Goal: Book appointment/travel/reservation

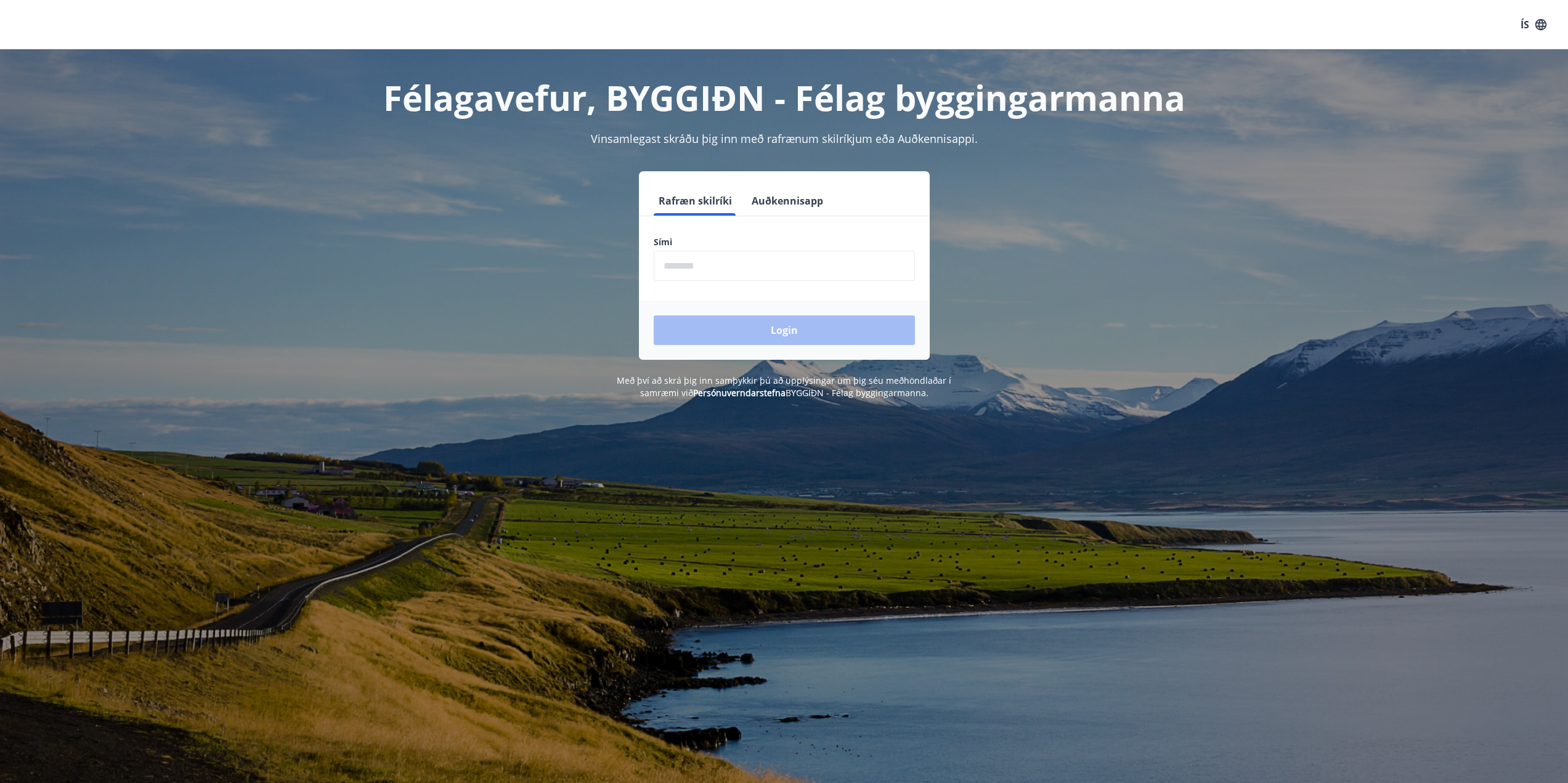
click at [710, 261] on input "phone" at bounding box center [784, 266] width 261 height 30
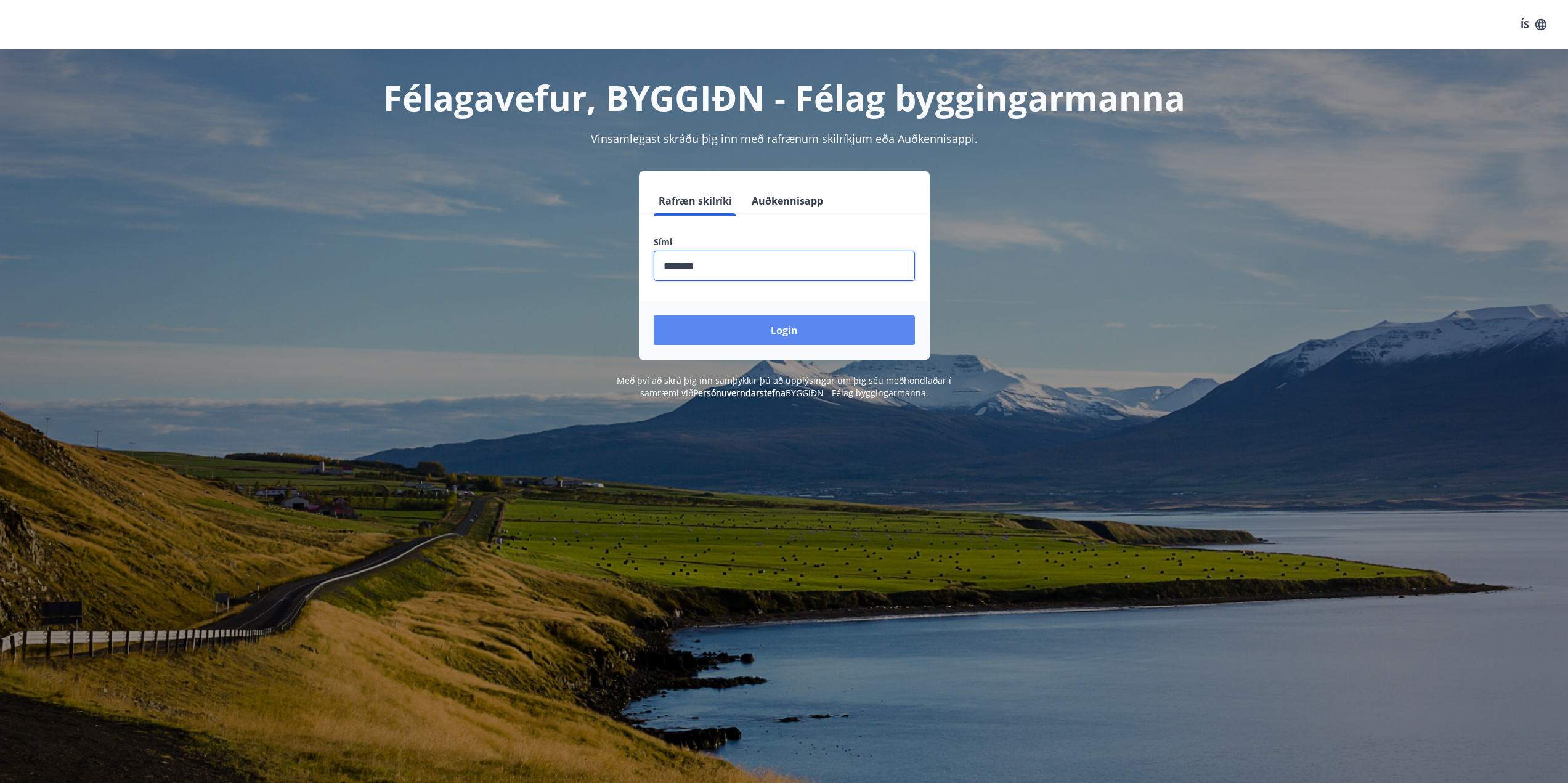
type input "********"
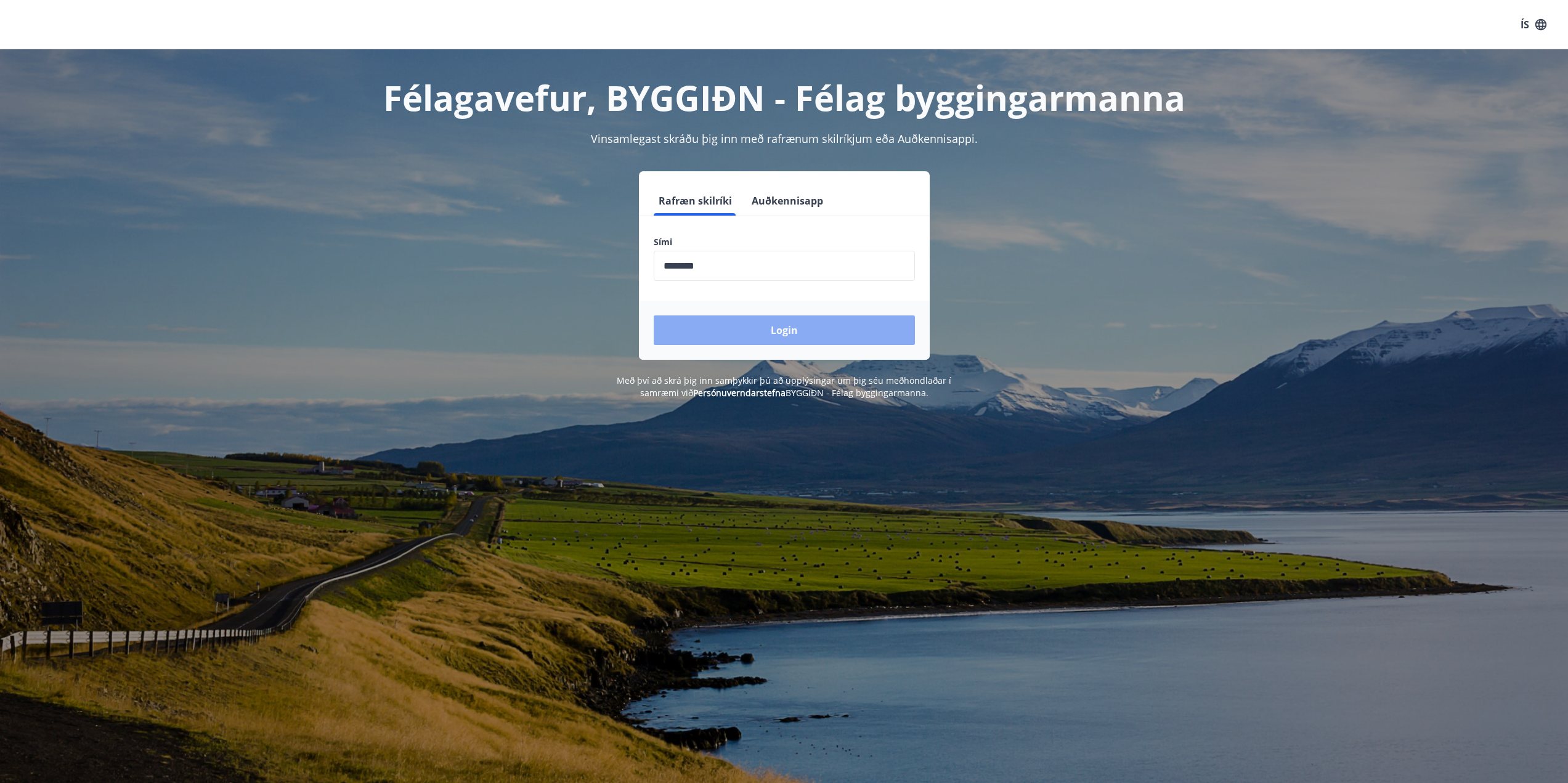
click at [854, 336] on button "Login" at bounding box center [784, 330] width 261 height 30
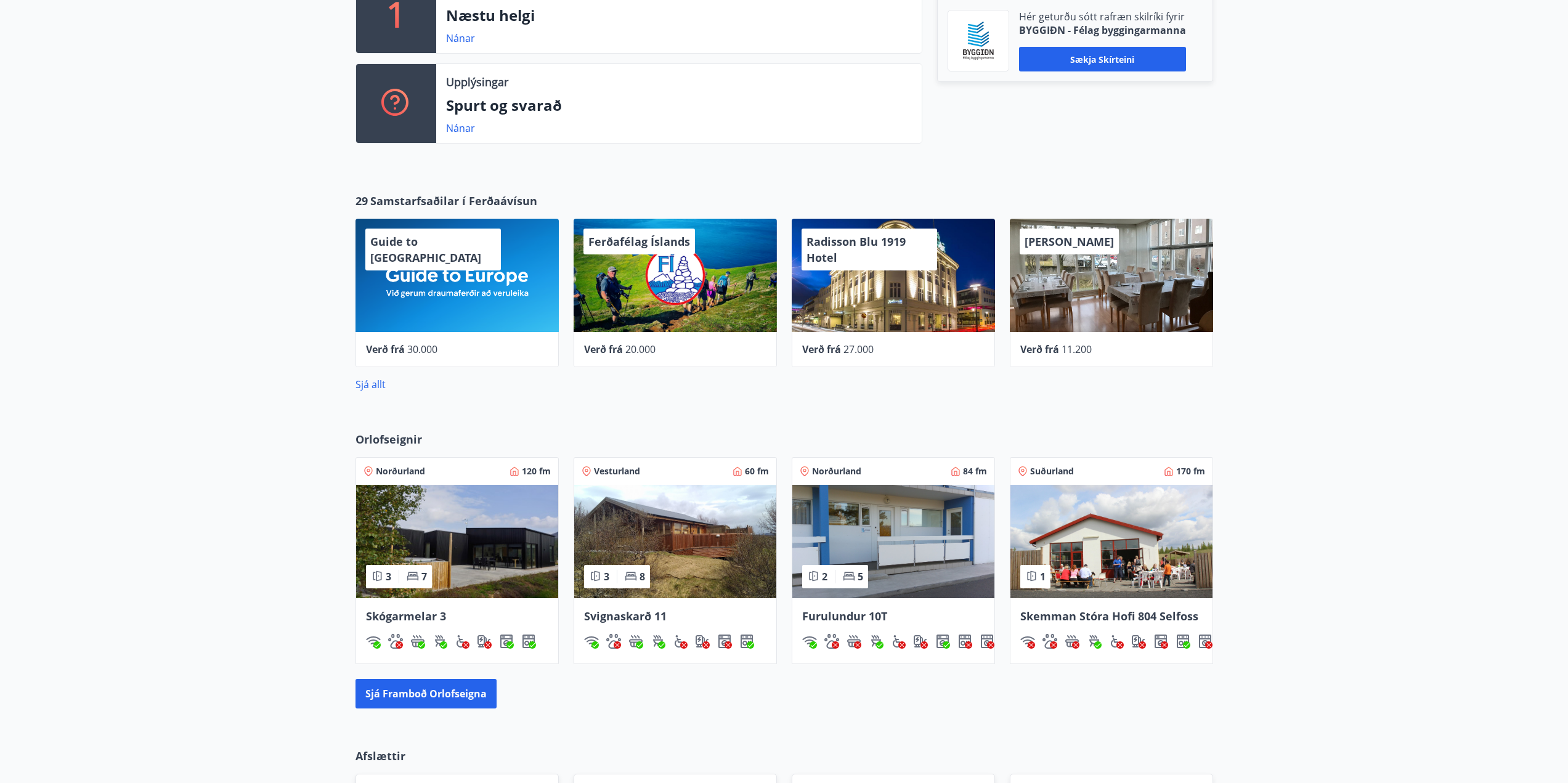
scroll to position [431, 0]
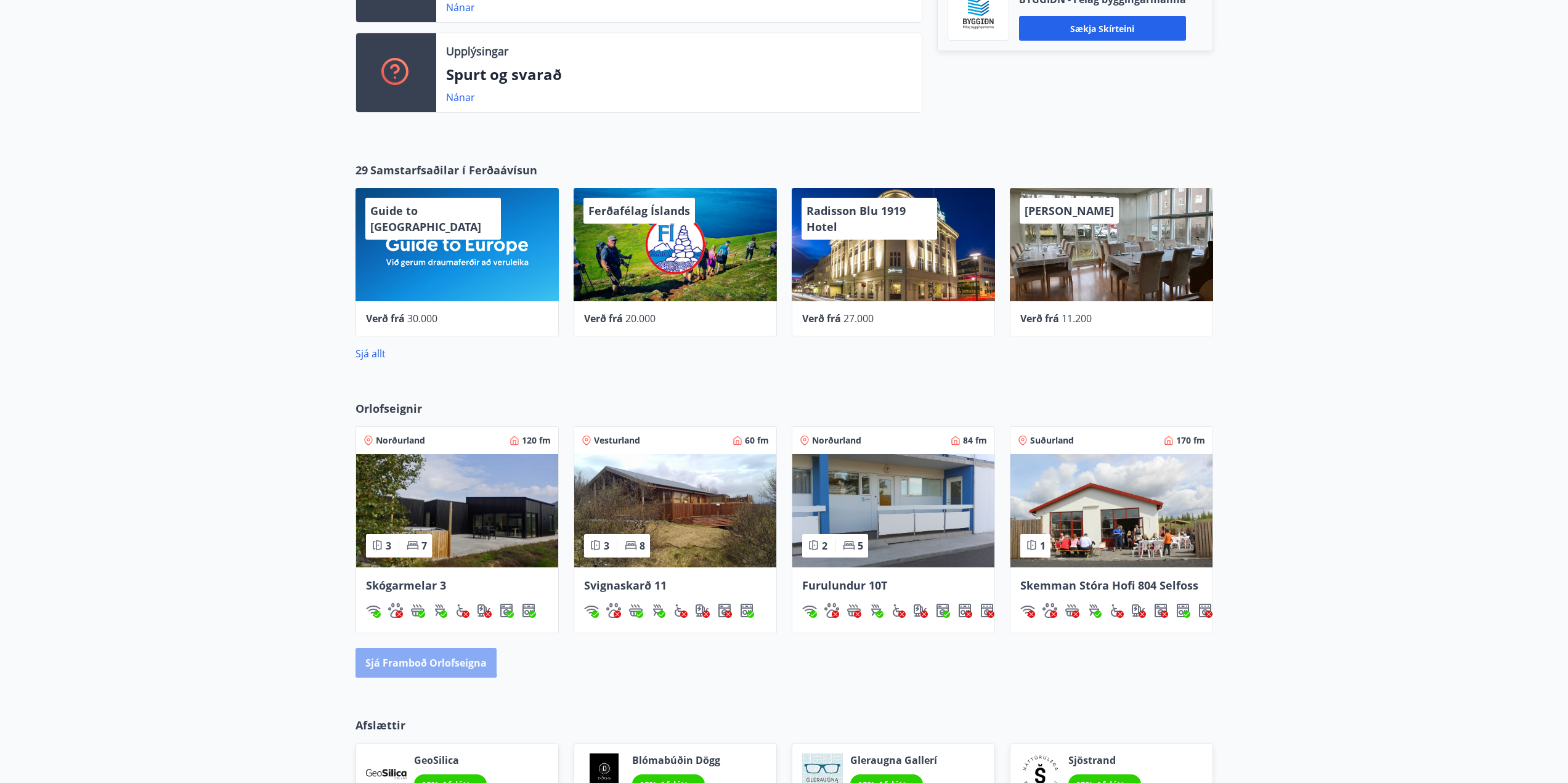
click at [411, 658] on button "Sjá framboð orlofseigna" at bounding box center [426, 663] width 141 height 30
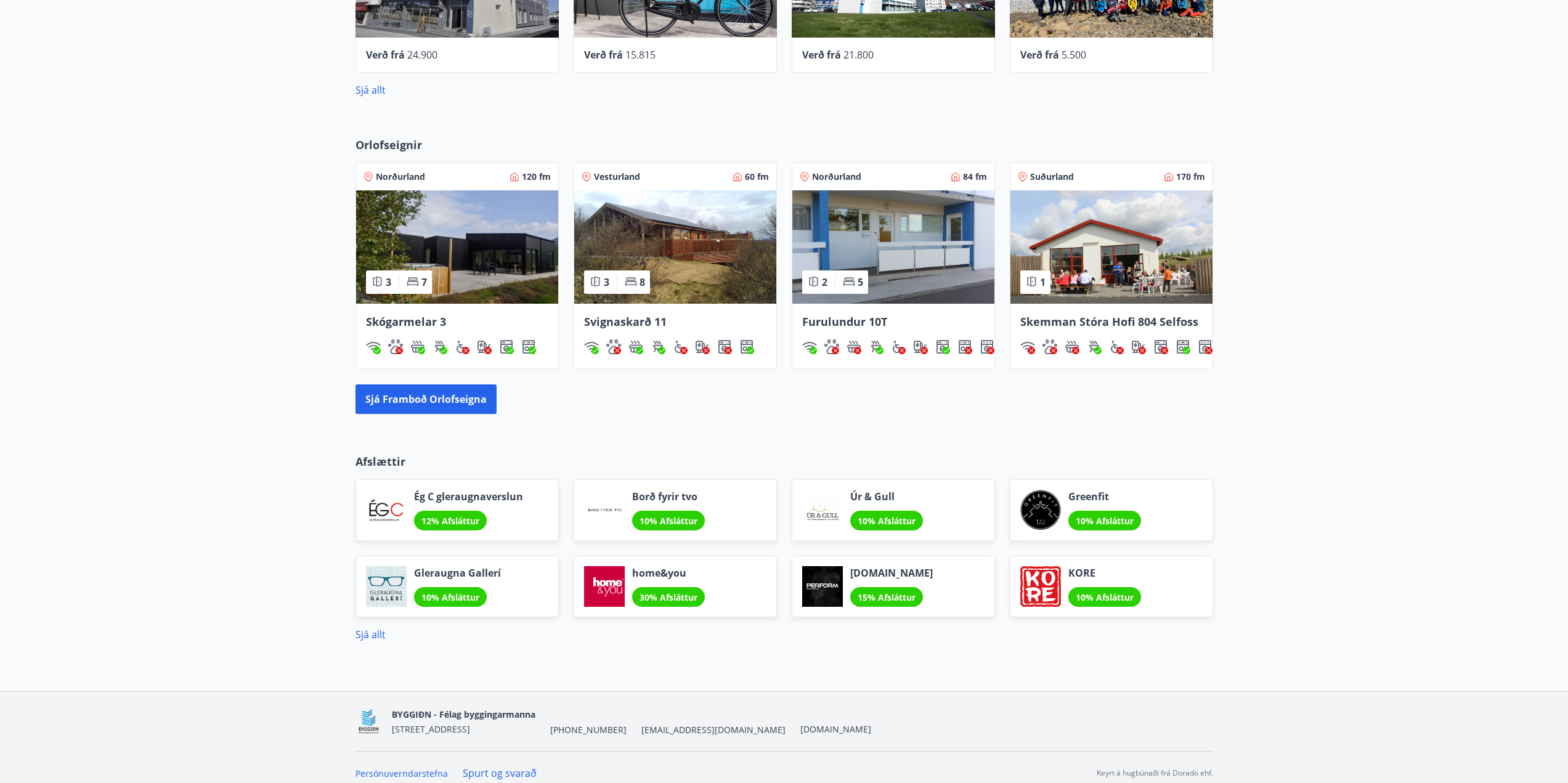
scroll to position [707, 0]
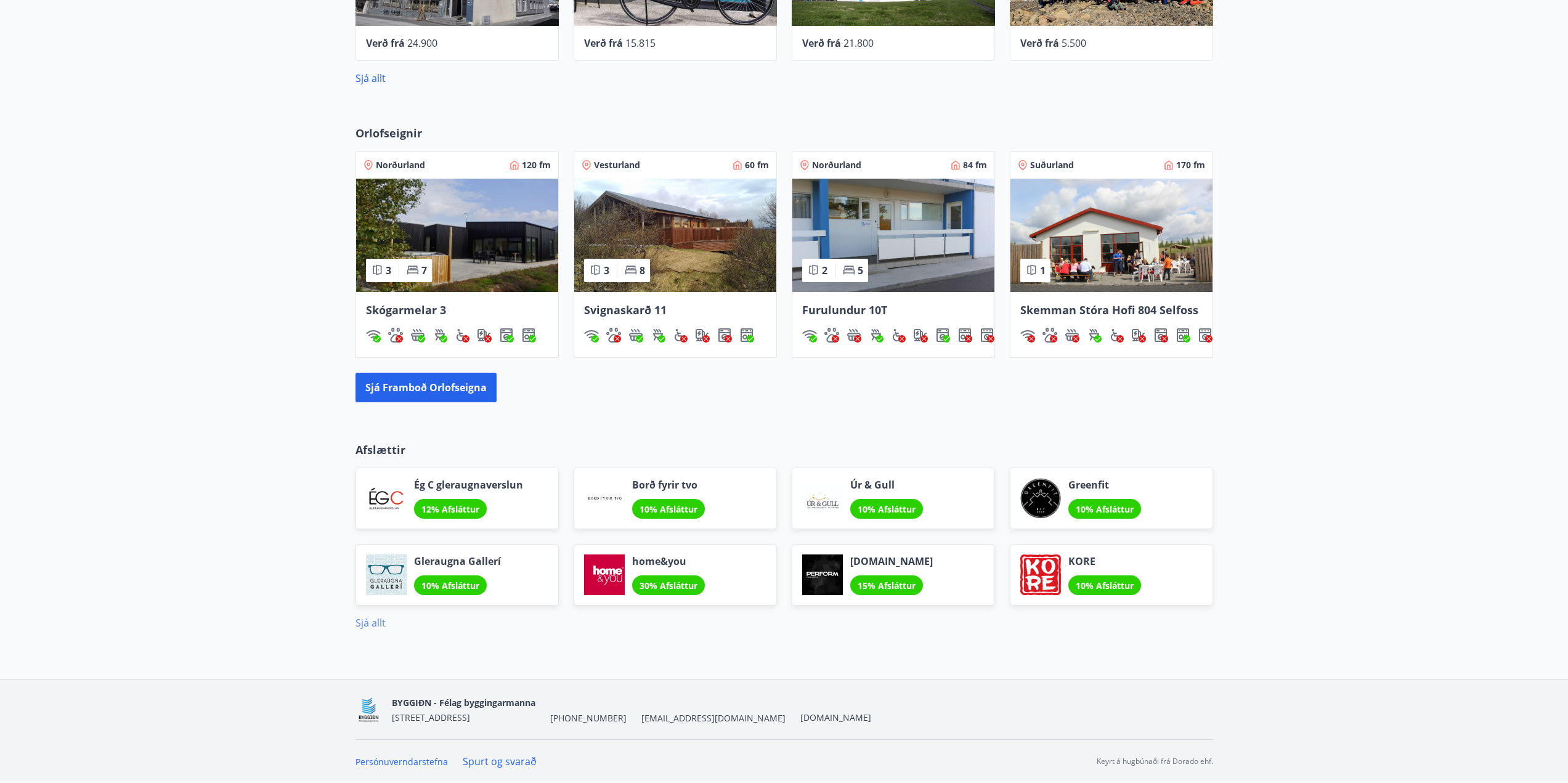
click at [370, 624] on link "Sjá allt" at bounding box center [370, 623] width 30 height 14
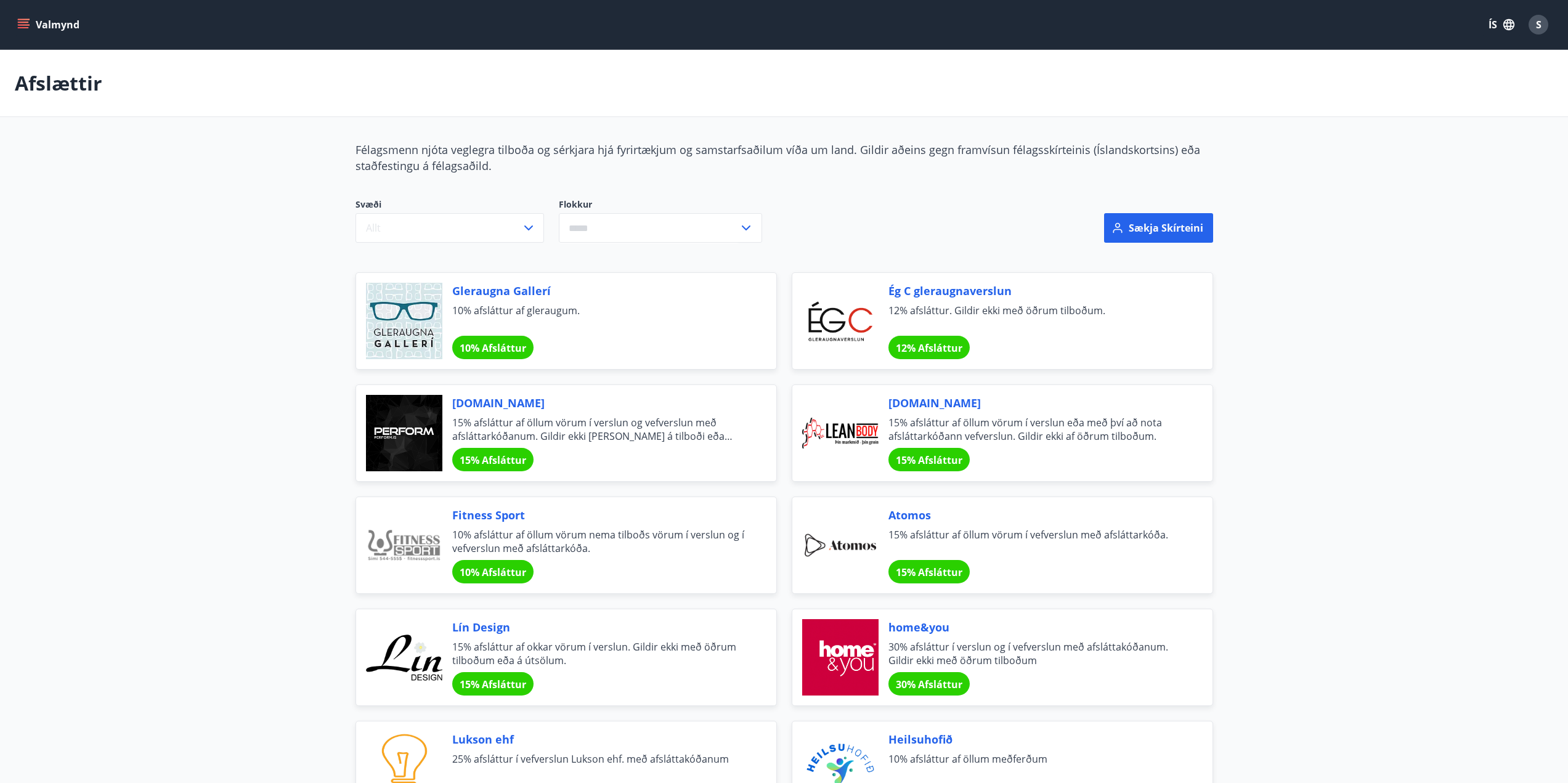
drag, startPoint x: 176, startPoint y: 371, endPoint x: 208, endPoint y: 159, distance: 214.4
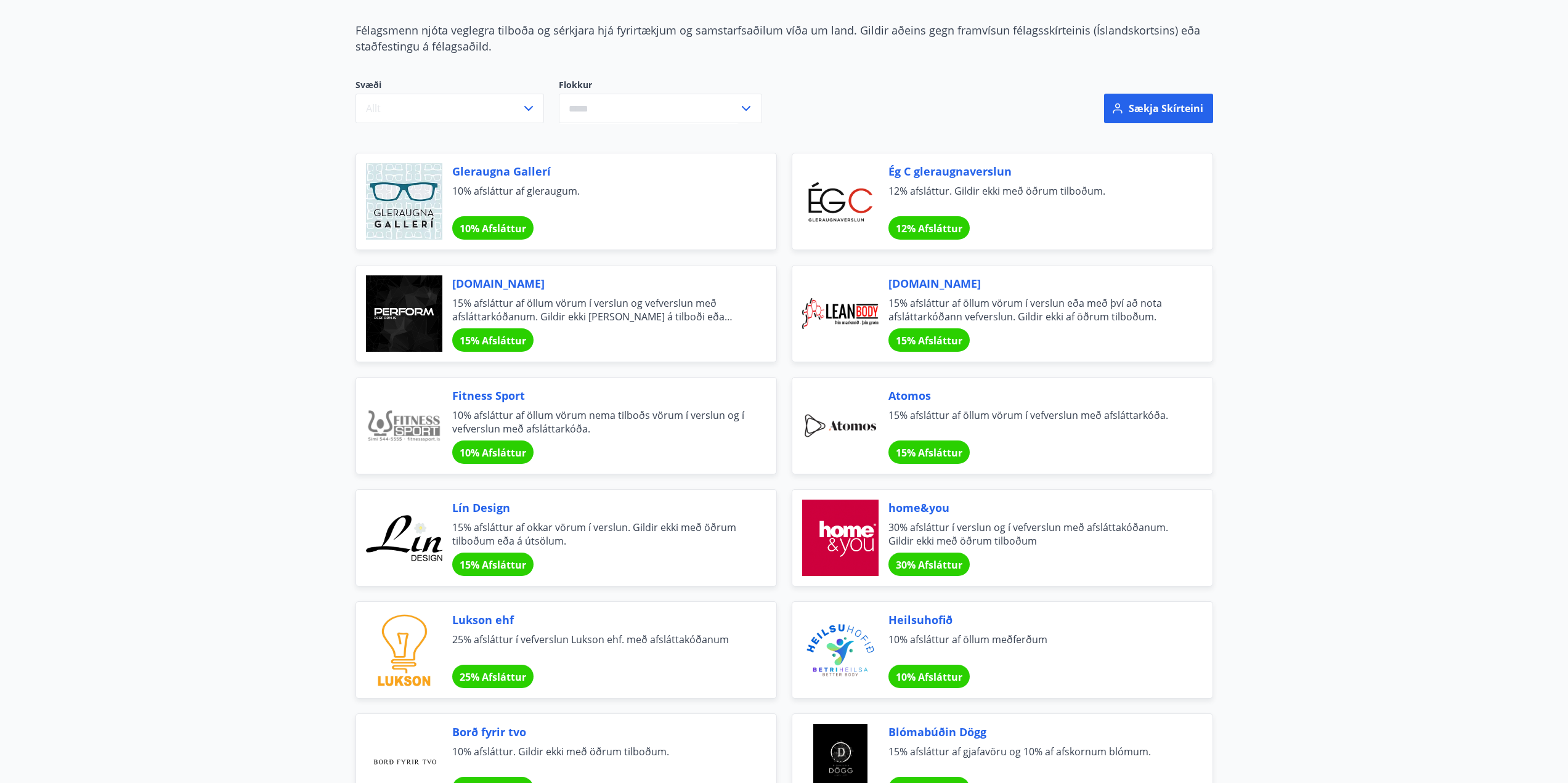
drag, startPoint x: 178, startPoint y: 252, endPoint x: 184, endPoint y: 312, distance: 60.3
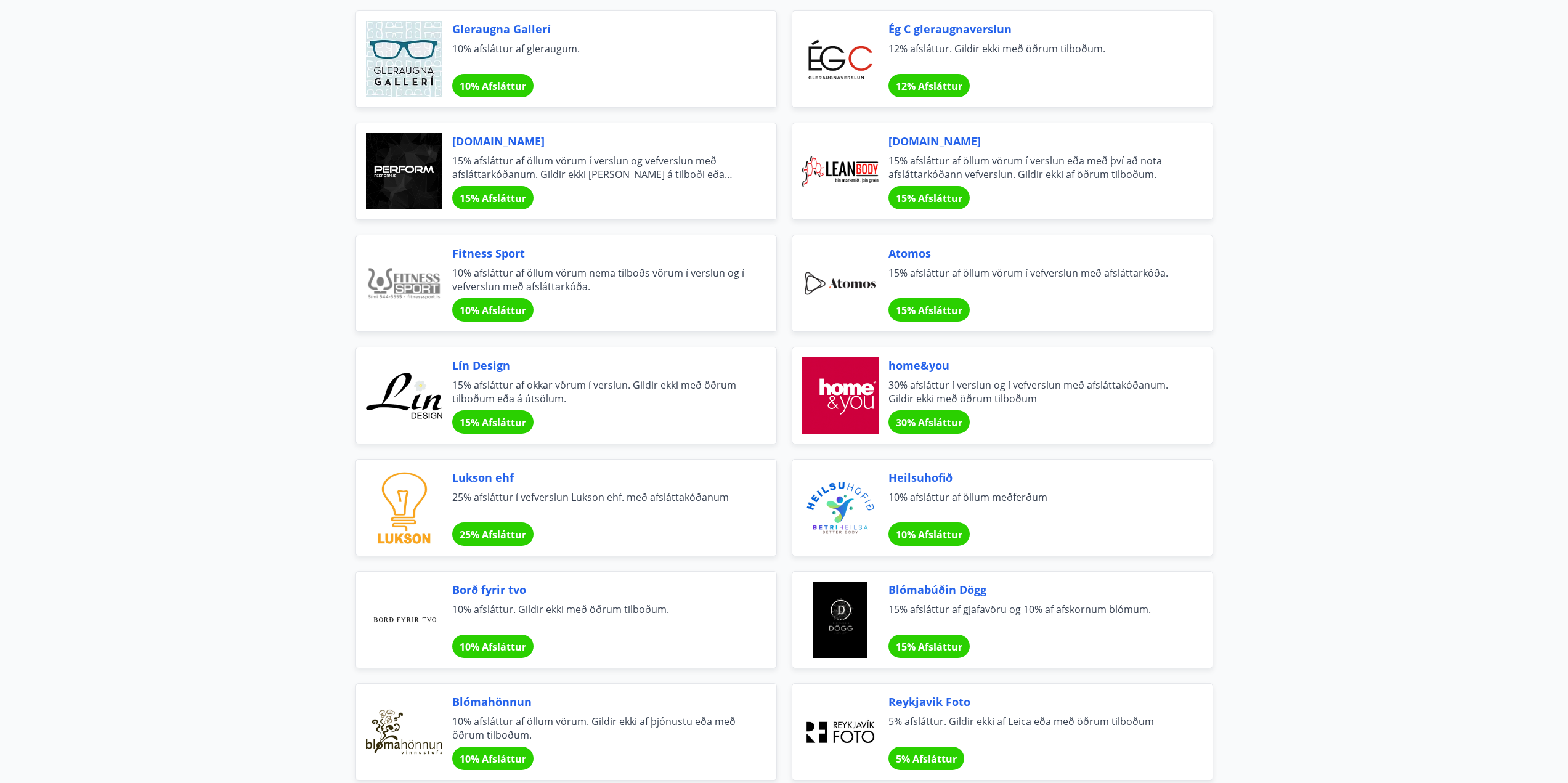
scroll to position [408, 0]
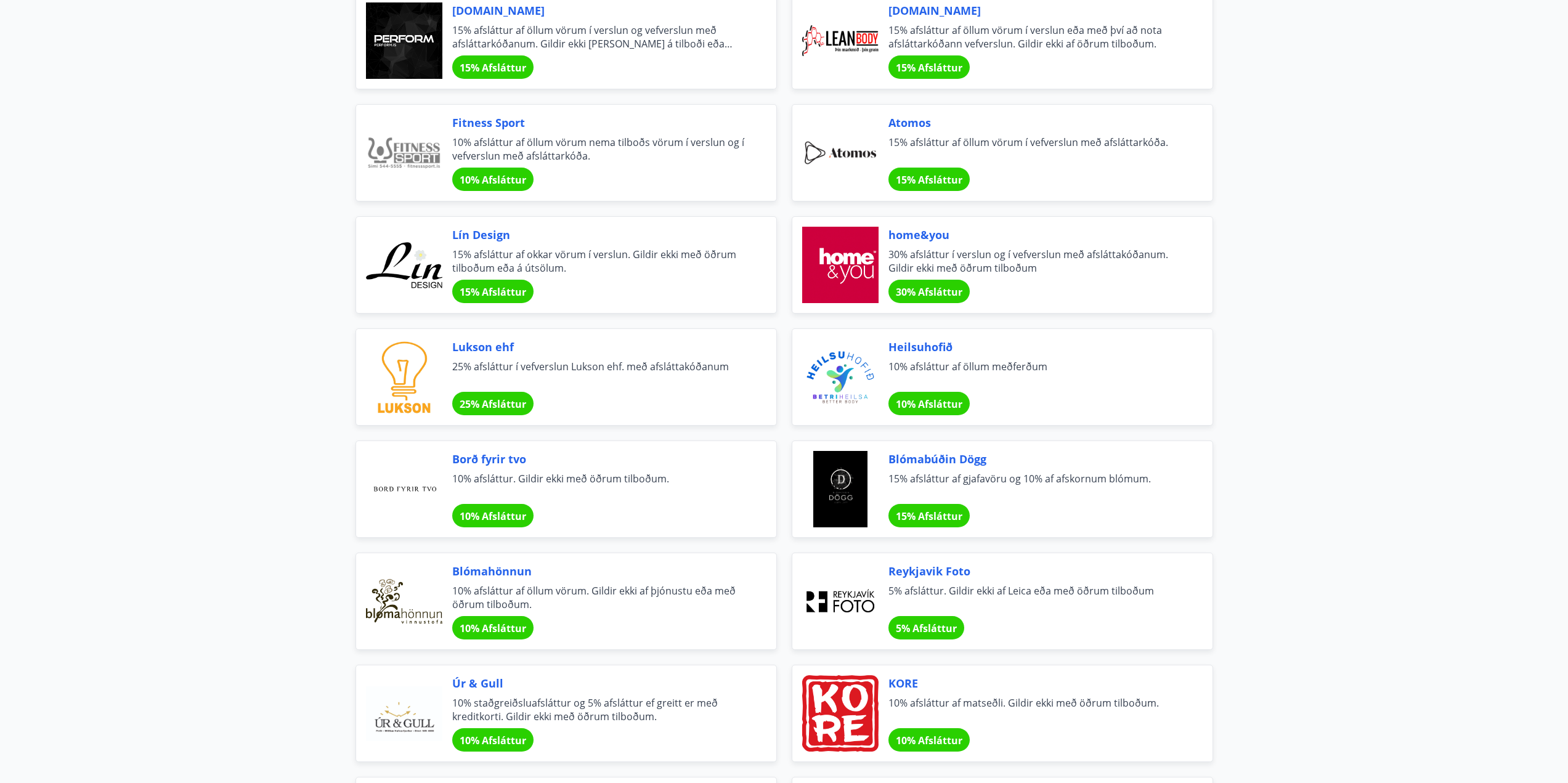
drag, startPoint x: 215, startPoint y: 282, endPoint x: 252, endPoint y: 361, distance: 87.2
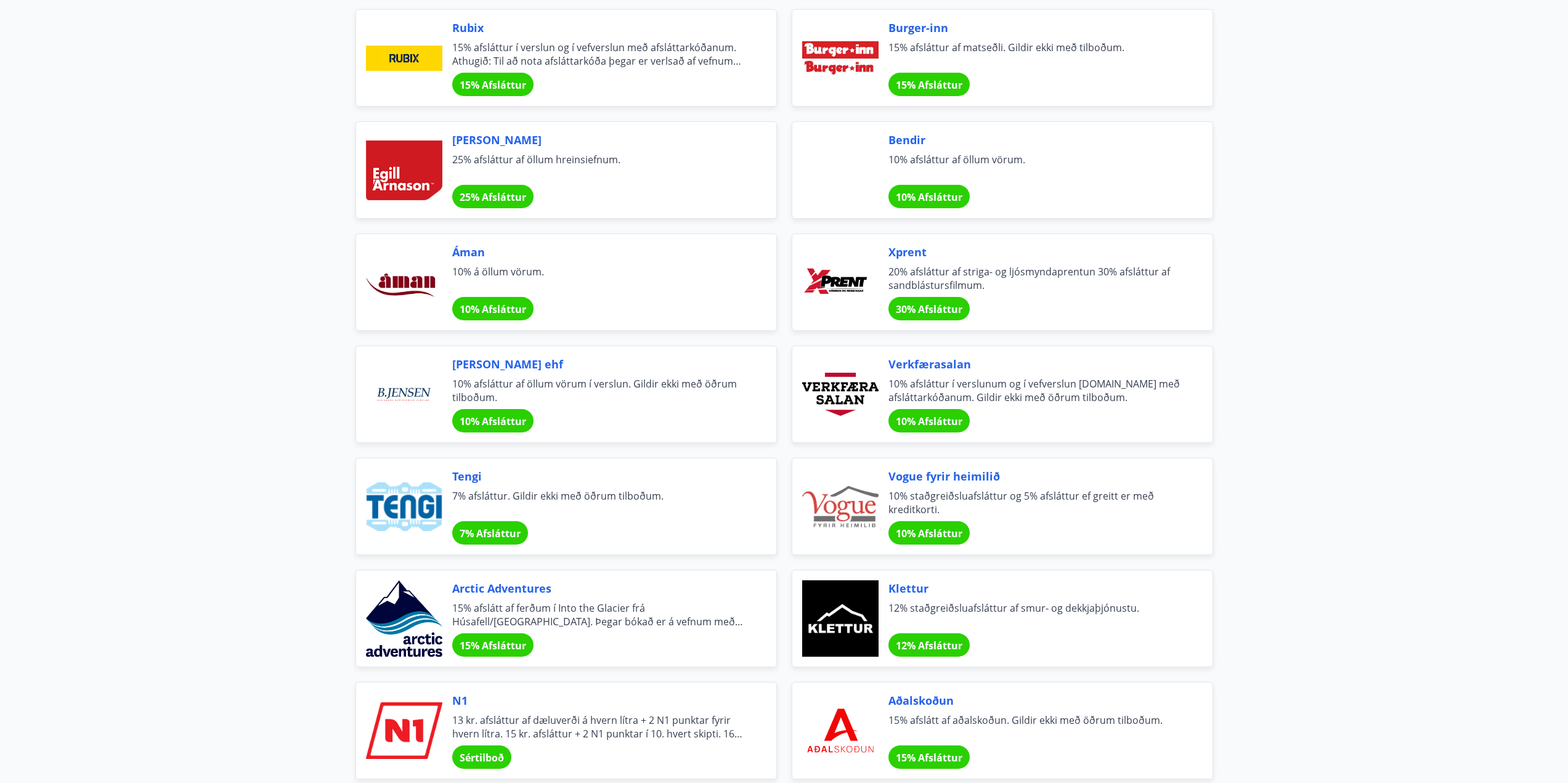
scroll to position [1887, 0]
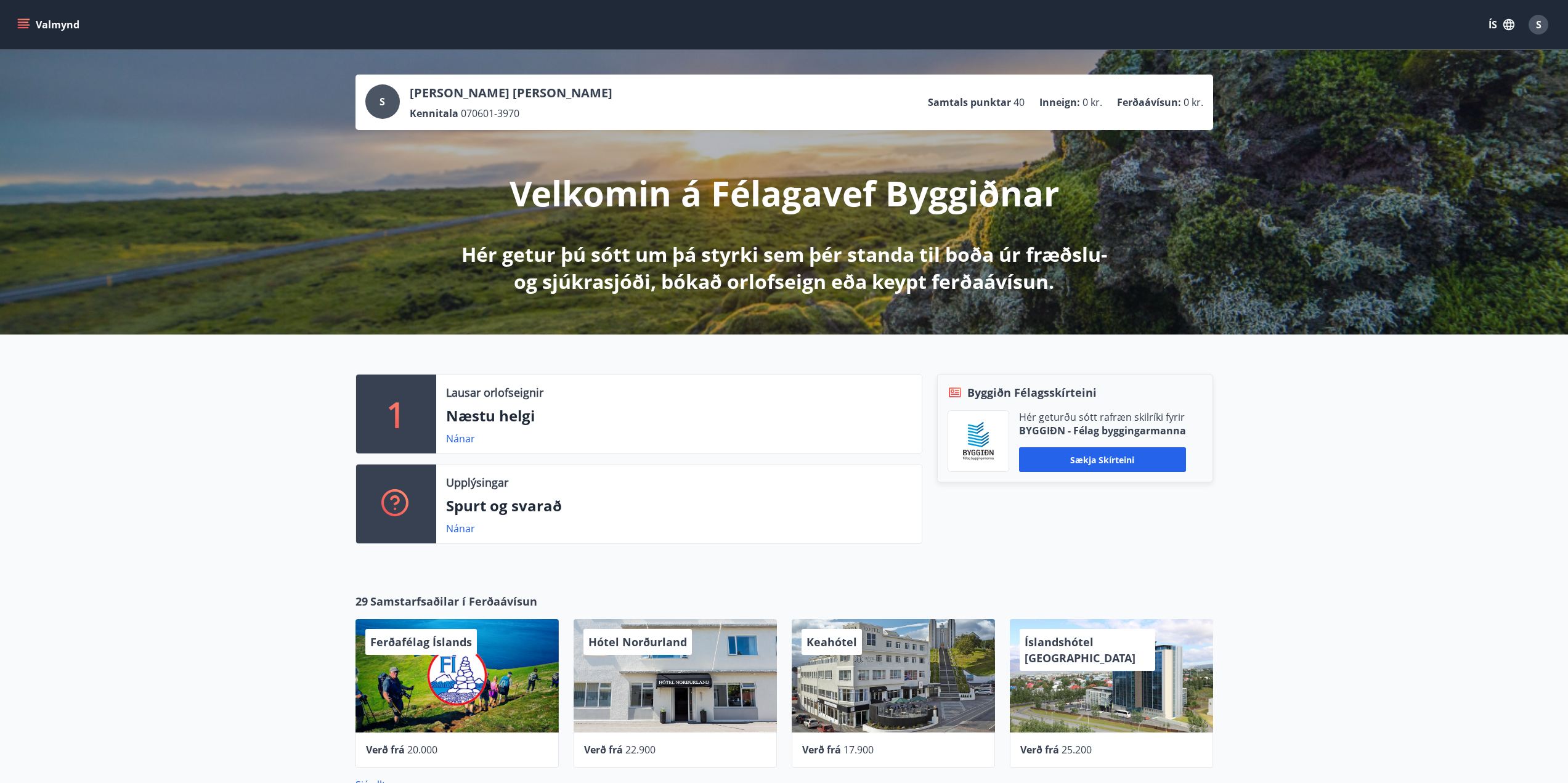
click at [28, 23] on icon "menu" at bounding box center [23, 24] width 12 height 12
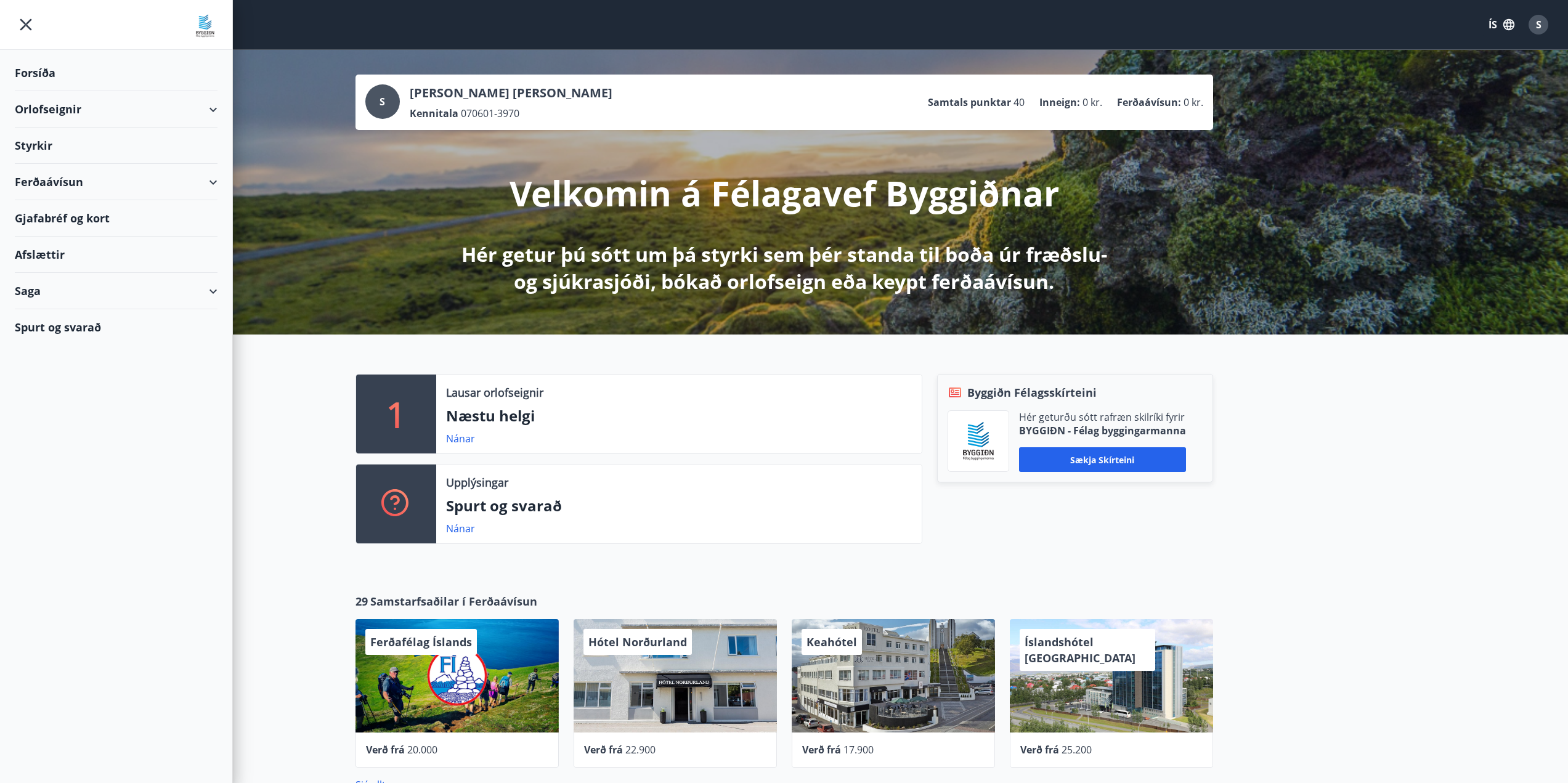
click at [174, 112] on div "Orlofseignir" at bounding box center [116, 110] width 203 height 36
click at [132, 223] on div "Ferðaávísun" at bounding box center [116, 234] width 203 height 36
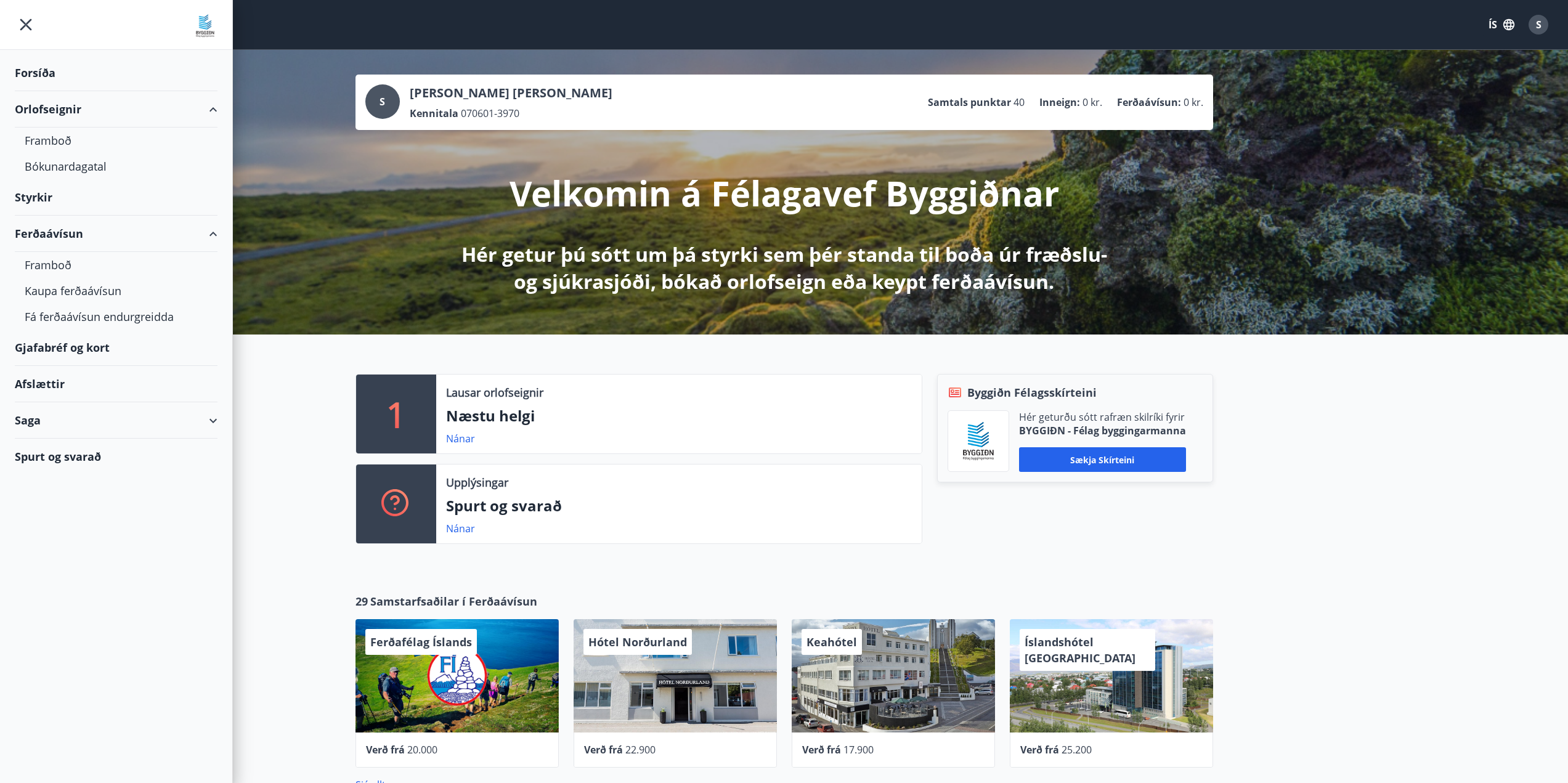
click at [63, 229] on div "Ferðaávísun" at bounding box center [116, 234] width 203 height 36
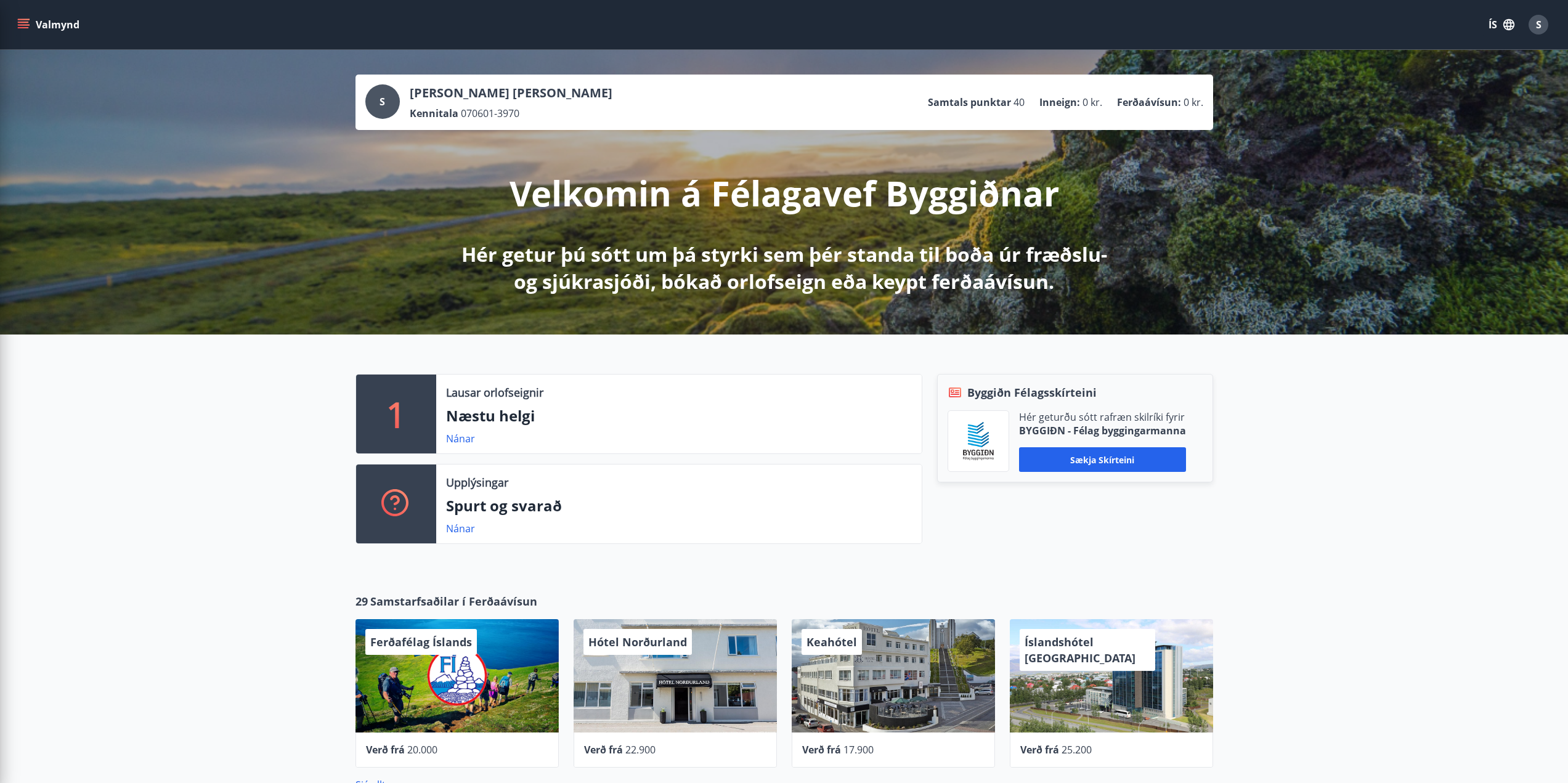
click at [277, 503] on div "1 Lausar orlofseignir Næstu helgi Nánar Upplýsingar Spurt og svarað Nánar Byggi…" at bounding box center [784, 454] width 1568 height 239
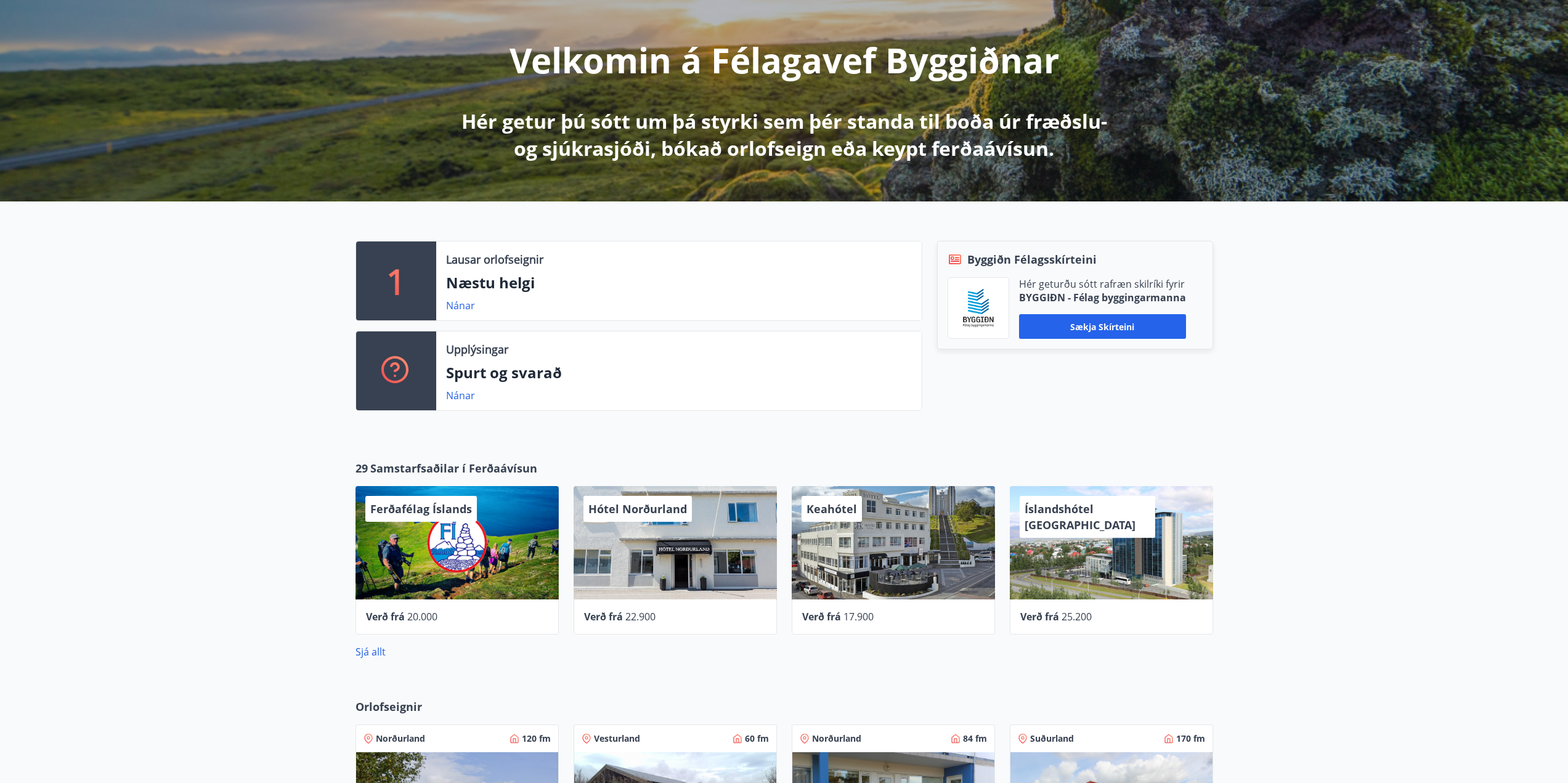
scroll to position [185, 0]
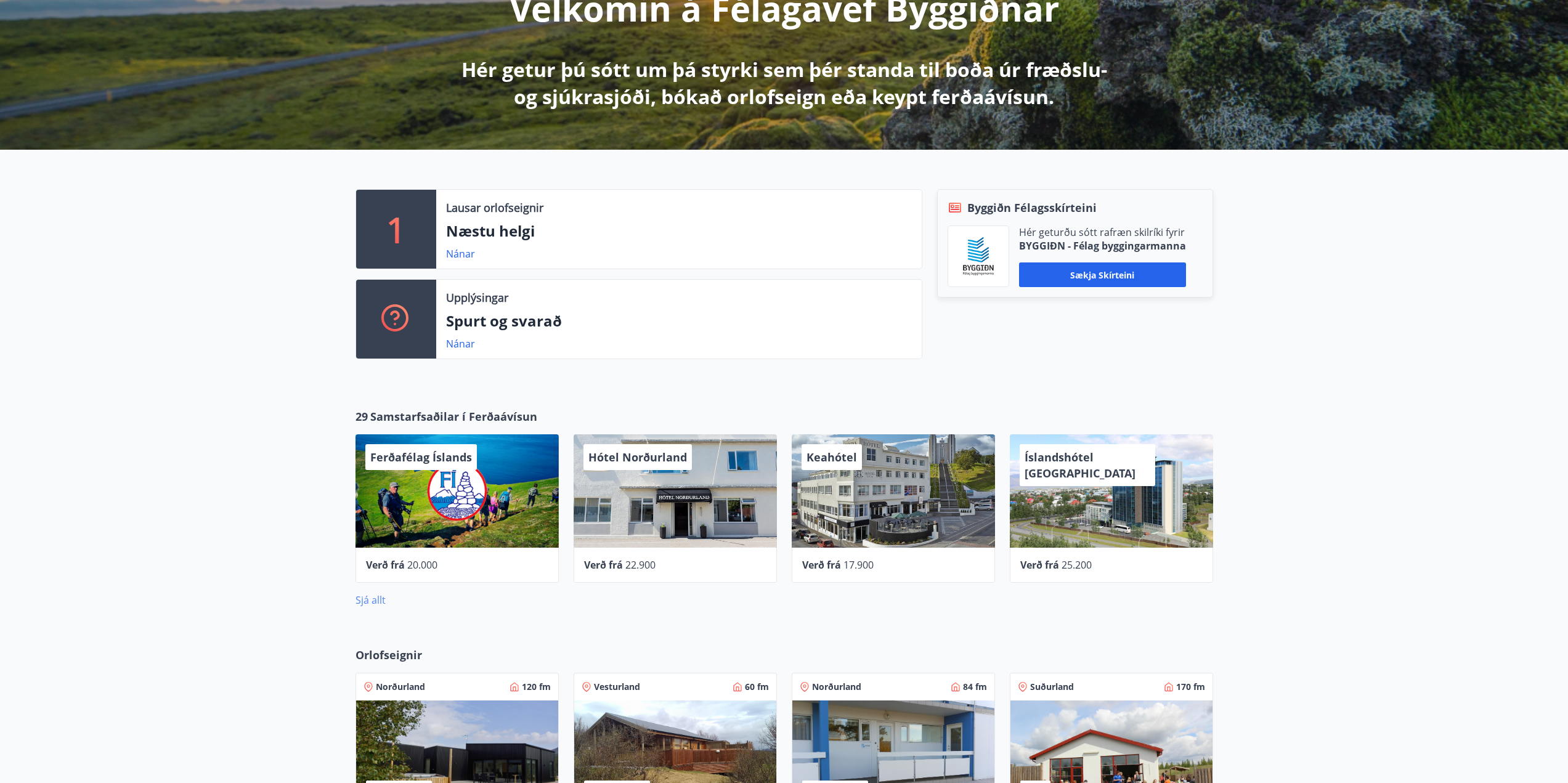
click at [375, 599] on link "Sjá allt" at bounding box center [370, 600] width 30 height 14
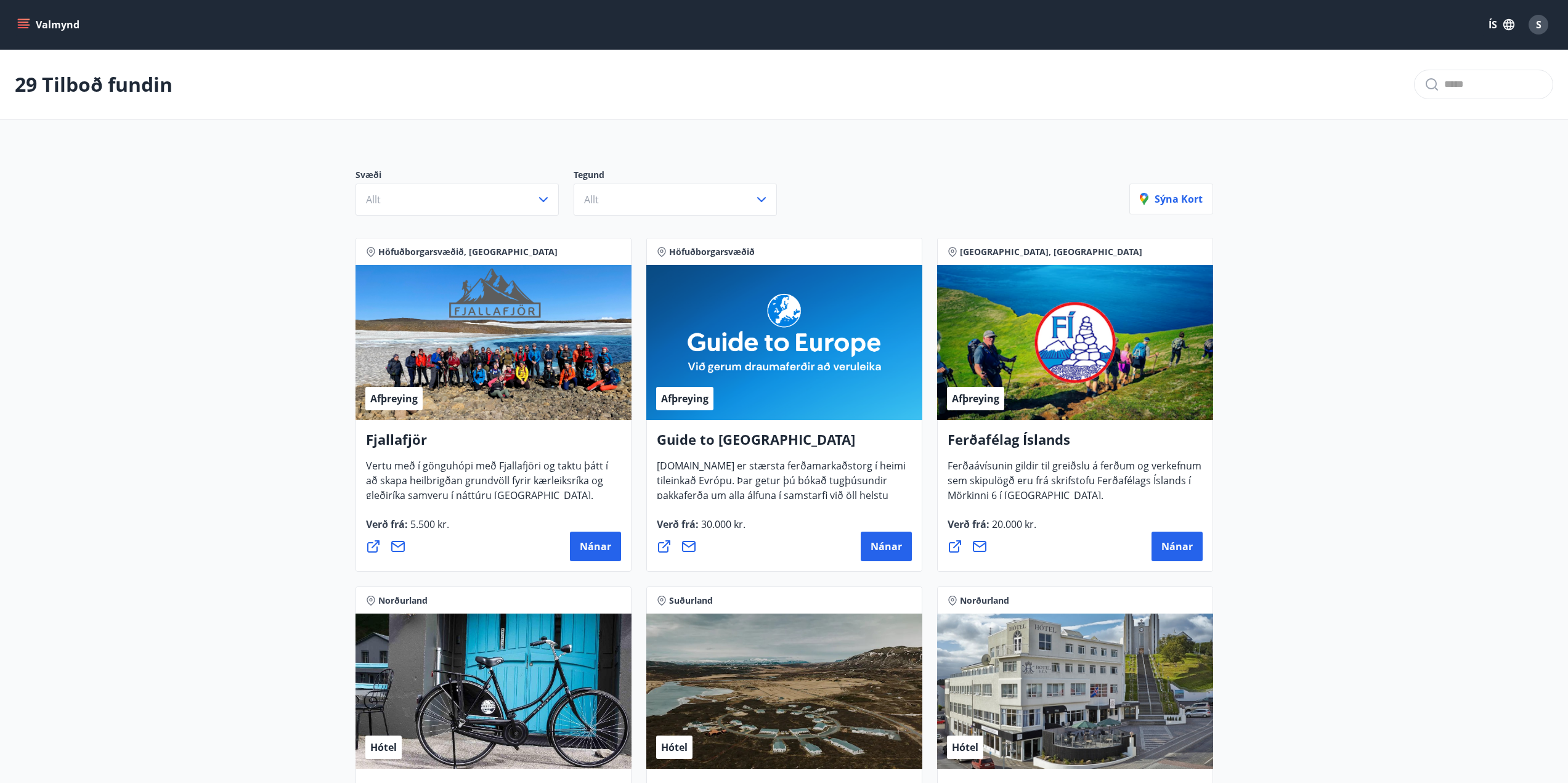
drag, startPoint x: 1108, startPoint y: 487, endPoint x: 1106, endPoint y: 205, distance: 282.0
click at [45, 18] on button "Valmynd" at bounding box center [49, 25] width 69 height 22
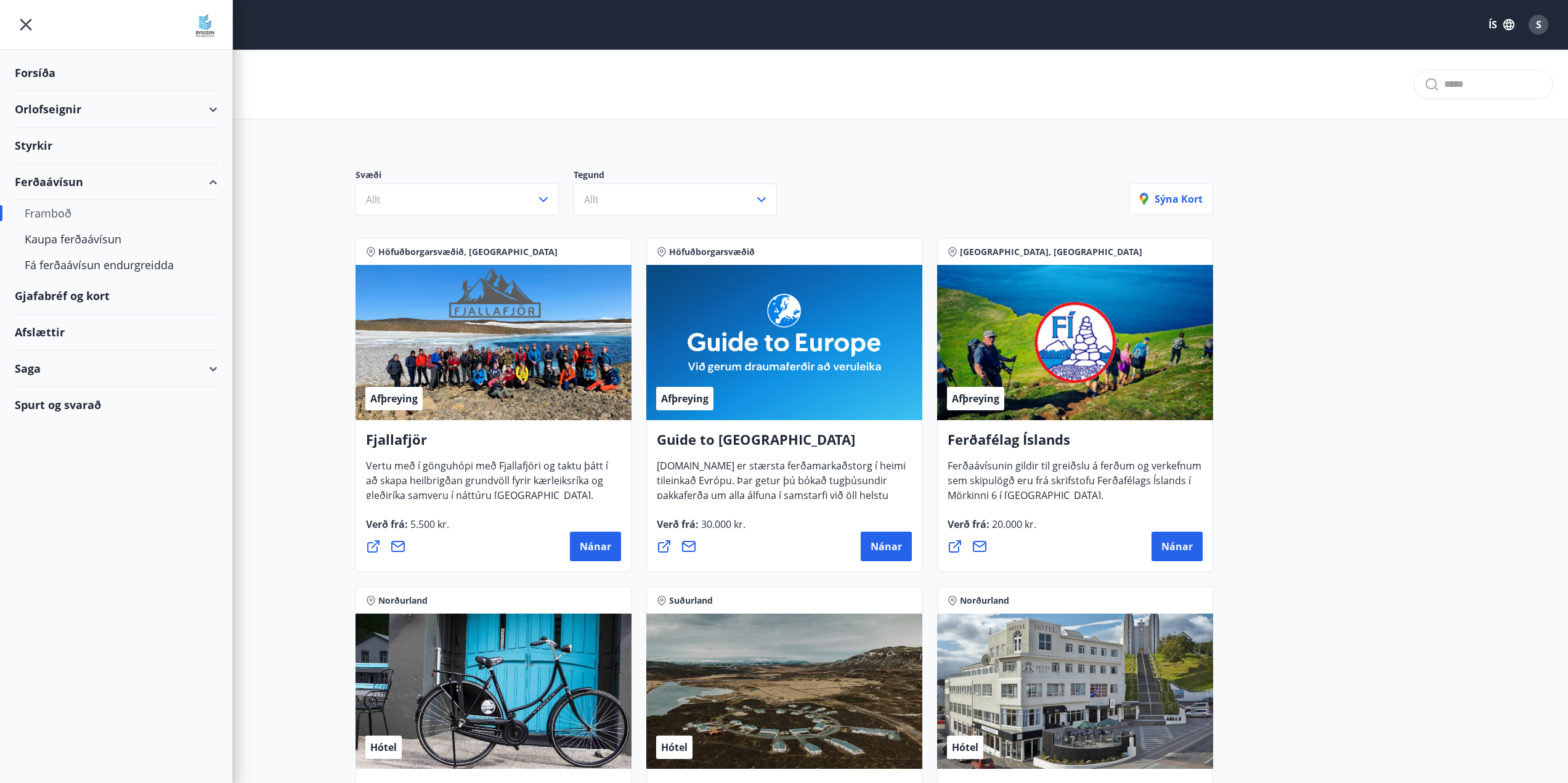
click at [193, 103] on div "Orlofseignir" at bounding box center [116, 110] width 203 height 36
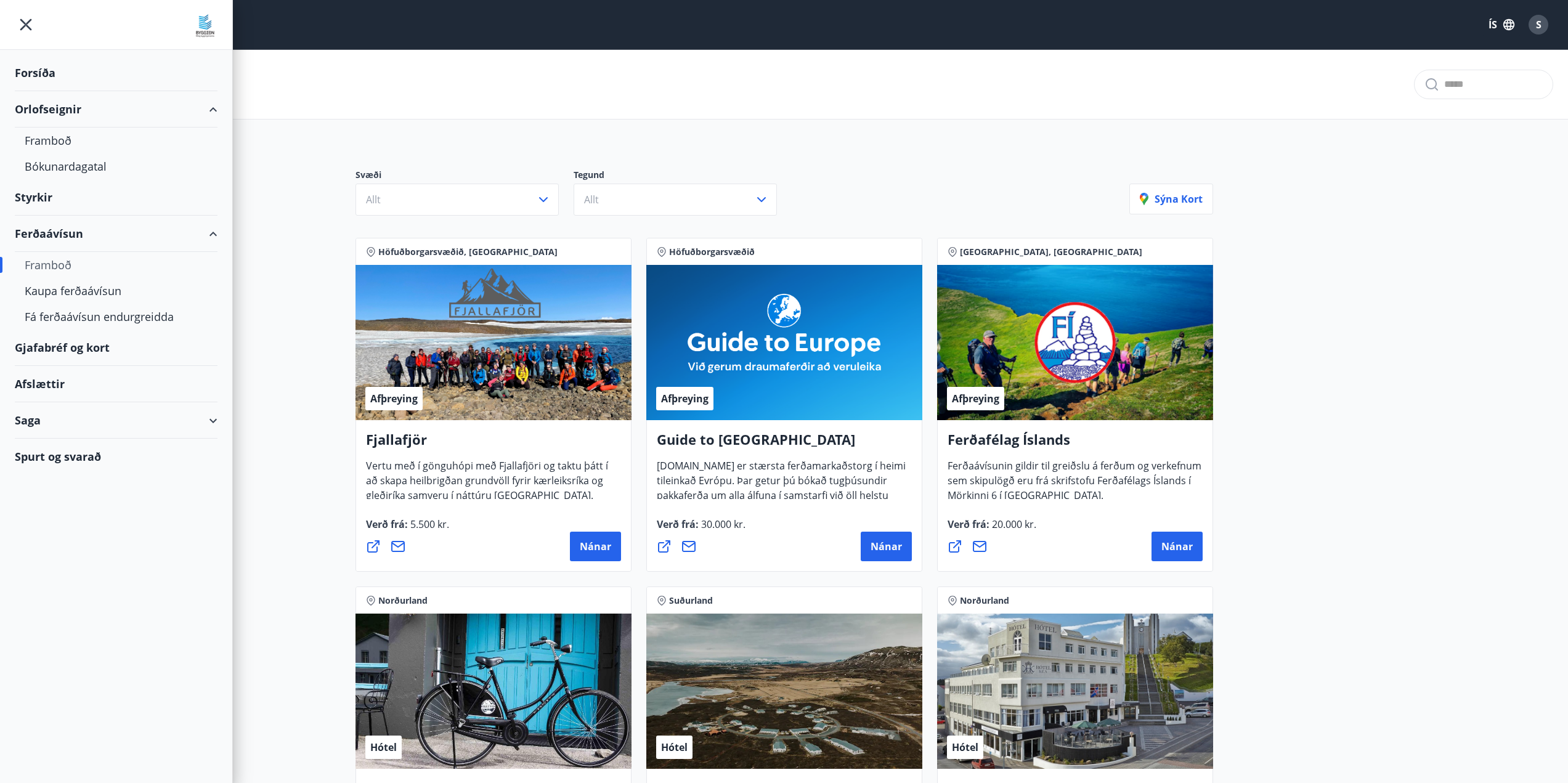
click at [56, 112] on div "Orlofseignir" at bounding box center [116, 110] width 203 height 36
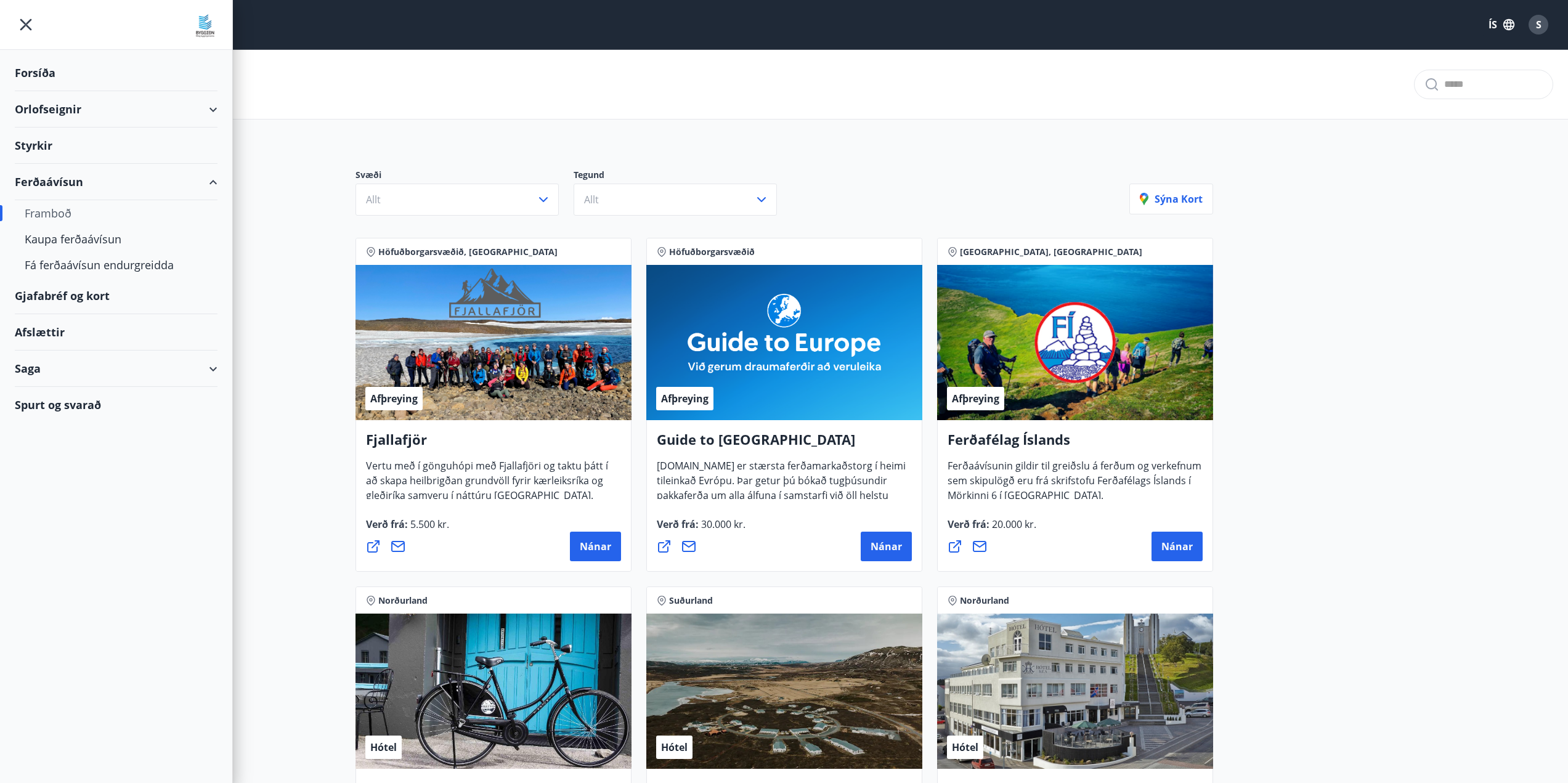
click at [54, 113] on div "Orlofseignir" at bounding box center [116, 110] width 203 height 36
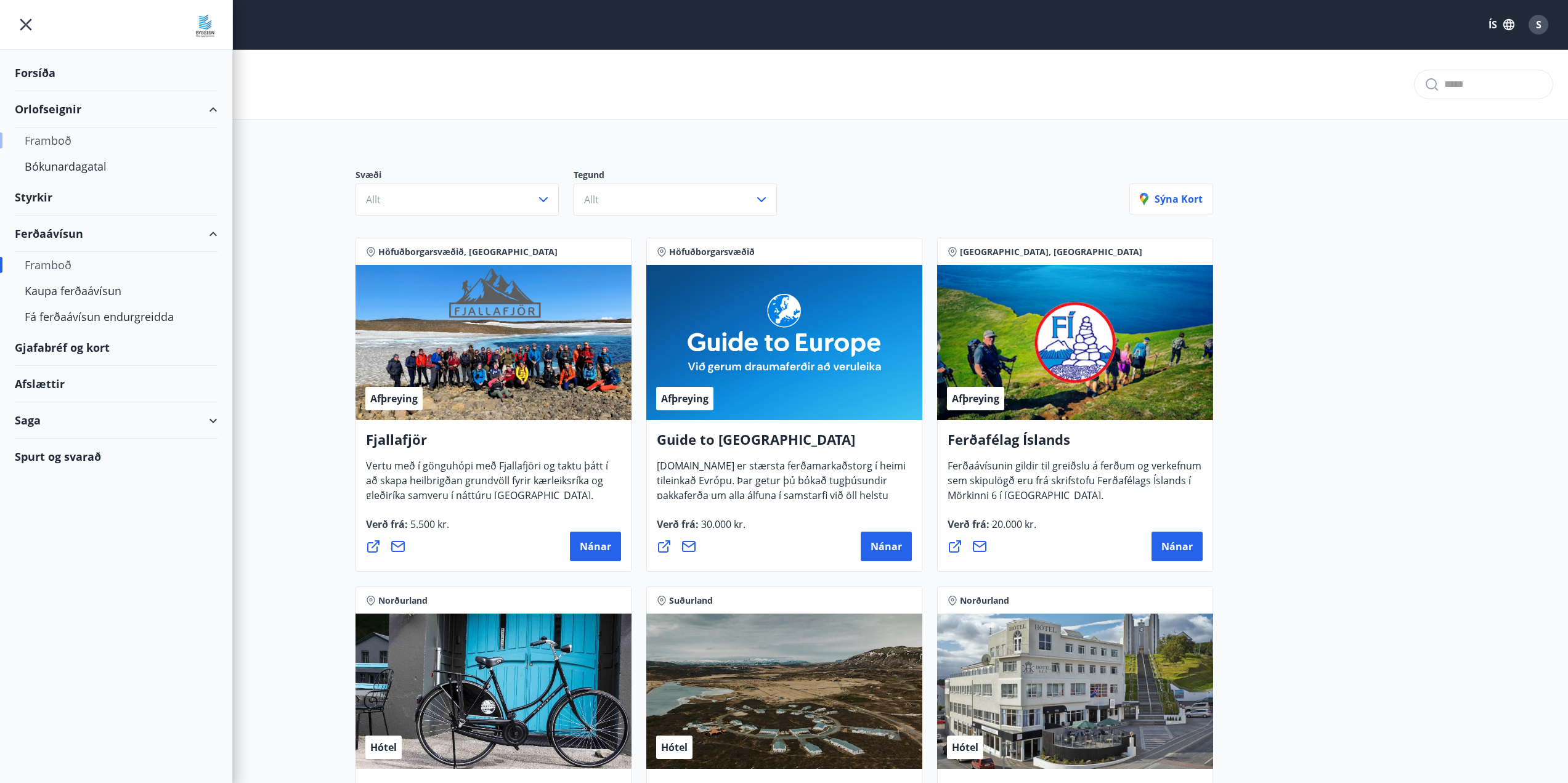
click at [54, 132] on div "Framboð" at bounding box center [116, 141] width 183 height 26
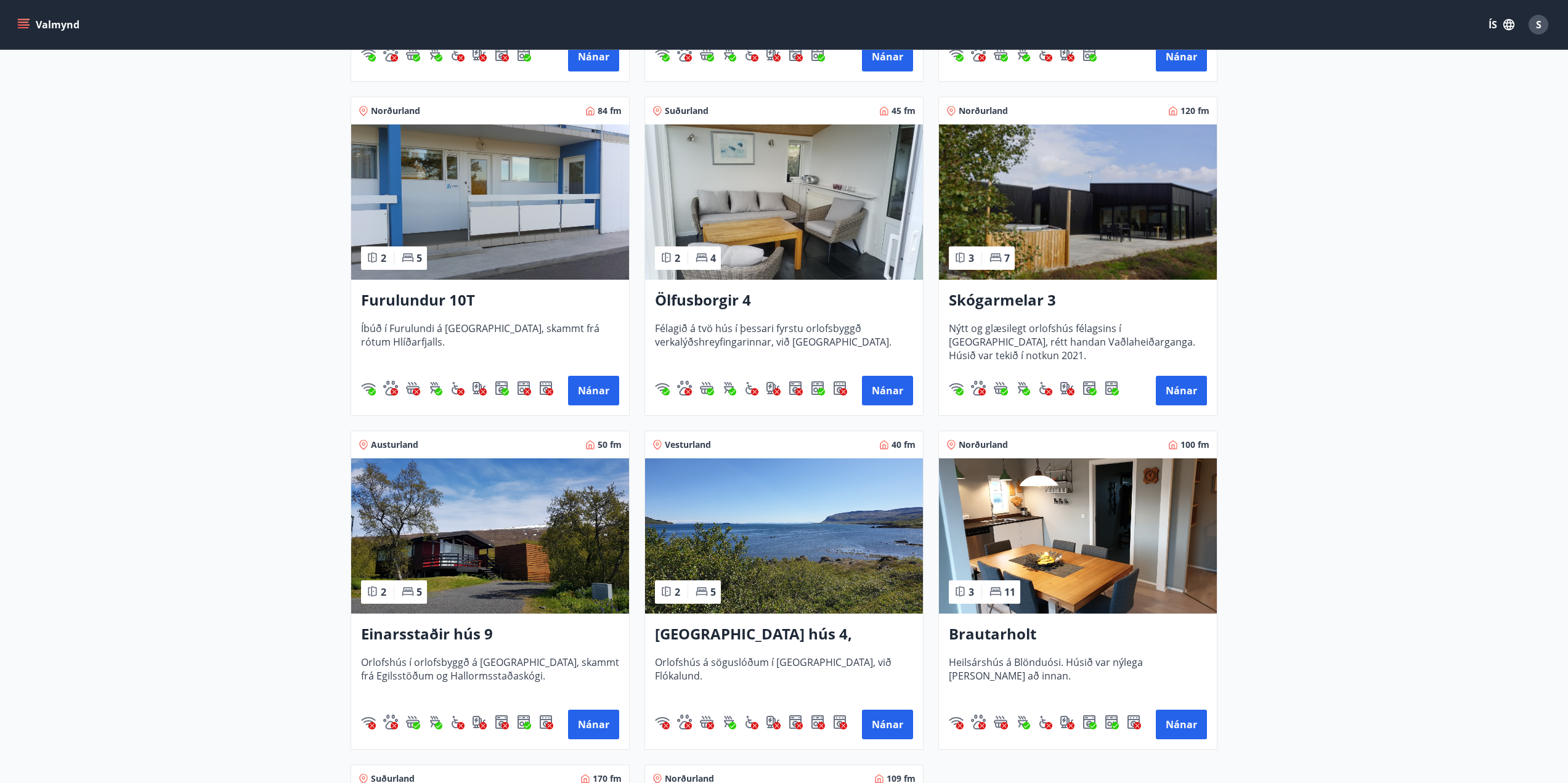
scroll to position [863, 0]
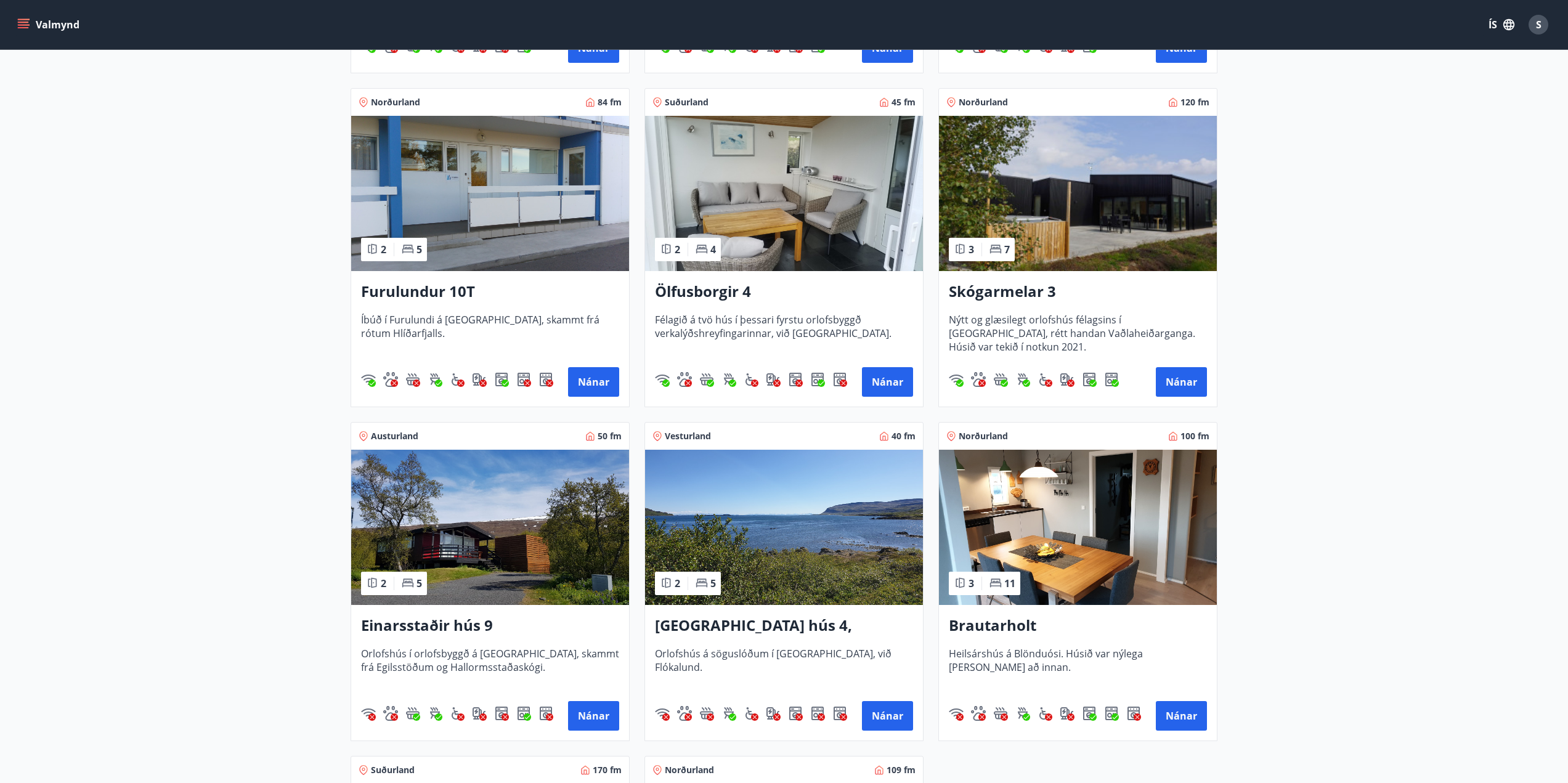
drag, startPoint x: 1122, startPoint y: 196, endPoint x: 1080, endPoint y: 272, distance: 86.8
drag, startPoint x: 1080, startPoint y: 272, endPoint x: 988, endPoint y: 289, distance: 93.6
drag, startPoint x: 988, startPoint y: 289, endPoint x: 1045, endPoint y: 175, distance: 127.5
click at [1045, 175] on img at bounding box center [1078, 193] width 278 height 155
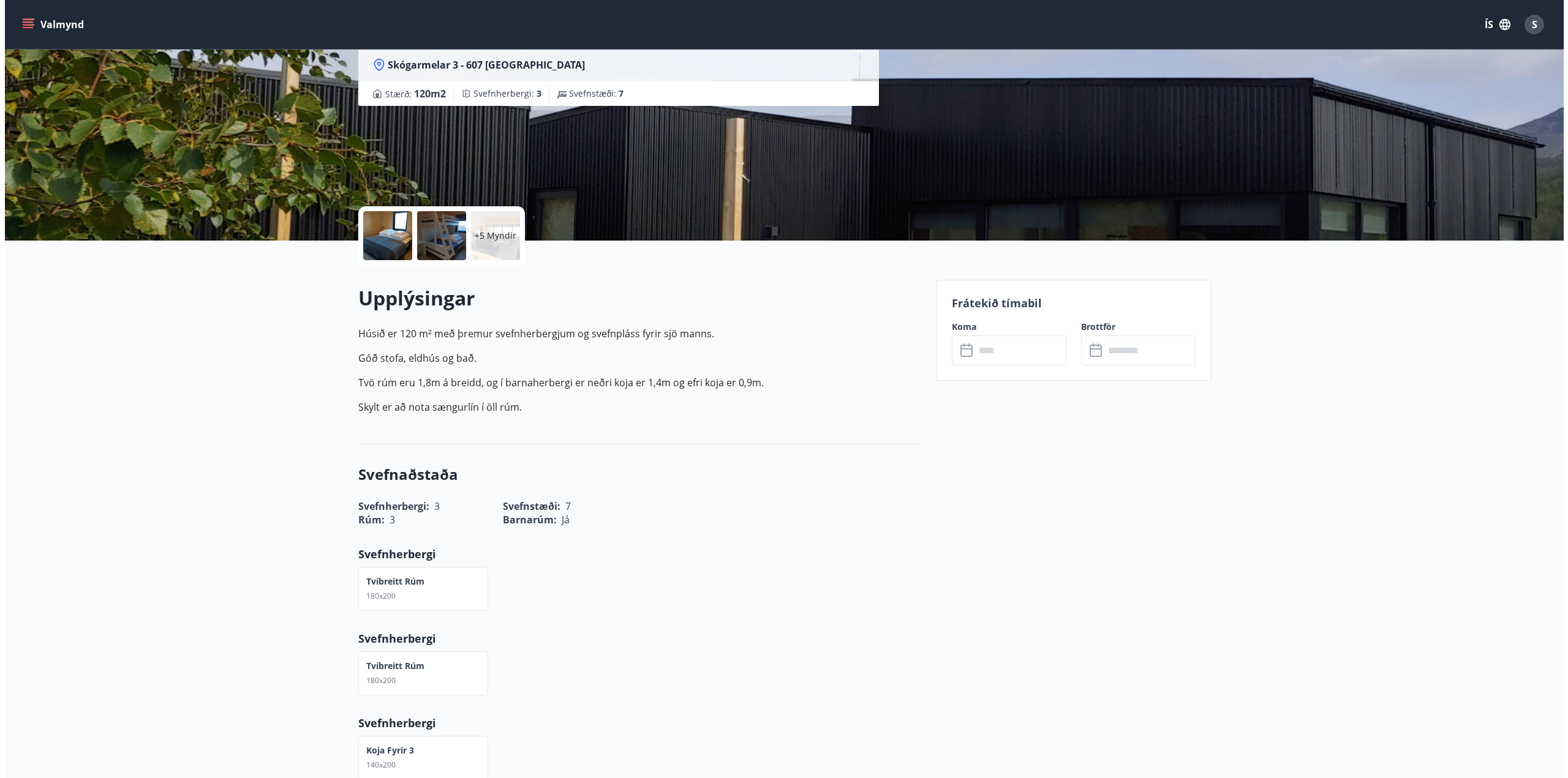
scroll to position [61, 0]
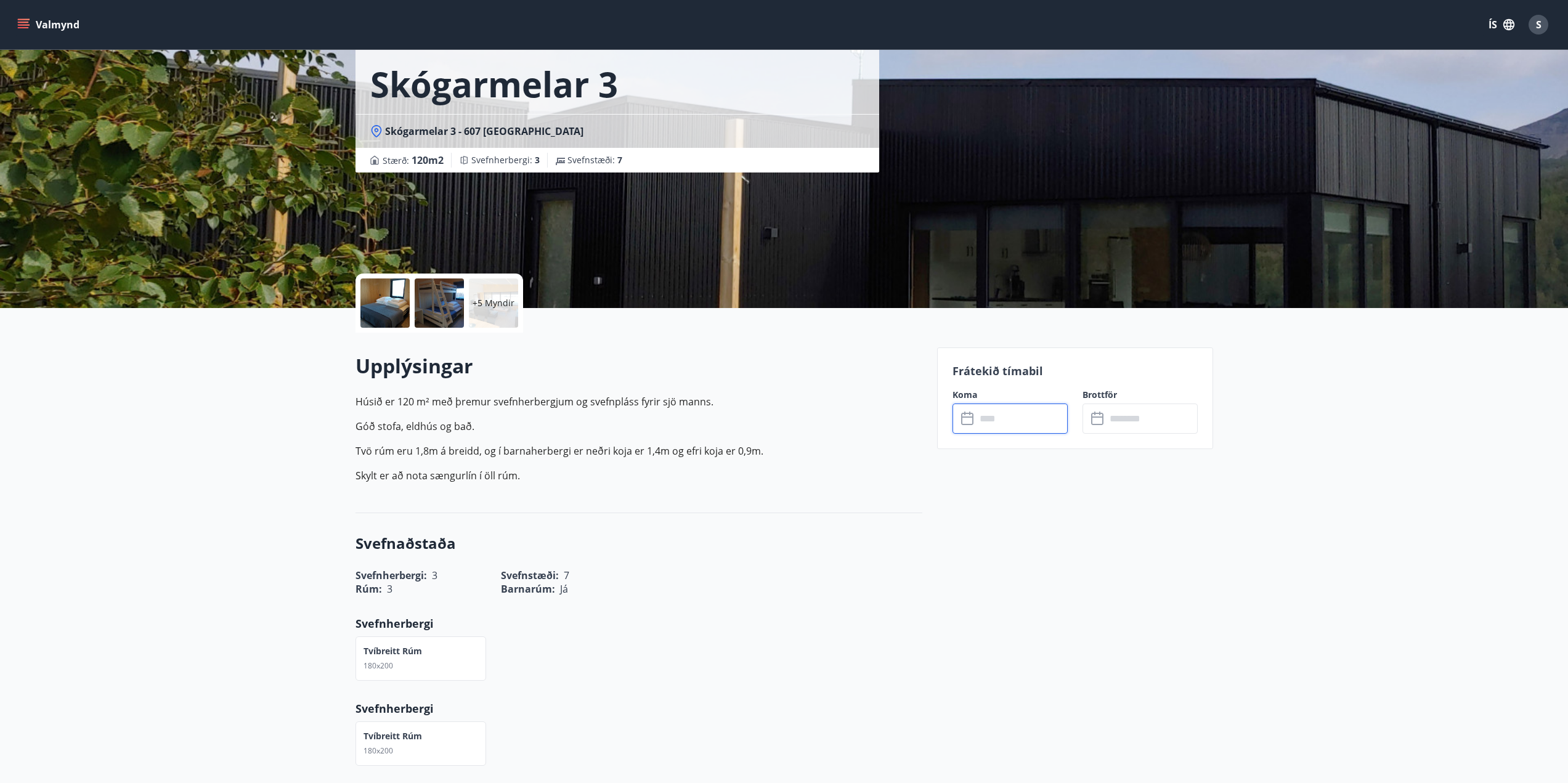
click at [1020, 422] on input "text" at bounding box center [1022, 418] width 92 height 30
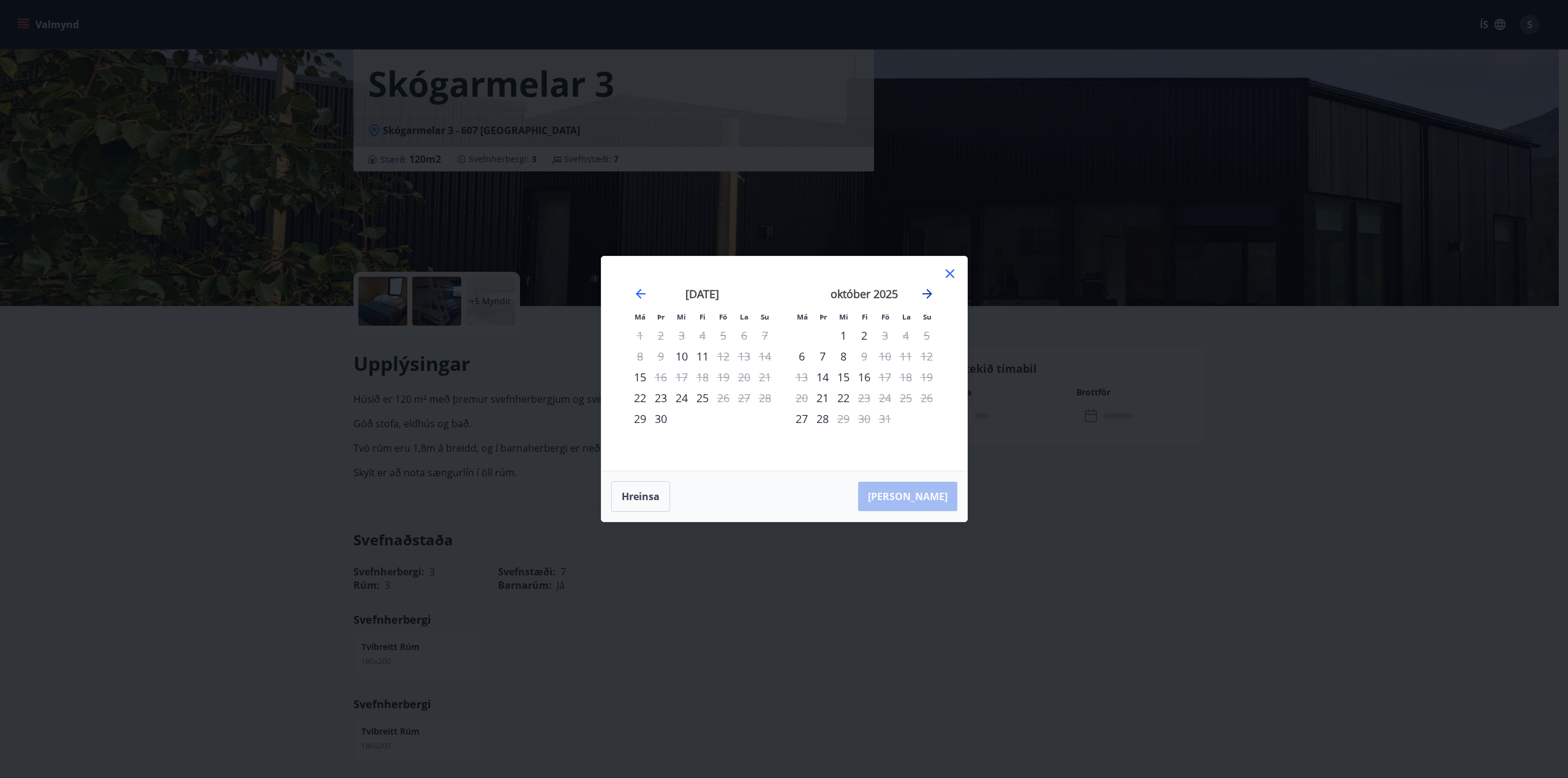
click at [925, 296] on icon "Move forward to switch to the next month." at bounding box center [927, 294] width 15 height 15
click at [804, 356] on div "3" at bounding box center [801, 356] width 21 height 21
click at [861, 356] on div "6" at bounding box center [864, 356] width 21 height 21
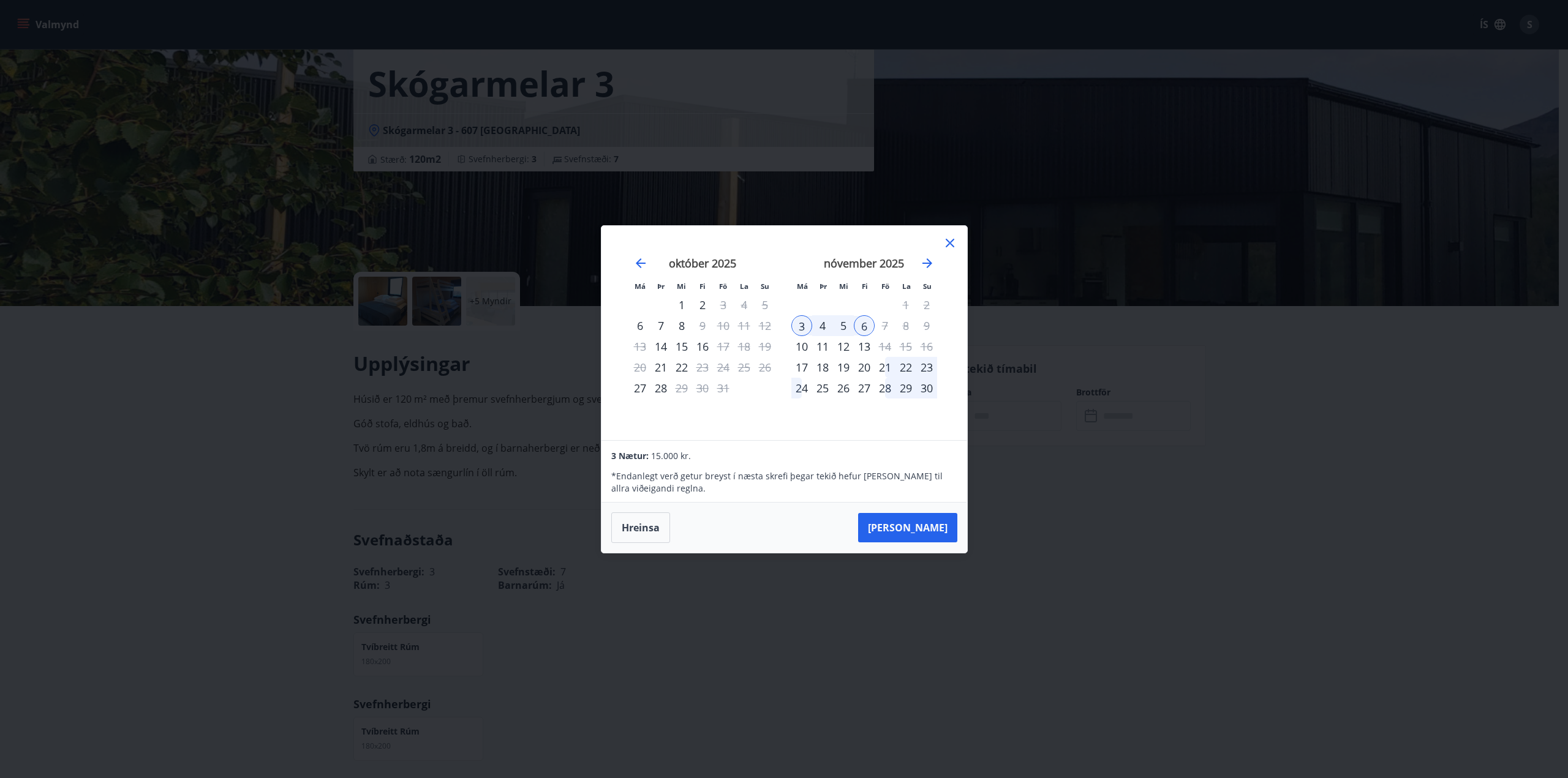
click at [854, 325] on div "6" at bounding box center [864, 326] width 21 height 21
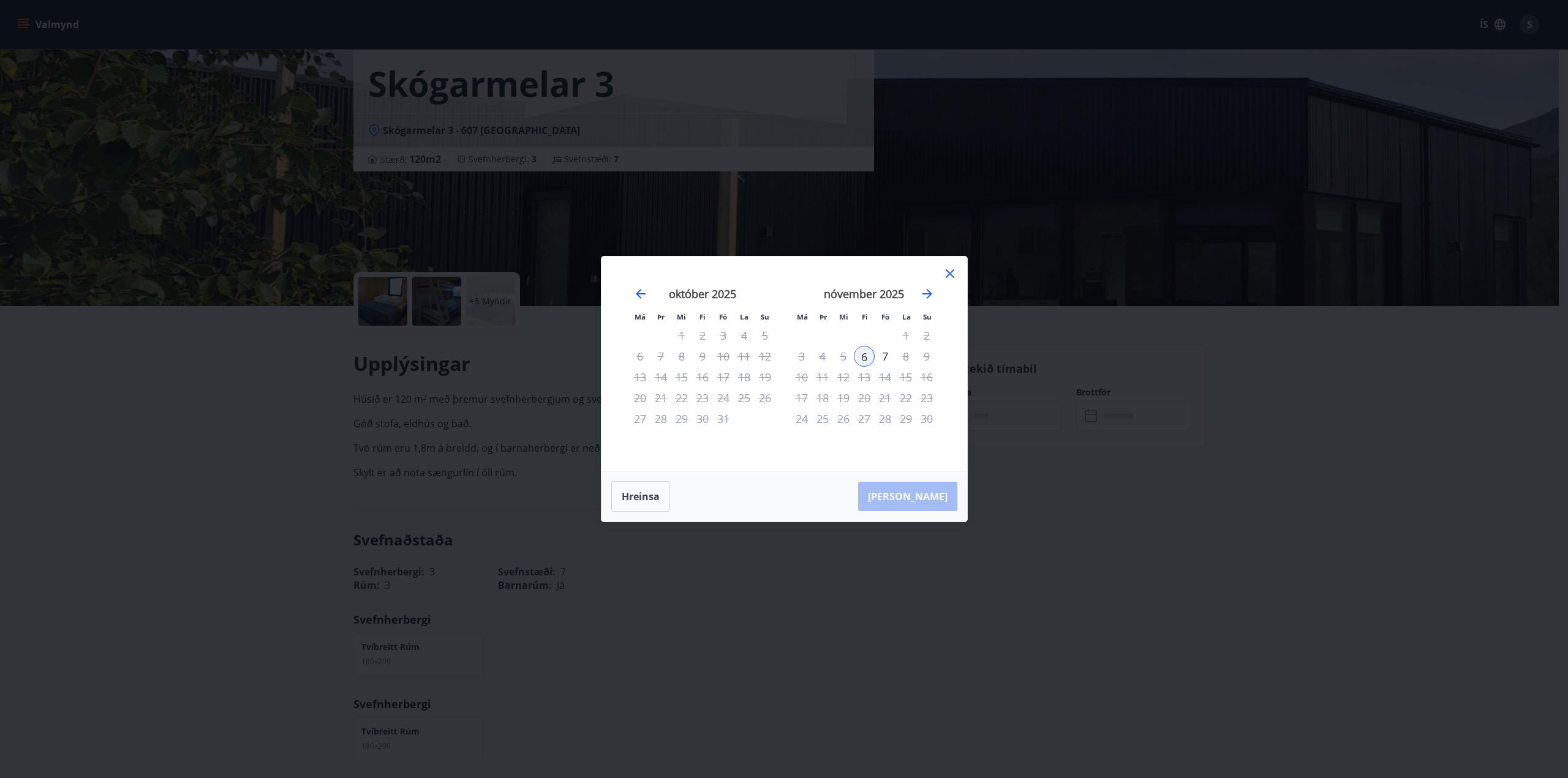
click at [863, 351] on div "6" at bounding box center [864, 356] width 21 height 21
click at [865, 356] on div "6" at bounding box center [864, 356] width 21 height 21
click at [834, 357] on div "5" at bounding box center [843, 356] width 21 height 21
click at [889, 354] on div "7" at bounding box center [885, 356] width 21 height 21
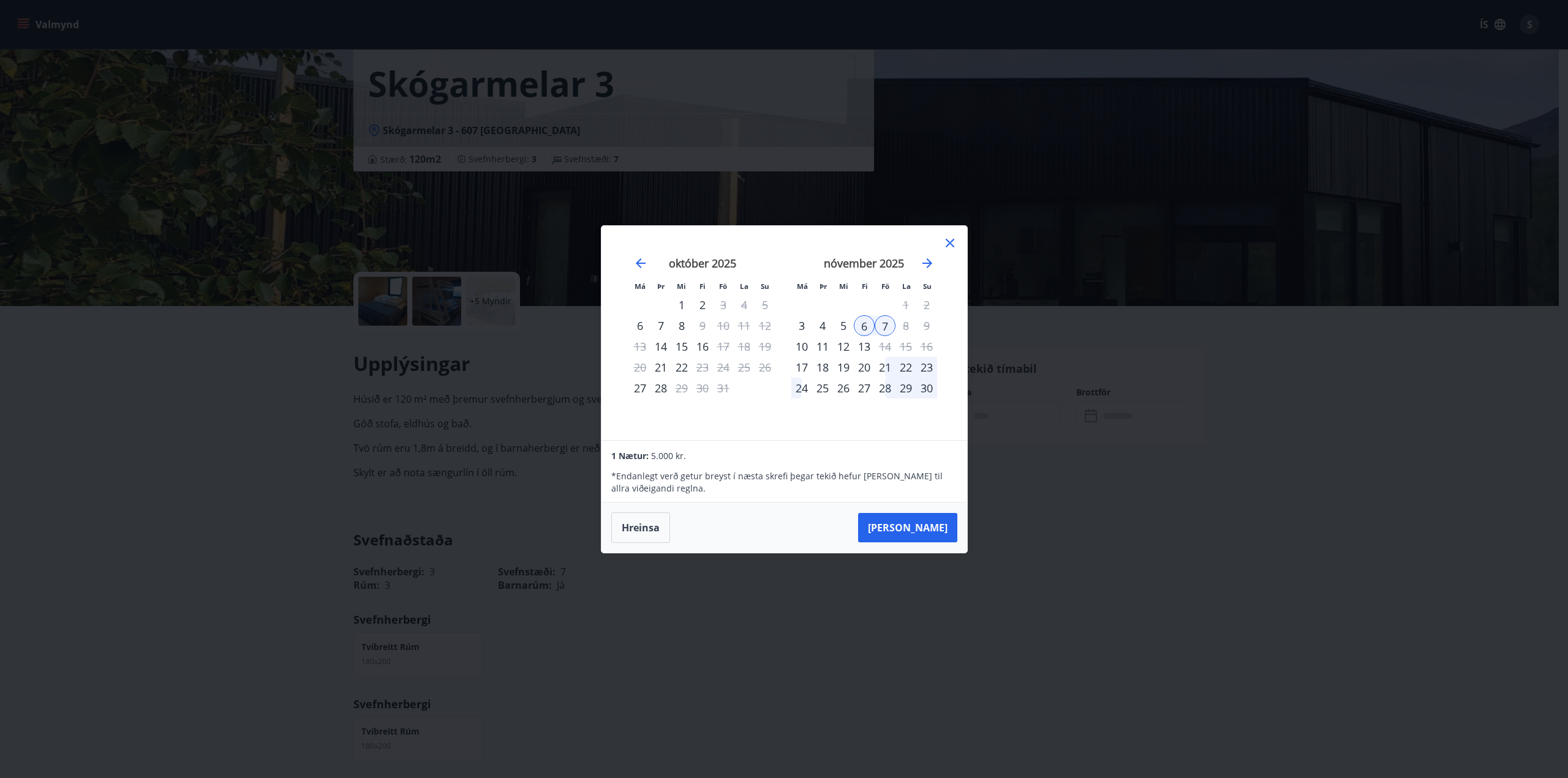
click at [946, 247] on icon at bounding box center [950, 243] width 15 height 15
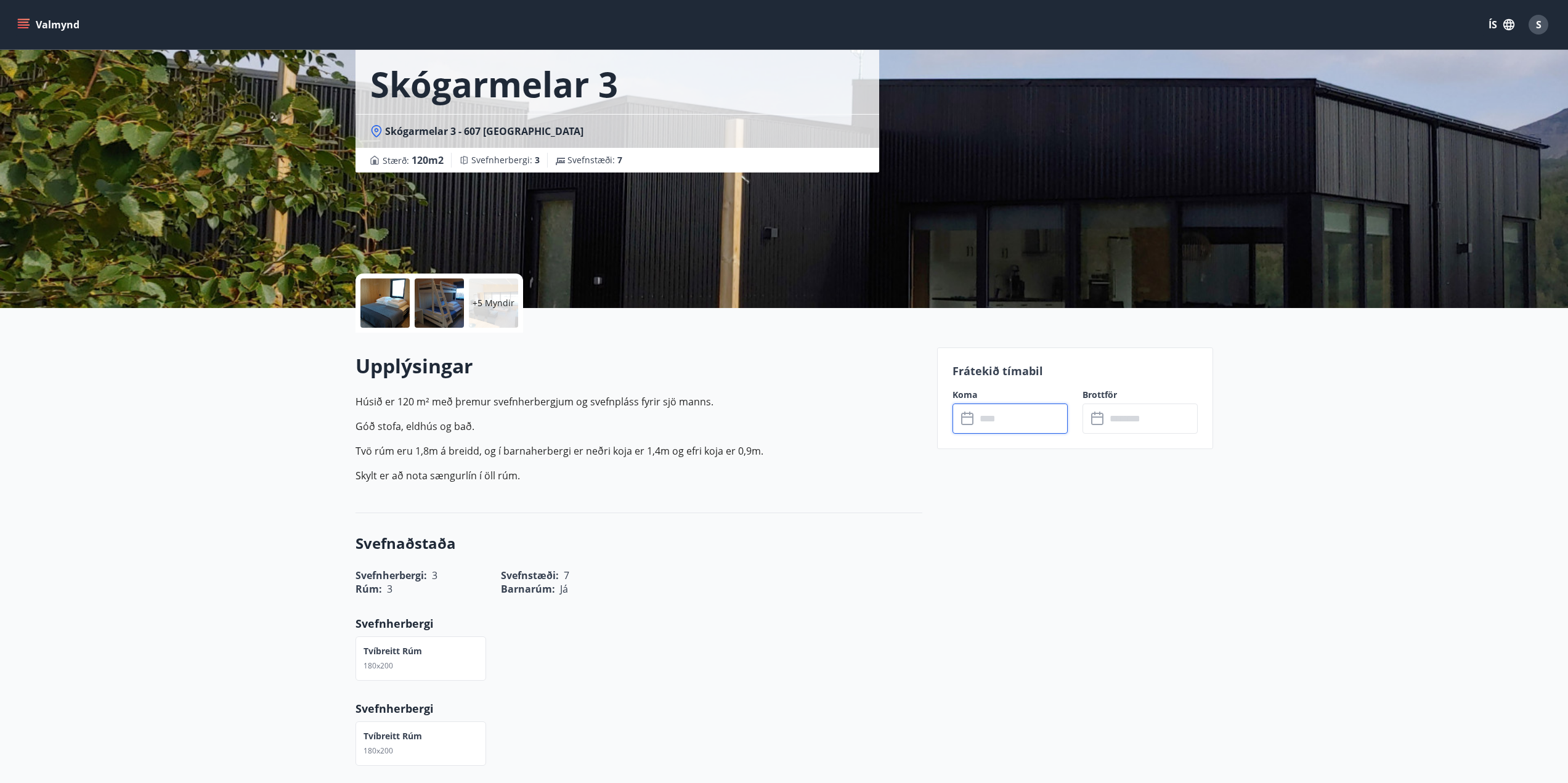
click at [1024, 418] on input "text" at bounding box center [1022, 418] width 92 height 30
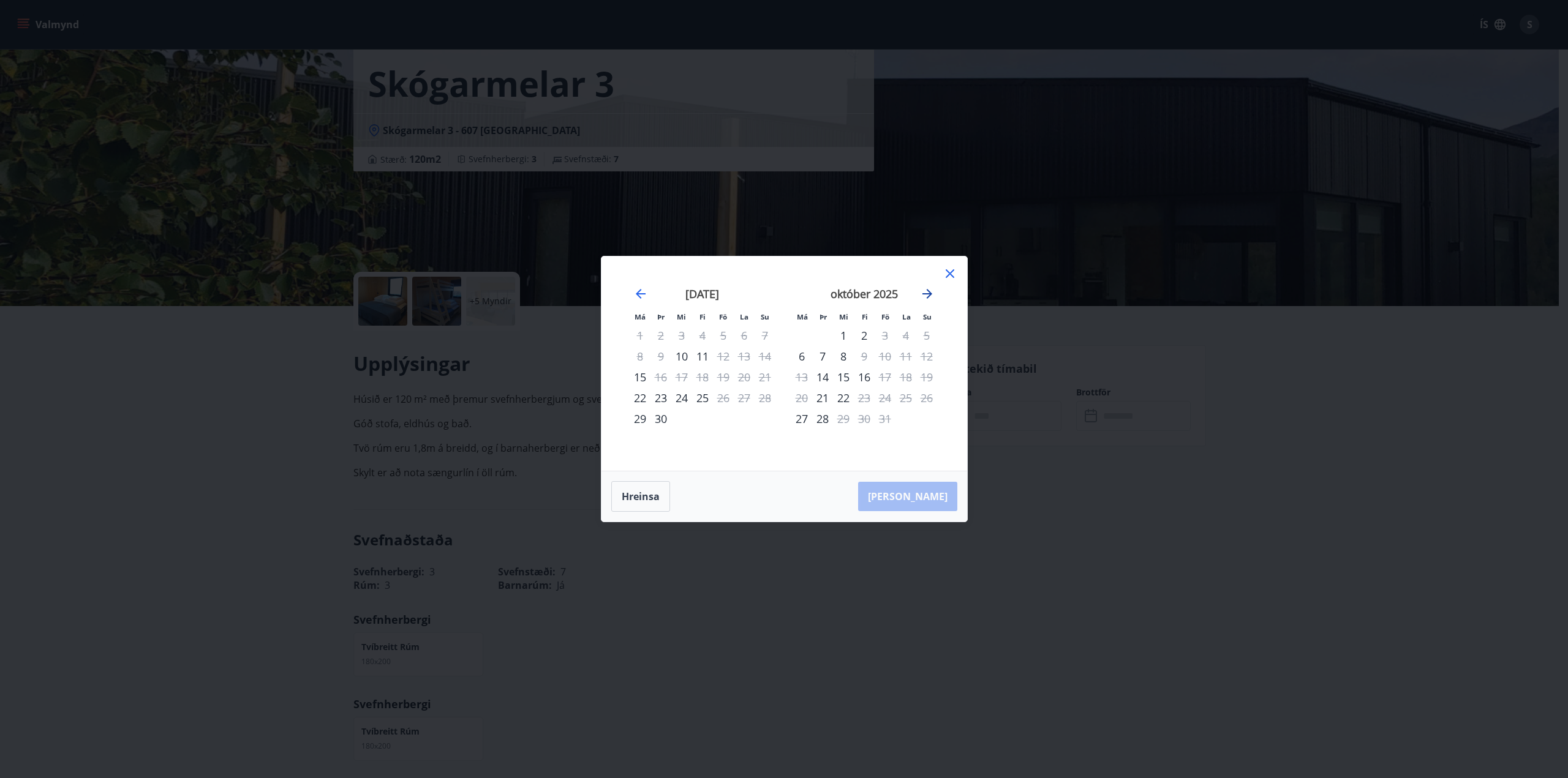
click at [924, 289] on icon "Move forward to switch to the next month." at bounding box center [927, 294] width 15 height 15
click at [930, 294] on icon "Move forward to switch to the next month." at bounding box center [927, 293] width 10 height 10
click at [928, 297] on icon "Move forward to switch to the next month." at bounding box center [927, 293] width 10 height 10
click at [641, 355] on div "8" at bounding box center [640, 356] width 21 height 21
click at [721, 355] on div "12" at bounding box center [723, 356] width 21 height 21
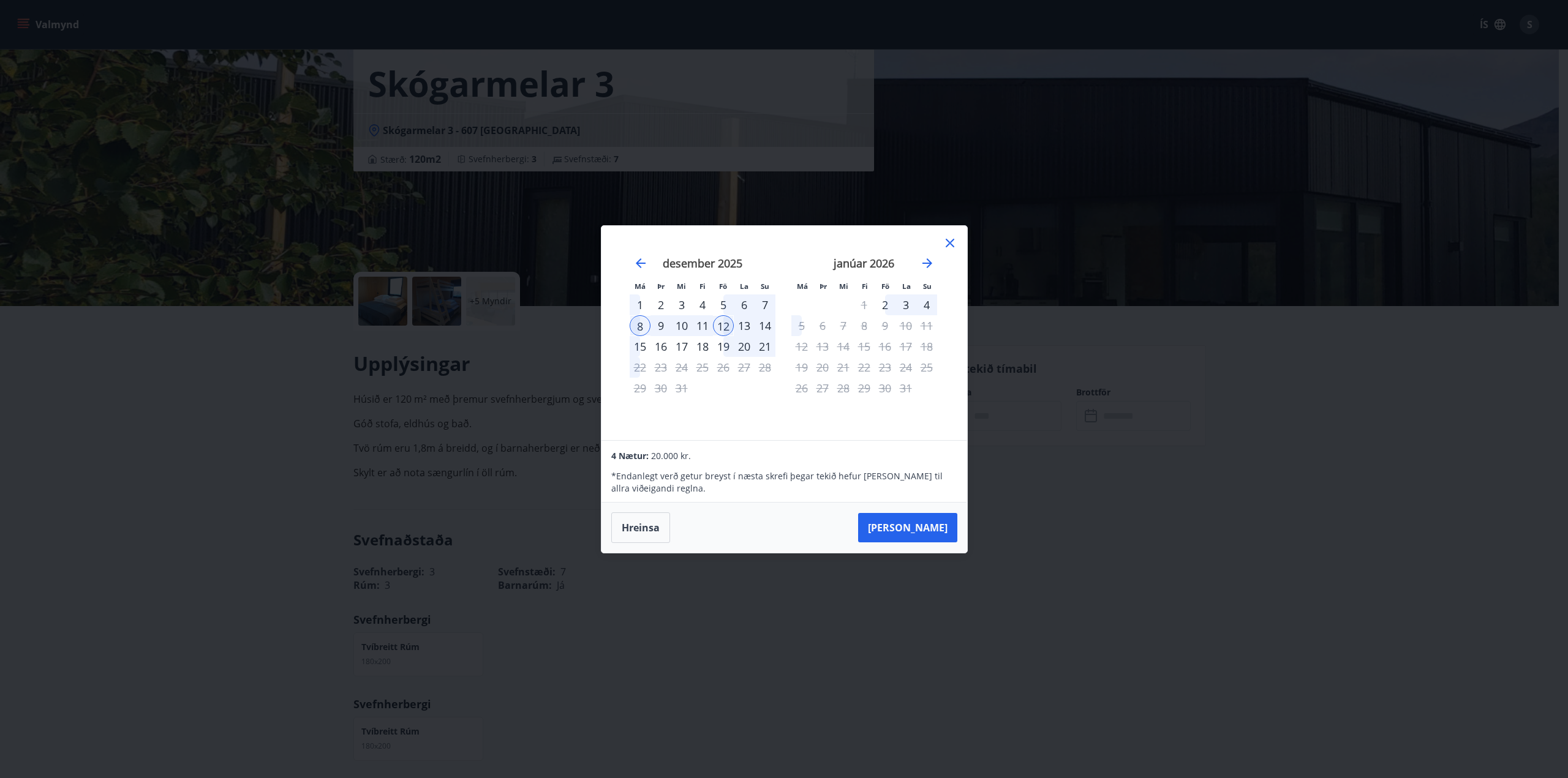
click at [947, 244] on icon at bounding box center [950, 243] width 15 height 15
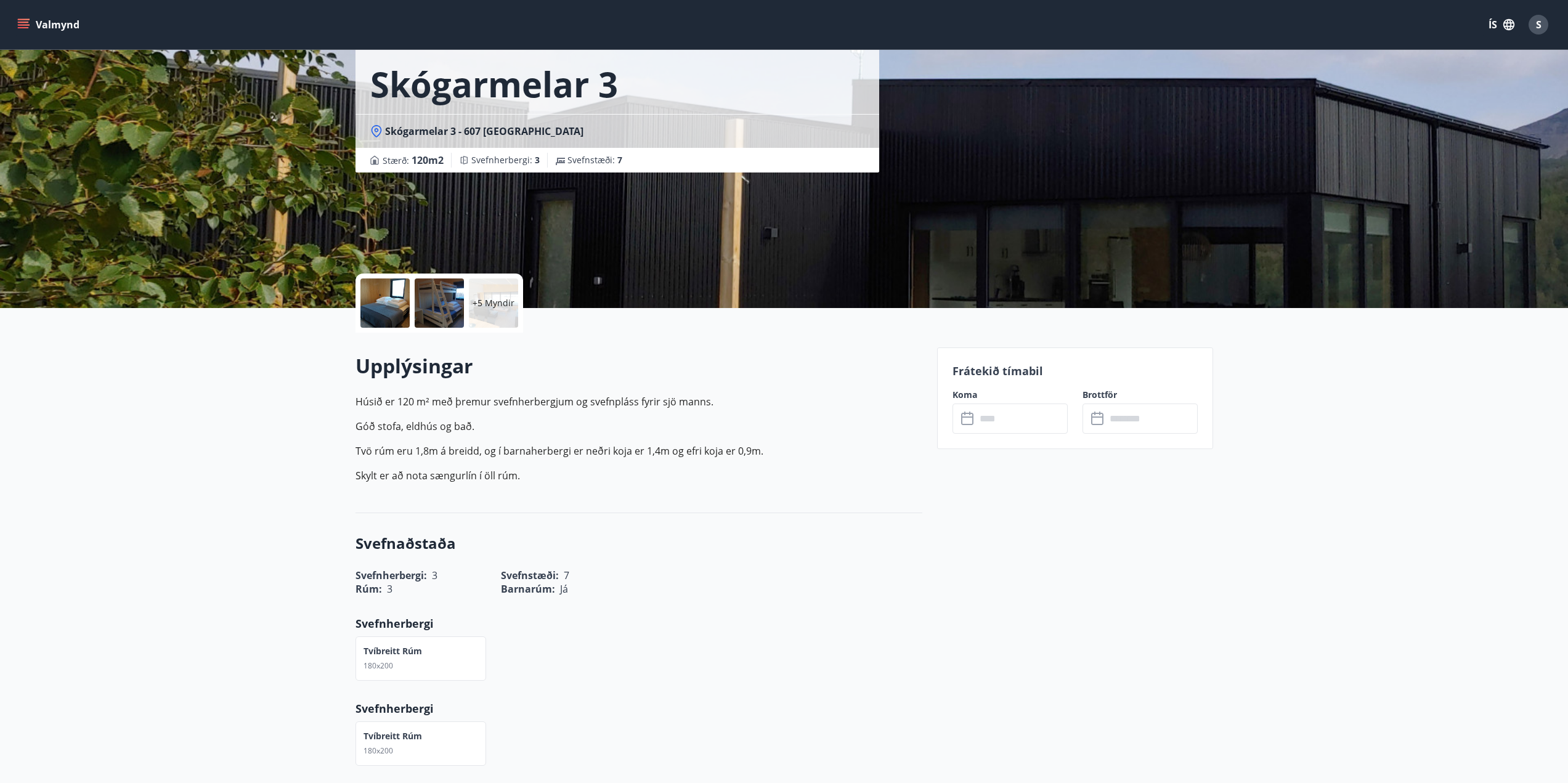
click at [381, 303] on div at bounding box center [385, 303] width 49 height 49
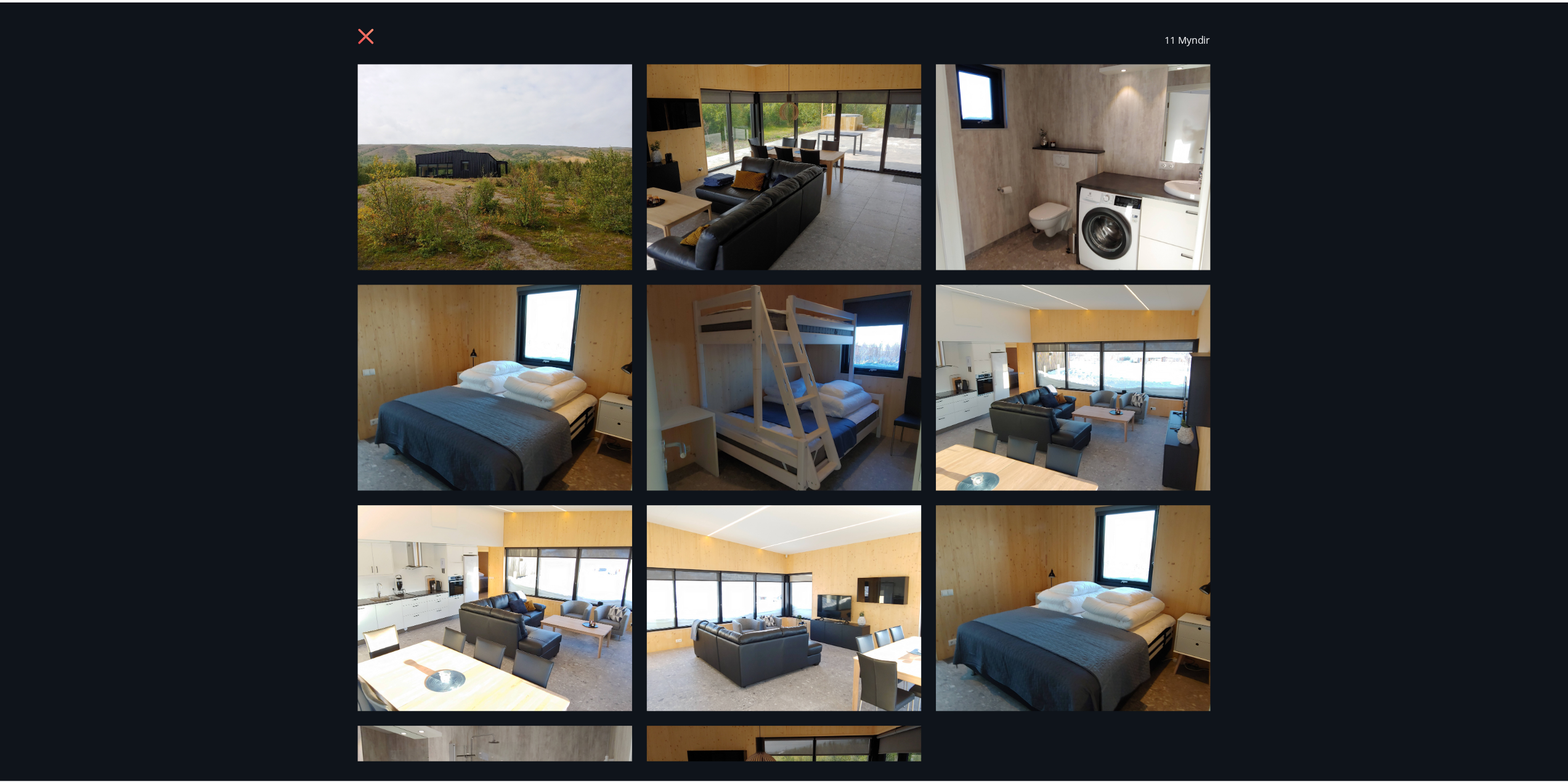
scroll to position [0, 0]
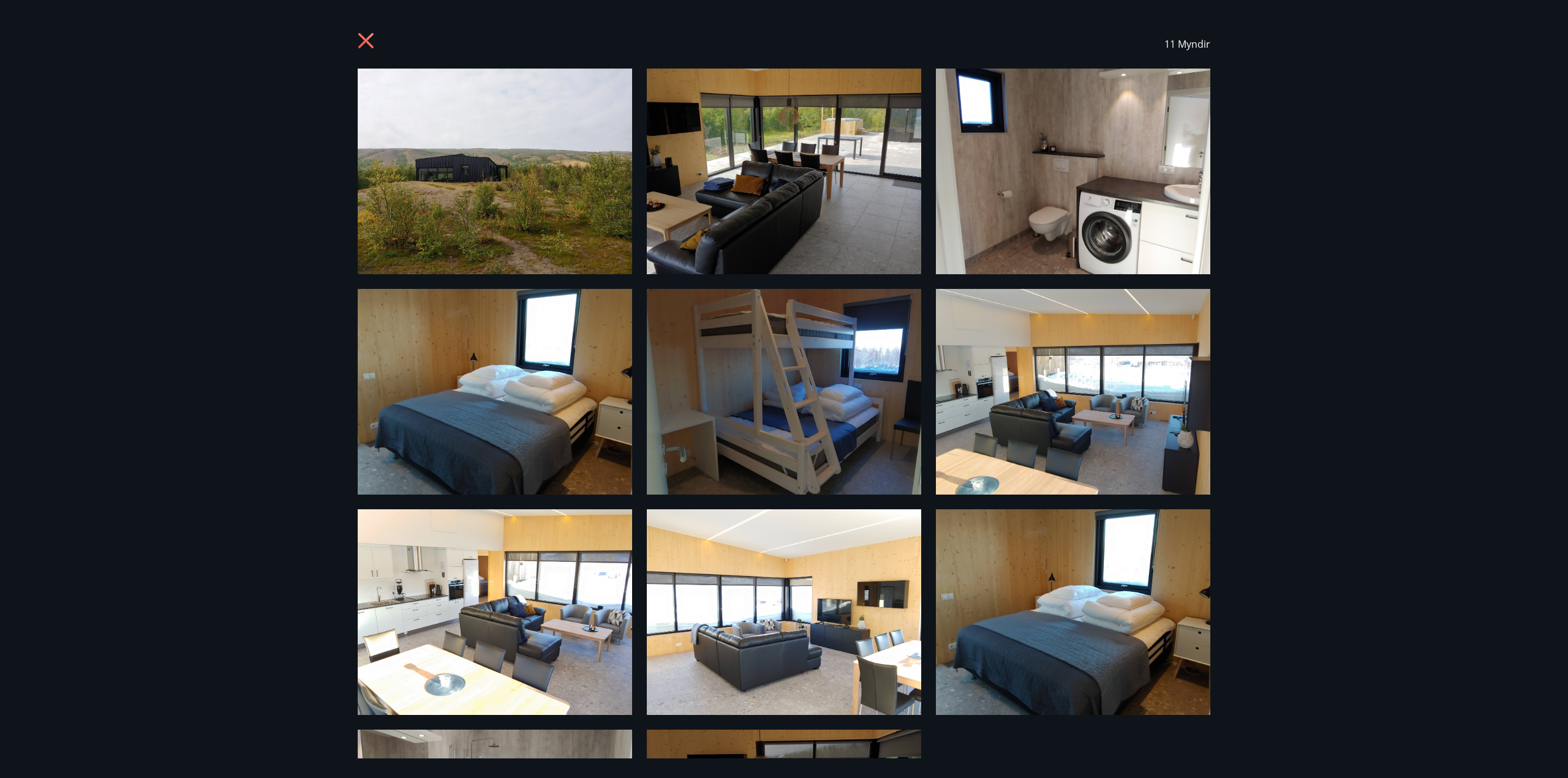
click at [366, 49] on icon at bounding box center [368, 42] width 19 height 19
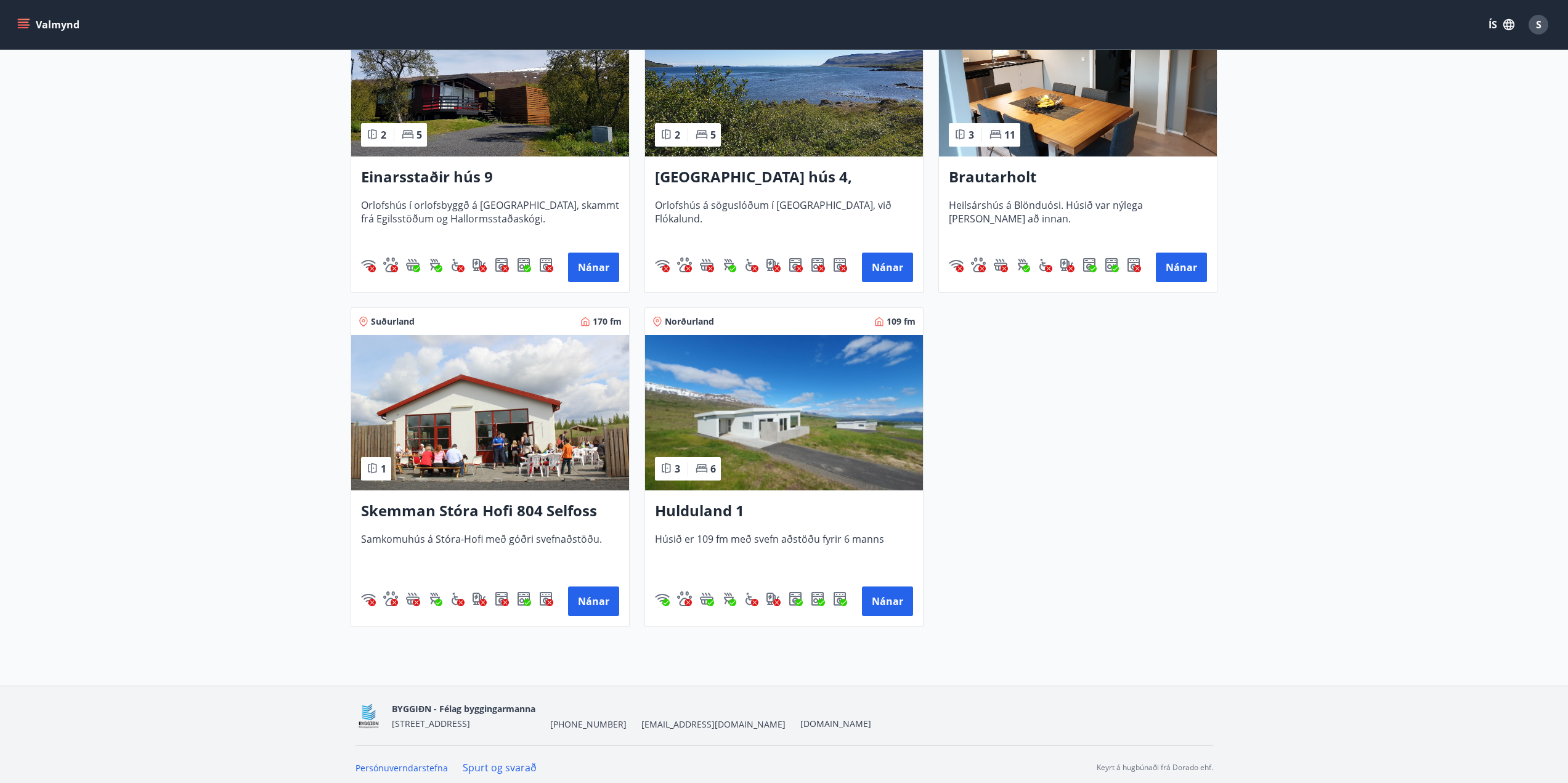
scroll to position [1318, 0]
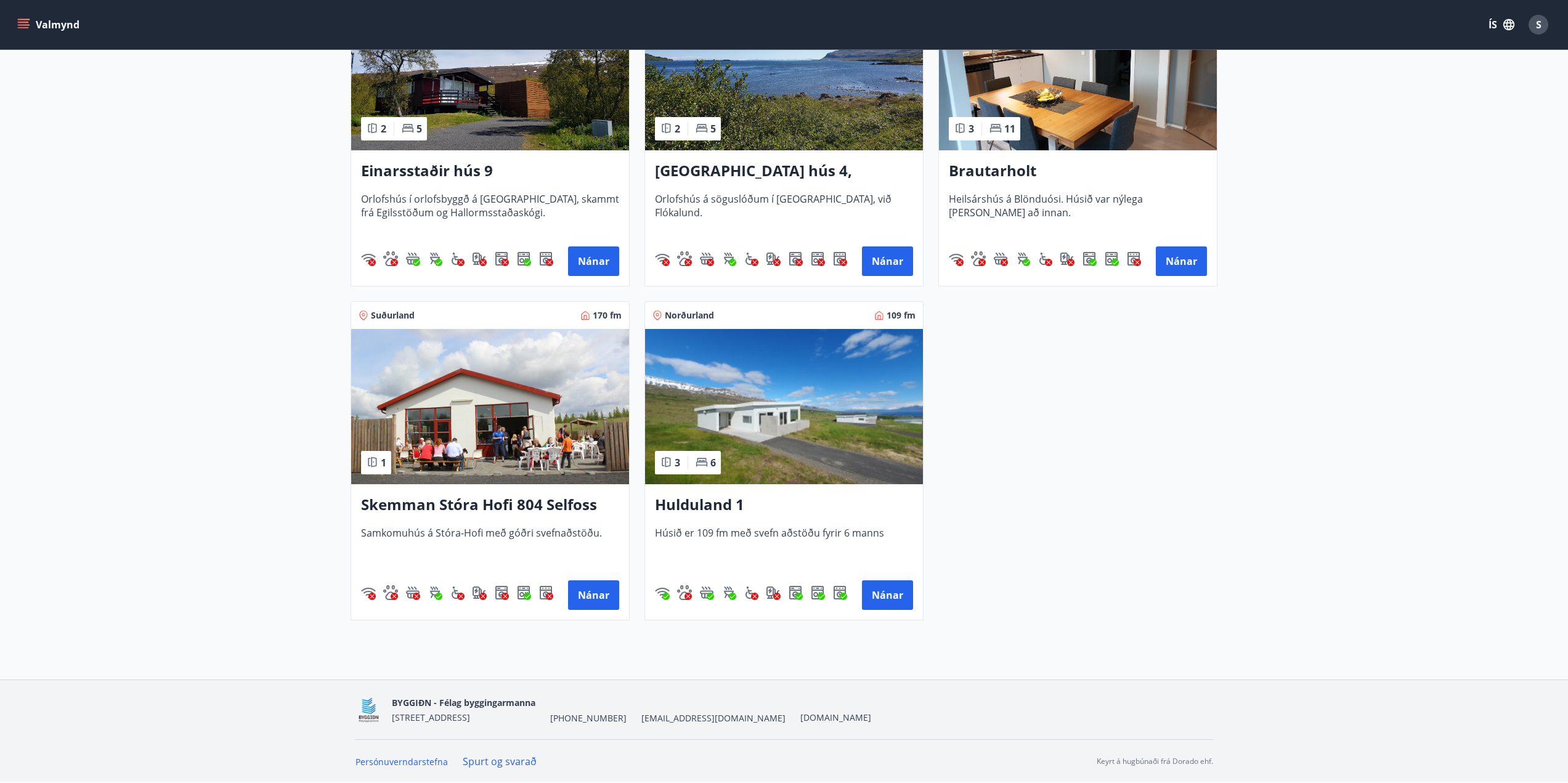
click at [832, 425] on img at bounding box center [784, 406] width 278 height 155
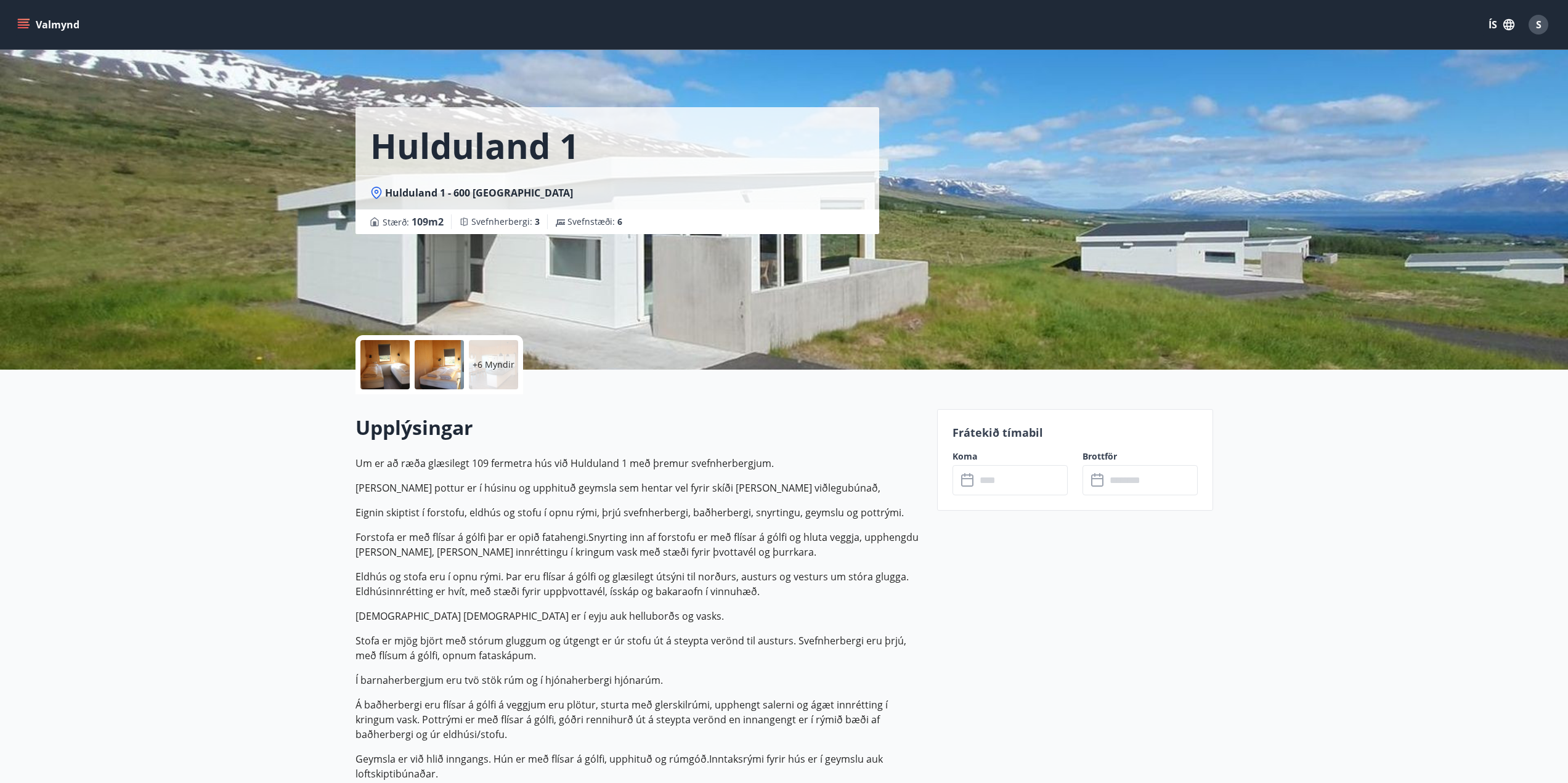
click at [383, 373] on div at bounding box center [385, 365] width 49 height 49
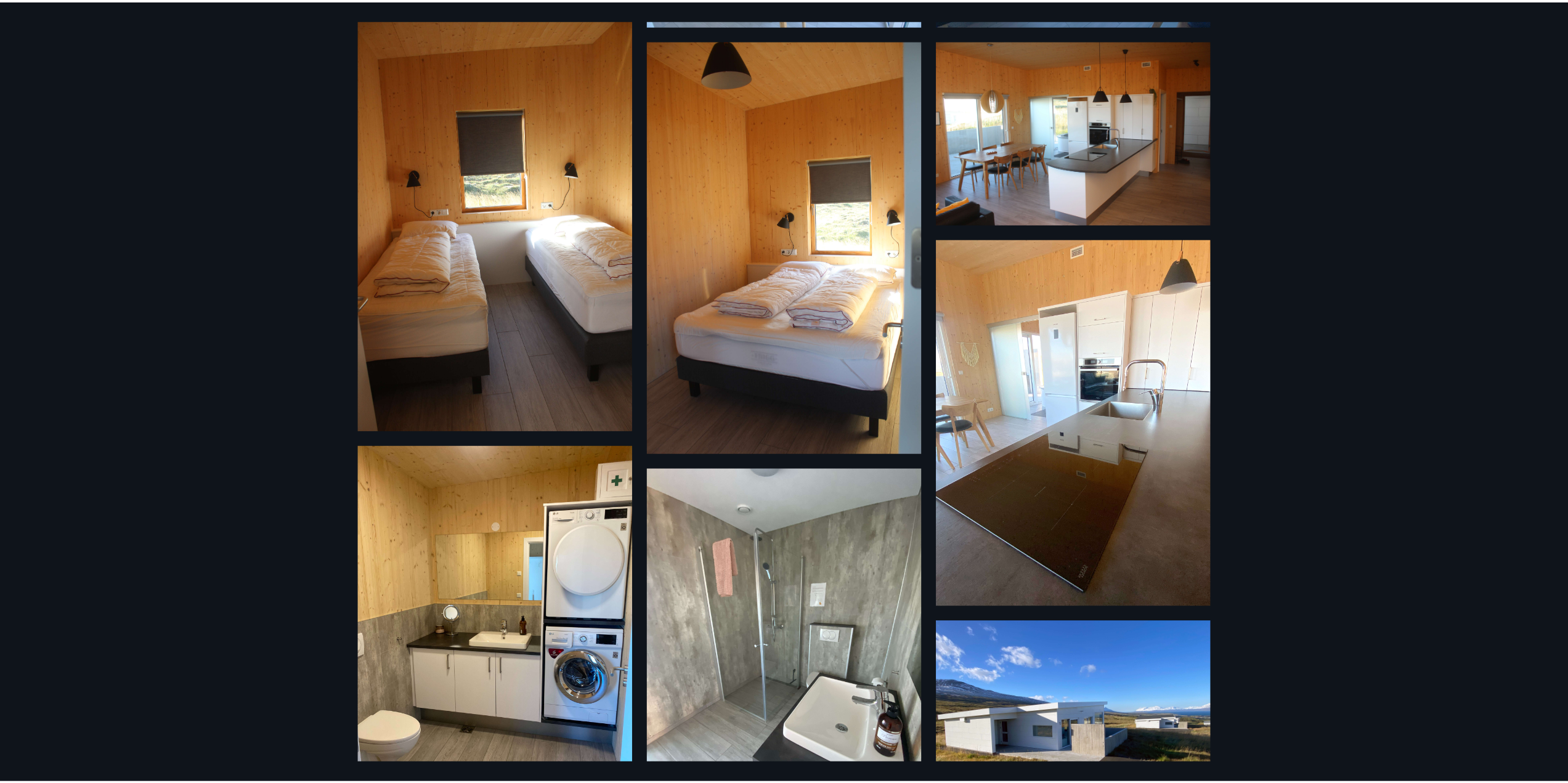
scroll to position [549, 0]
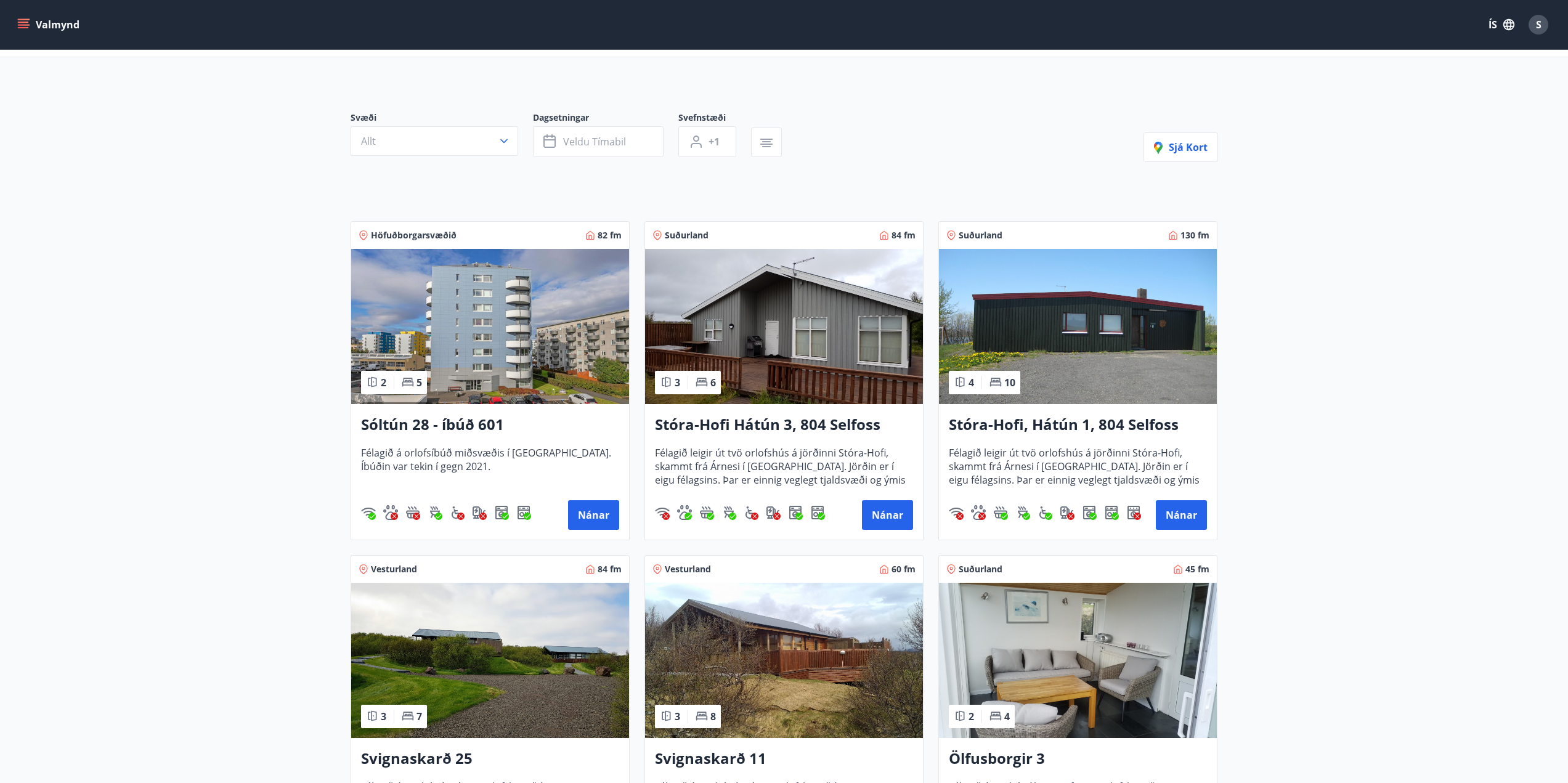
click at [787, 659] on img at bounding box center [784, 660] width 278 height 155
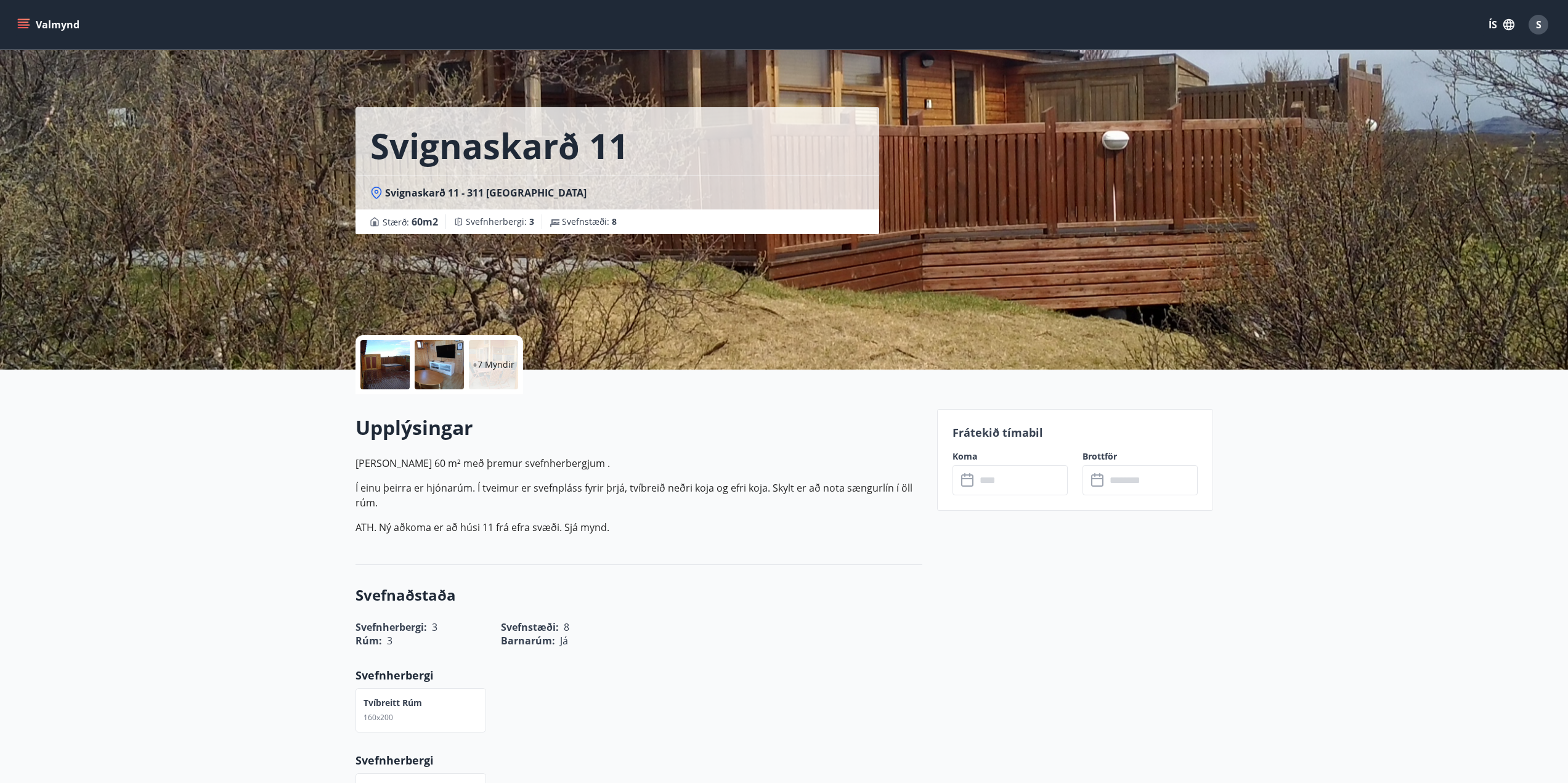
drag, startPoint x: 409, startPoint y: 368, endPoint x: 458, endPoint y: 359, distance: 49.8
click at [444, 363] on div "+7 Myndir" at bounding box center [439, 365] width 167 height 59
click at [490, 359] on p "+7 Myndir" at bounding box center [493, 365] width 42 height 12
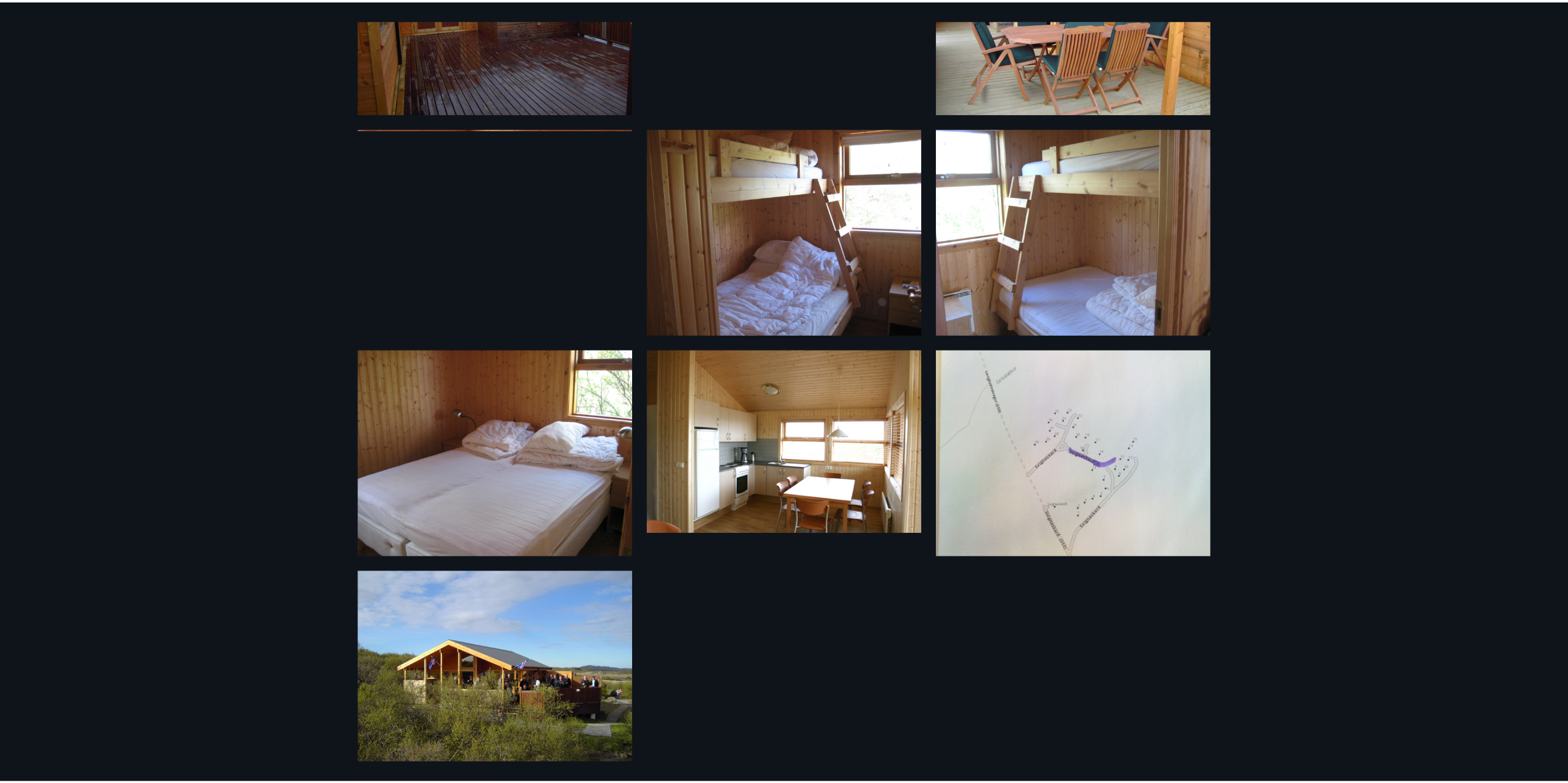
scroll to position [404, 0]
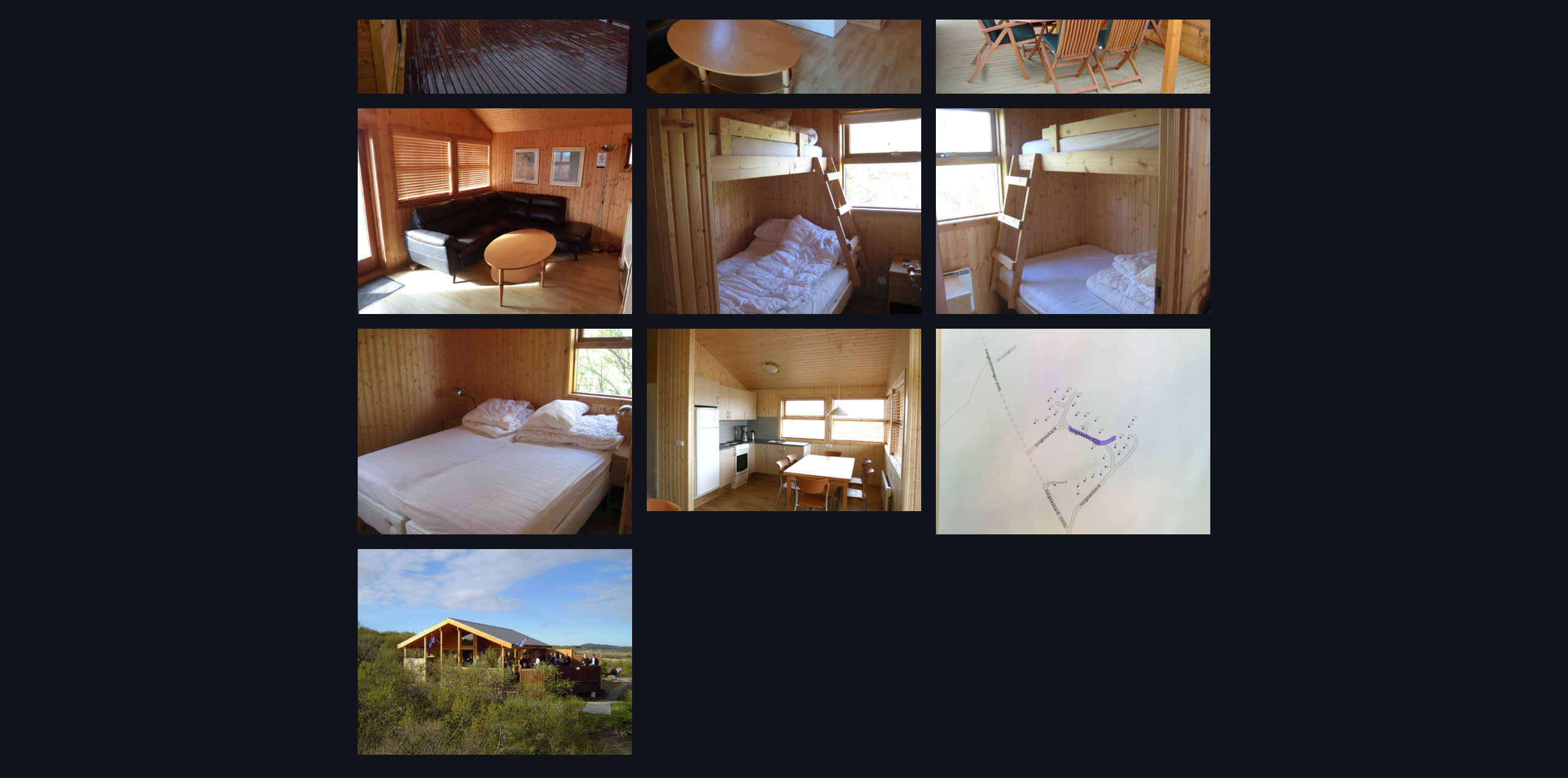
click at [433, 621] on img at bounding box center [495, 652] width 275 height 206
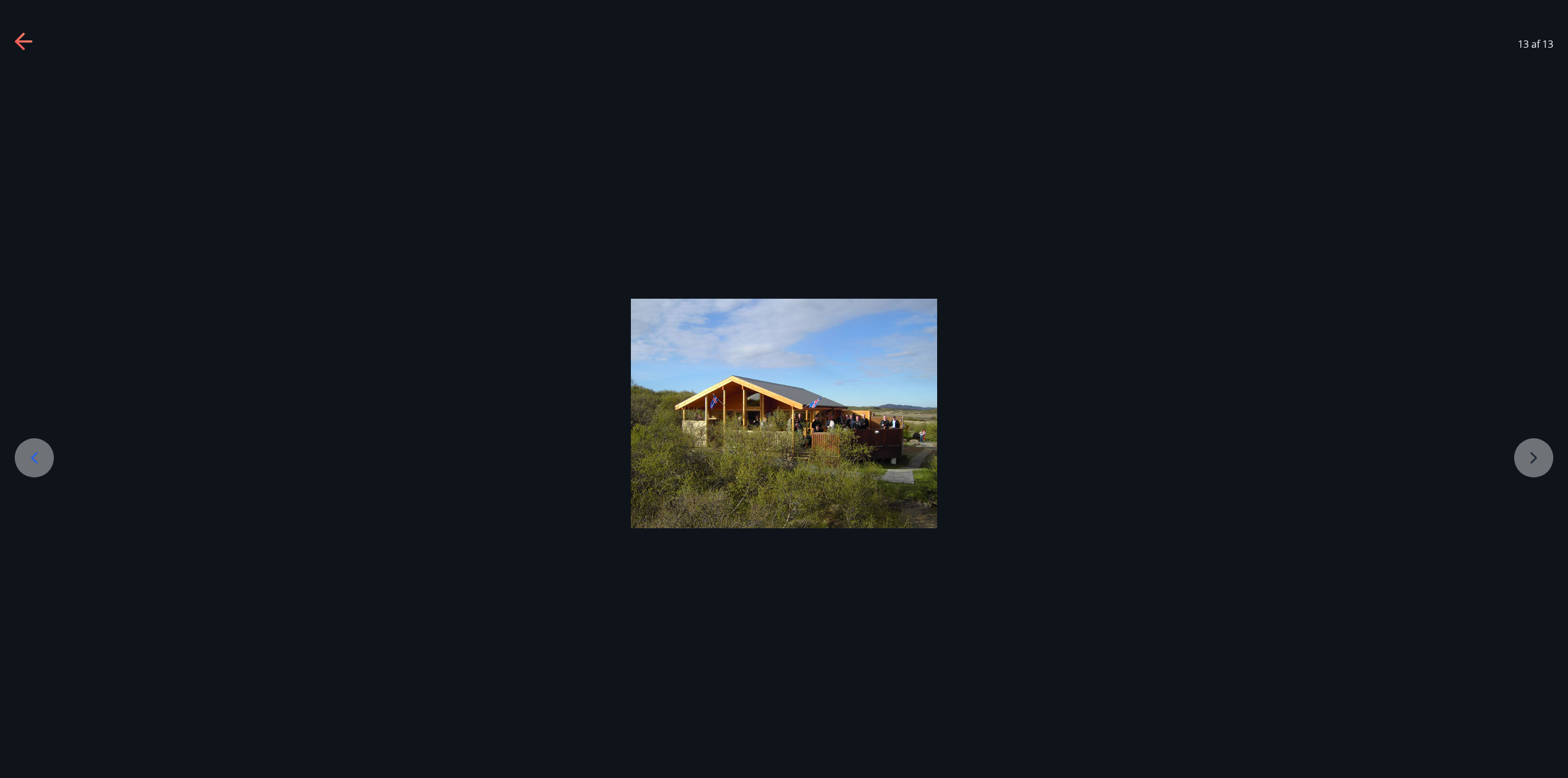
click at [20, 51] on icon at bounding box center [24, 42] width 19 height 19
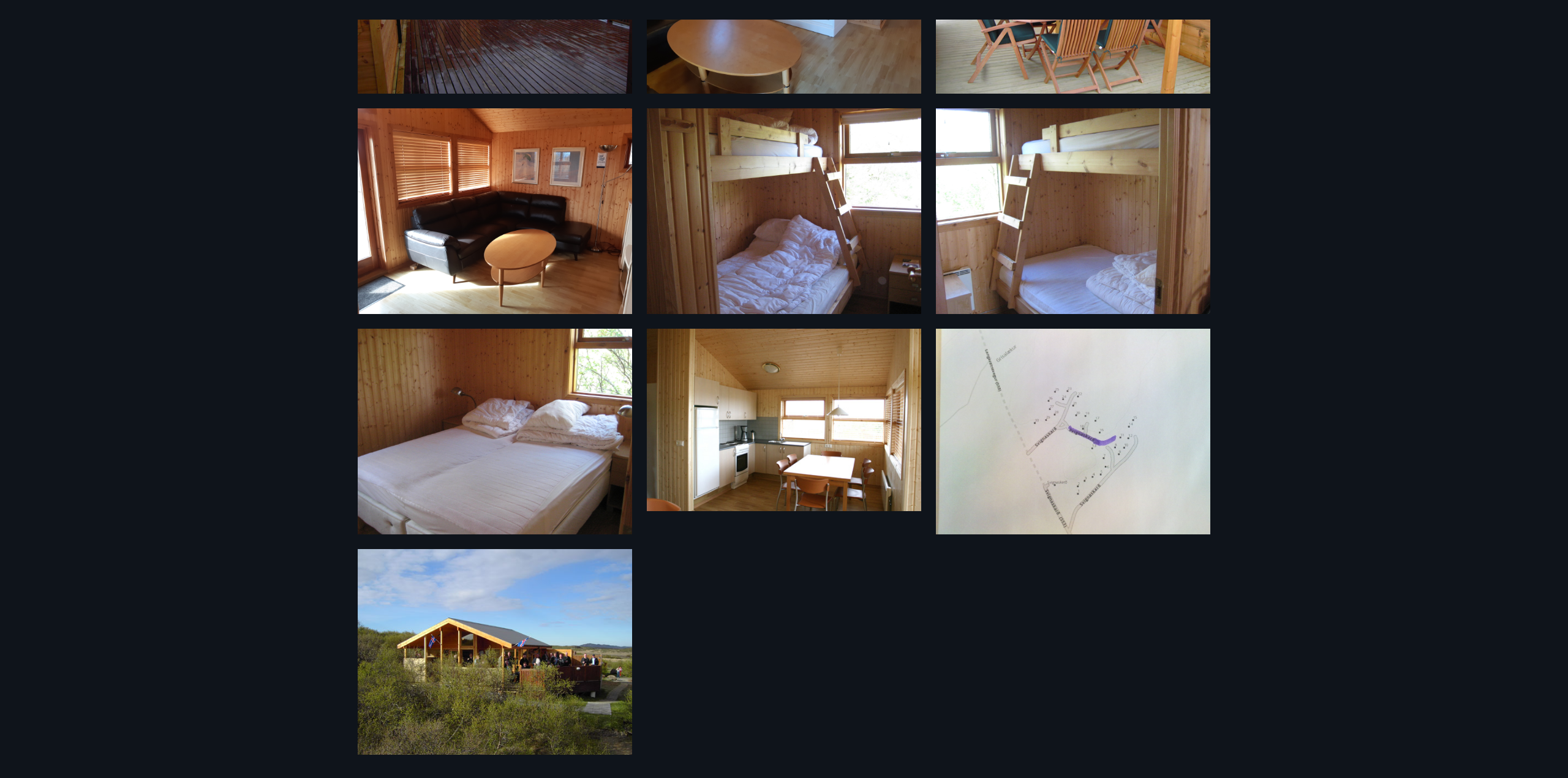
click at [226, 216] on div "13 Myndir" at bounding box center [784, 389] width 1568 height 778
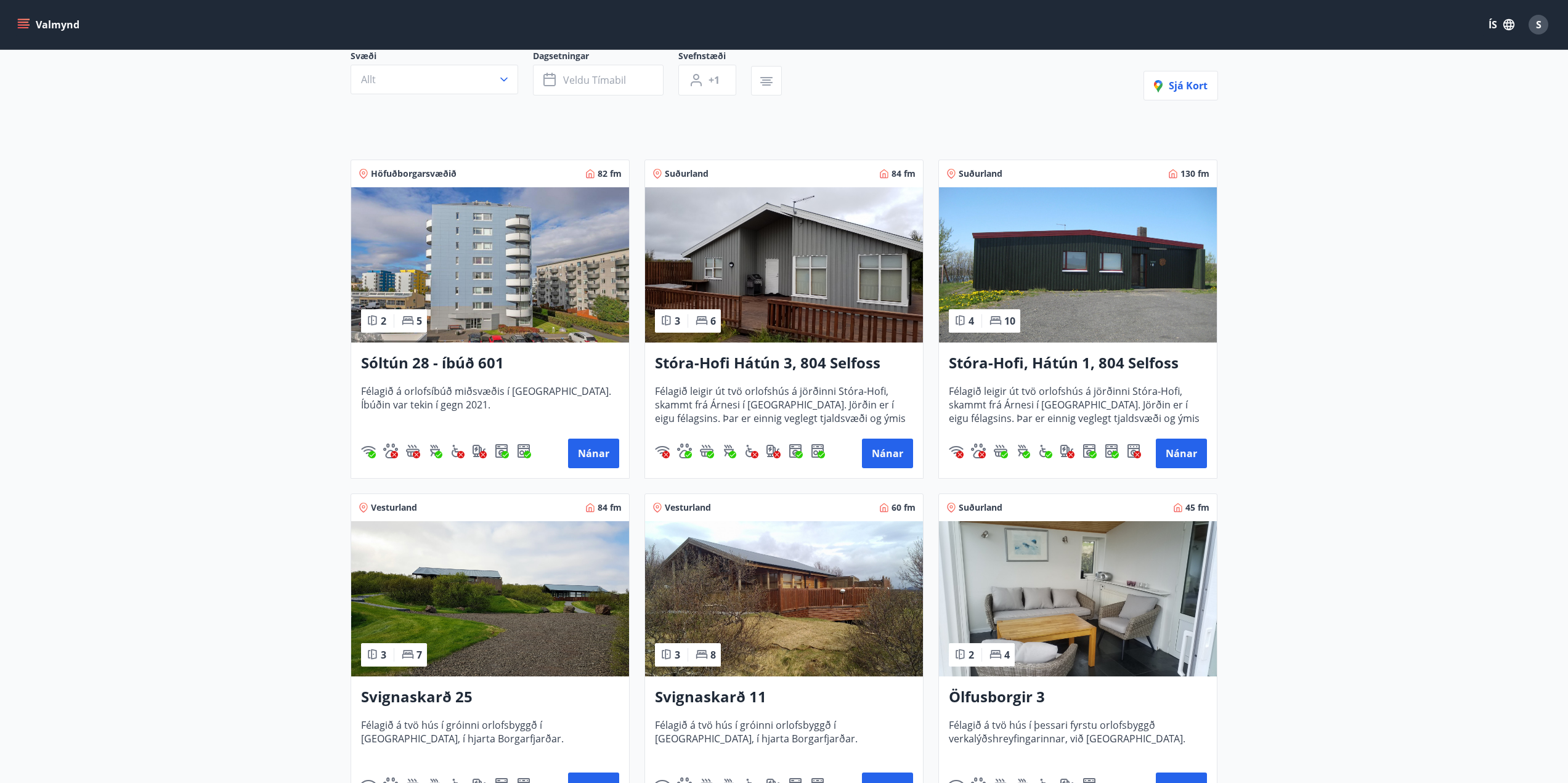
click at [739, 625] on img at bounding box center [784, 599] width 278 height 155
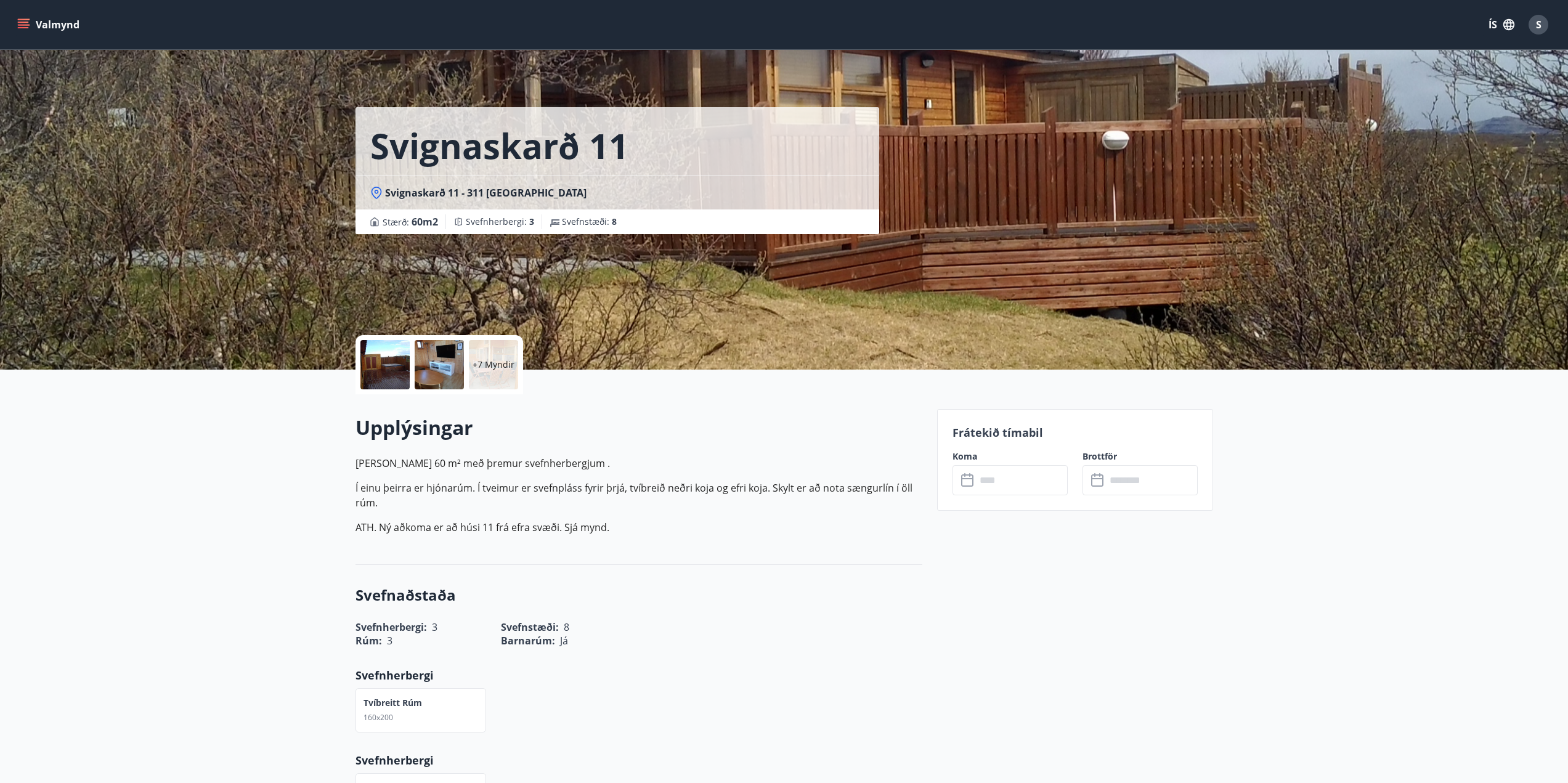
click at [1001, 487] on input "text" at bounding box center [1022, 480] width 92 height 30
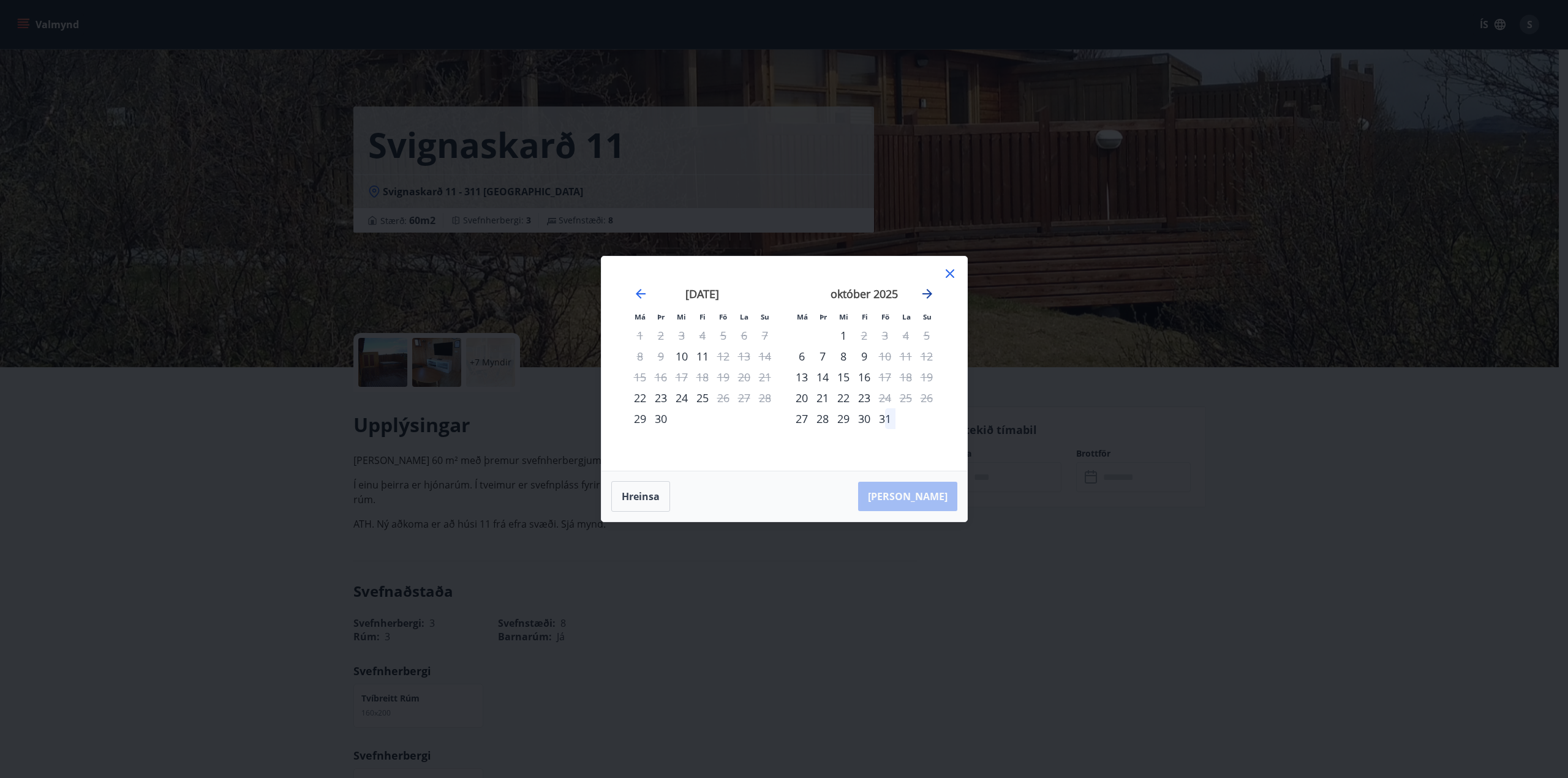
click at [928, 294] on icon "Move forward to switch to the next month." at bounding box center [927, 293] width 10 height 10
click at [885, 396] on div "21" at bounding box center [885, 398] width 21 height 21
click at [925, 398] on div "23" at bounding box center [926, 398] width 21 height 21
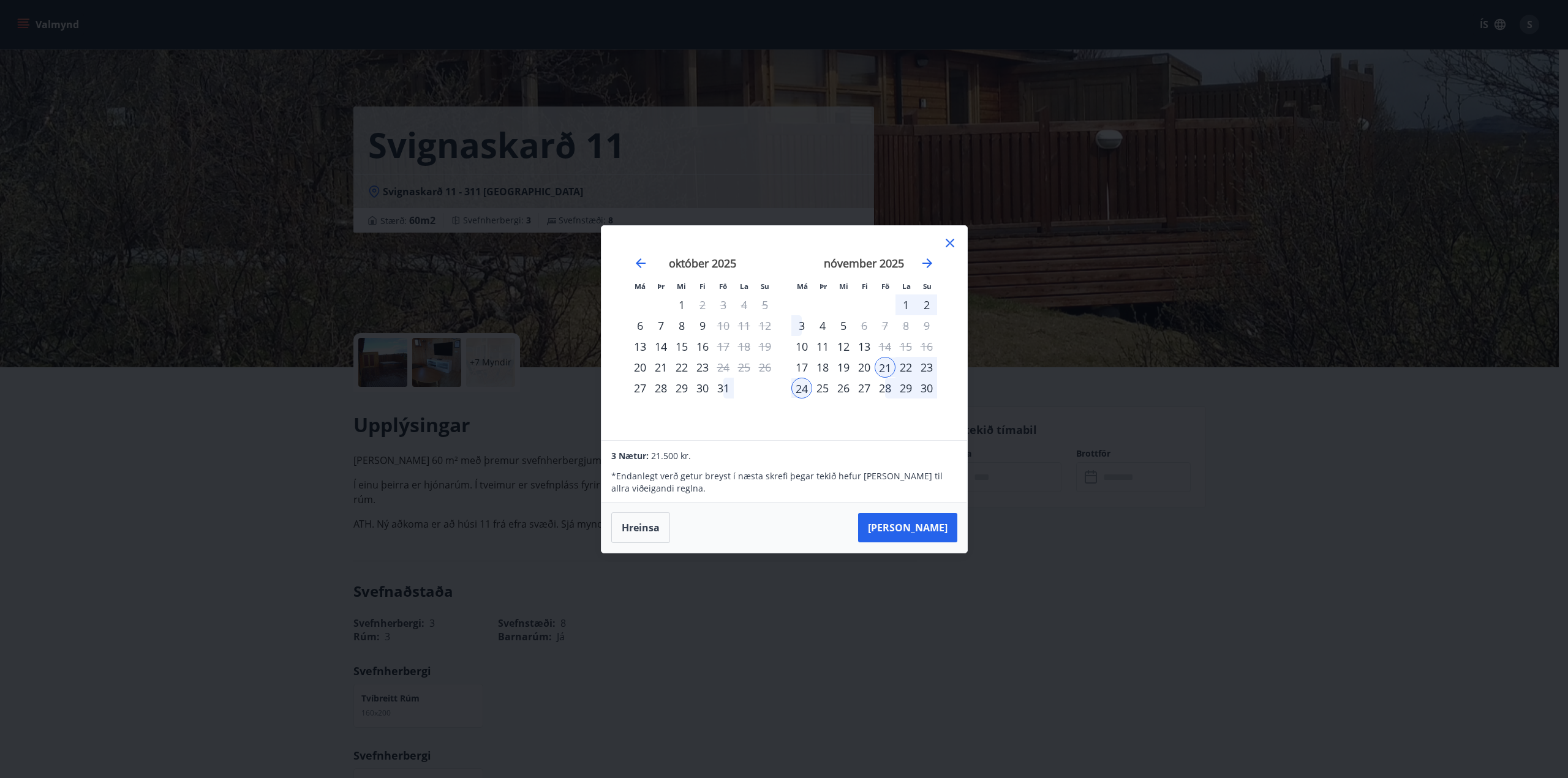
click at [932, 365] on div "23" at bounding box center [926, 367] width 21 height 21
click at [952, 240] on icon at bounding box center [950, 242] width 8 height 8
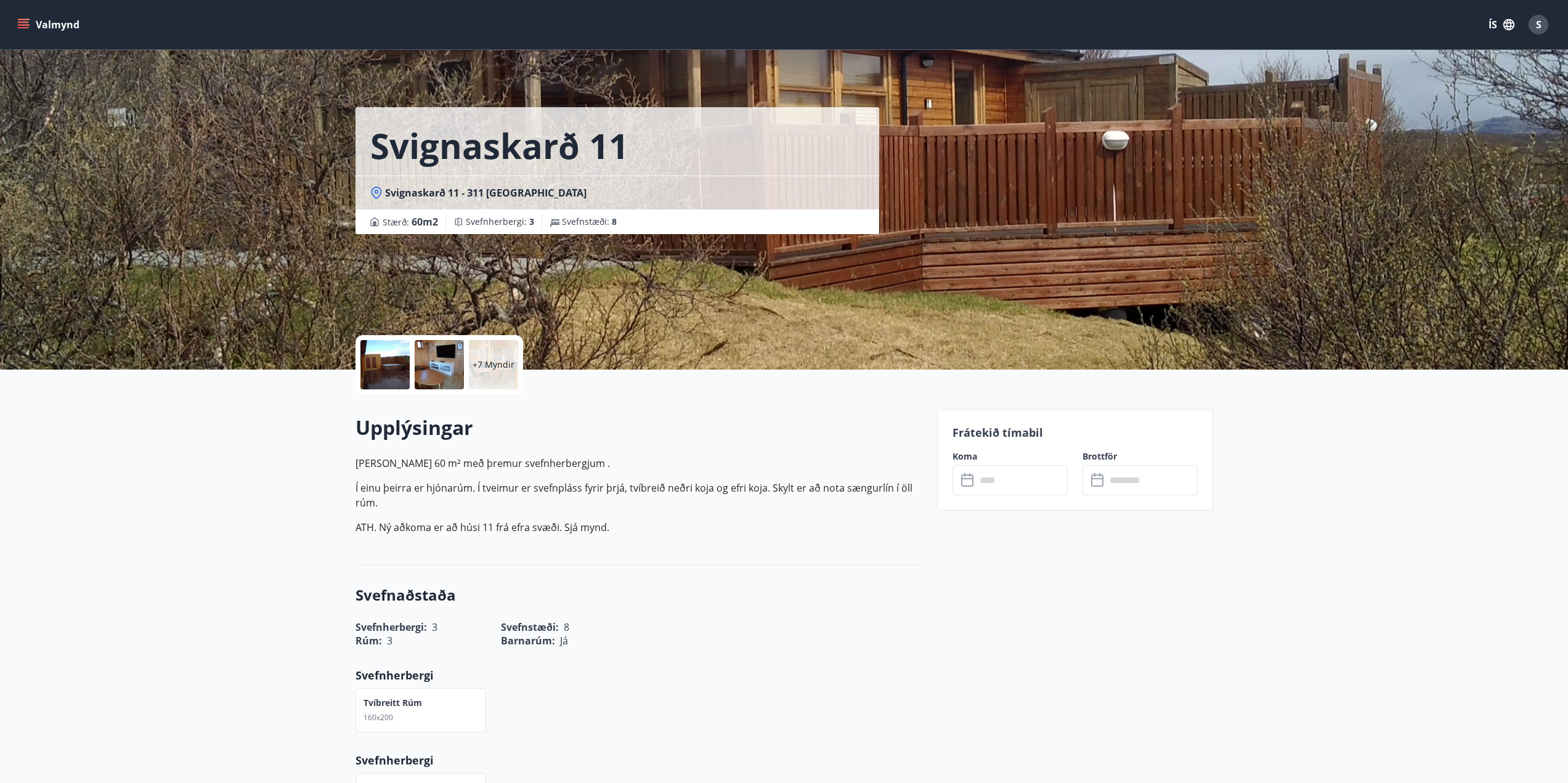
drag, startPoint x: 795, startPoint y: 379, endPoint x: 783, endPoint y: 386, distance: 13.9
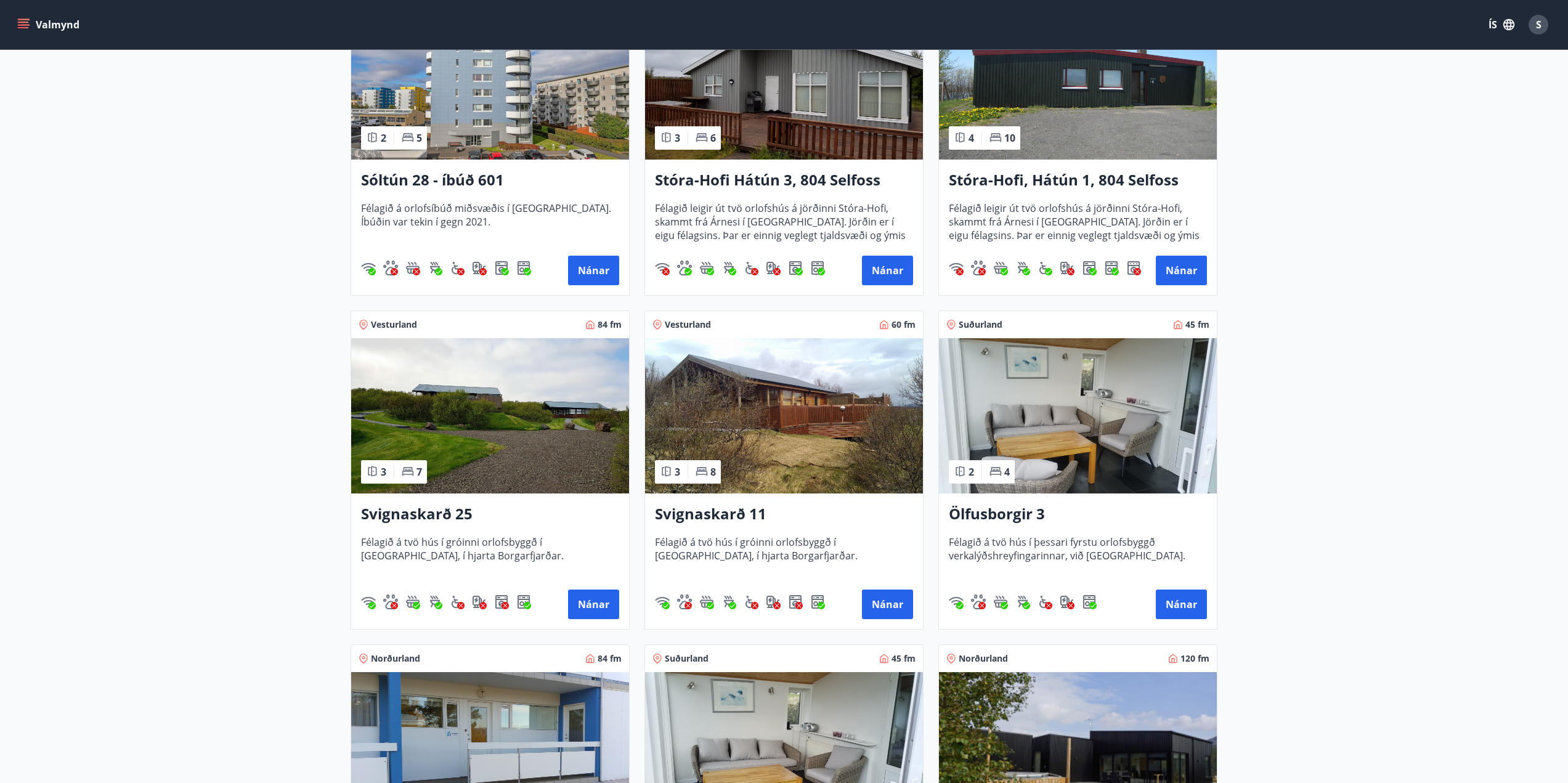
scroll to position [308, 0]
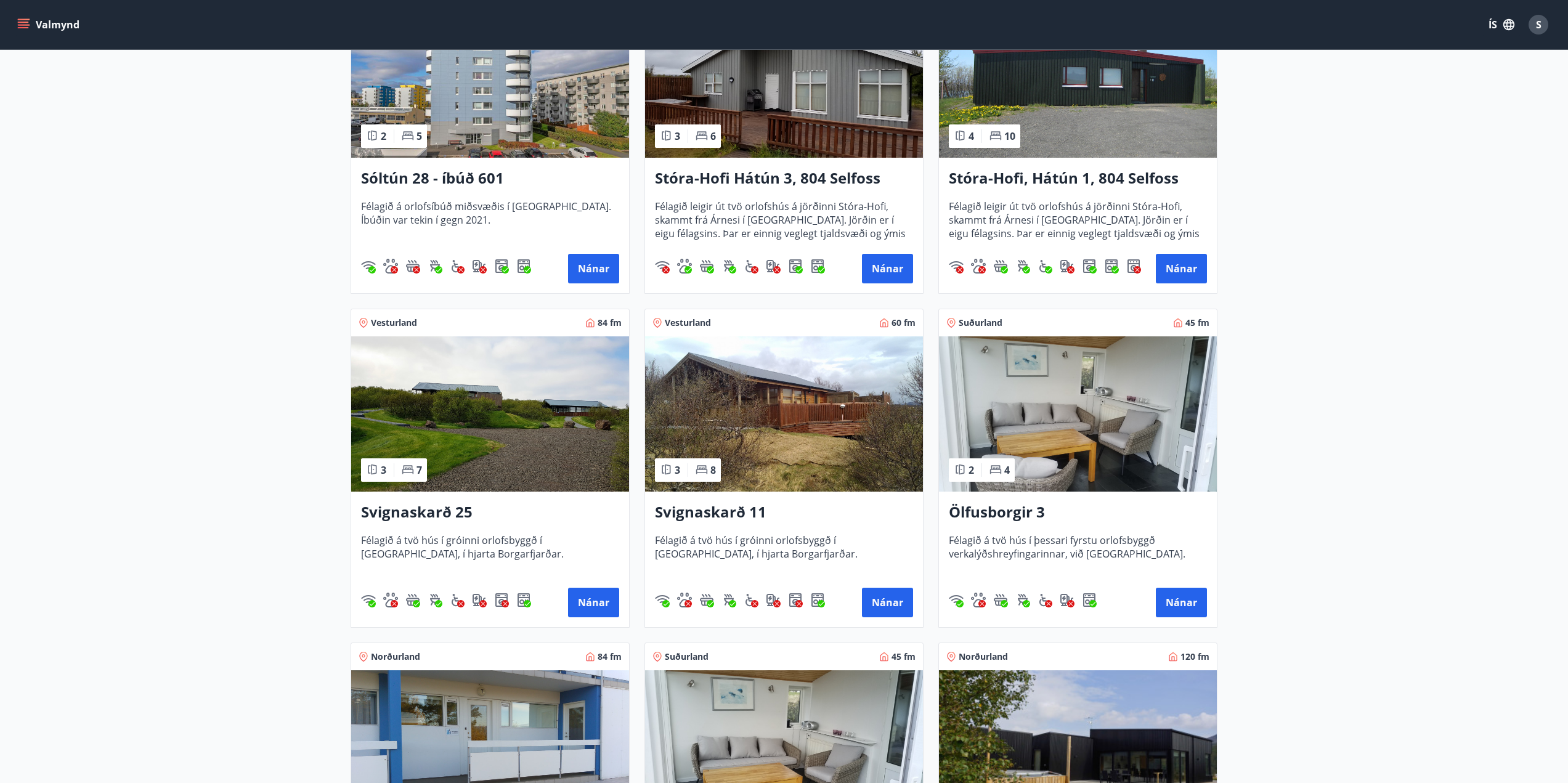
click at [487, 387] on img at bounding box center [490, 414] width 278 height 155
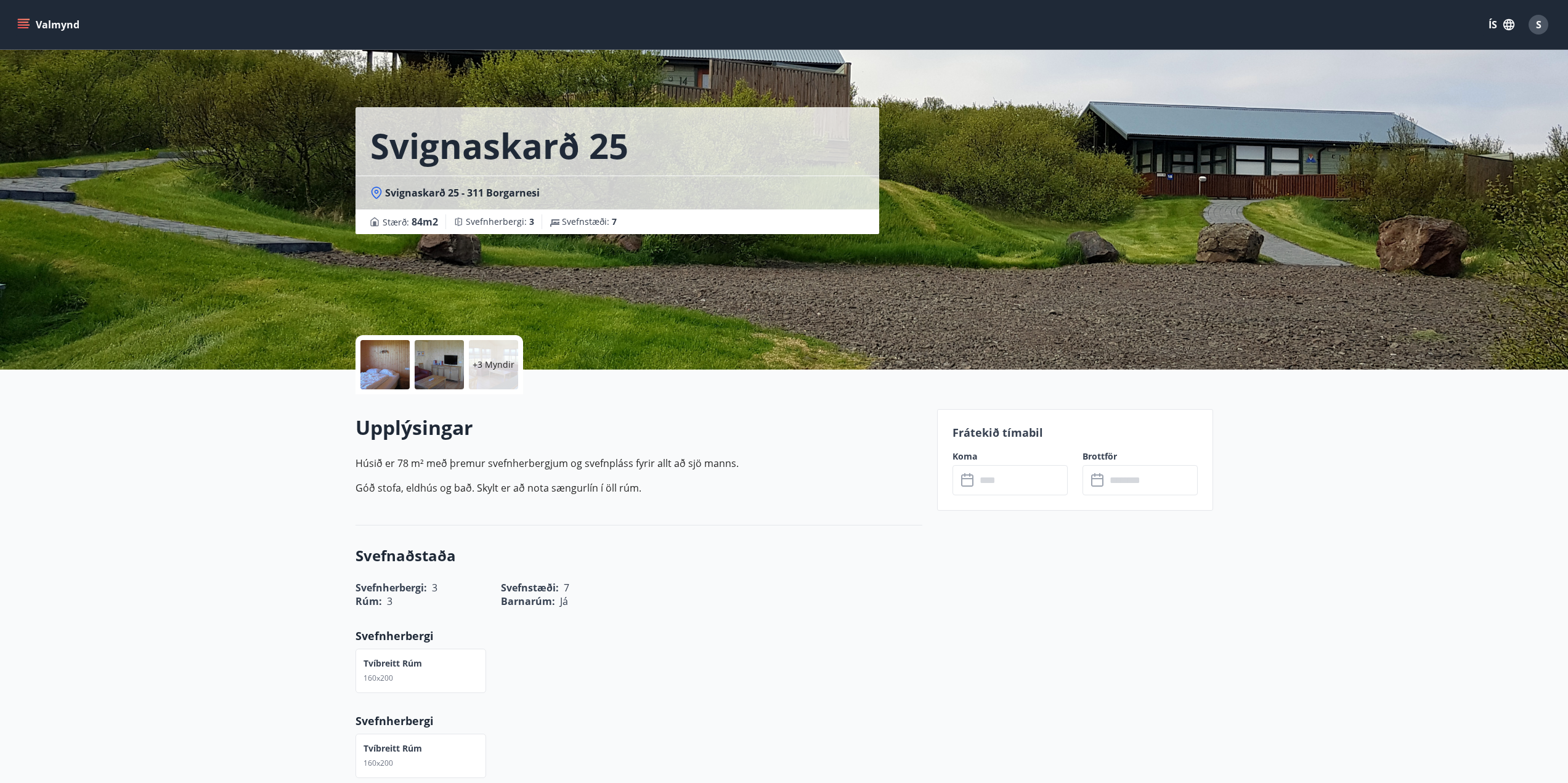
click at [474, 357] on div "+3 Myndir" at bounding box center [493, 365] width 49 height 49
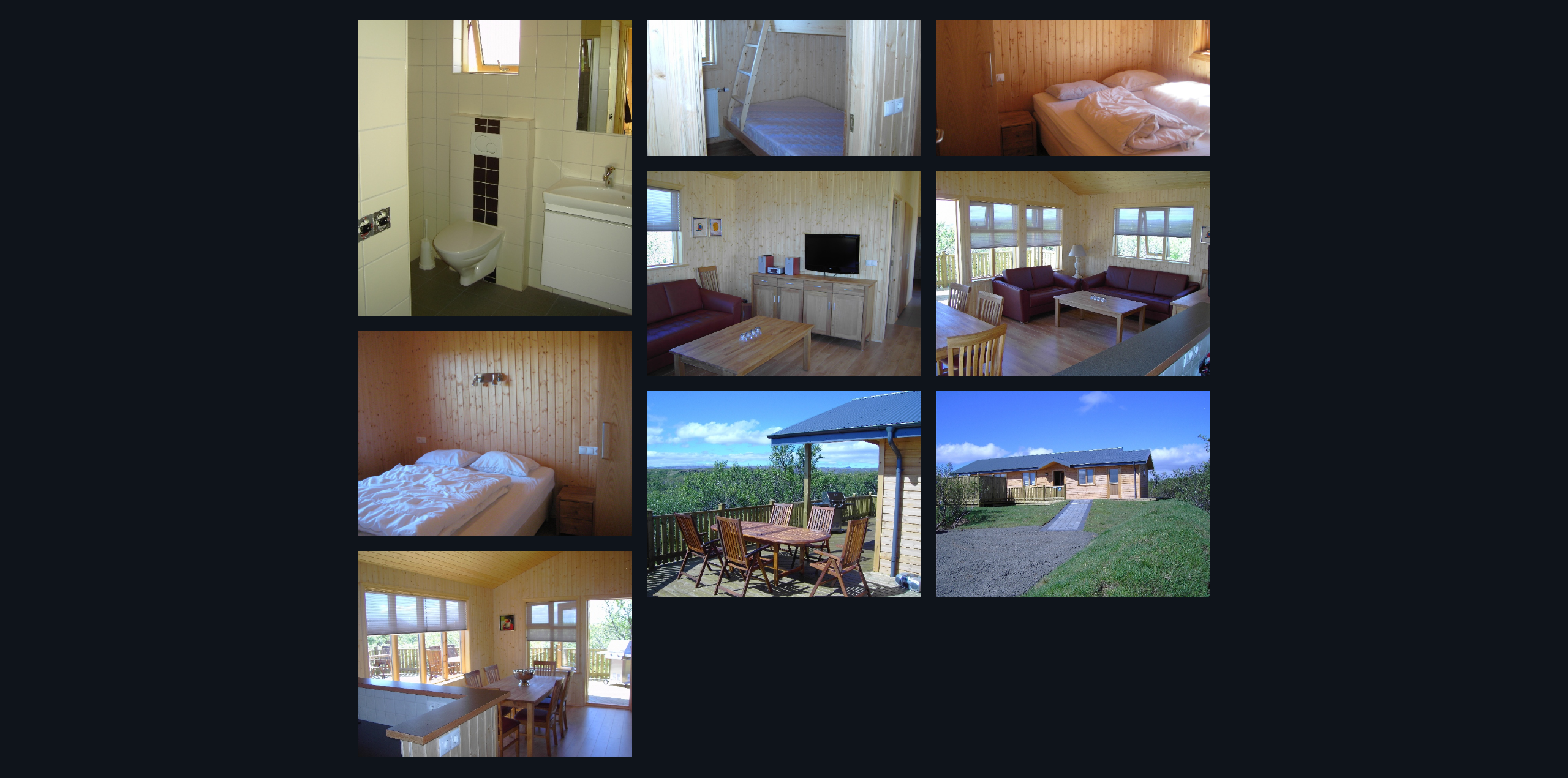
scroll to position [120, 0]
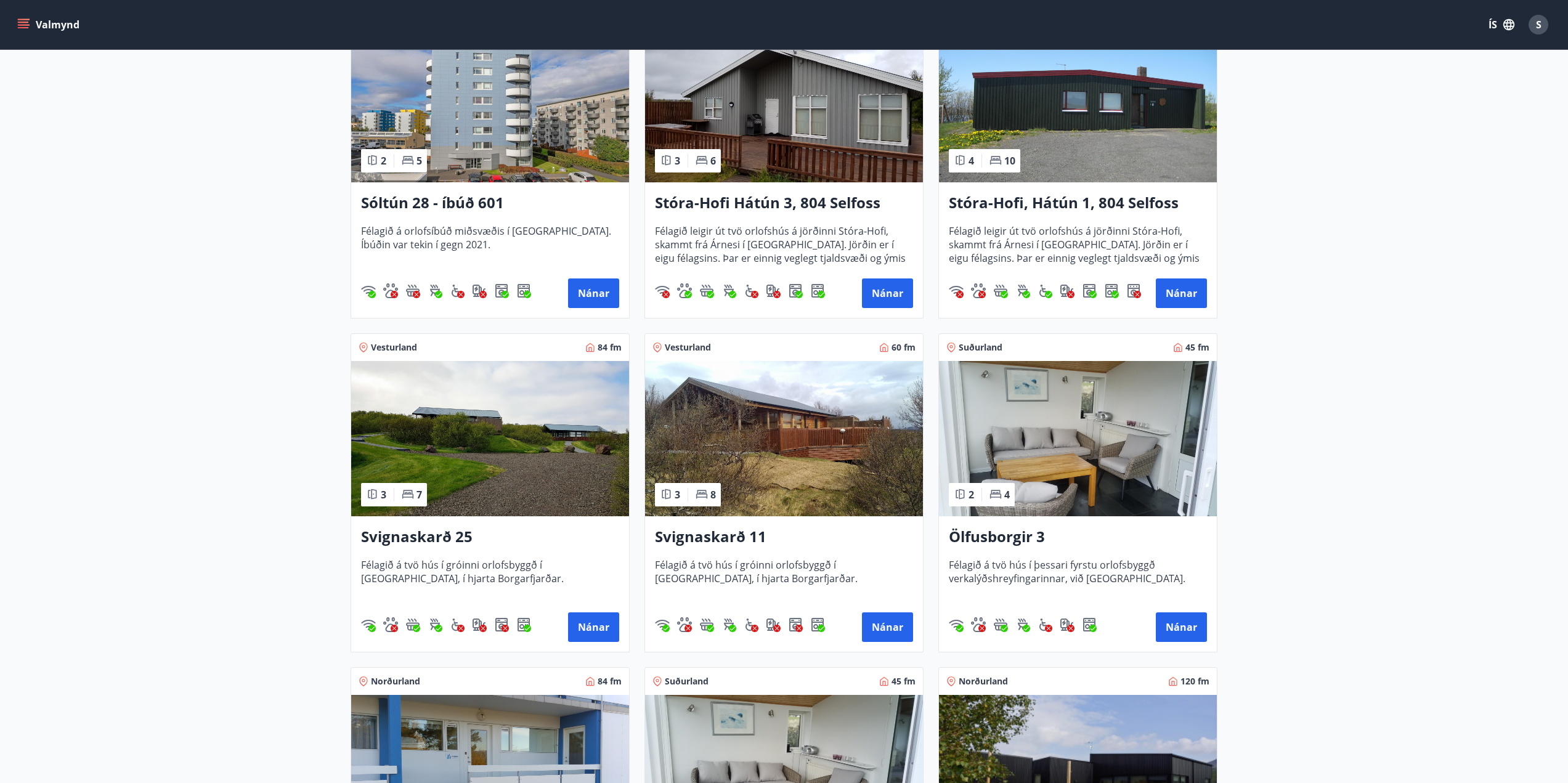
scroll to position [187, 0]
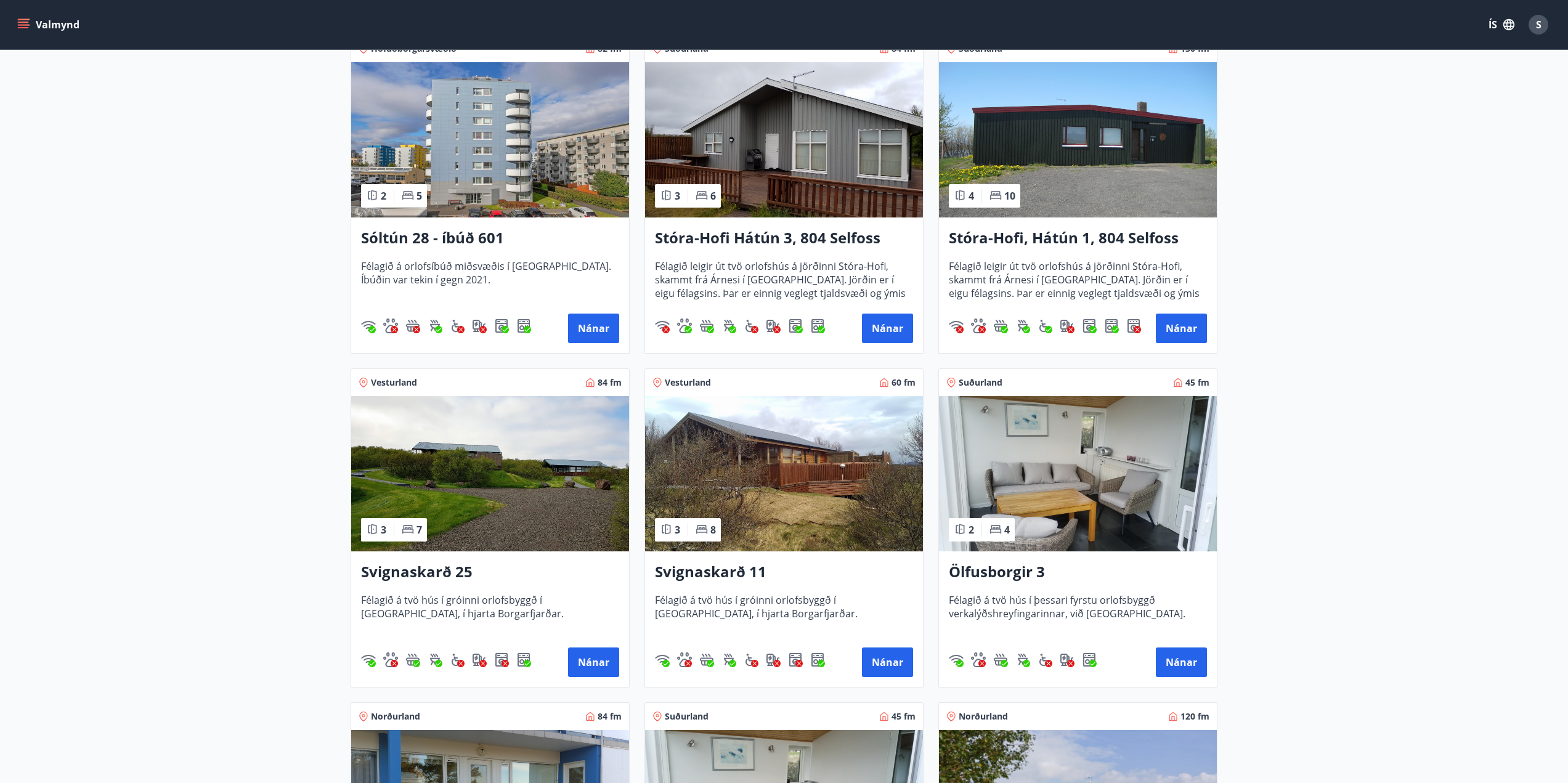
click at [1041, 485] on img at bounding box center [1078, 474] width 278 height 155
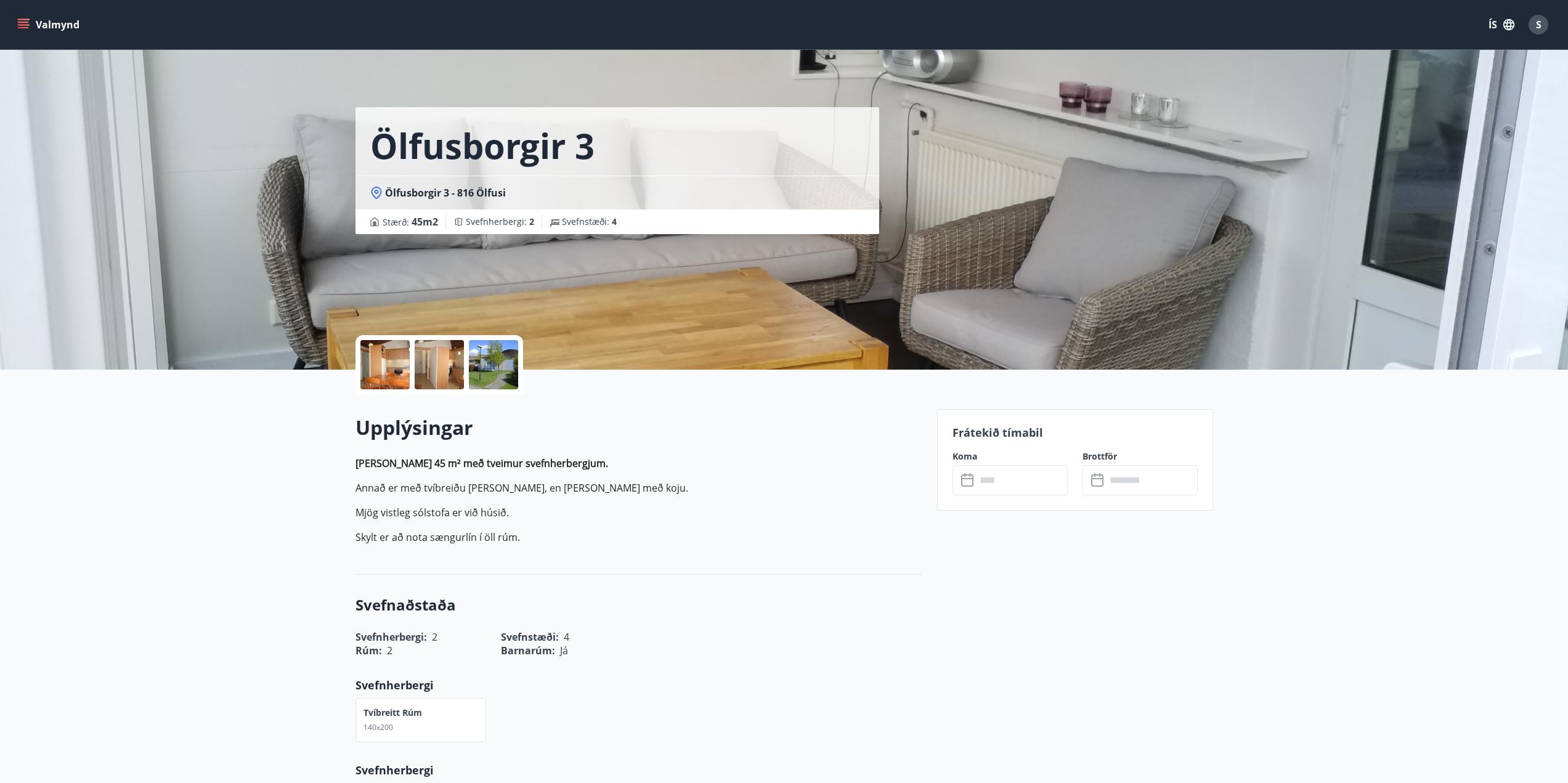
click at [382, 361] on div at bounding box center [385, 365] width 49 height 49
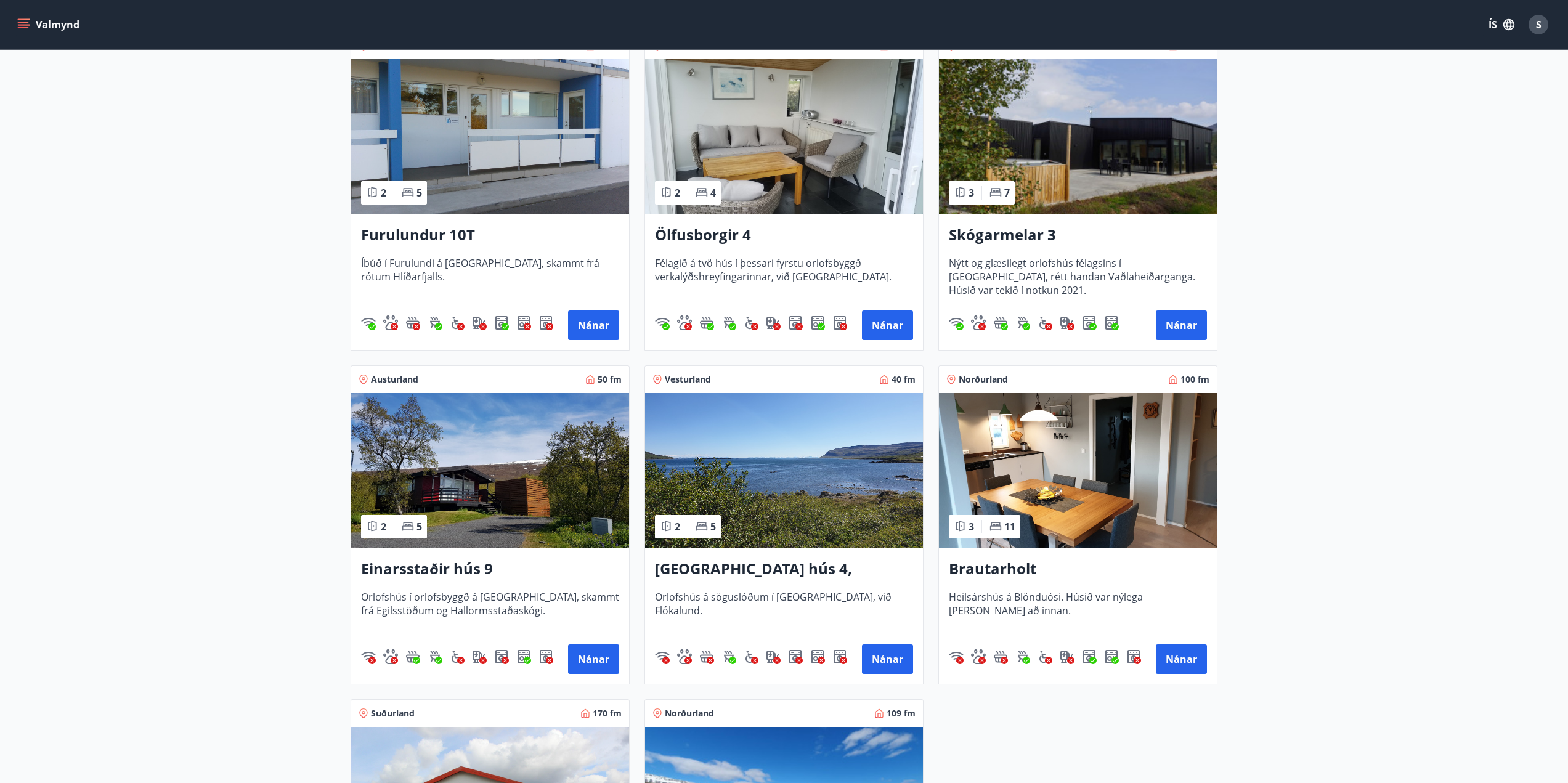
scroll to position [924, 0]
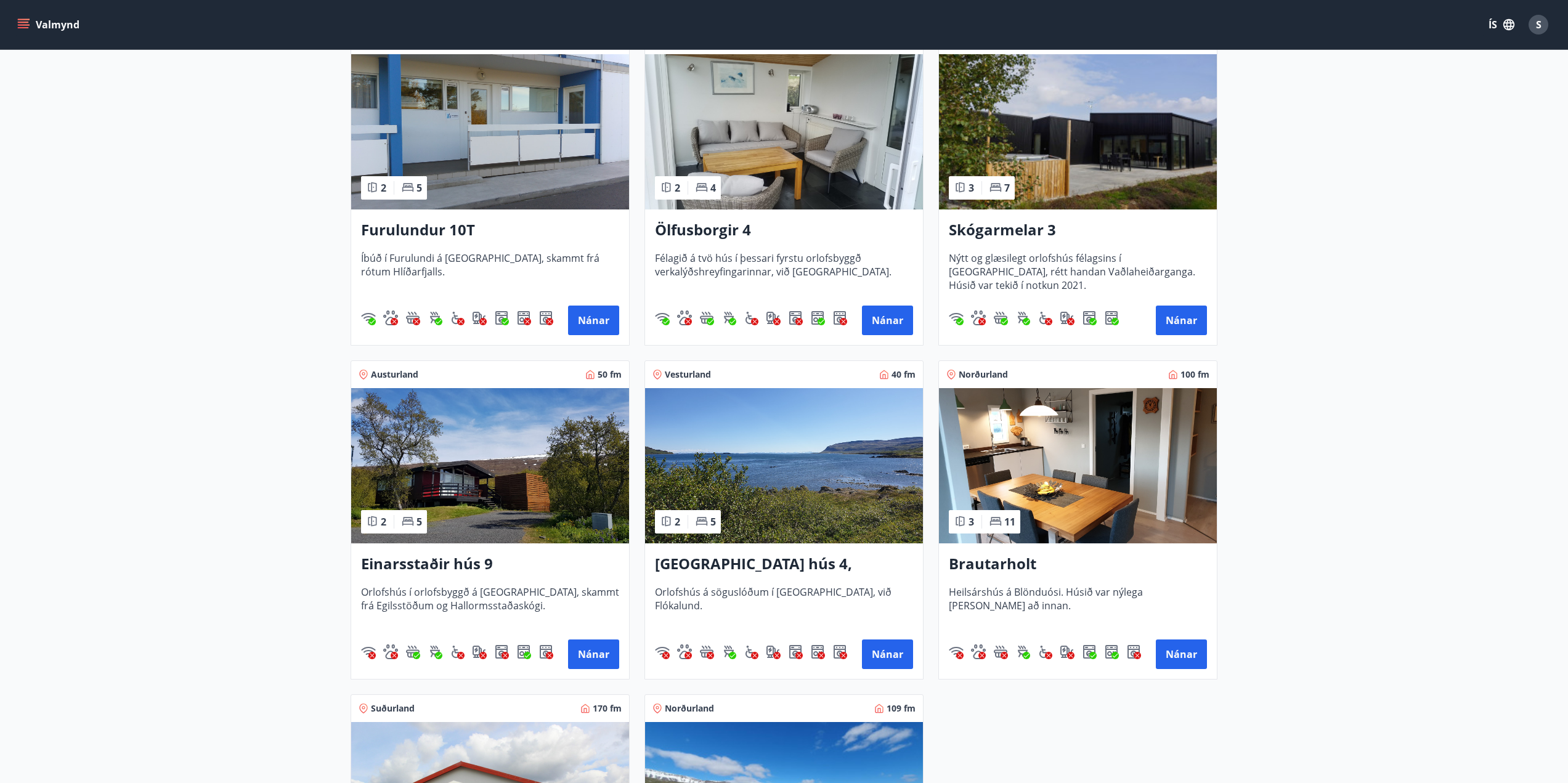
click at [445, 474] on img at bounding box center [490, 465] width 278 height 155
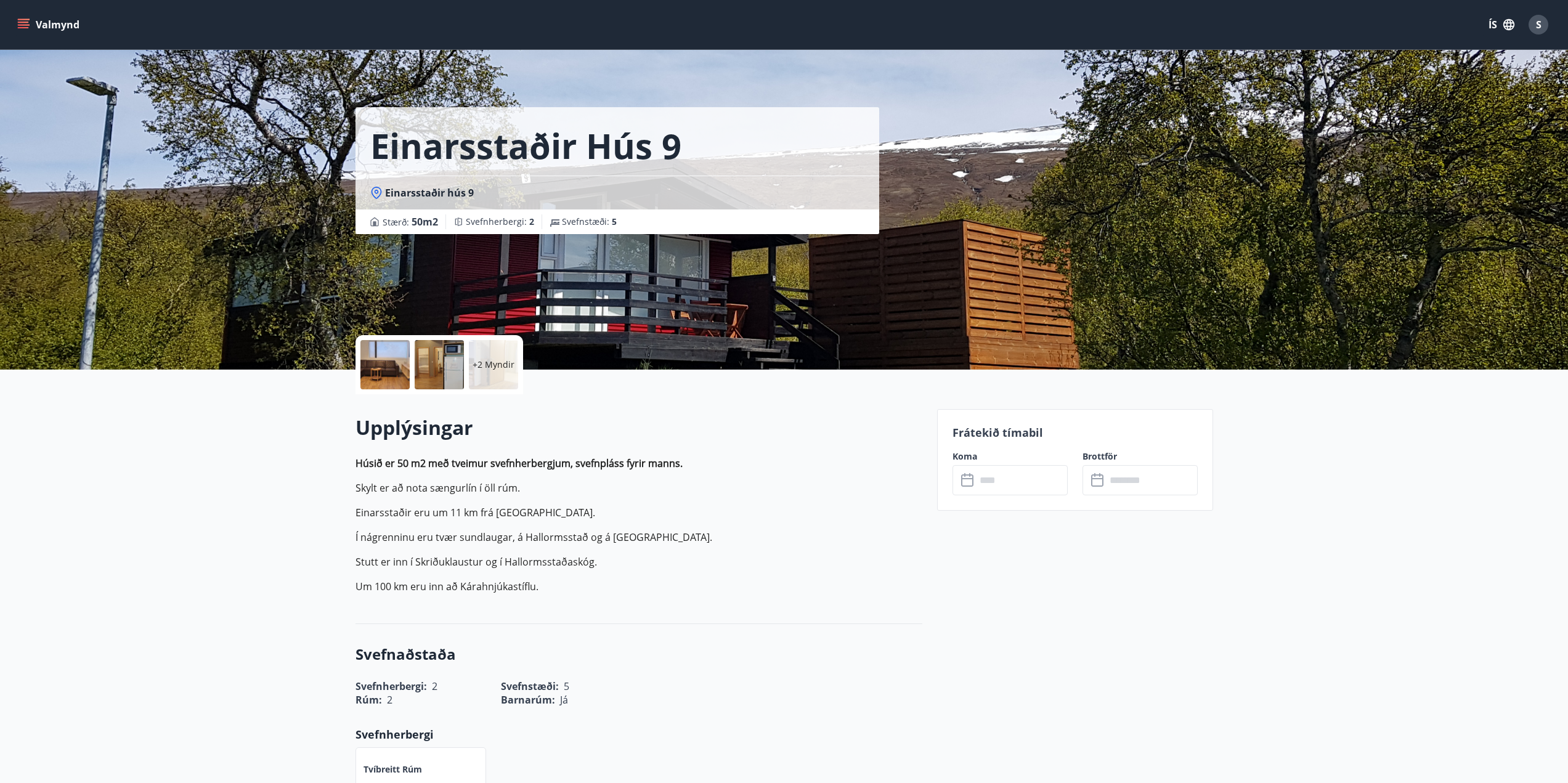
click at [389, 368] on div at bounding box center [385, 365] width 49 height 49
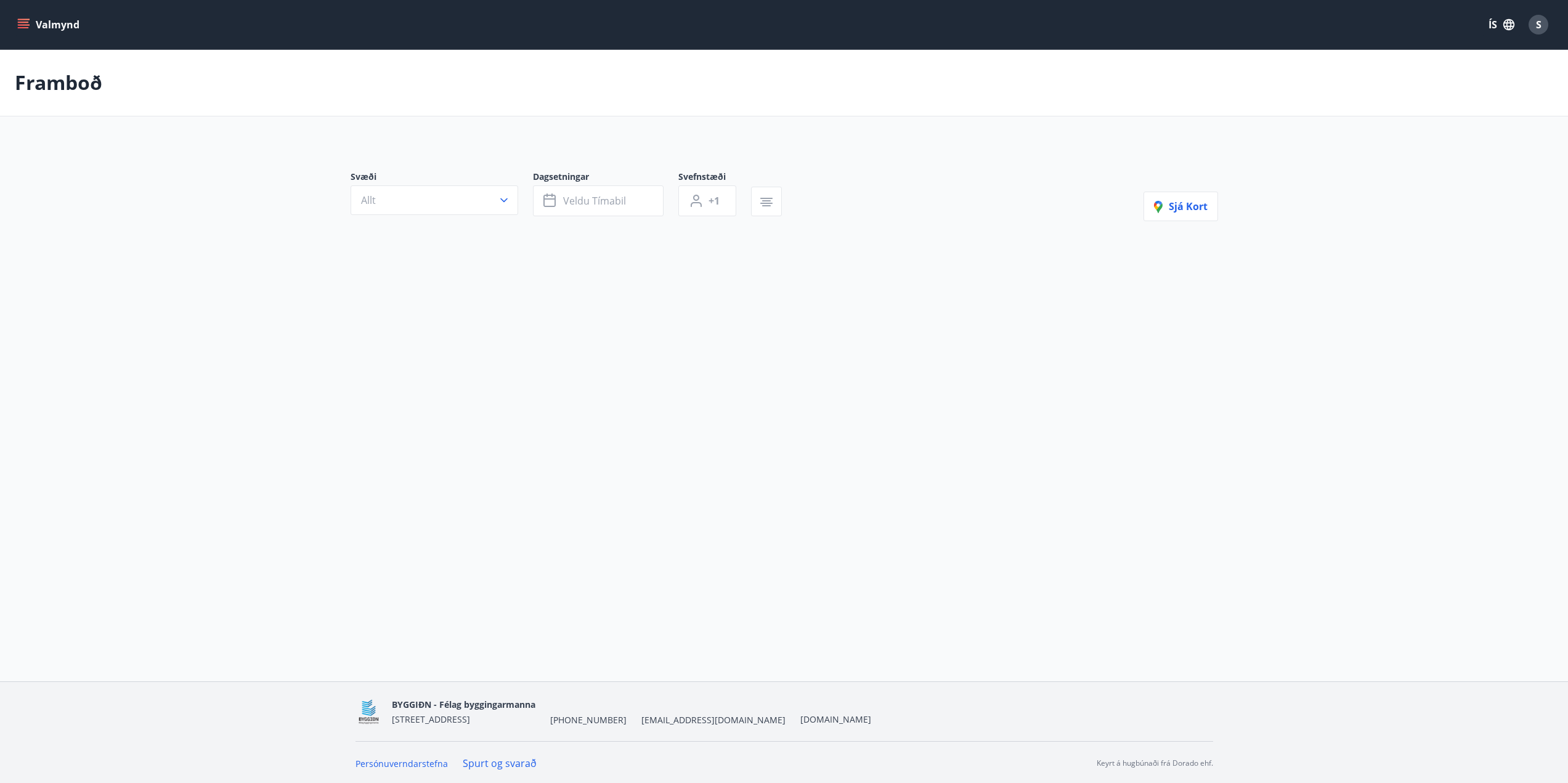
drag, startPoint x: 362, startPoint y: 390, endPoint x: 351, endPoint y: 388, distance: 11.2
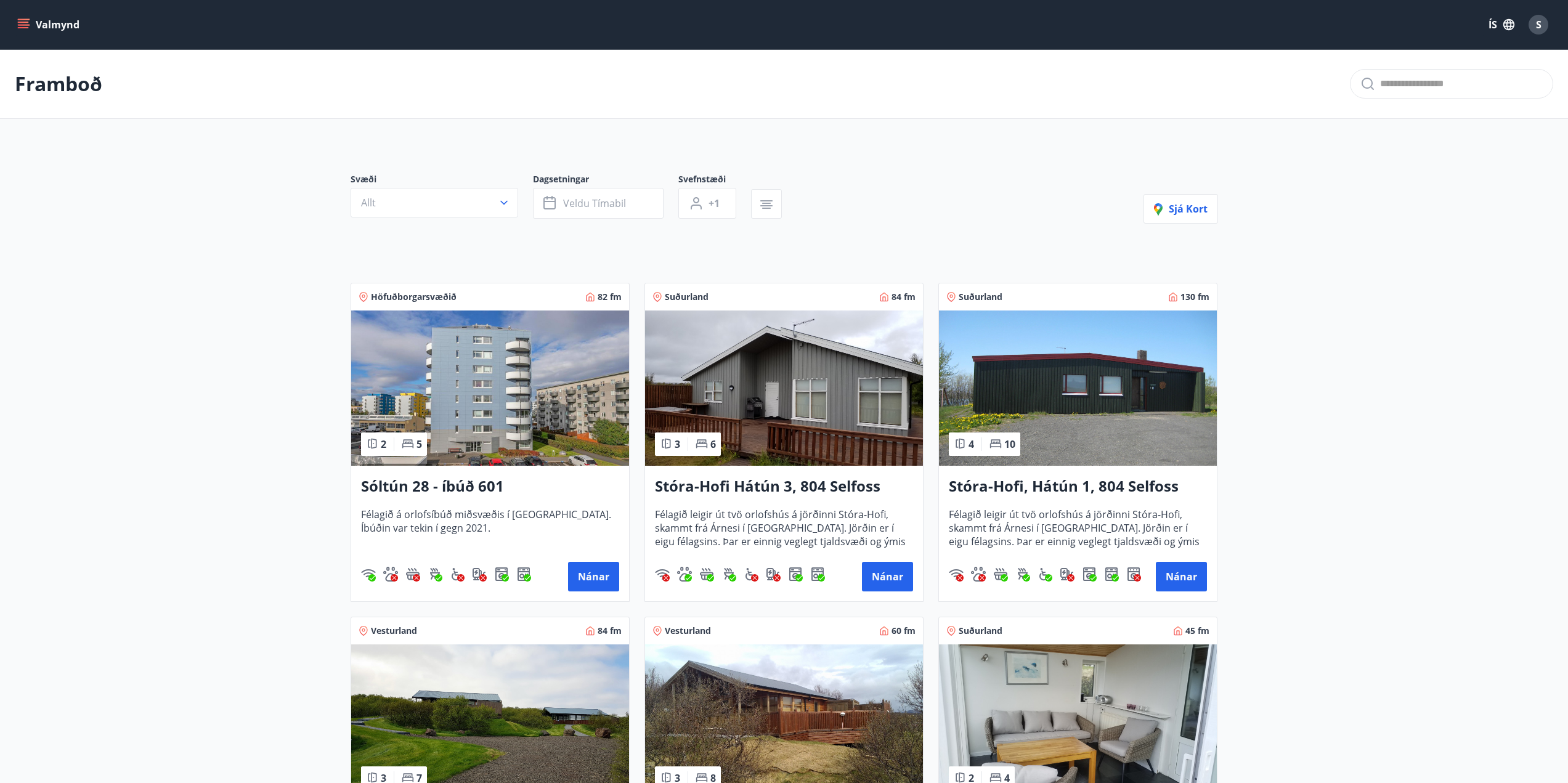
drag, startPoint x: 351, startPoint y: 388, endPoint x: 178, endPoint y: 383, distance: 173.1
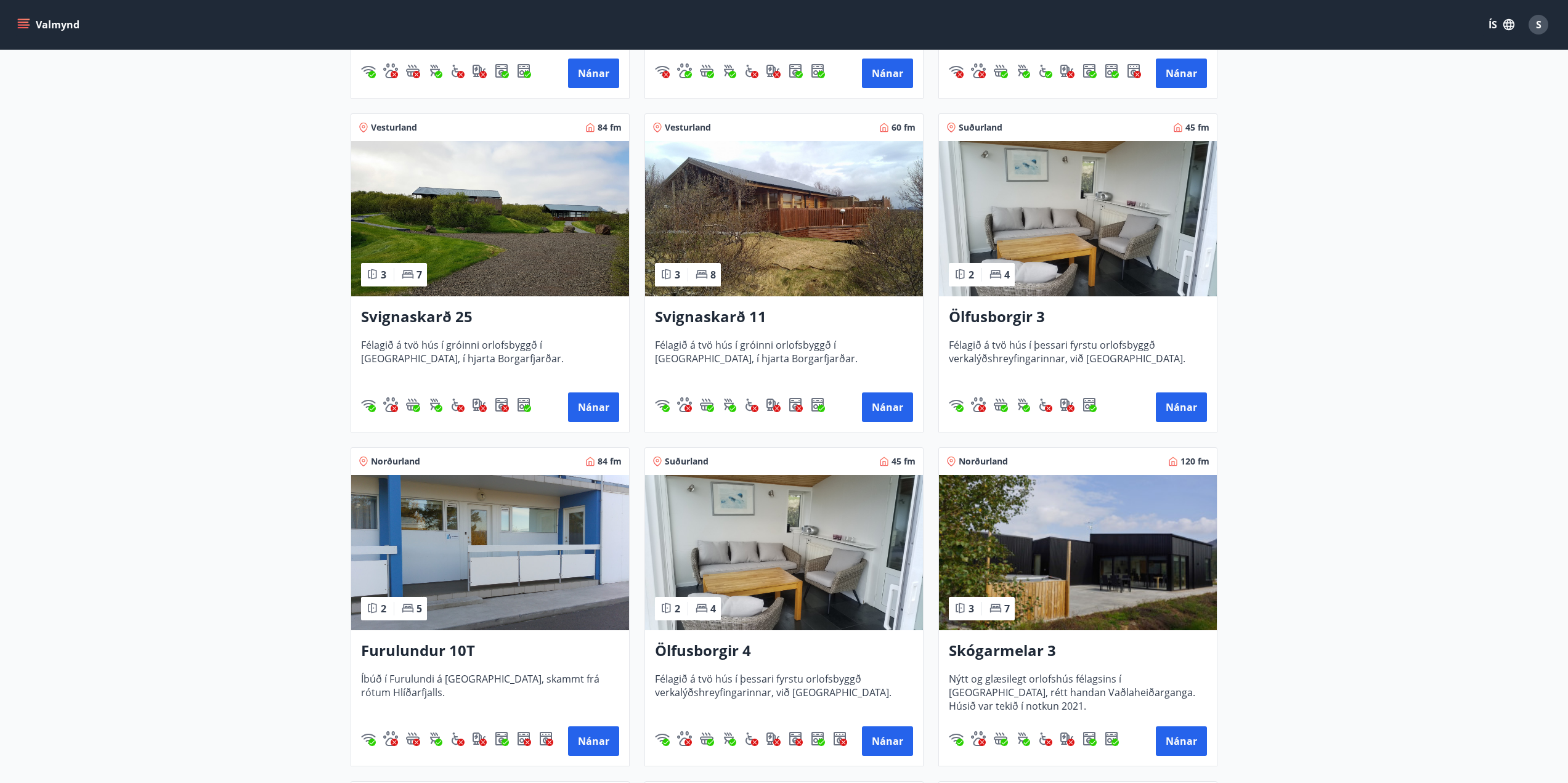
scroll to position [493, 0]
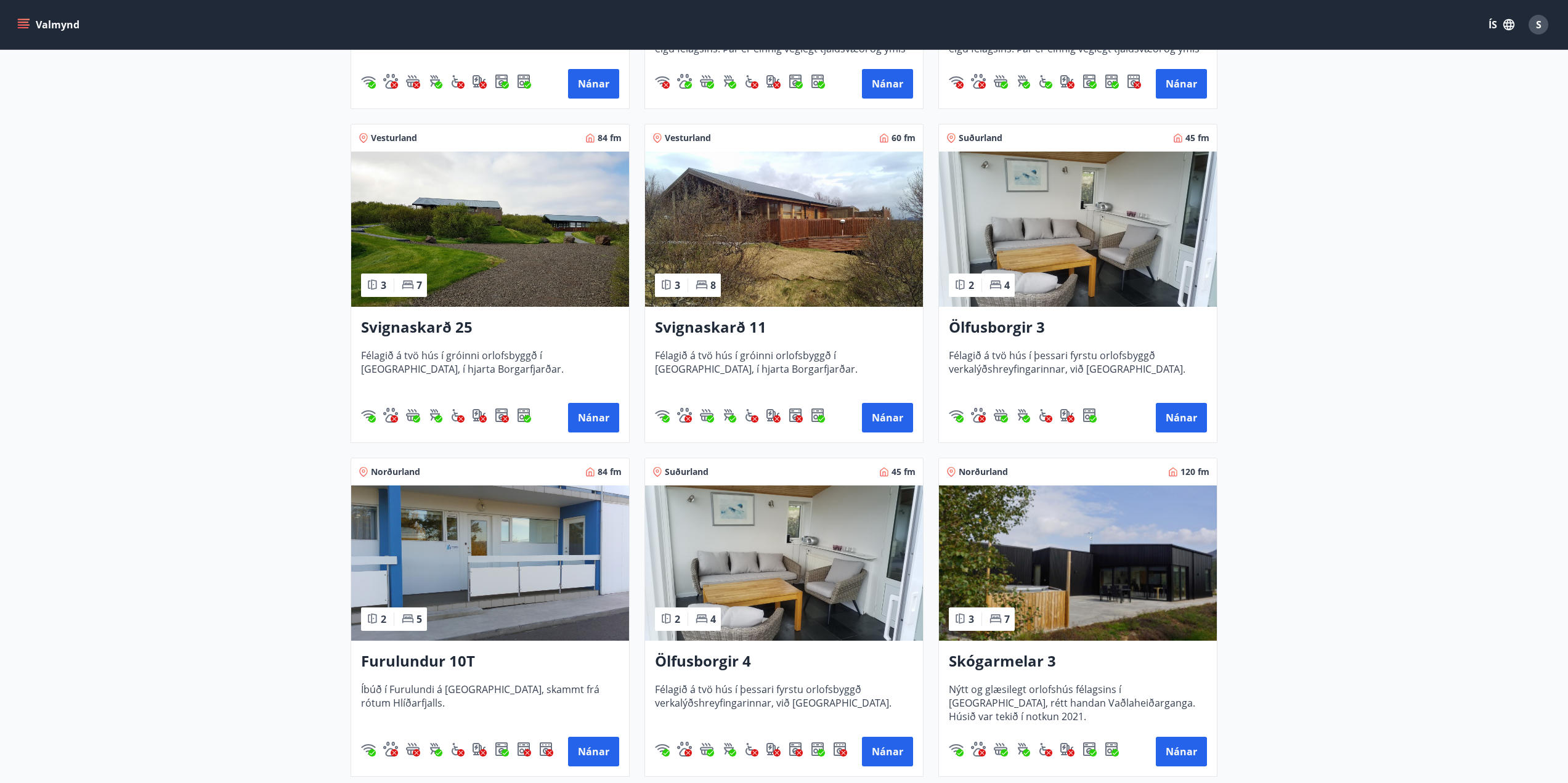
click at [490, 522] on img at bounding box center [490, 563] width 278 height 155
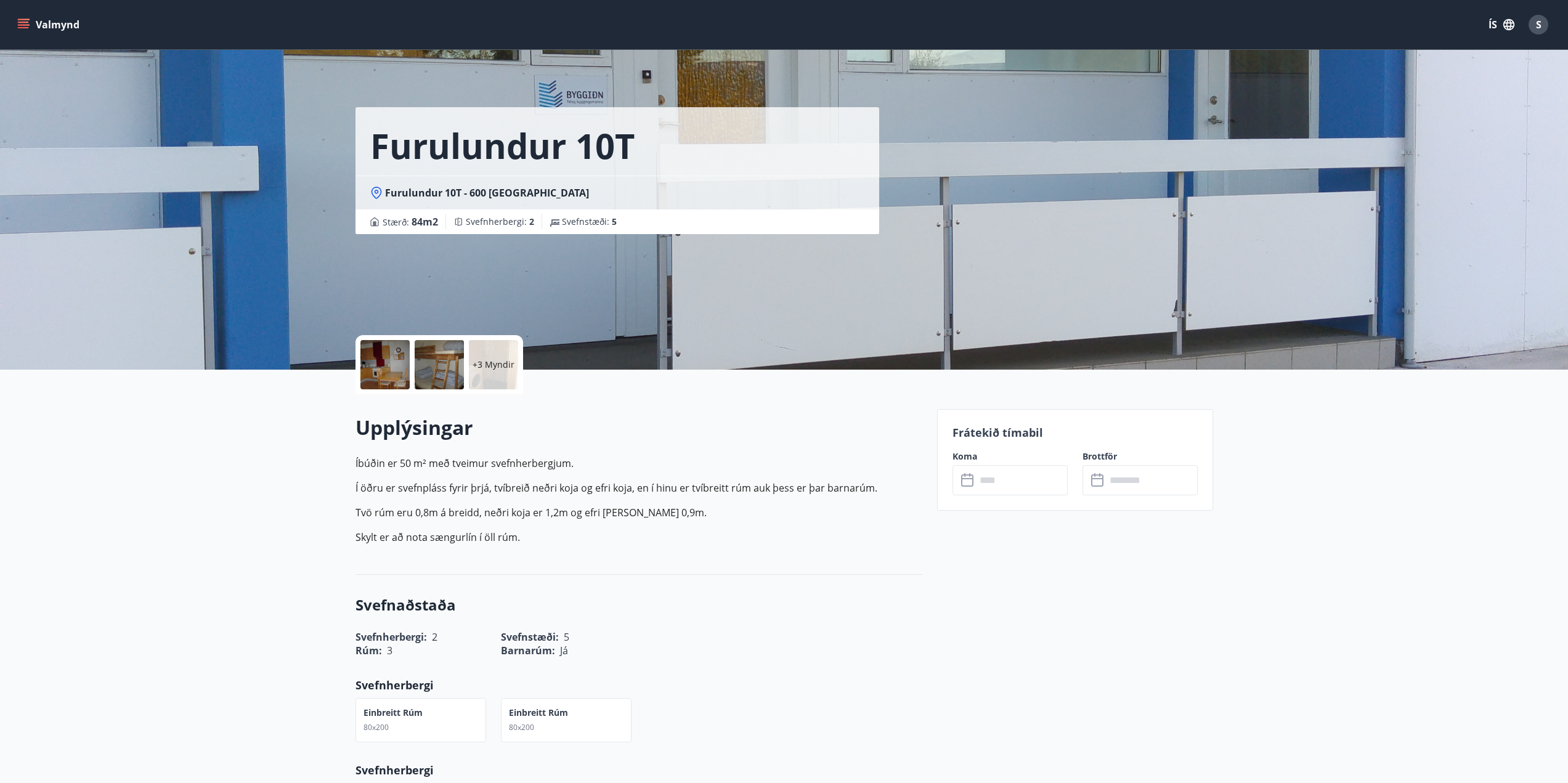
click at [438, 370] on div at bounding box center [439, 365] width 49 height 49
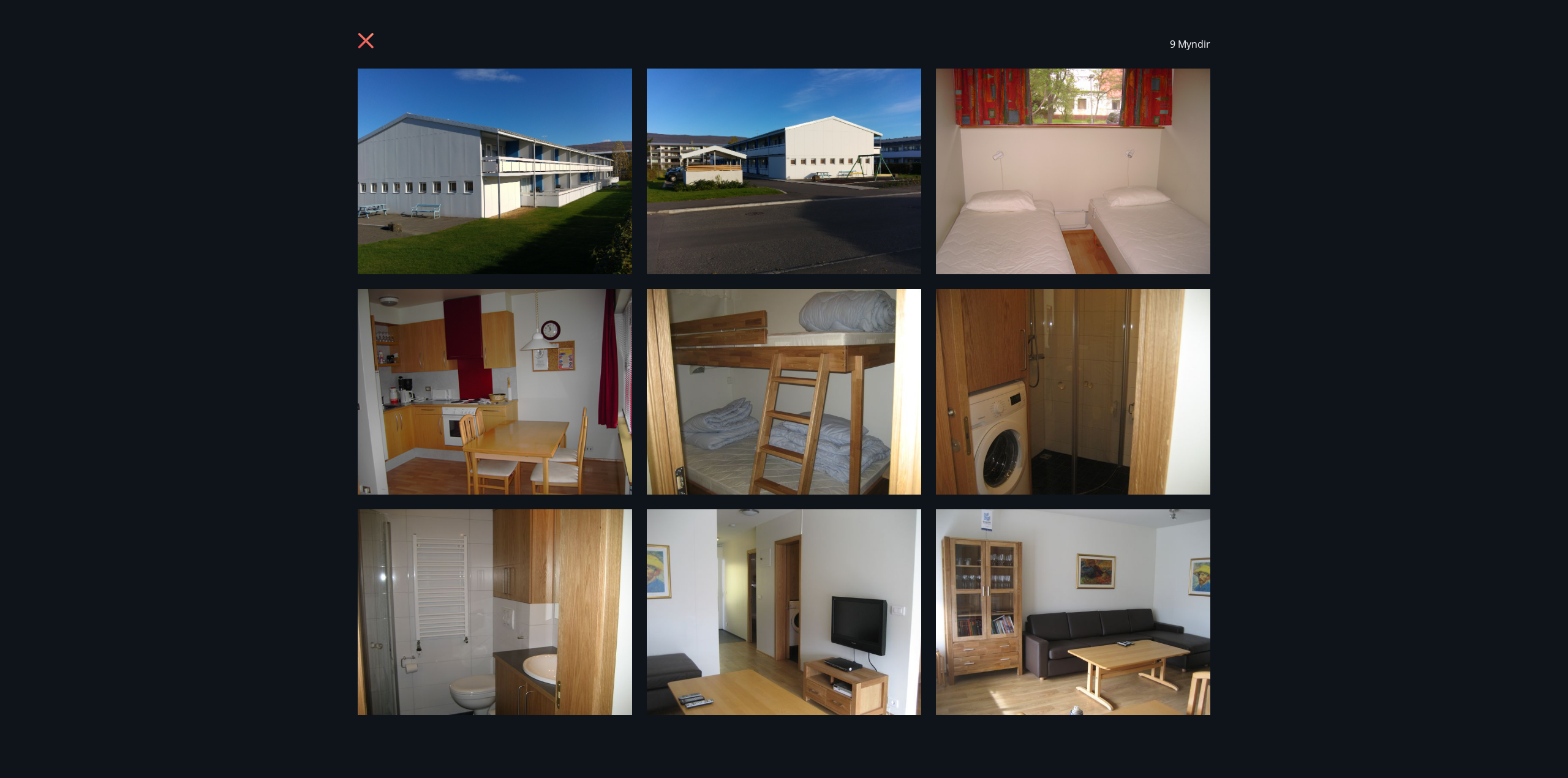
click at [371, 41] on icon at bounding box center [368, 42] width 19 height 19
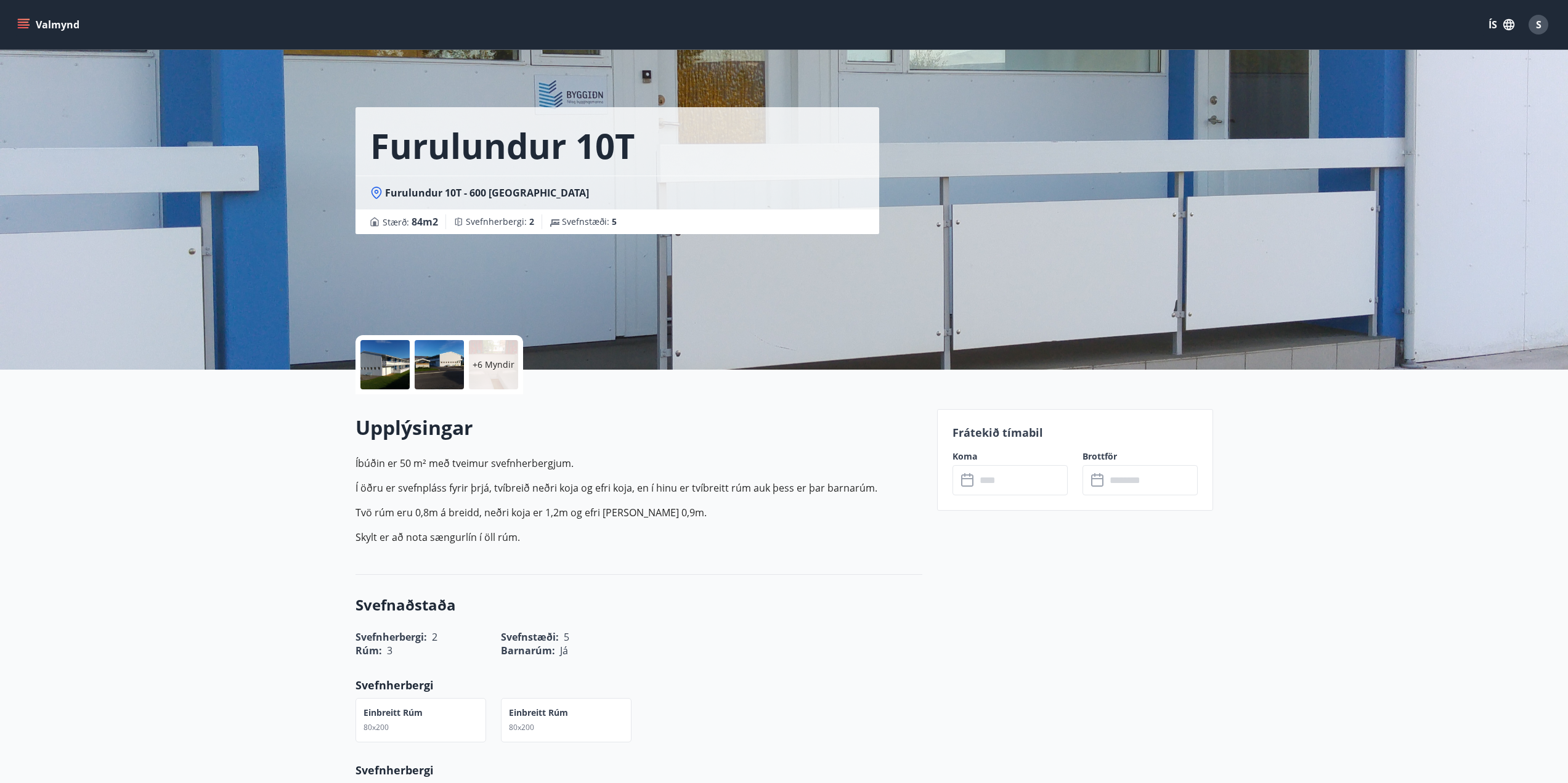
click at [1016, 477] on input "text" at bounding box center [1022, 480] width 92 height 30
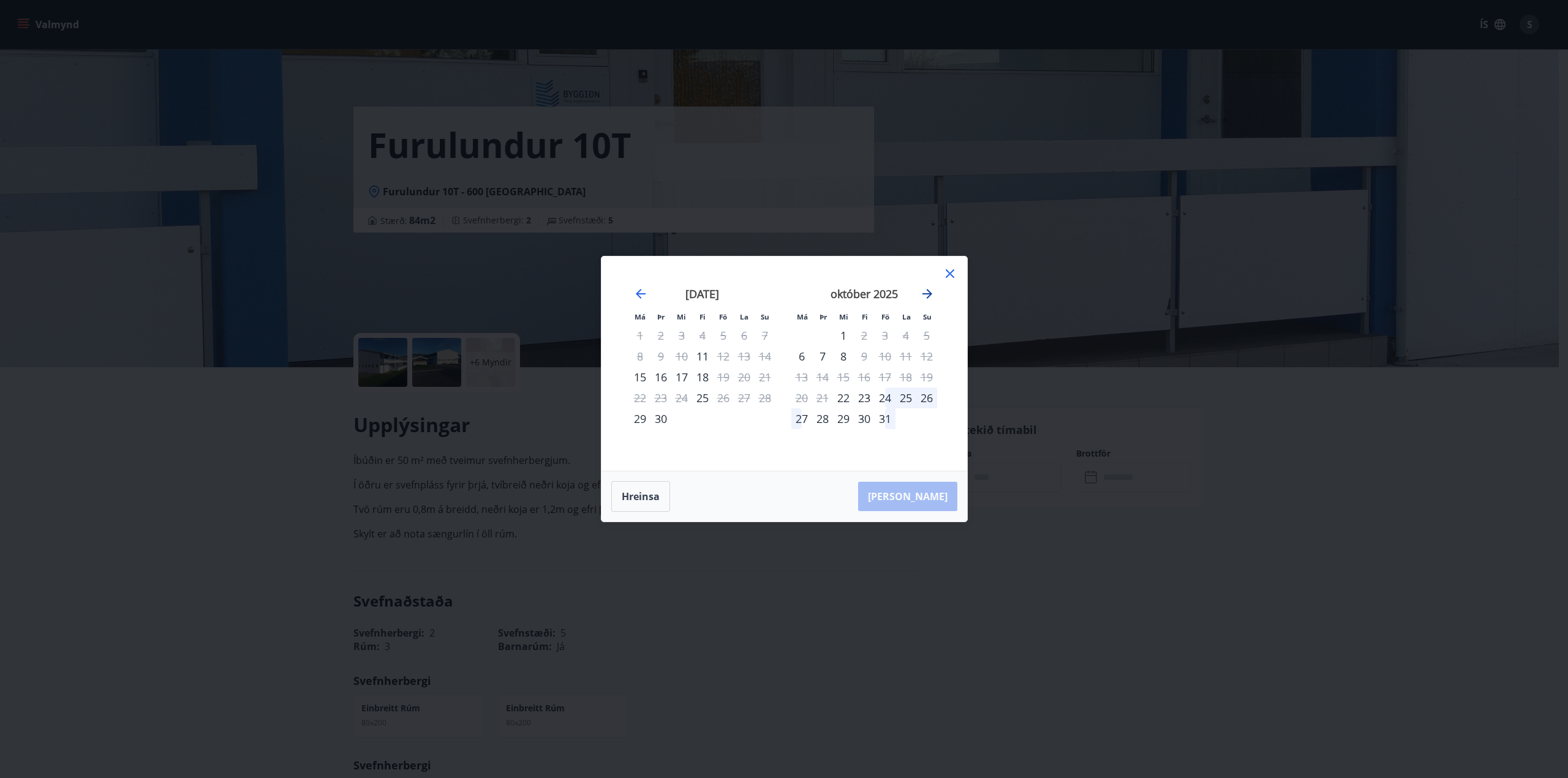
click at [924, 293] on icon "Move forward to switch to the next month." at bounding box center [927, 293] width 10 height 10
click at [888, 376] on div "14" at bounding box center [885, 377] width 21 height 21
click at [928, 377] on div "16" at bounding box center [926, 377] width 21 height 21
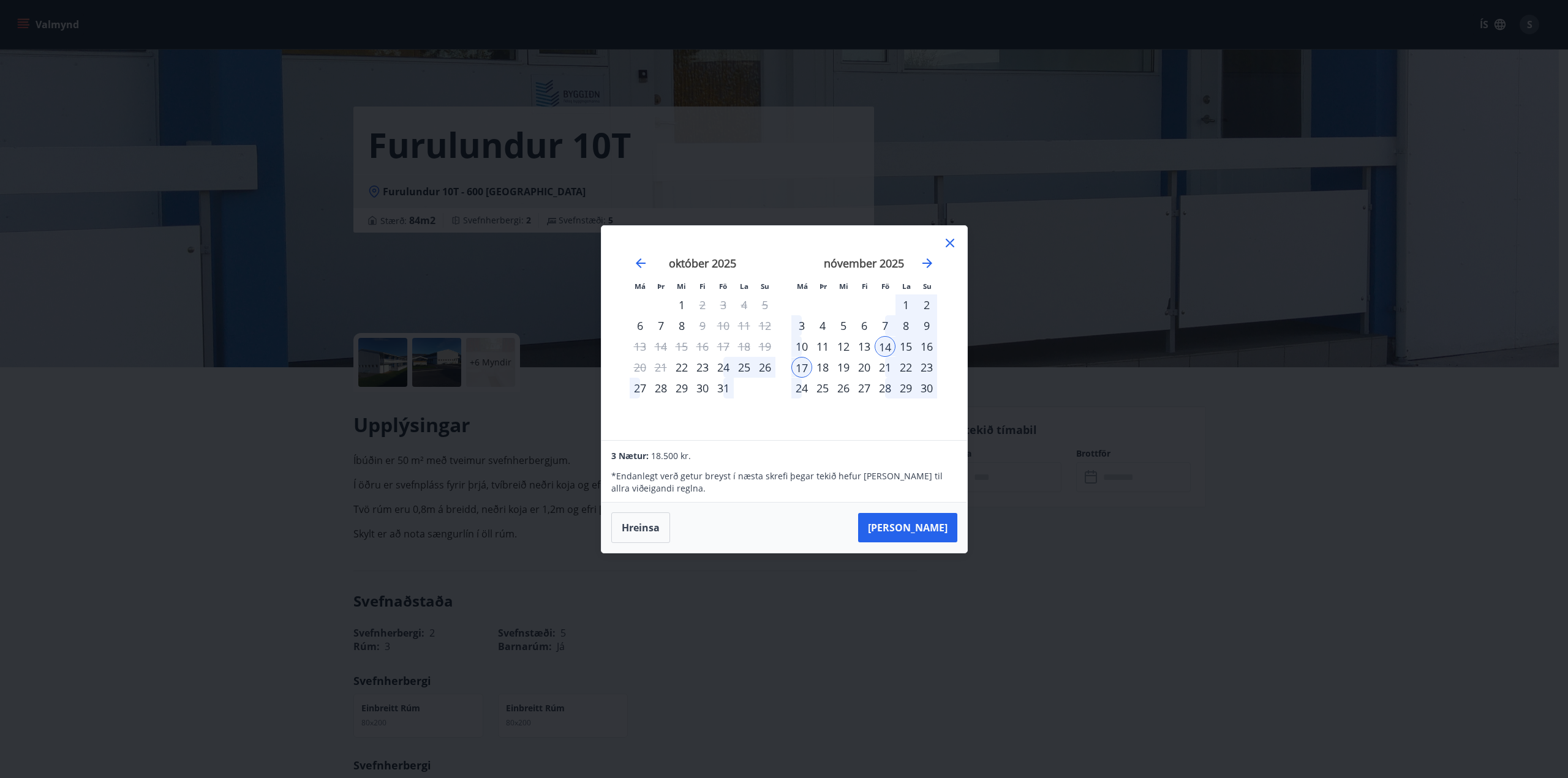
click at [956, 244] on icon at bounding box center [950, 243] width 15 height 15
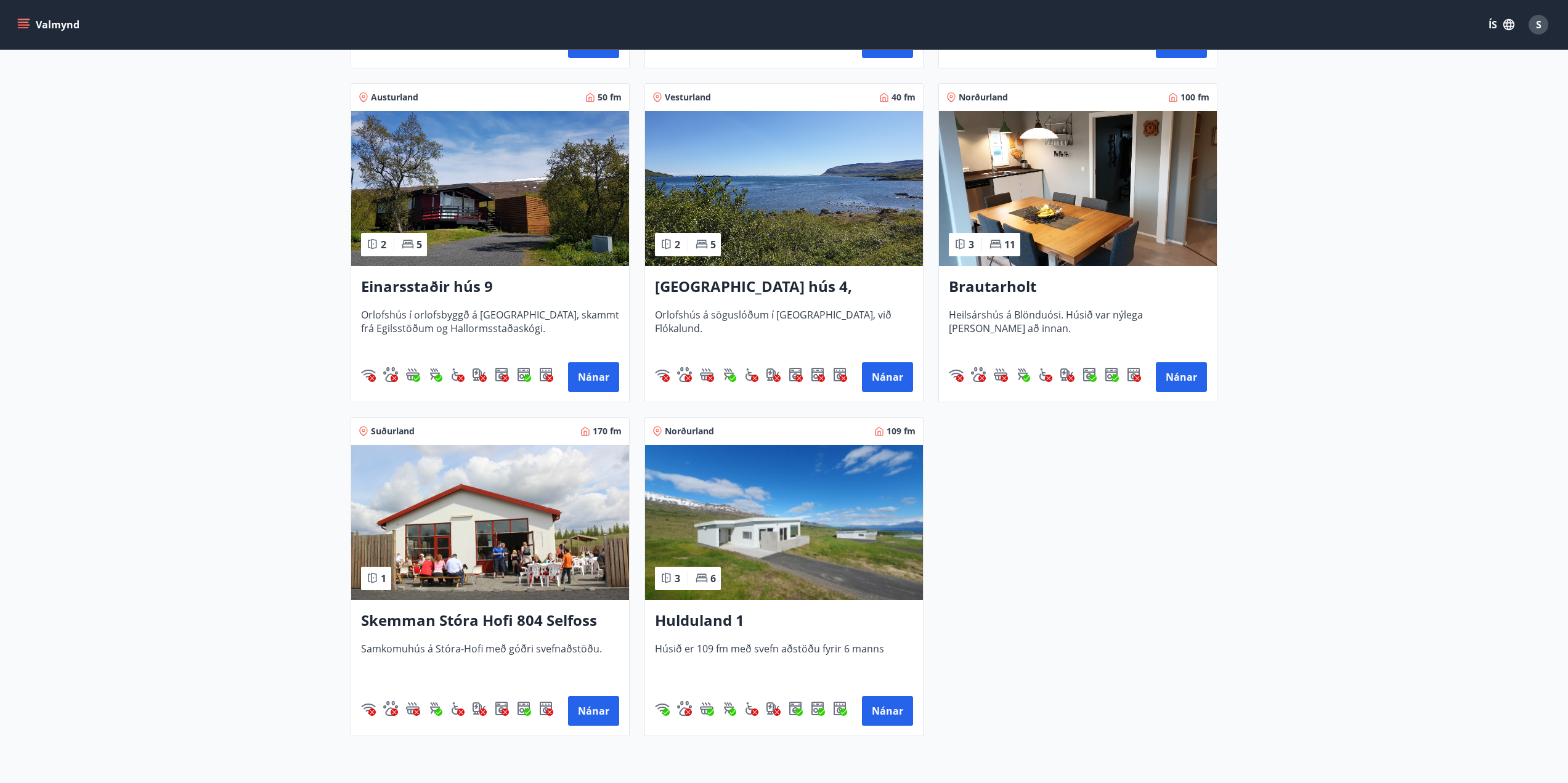
scroll to position [1194, 0]
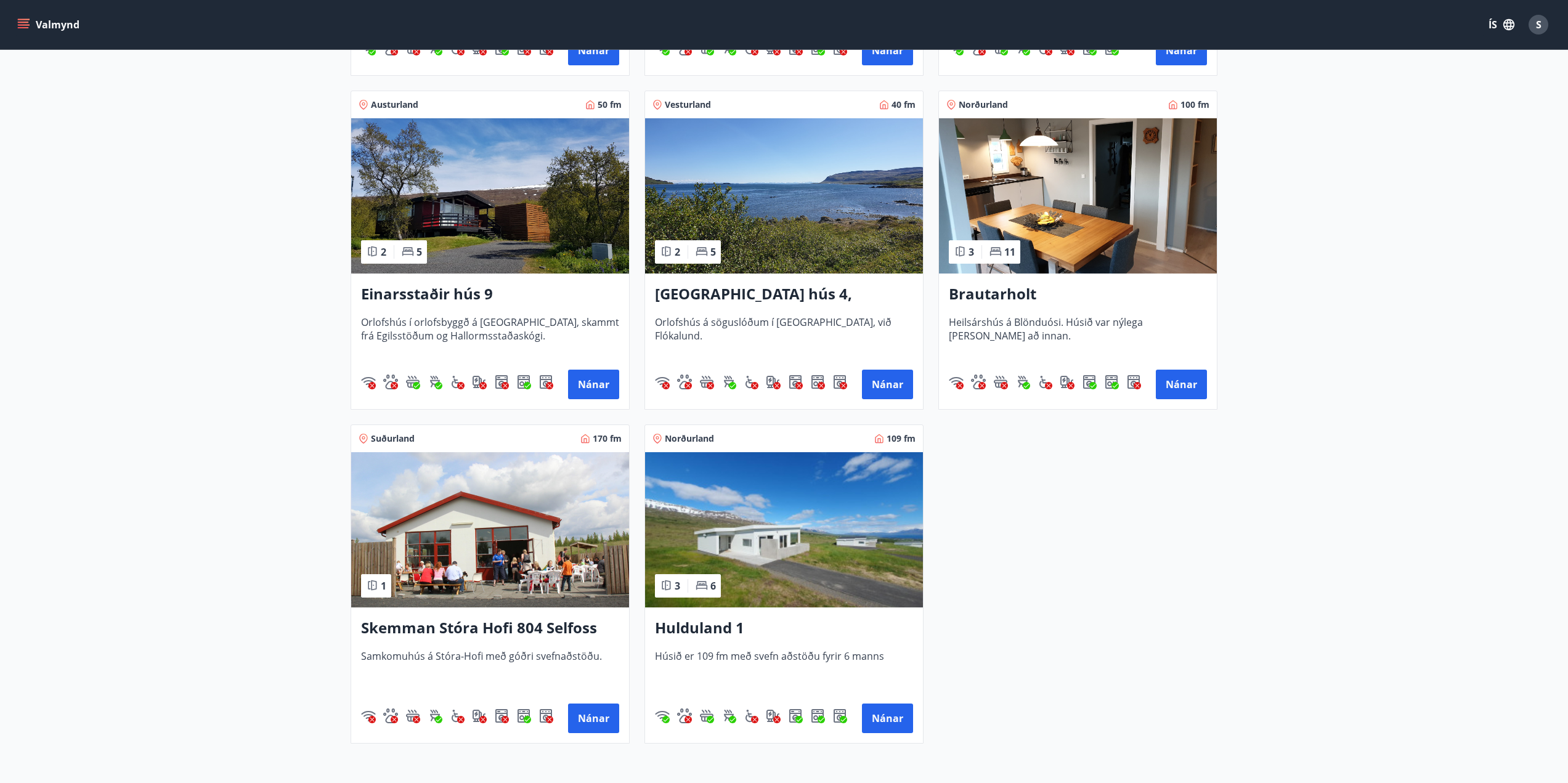
click at [743, 184] on img at bounding box center [784, 195] width 278 height 155
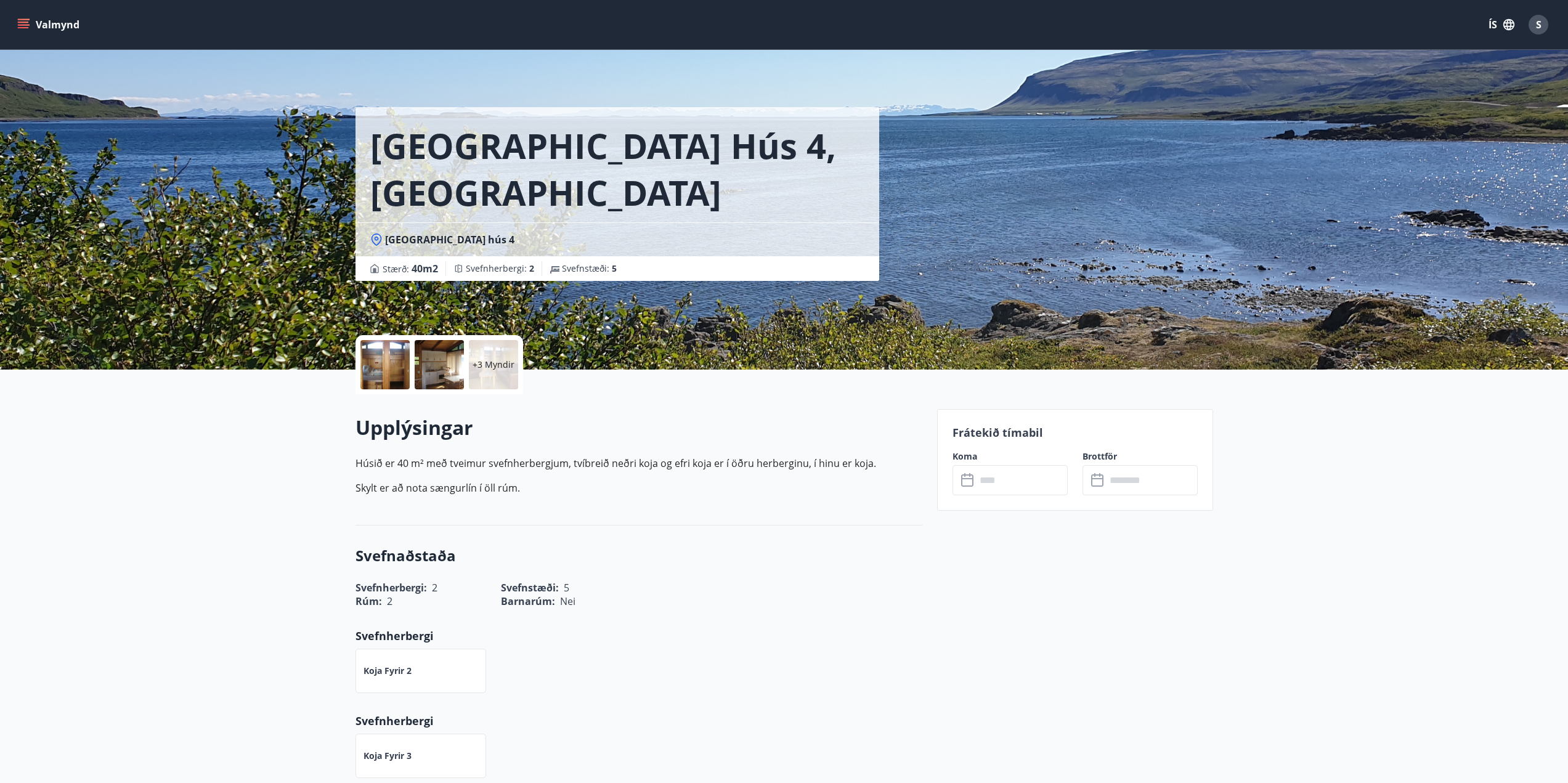
click at [375, 361] on div at bounding box center [385, 365] width 49 height 49
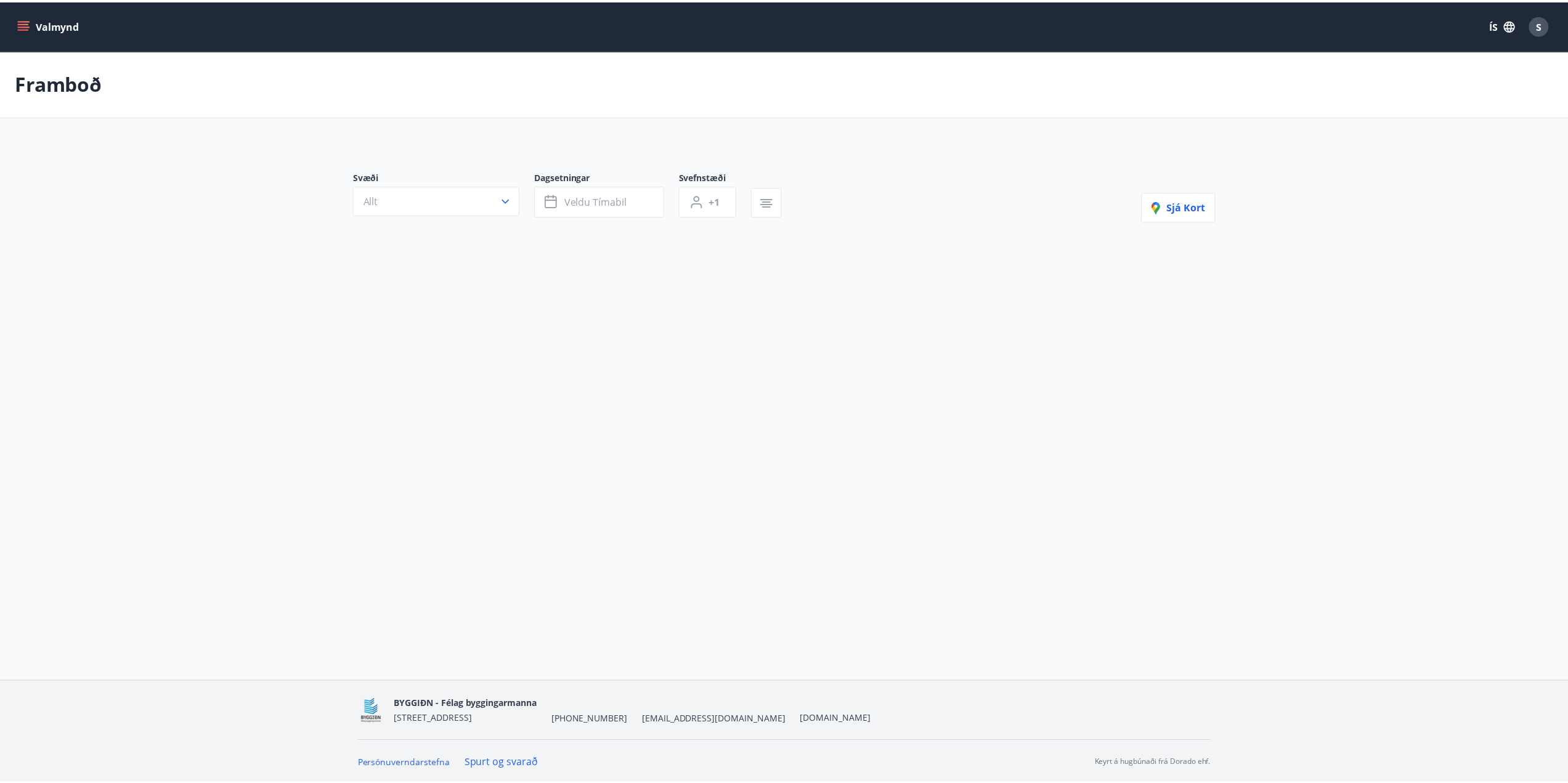
scroll to position [2, 0]
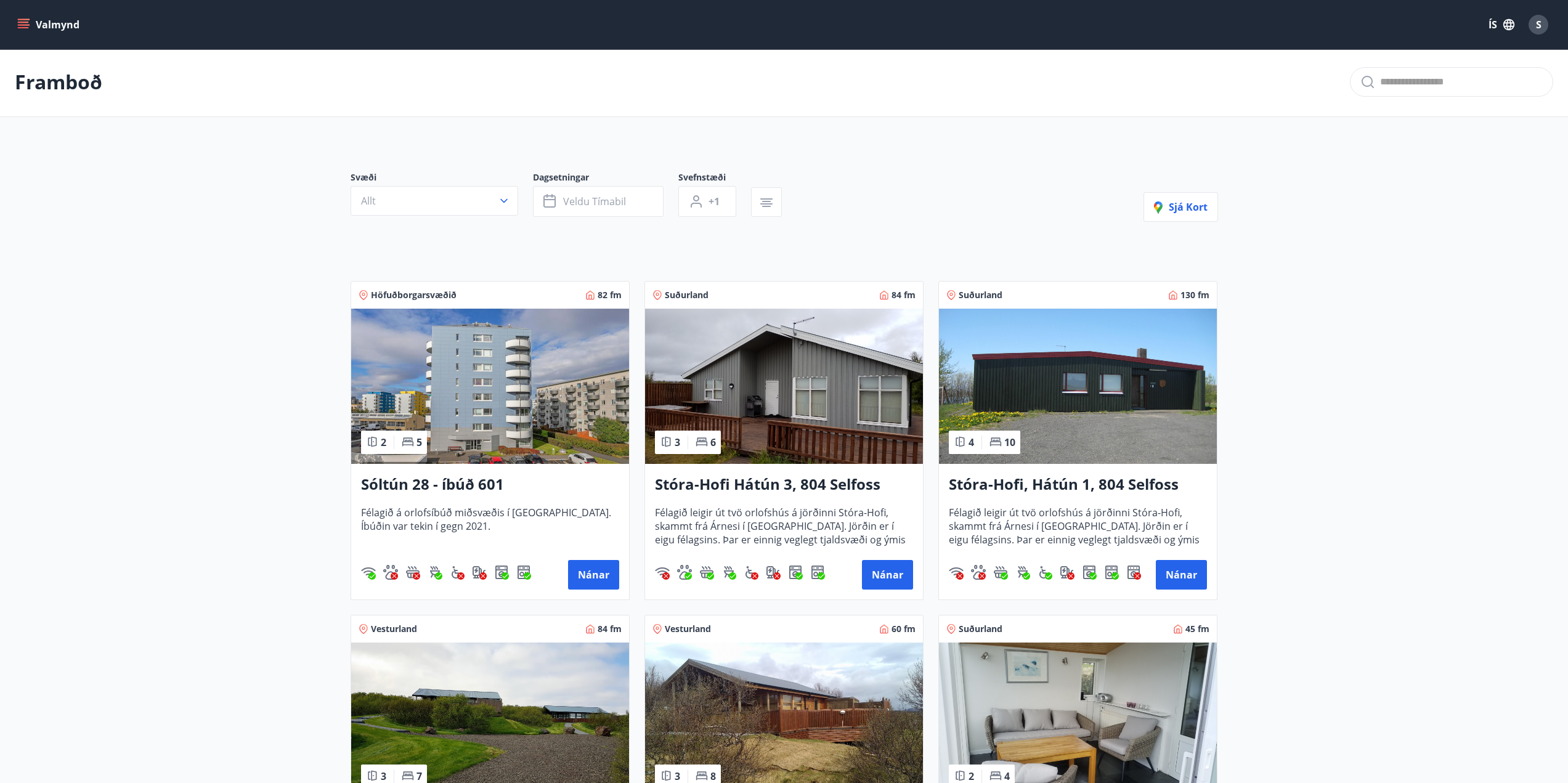
click at [1052, 405] on img at bounding box center [1078, 386] width 278 height 155
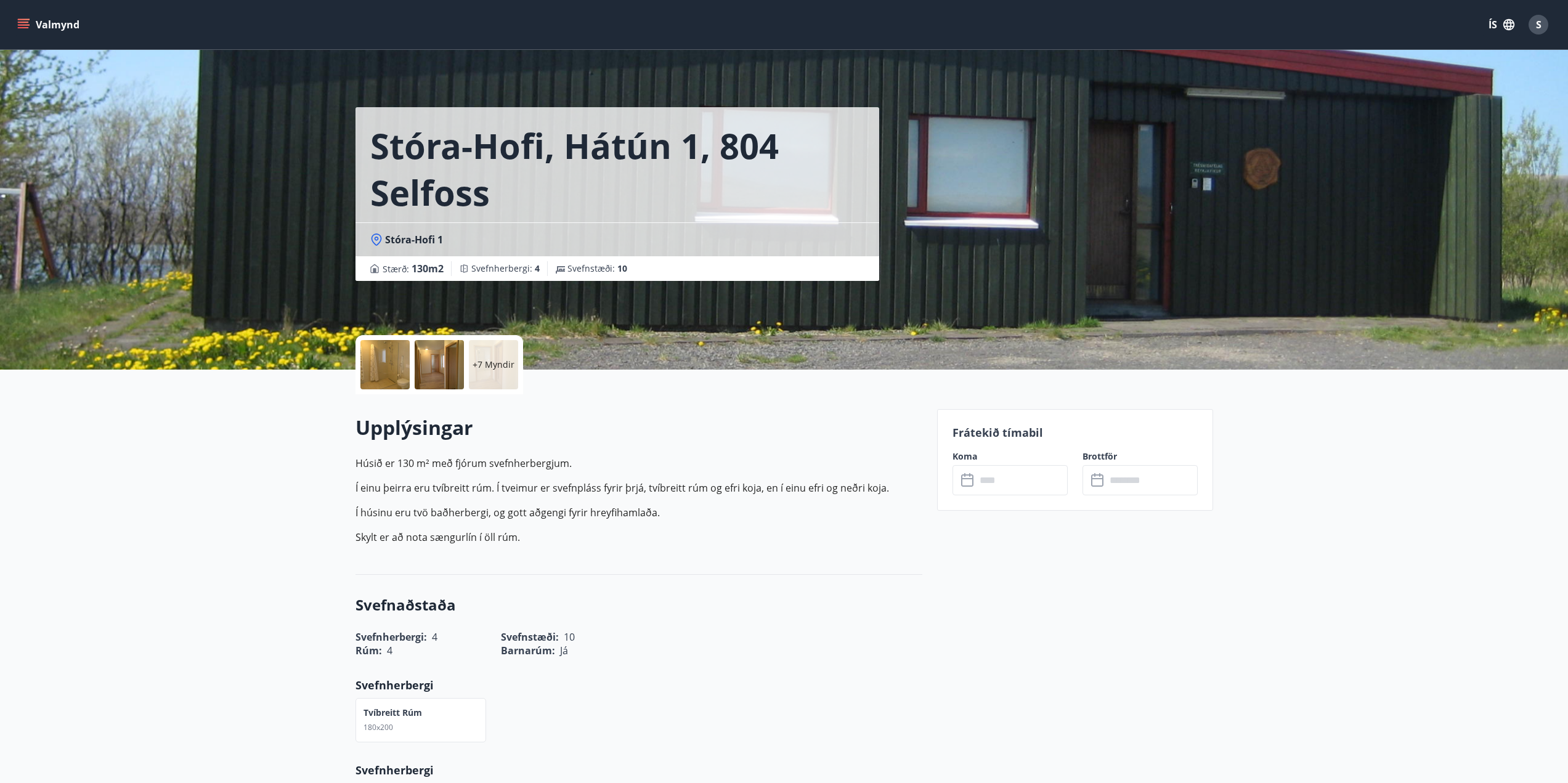
click at [379, 365] on div at bounding box center [385, 365] width 49 height 49
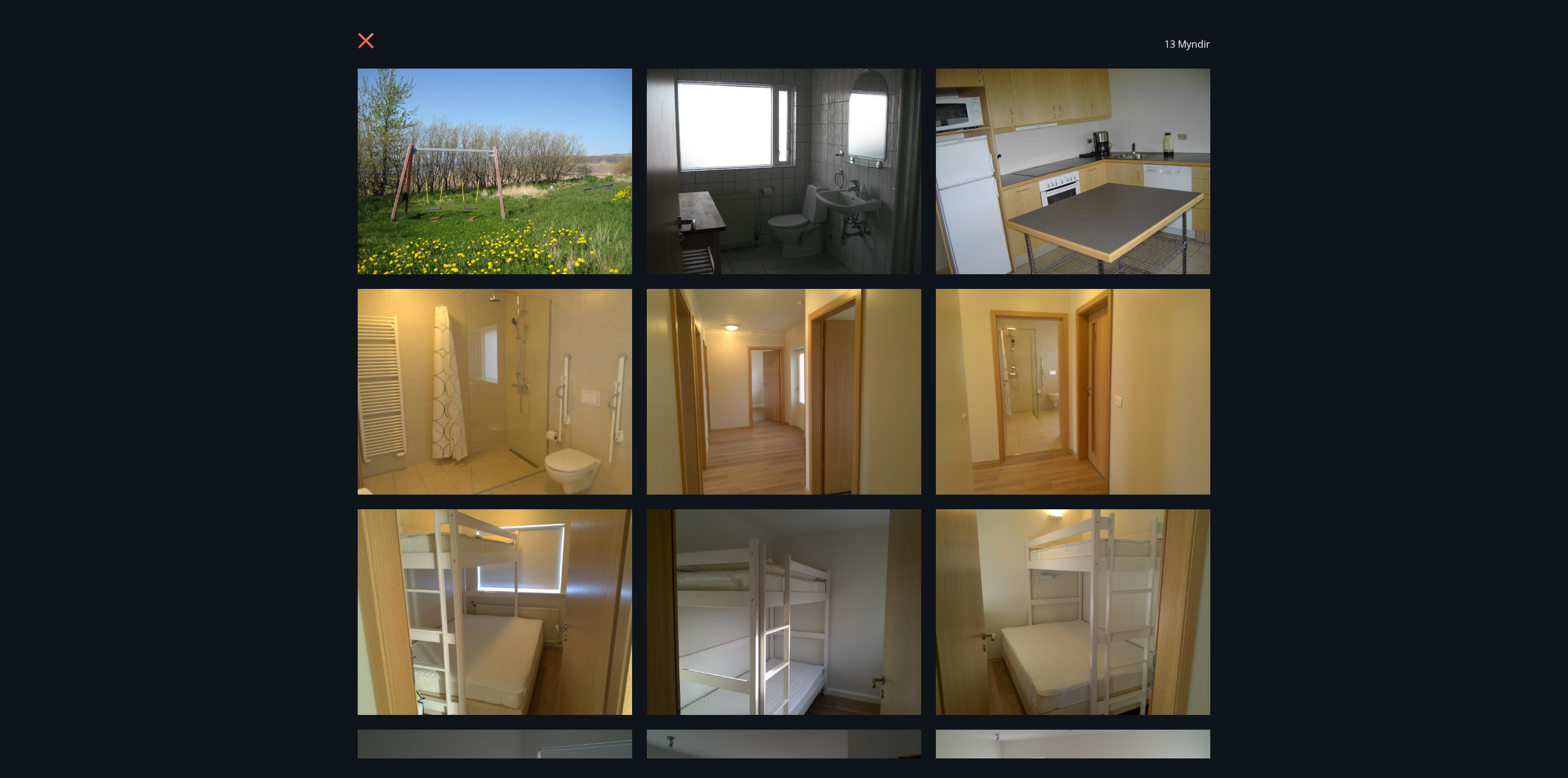
click at [368, 43] on icon at bounding box center [366, 41] width 15 height 15
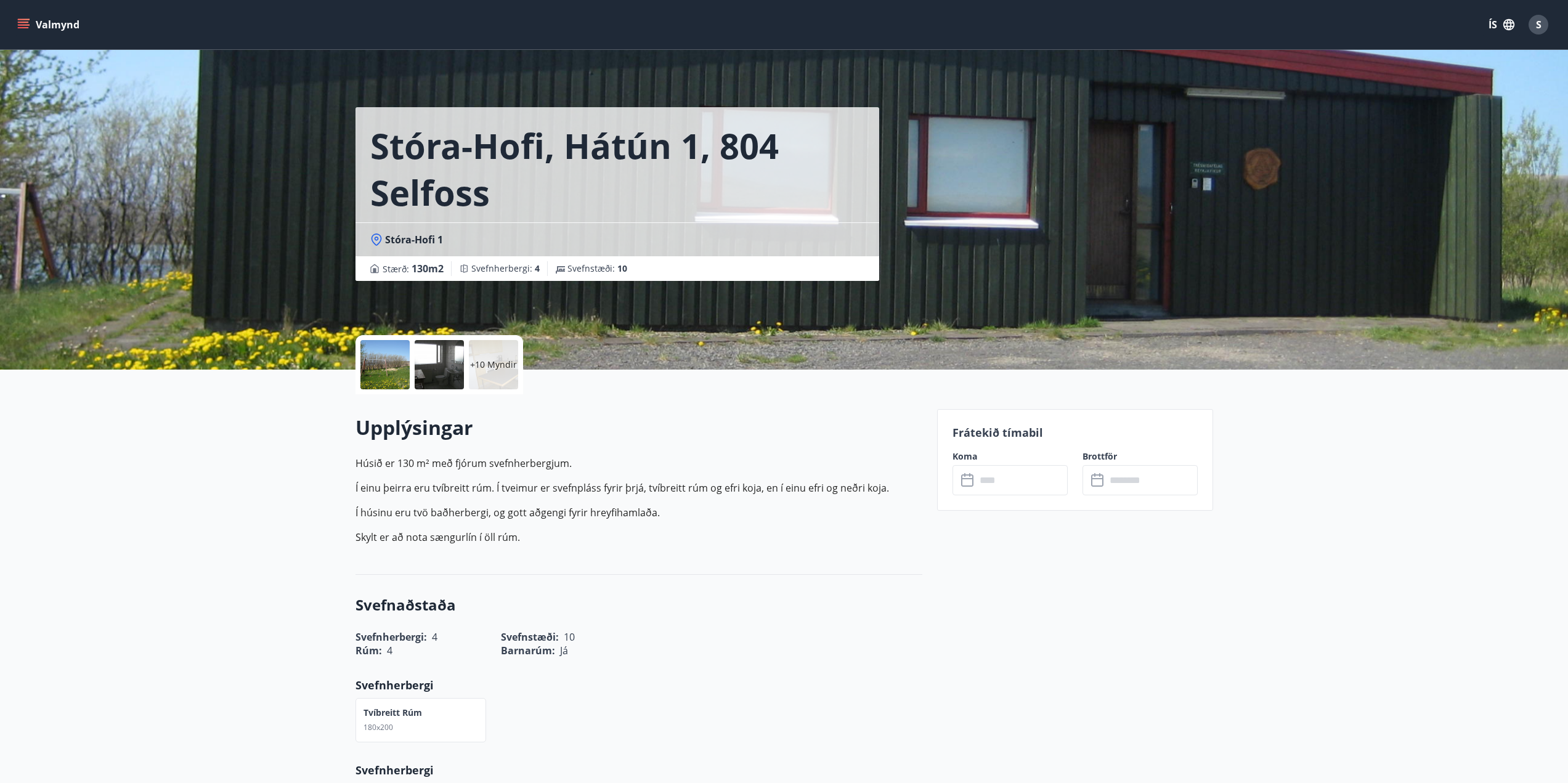
click at [1053, 481] on input "text" at bounding box center [1022, 480] width 92 height 30
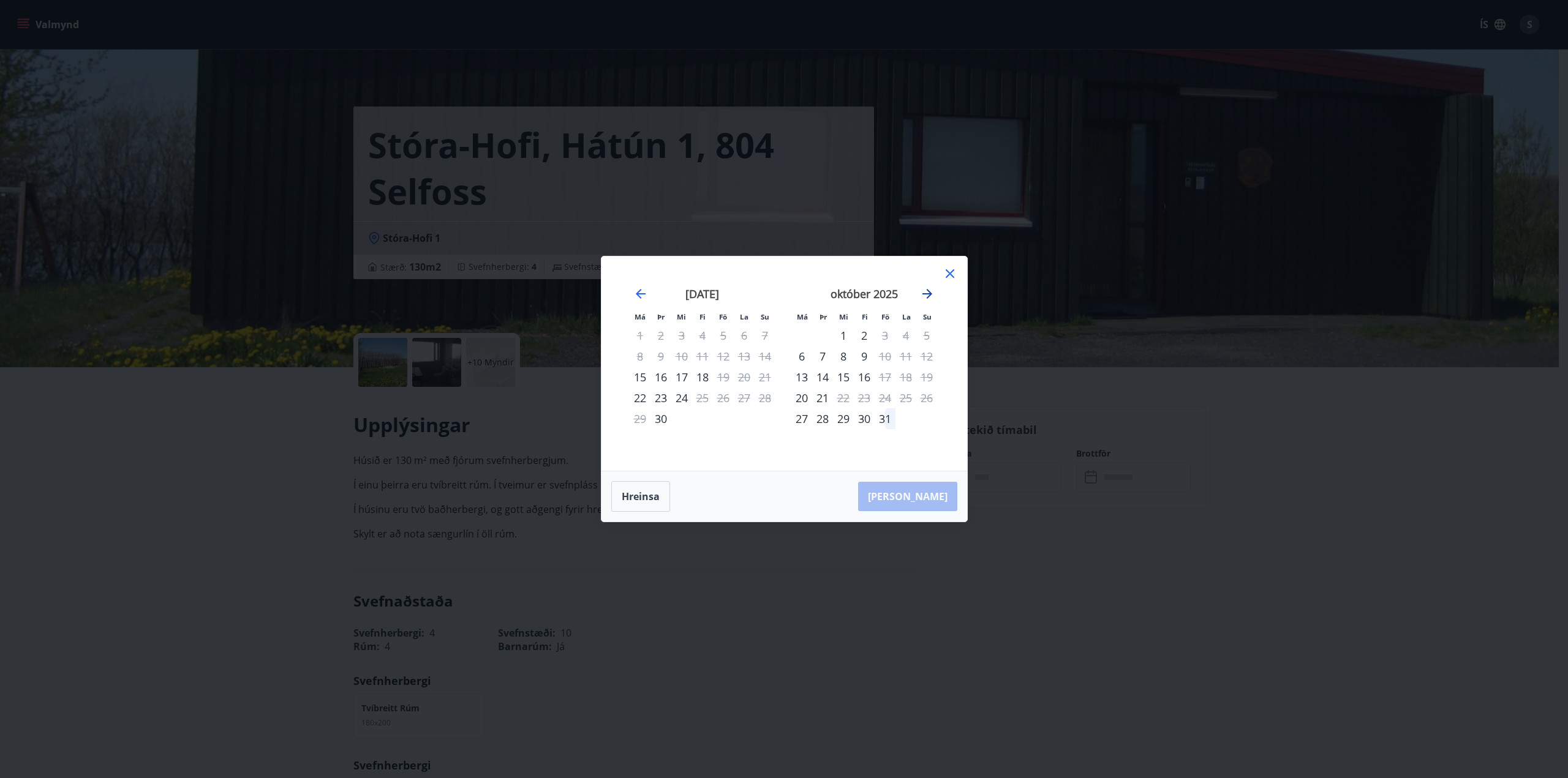
drag, startPoint x: 939, startPoint y: 282, endPoint x: 931, endPoint y: 289, distance: 10.6
click at [938, 284] on div "[DATE] 1 2 3 4 5 6 7 8 9 10 11 12 13 14 15 16 17 18 19 20 21 22 23 24 25 26 27 …" at bounding box center [864, 372] width 162 height 201
click at [931, 289] on icon "Move forward to switch to the next month." at bounding box center [927, 294] width 15 height 15
click at [881, 380] on div "14" at bounding box center [885, 377] width 21 height 21
click at [928, 380] on div "16" at bounding box center [926, 377] width 21 height 21
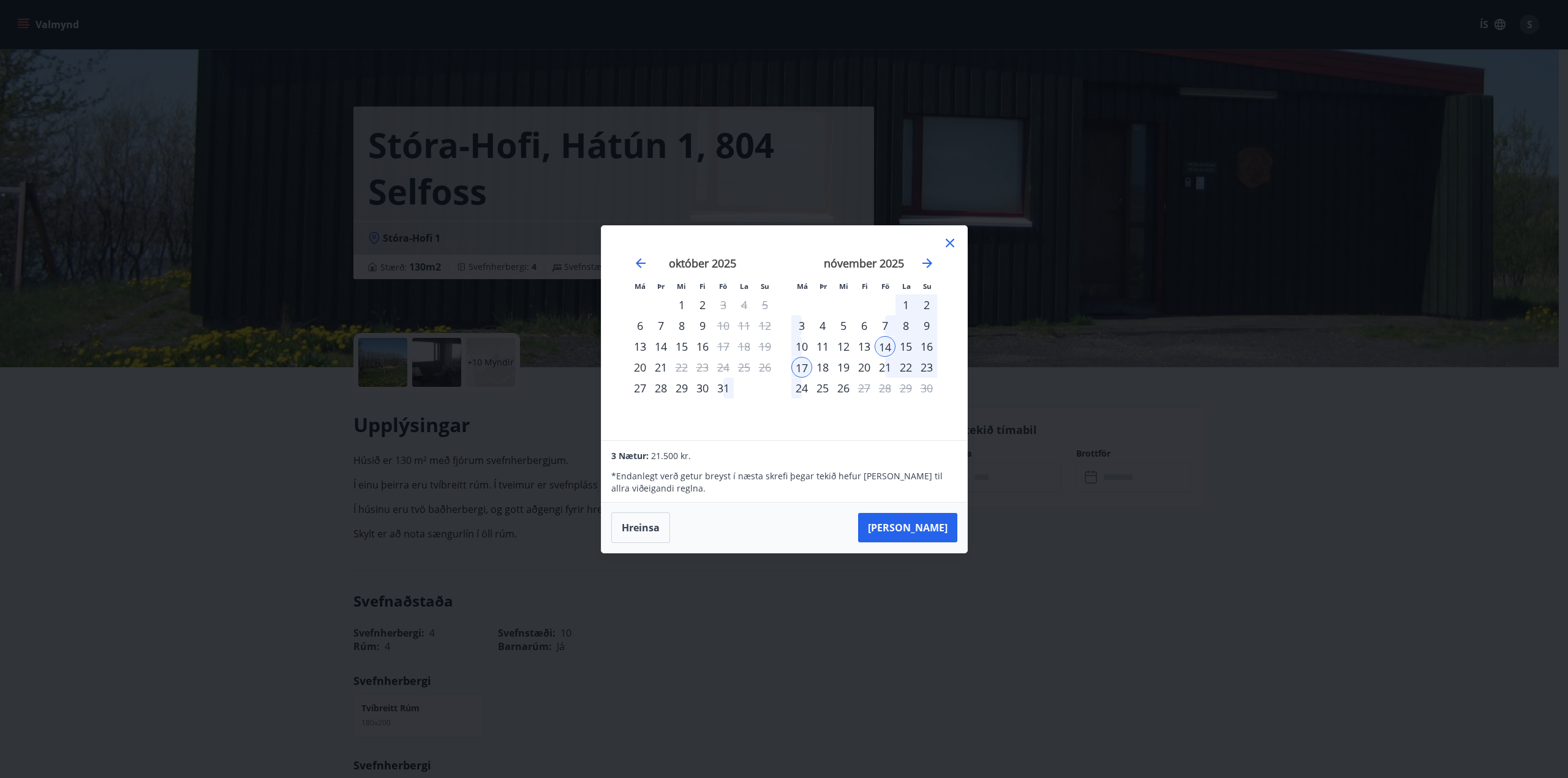
drag, startPoint x: 950, startPoint y: 243, endPoint x: 942, endPoint y: 249, distance: 10.0
click at [950, 244] on icon at bounding box center [950, 242] width 8 height 8
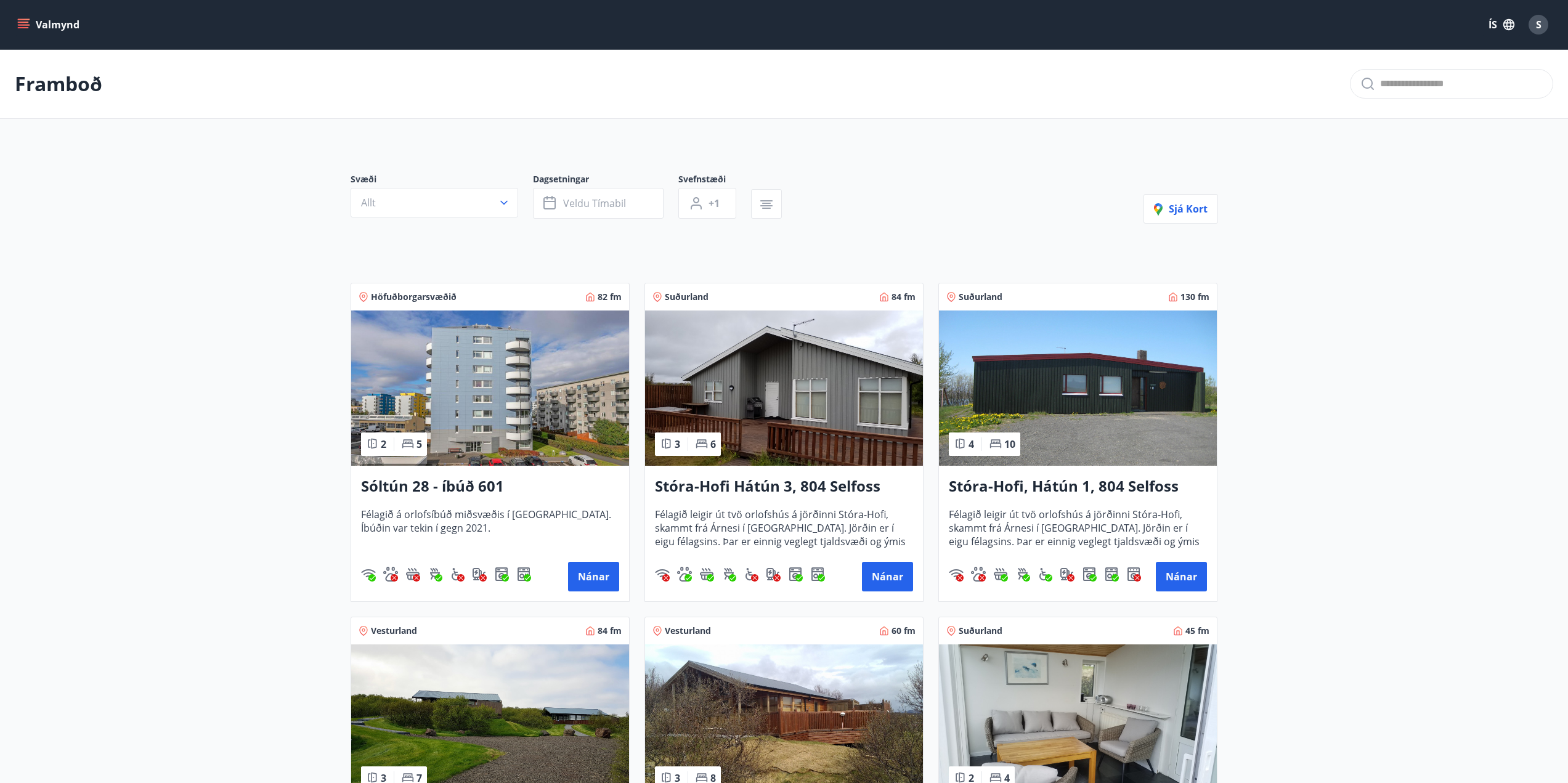
click at [25, 28] on icon "menu" at bounding box center [23, 28] width 11 height 1
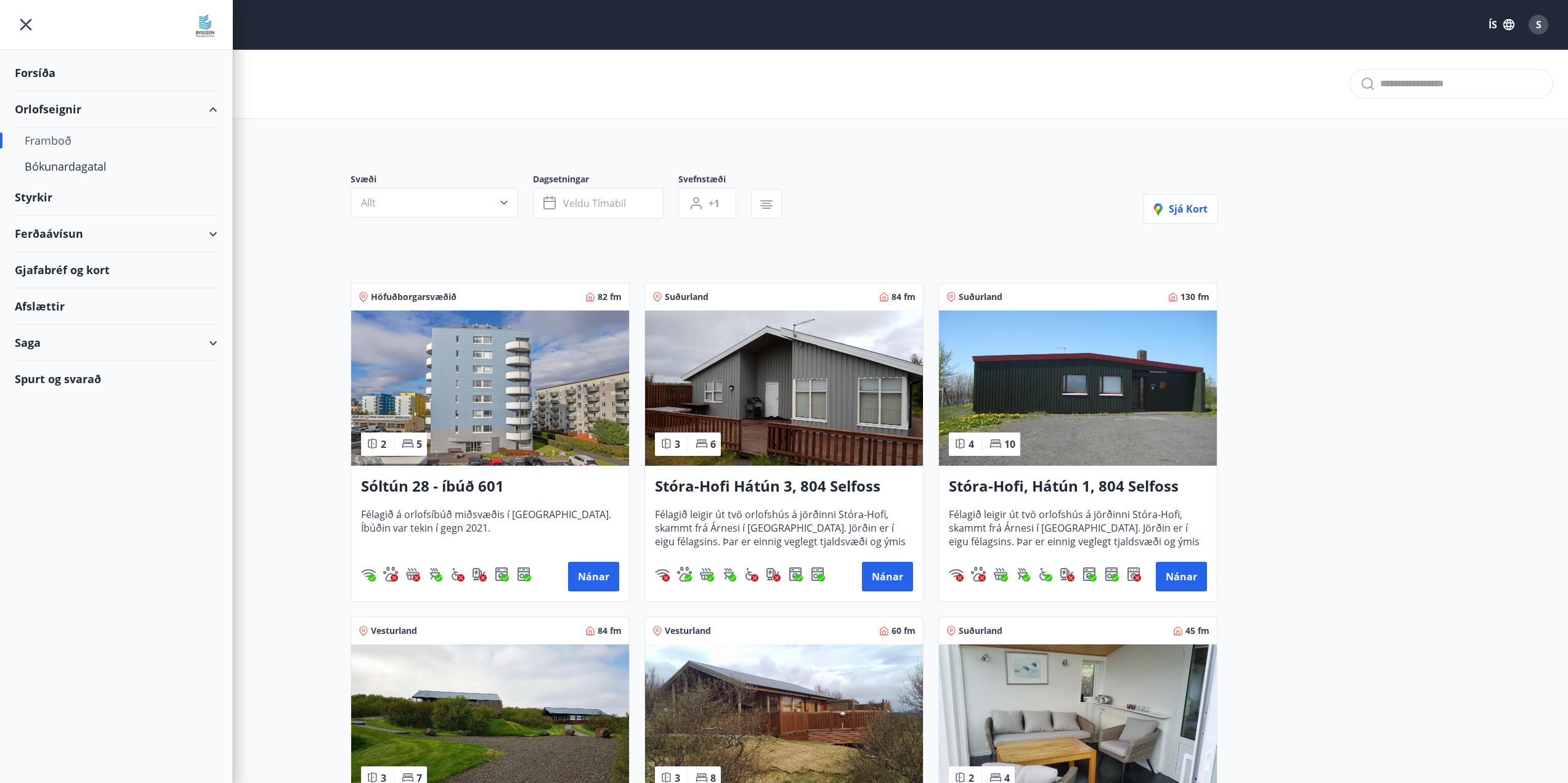
click at [180, 230] on div "Ferðaávísun" at bounding box center [116, 234] width 203 height 36
click at [120, 460] on div "Spurt og svarað" at bounding box center [116, 456] width 203 height 36
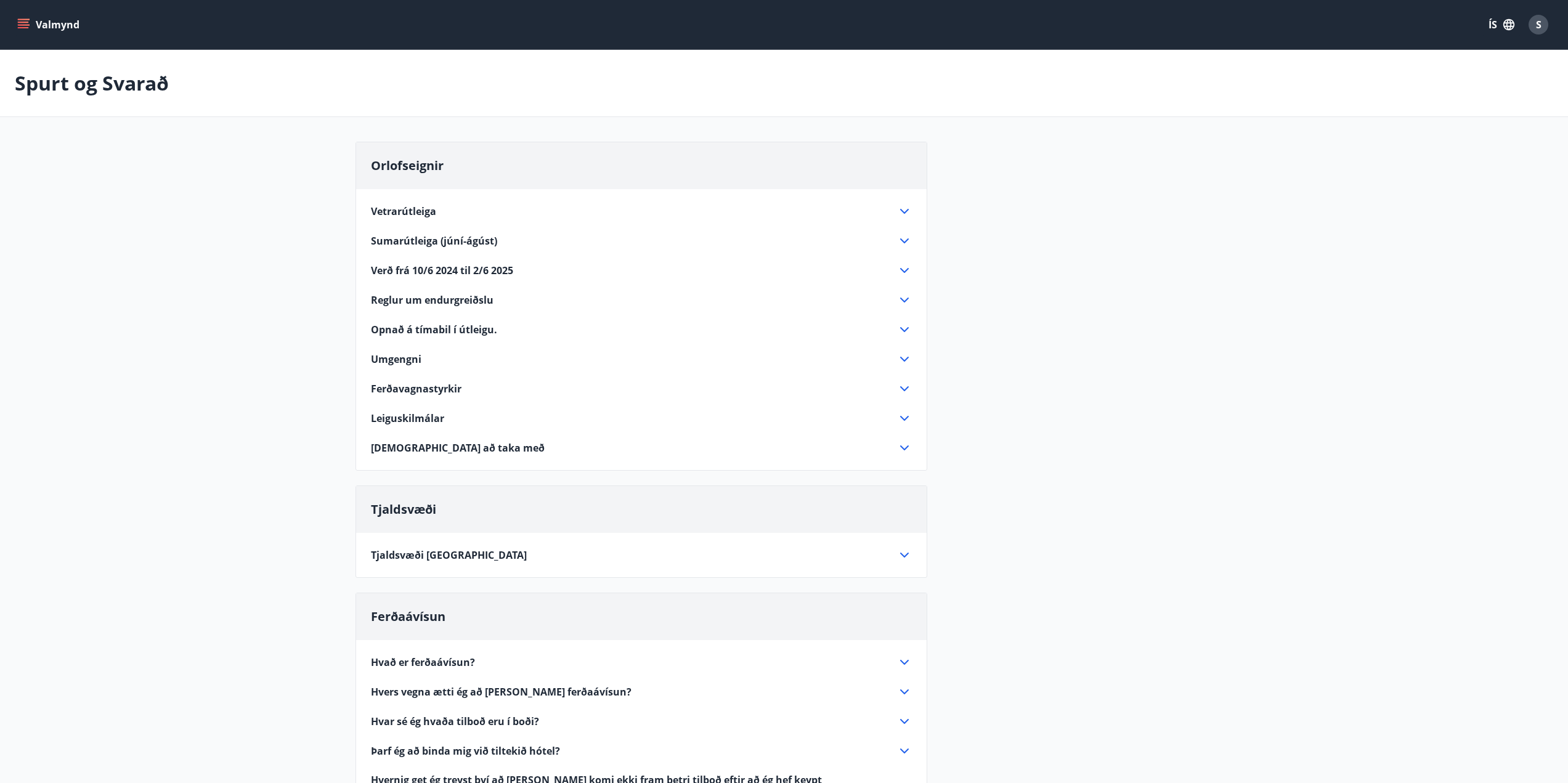
click at [469, 210] on div "Vetrarútleiga" at bounding box center [634, 211] width 526 height 14
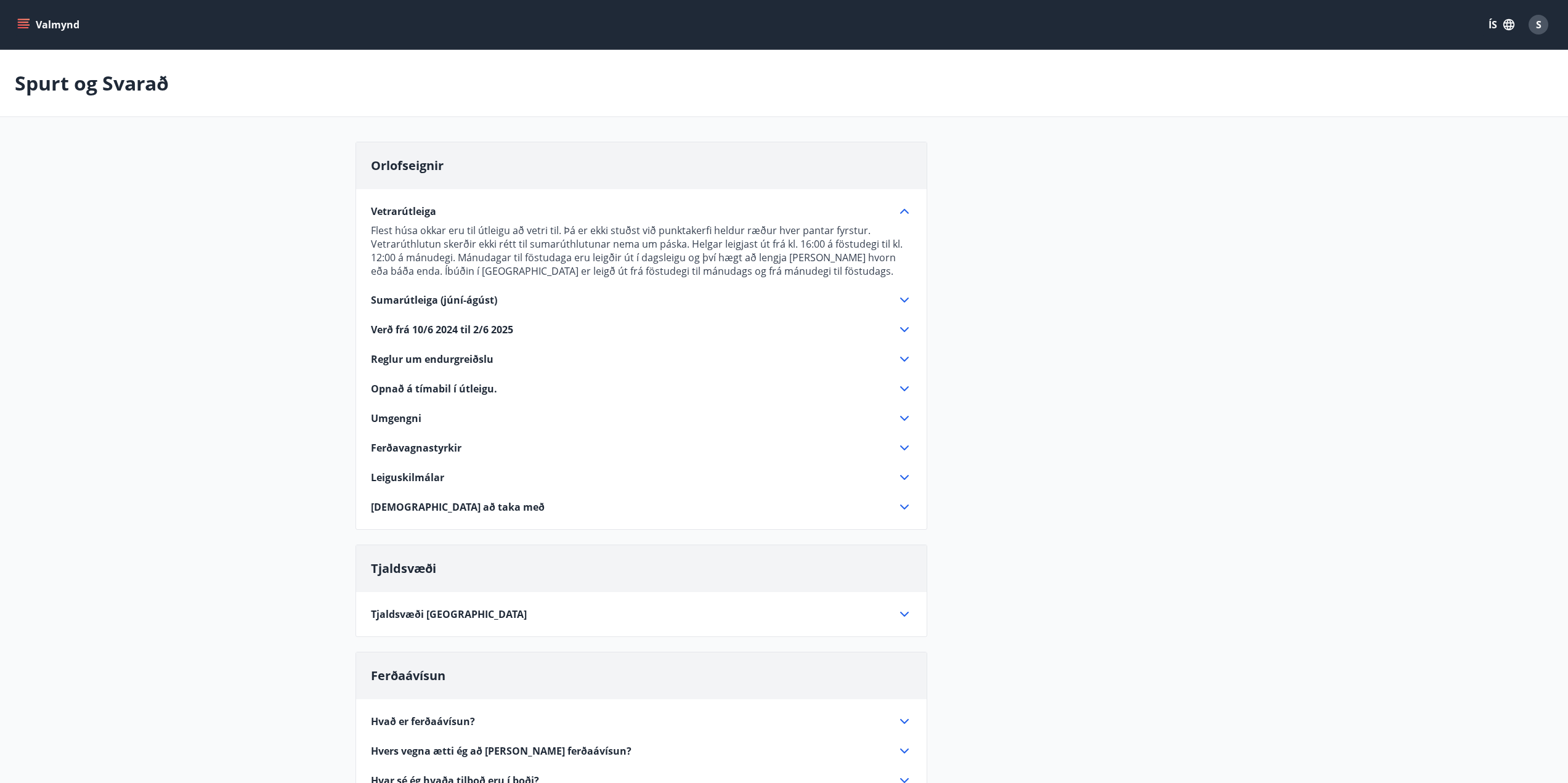
click at [470, 210] on div "Vetrarútleiga" at bounding box center [634, 211] width 526 height 14
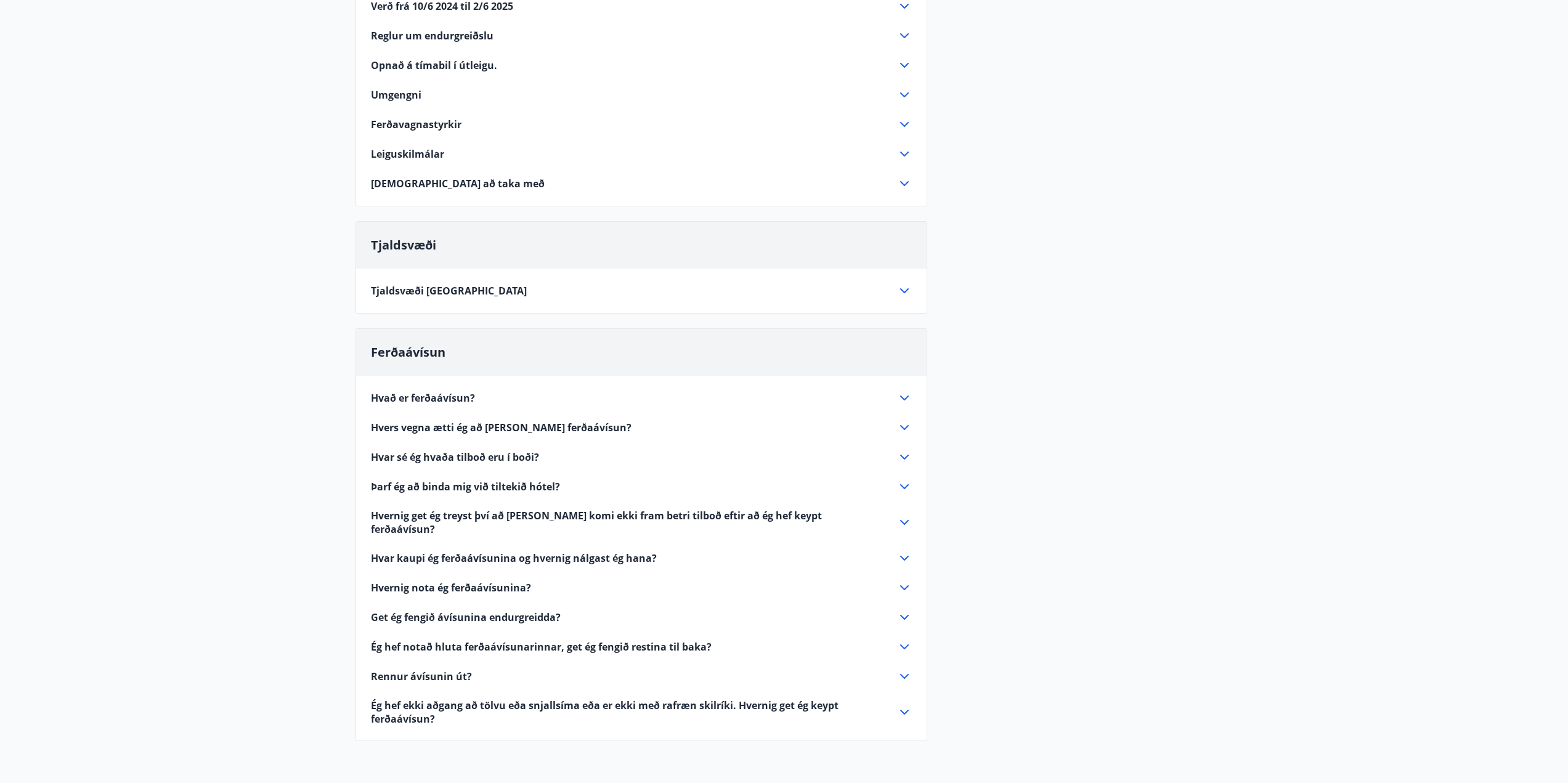
scroll to position [308, 0]
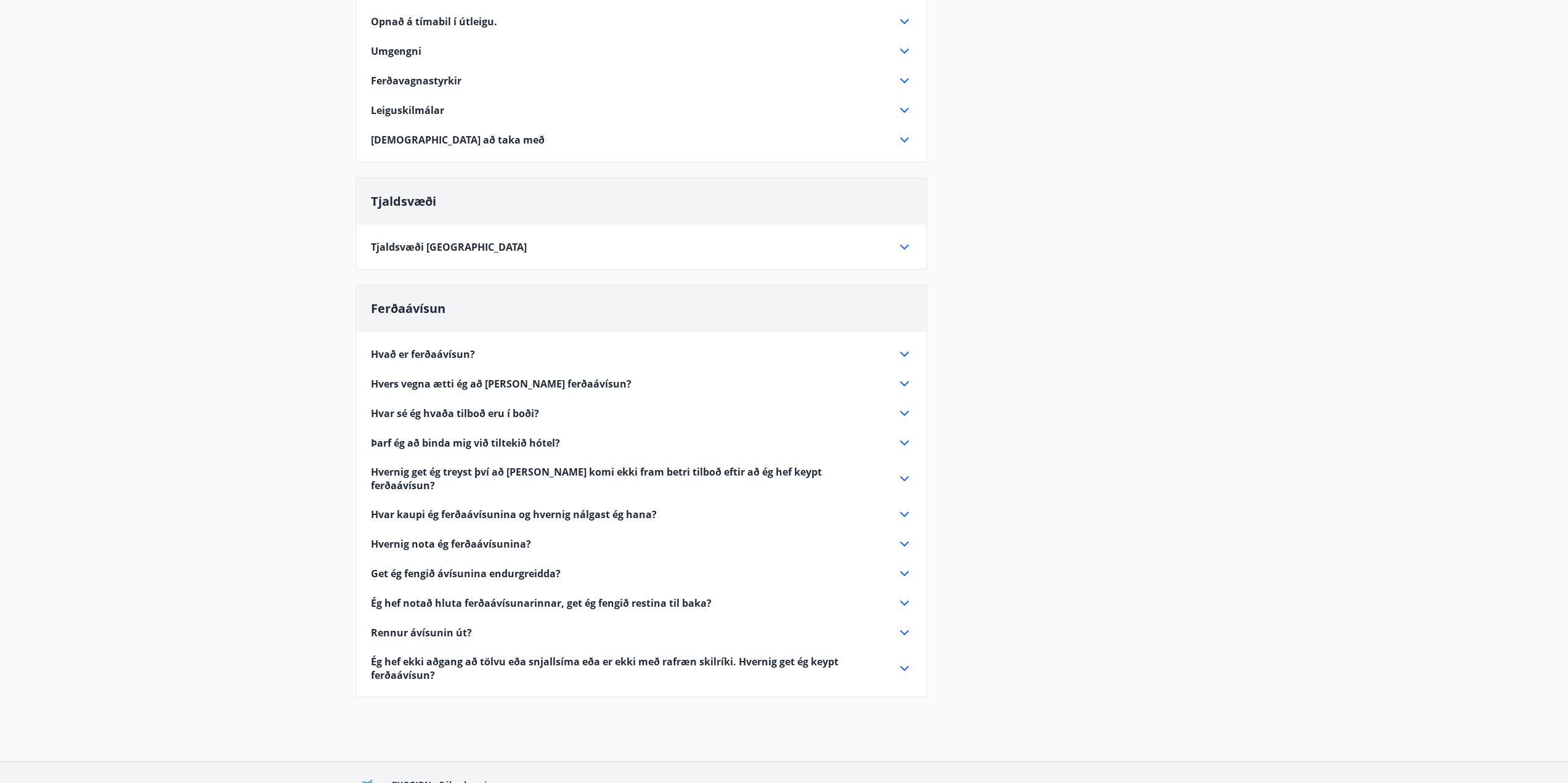
click at [457, 351] on span "Hvað er ferðaávísun?" at bounding box center [423, 354] width 104 height 14
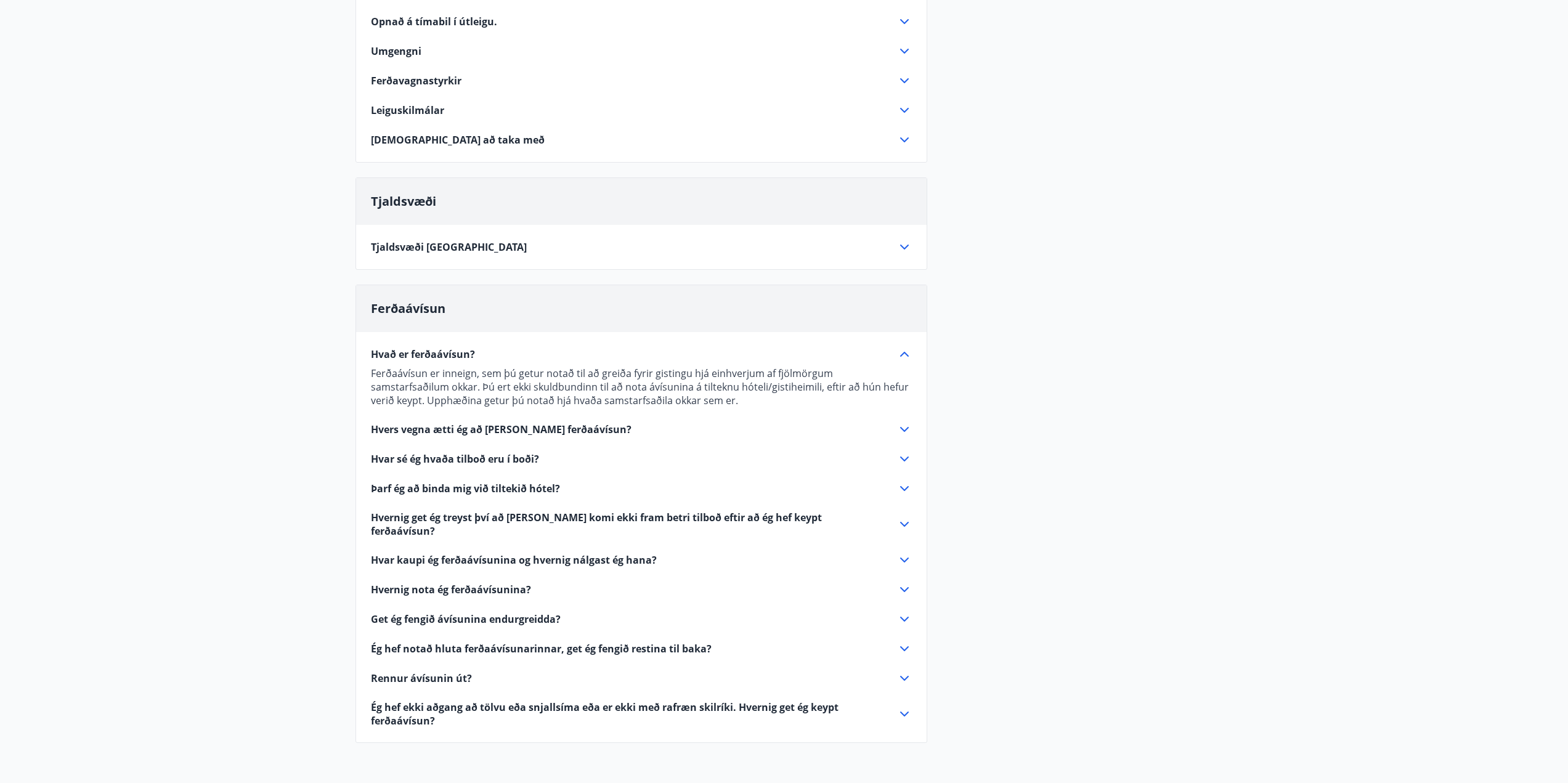
scroll to position [0, 0]
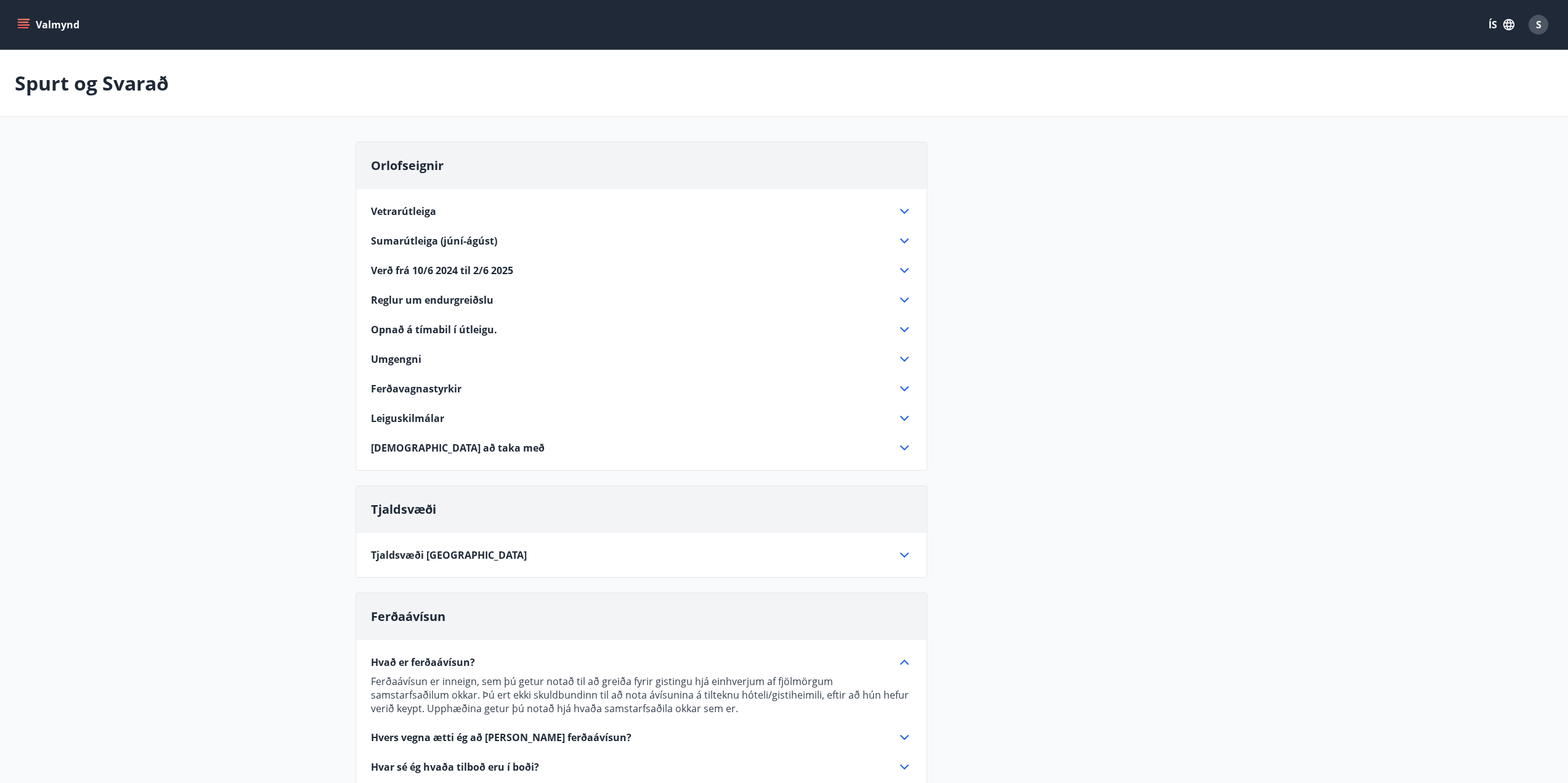
click at [21, 21] on icon "menu" at bounding box center [23, 24] width 12 height 12
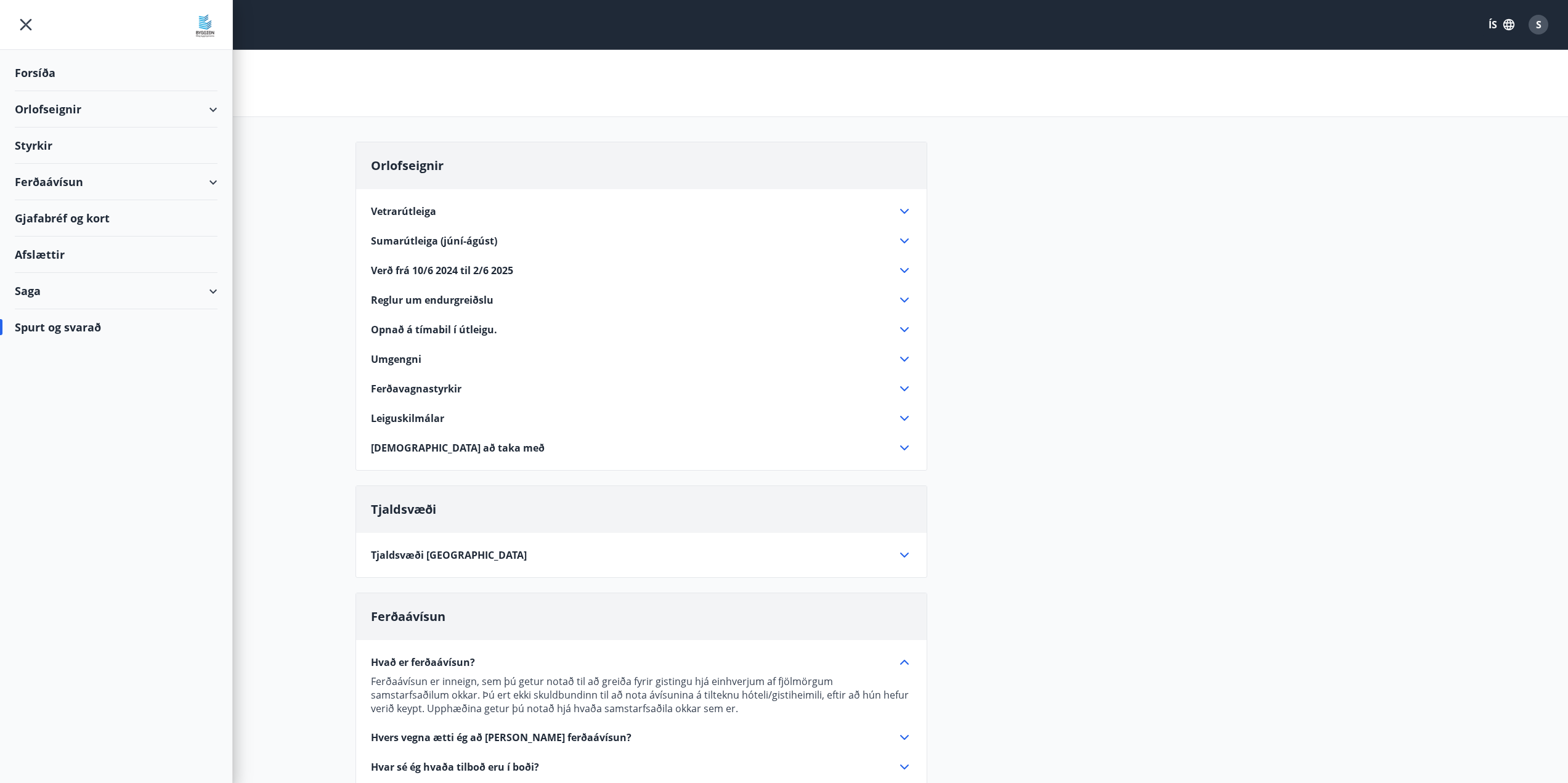
click at [212, 285] on div "Saga" at bounding box center [116, 291] width 203 height 36
drag, startPoint x: 192, startPoint y: 185, endPoint x: 191, endPoint y: 193, distance: 8.1
click at [191, 193] on div "Ferðaávísun" at bounding box center [116, 182] width 203 height 36
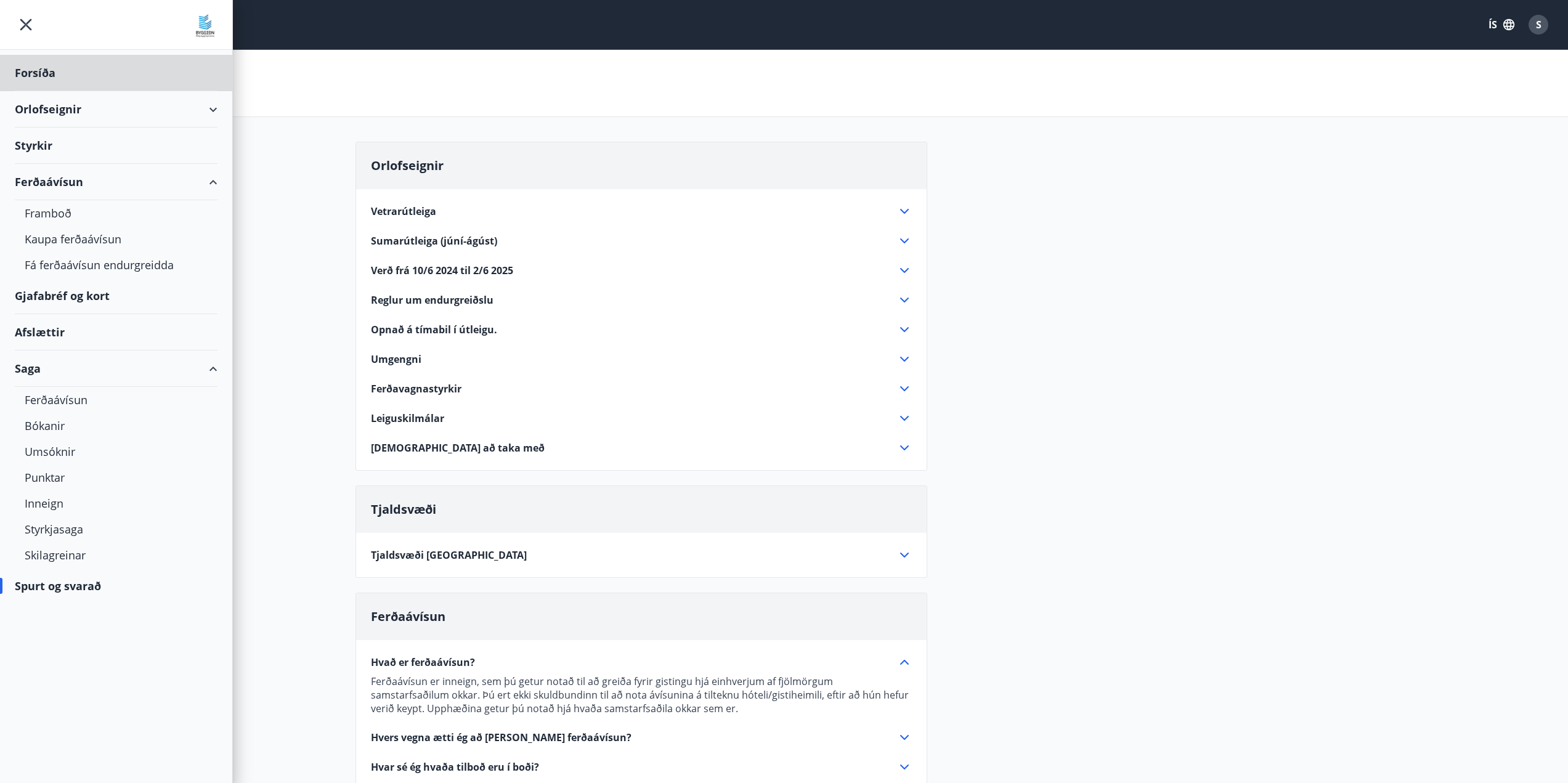
click at [58, 143] on div "Styrkir" at bounding box center [116, 146] width 203 height 36
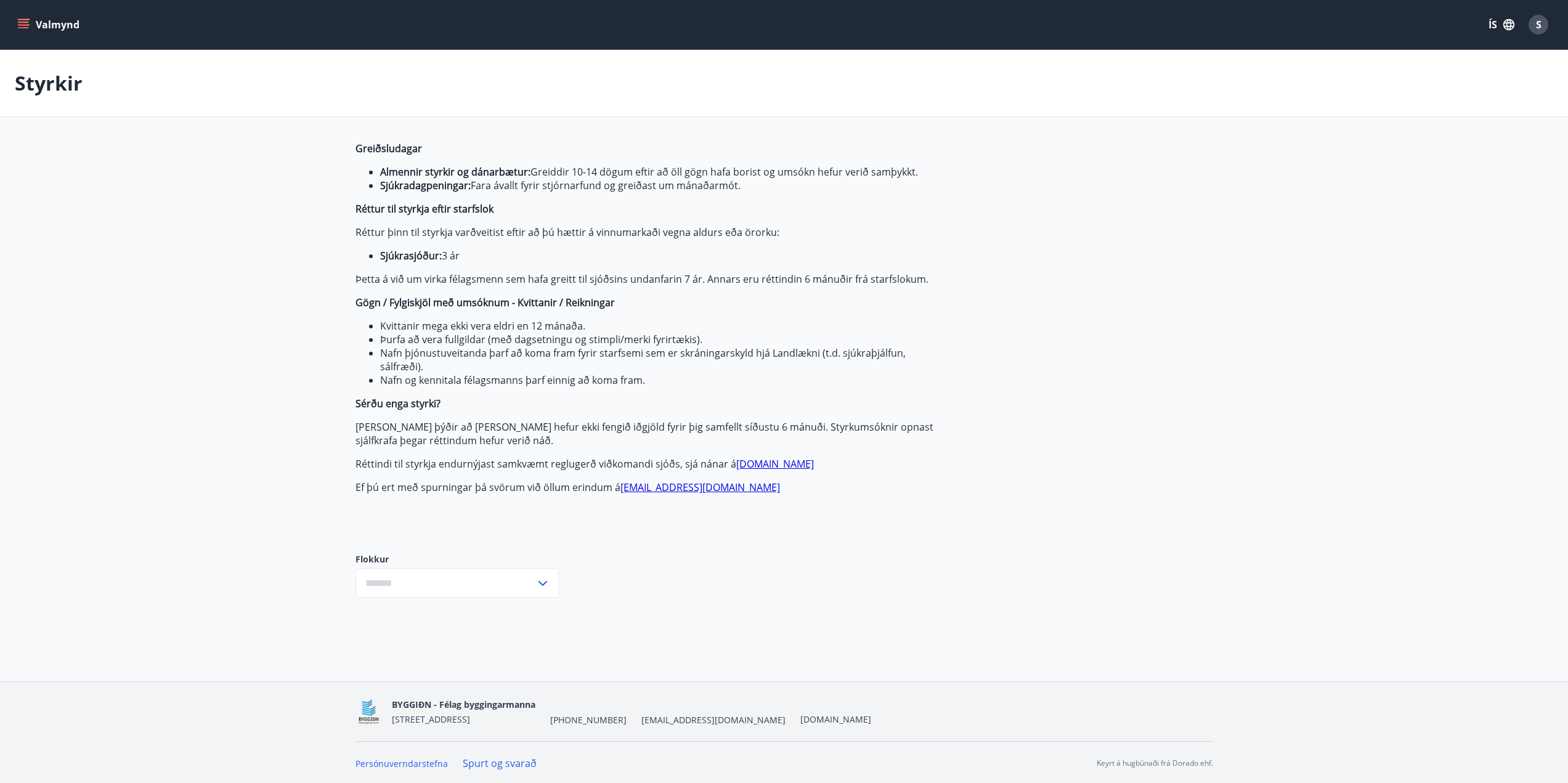
type input "***"
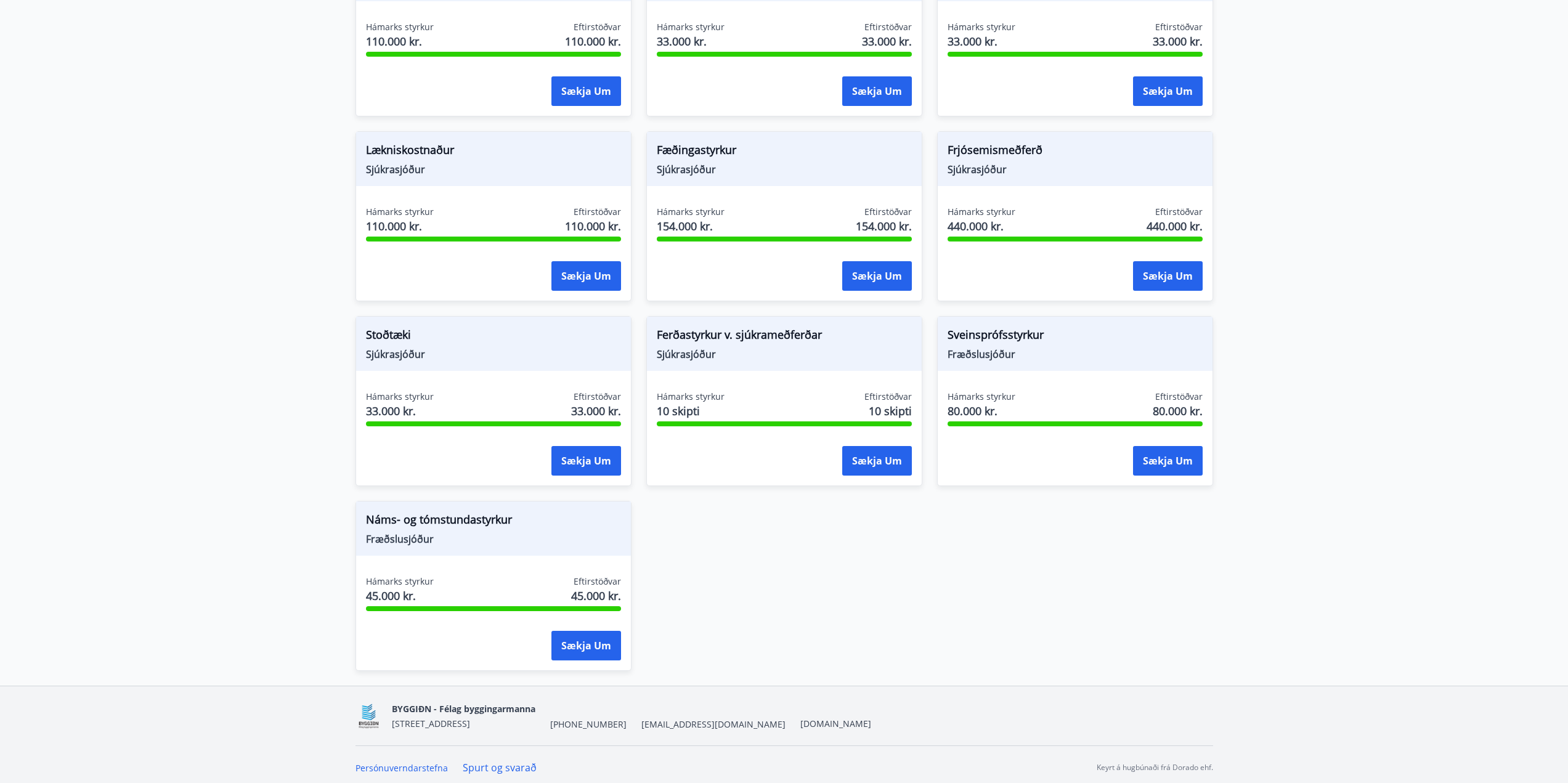
scroll to position [1047, 0]
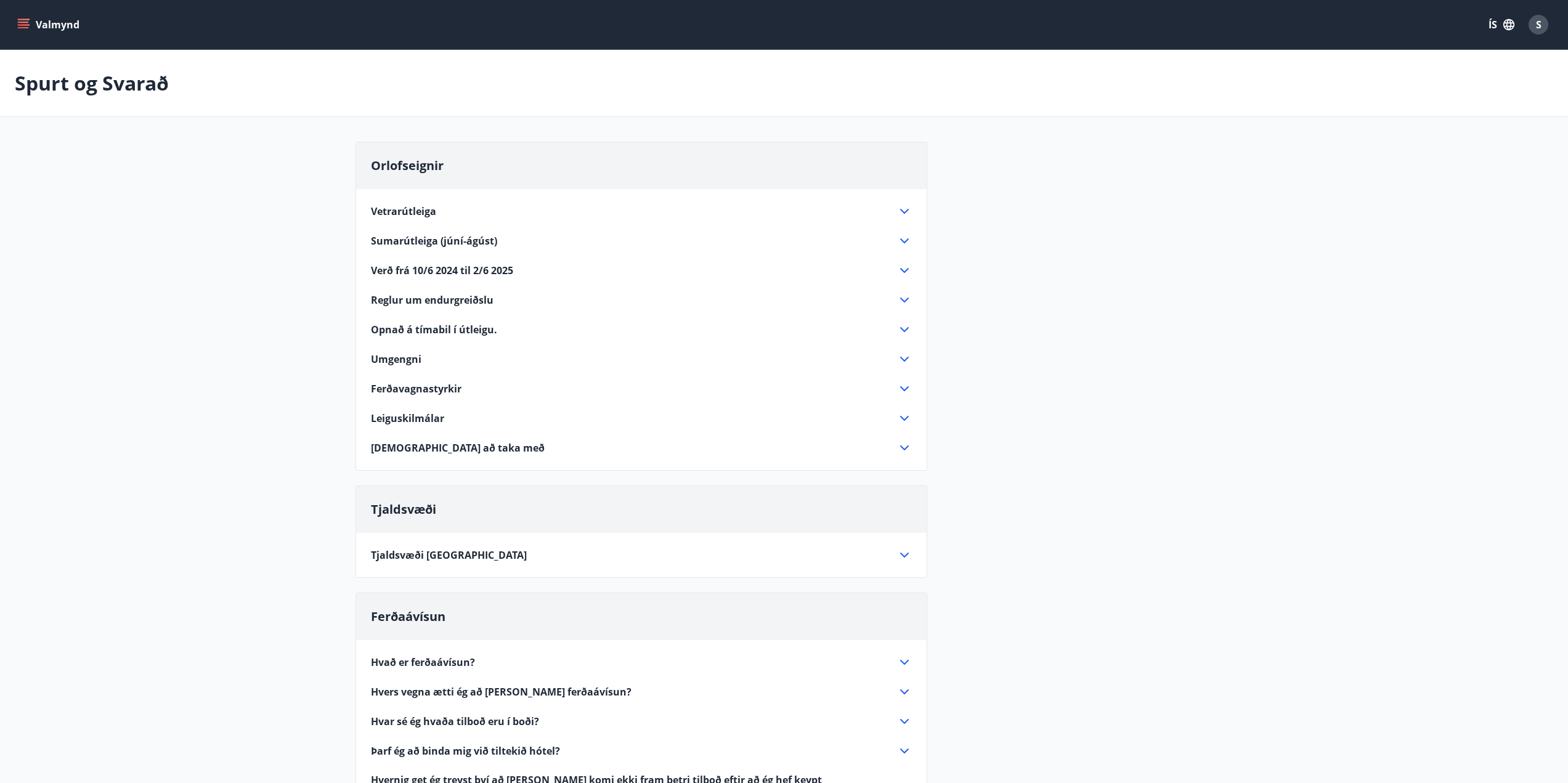
click at [24, 25] on icon "menu" at bounding box center [25, 25] width 14 height 1
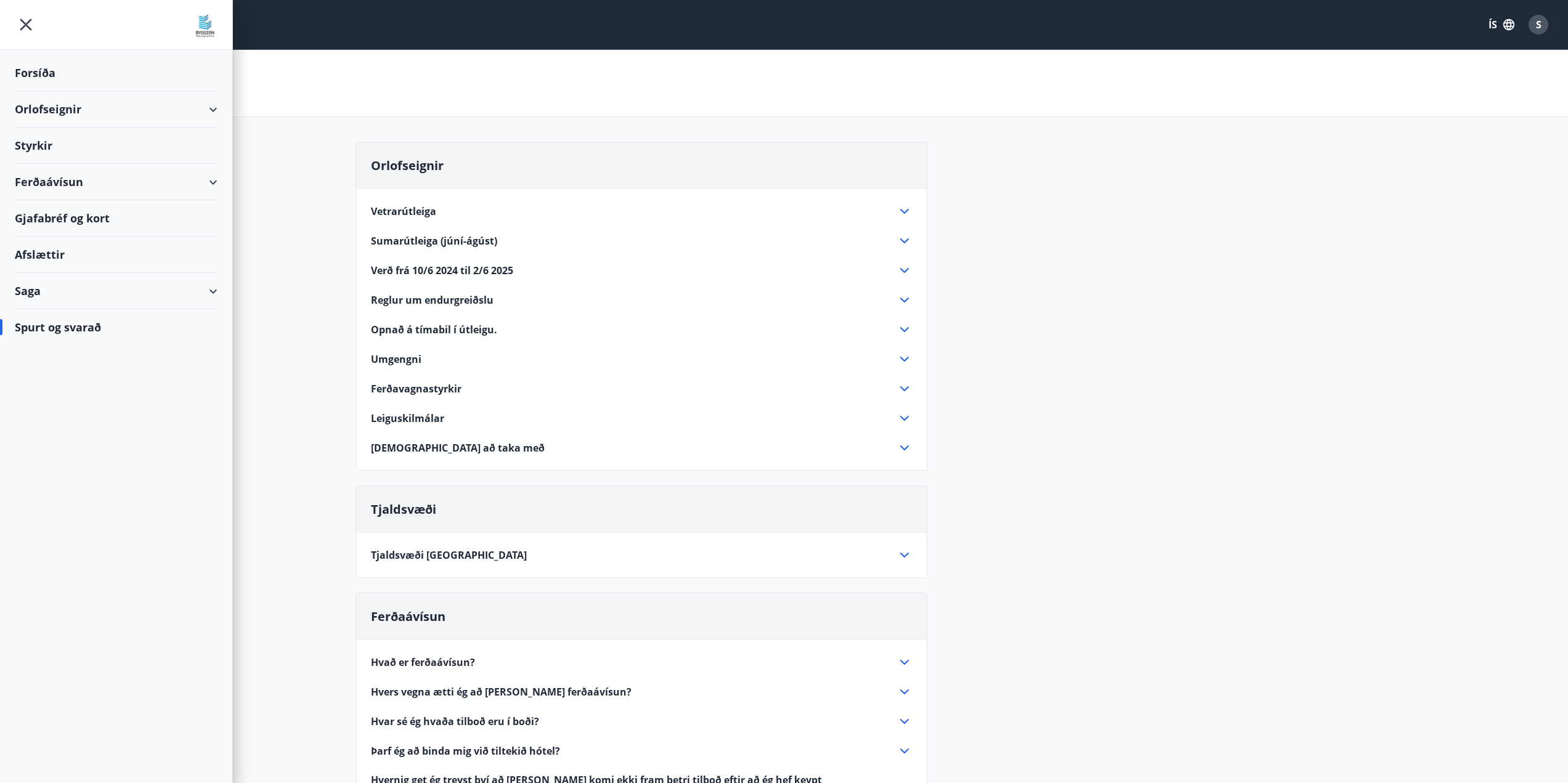
click at [202, 97] on div "Orlofseignir" at bounding box center [116, 110] width 203 height 36
click at [51, 100] on div "Orlofseignir" at bounding box center [116, 110] width 203 height 36
click at [59, 64] on div "Forsíða" at bounding box center [116, 73] width 203 height 36
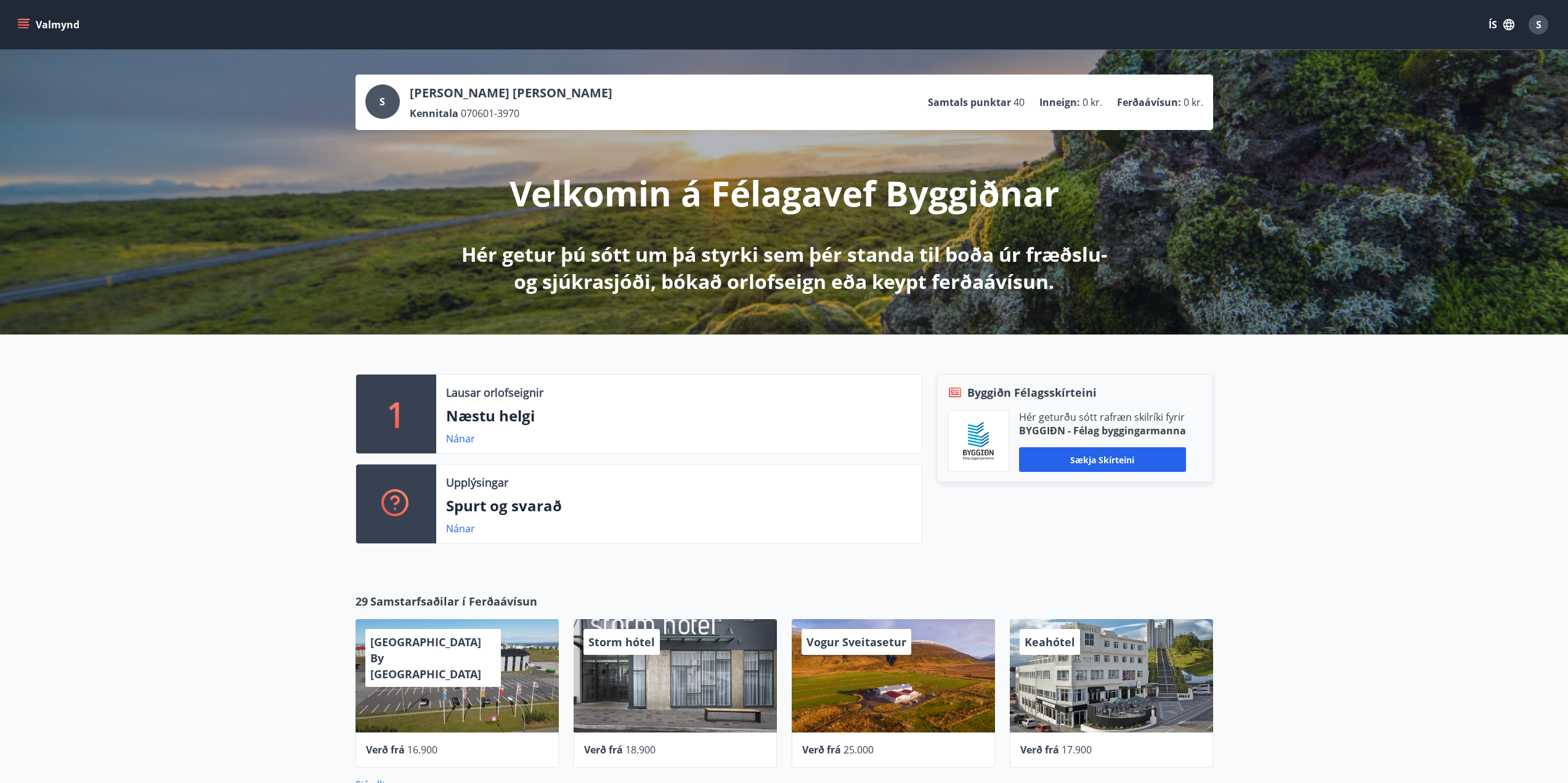
click at [990, 101] on p "Samtals punktar" at bounding box center [969, 102] width 83 height 14
click at [36, 21] on button "Valmynd" at bounding box center [49, 25] width 69 height 22
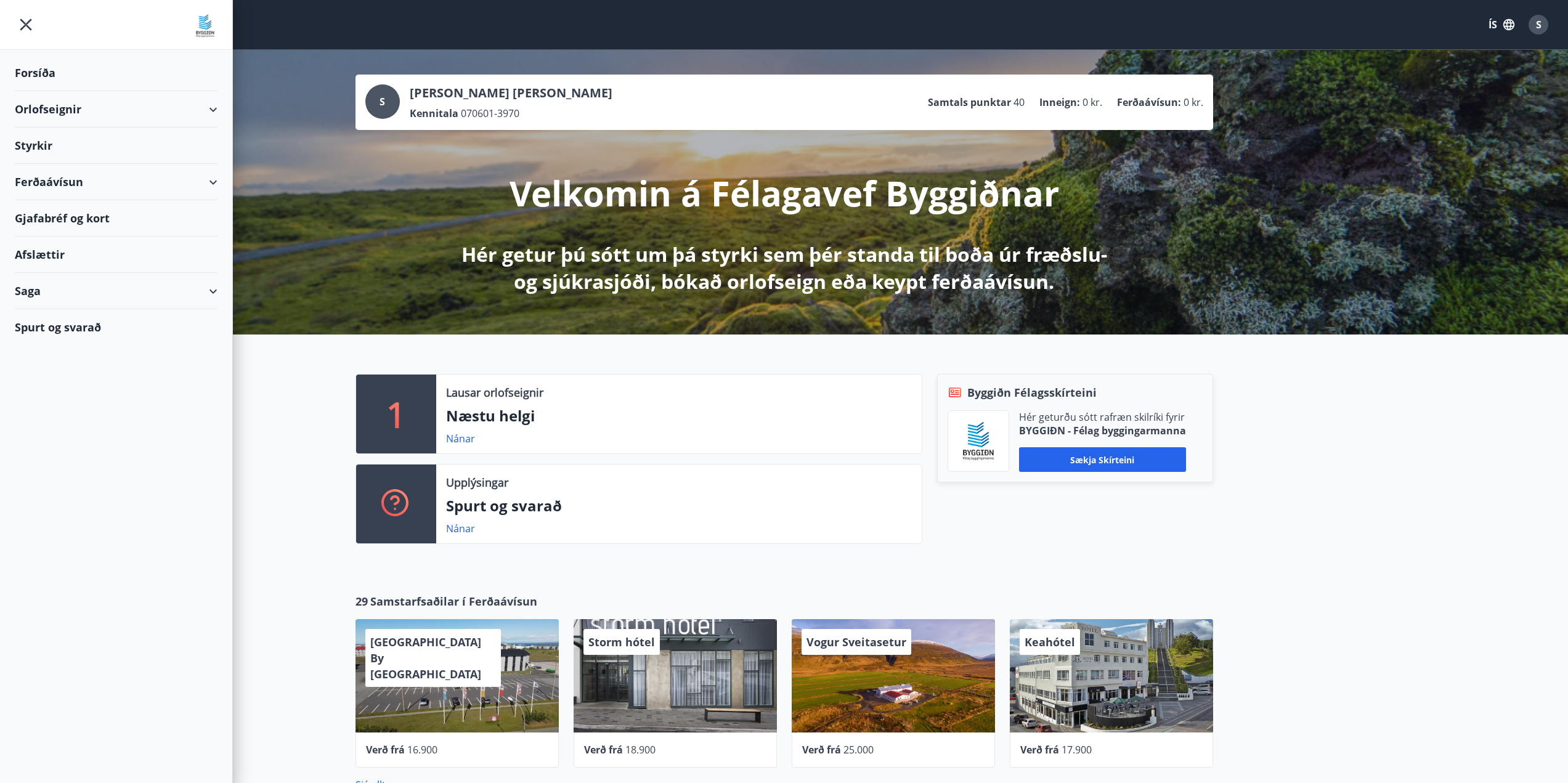
click at [133, 328] on div "Spurt og svarað" at bounding box center [116, 327] width 203 height 36
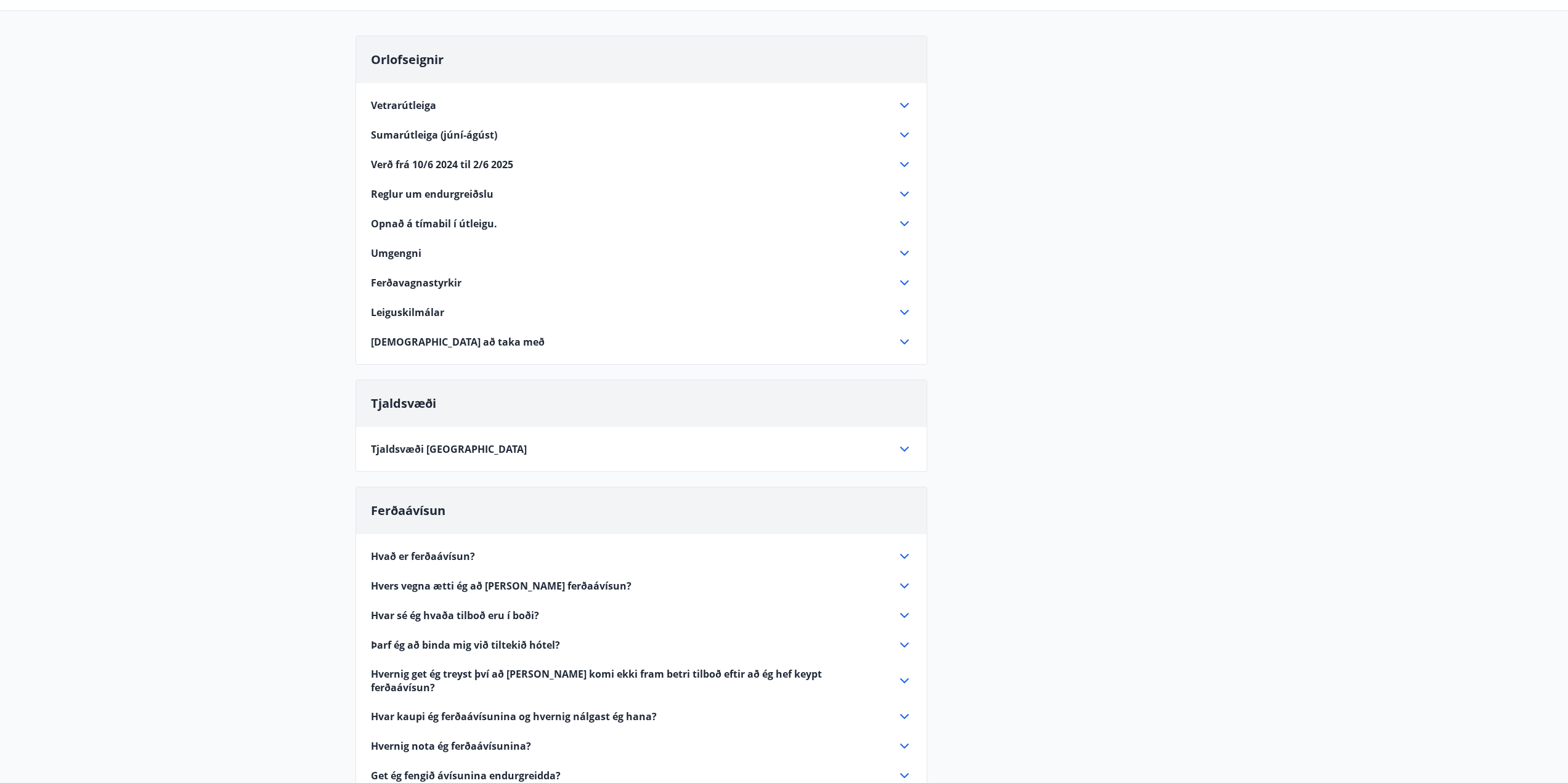
scroll to position [62, 0]
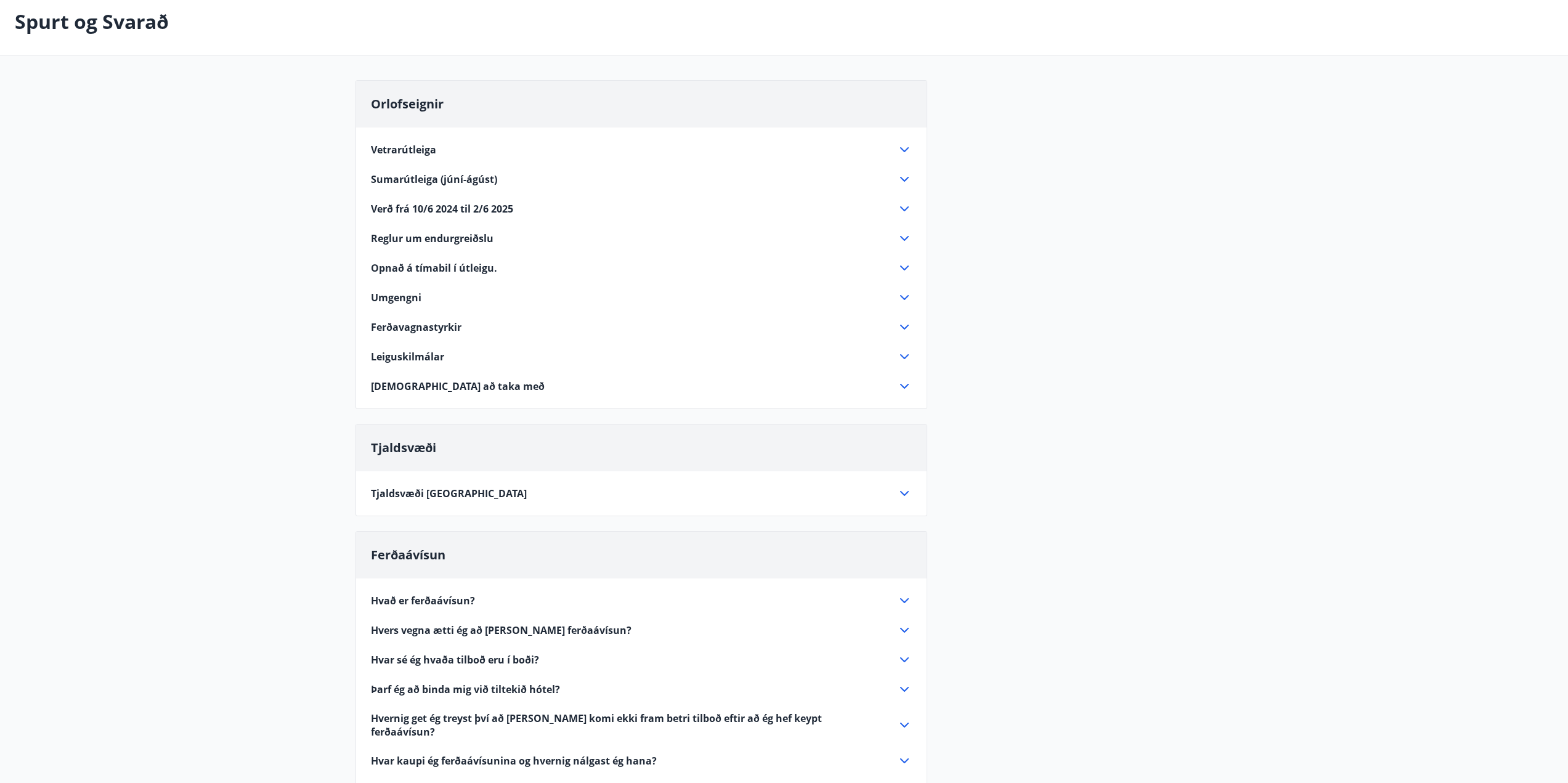
click at [430, 358] on span "Leiguskilmálar" at bounding box center [407, 357] width 73 height 14
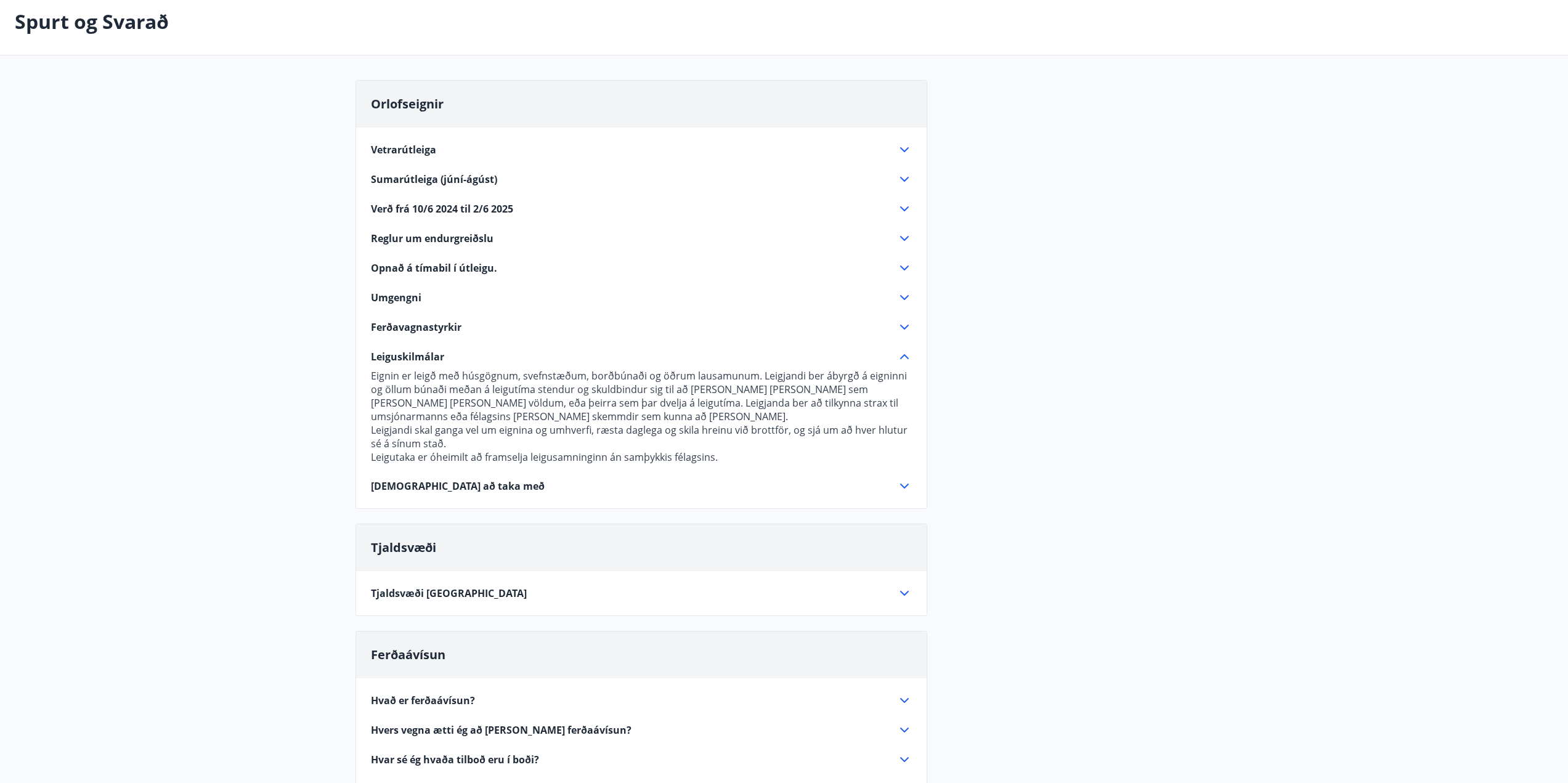
click at [429, 357] on span "Leiguskilmálar" at bounding box center [407, 357] width 73 height 14
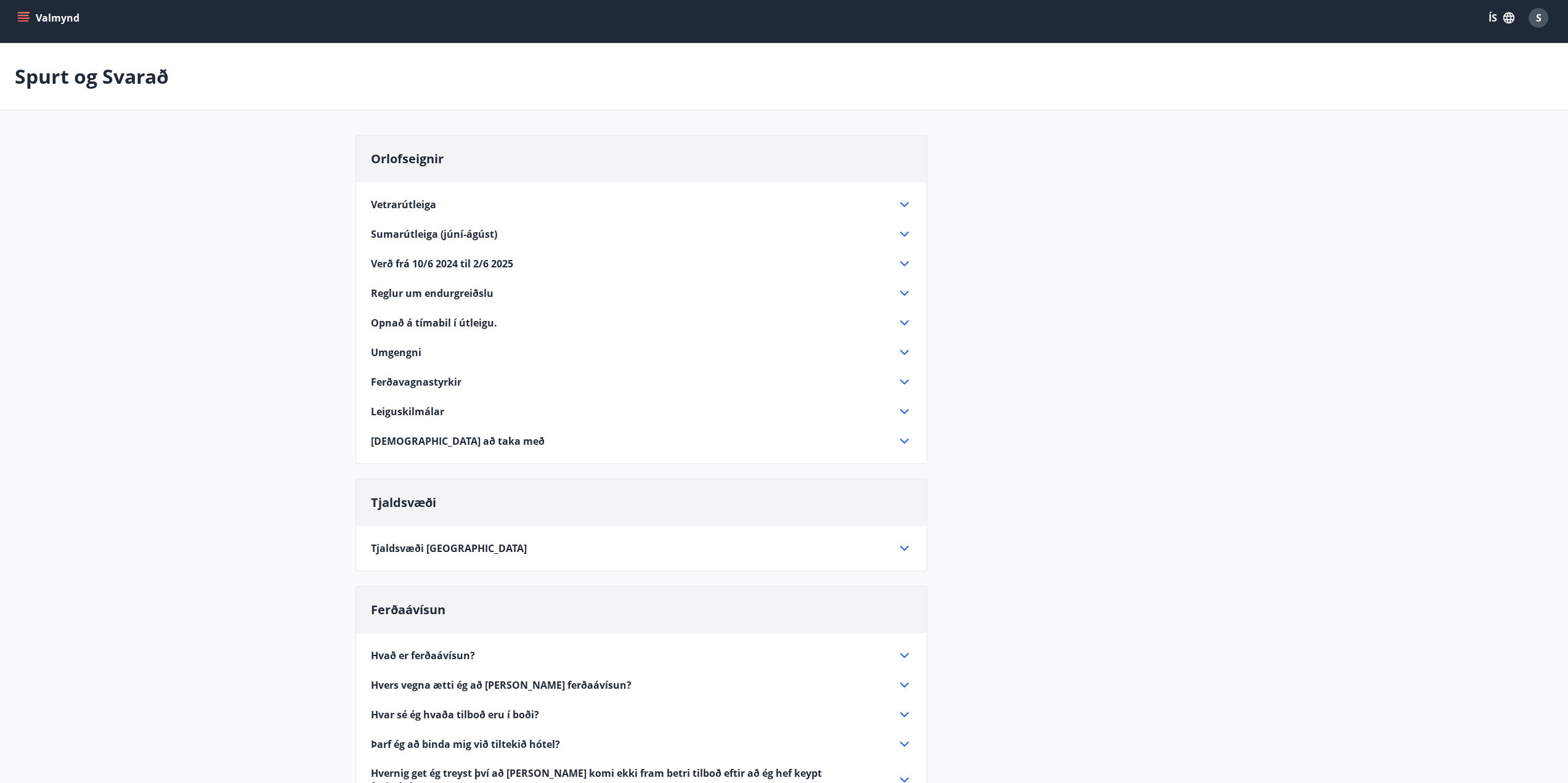
scroll to position [0, 0]
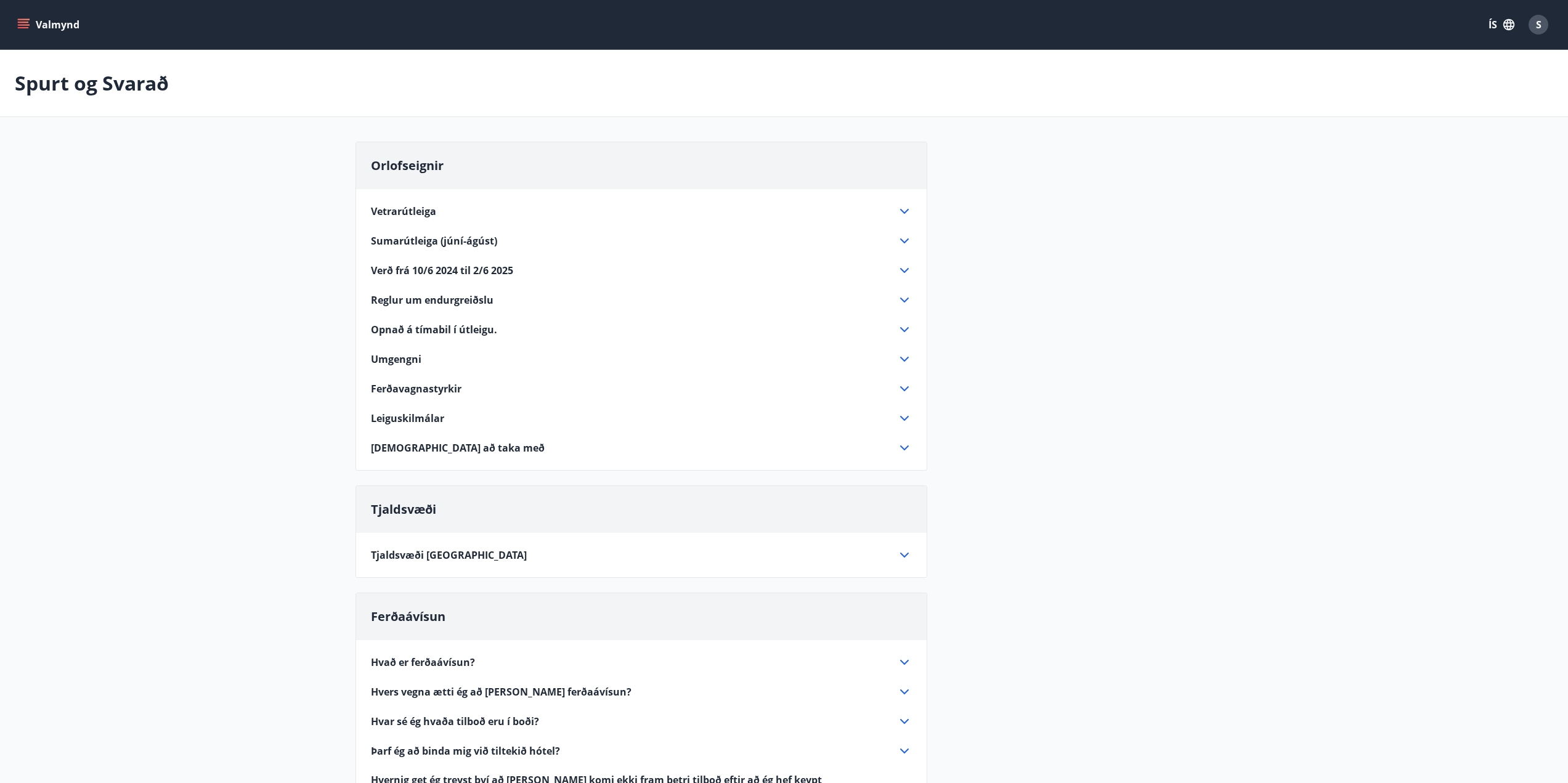
click at [40, 15] on button "Valmynd" at bounding box center [49, 25] width 69 height 22
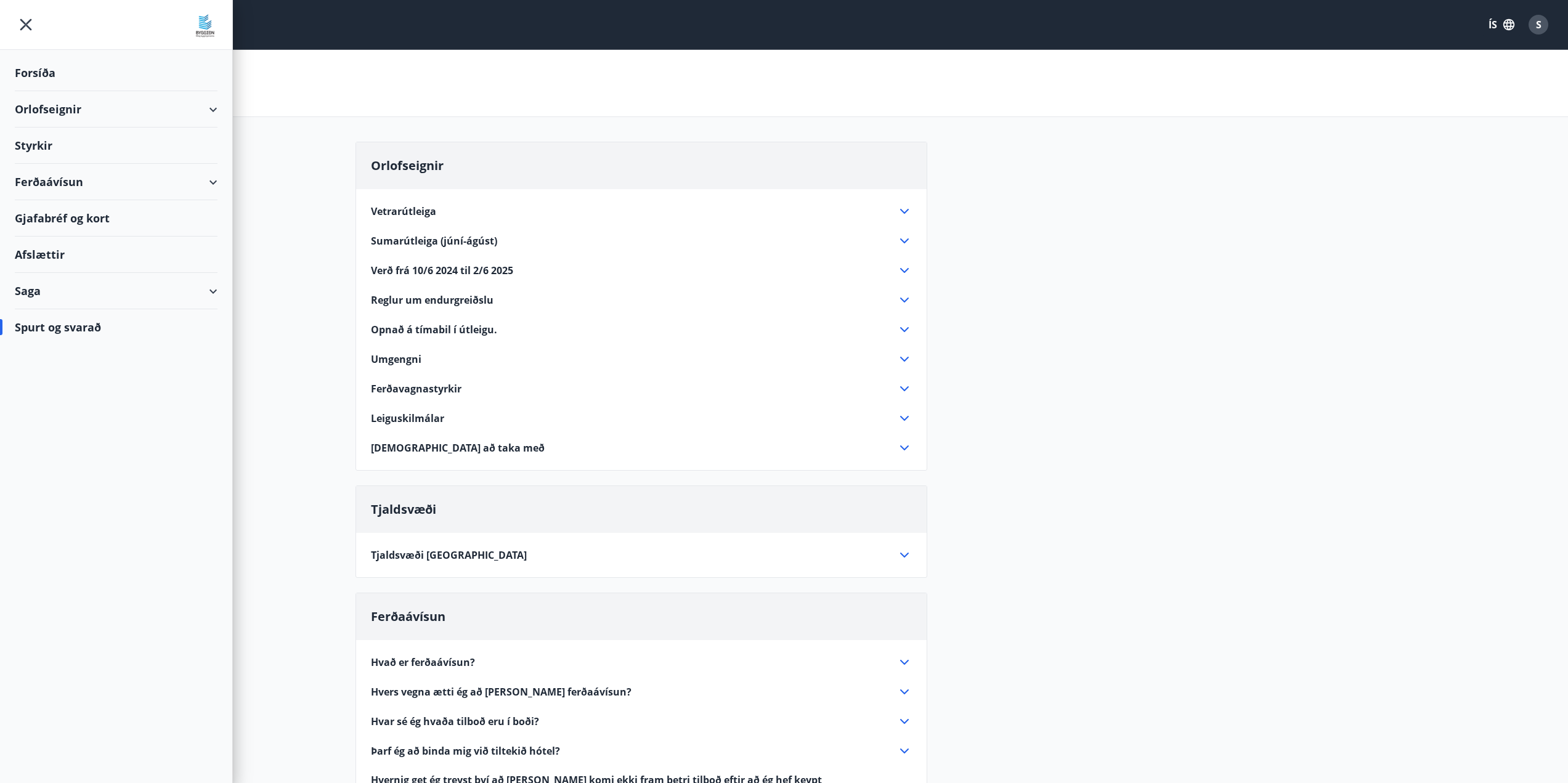
click at [117, 78] on div "Forsíða" at bounding box center [116, 73] width 203 height 36
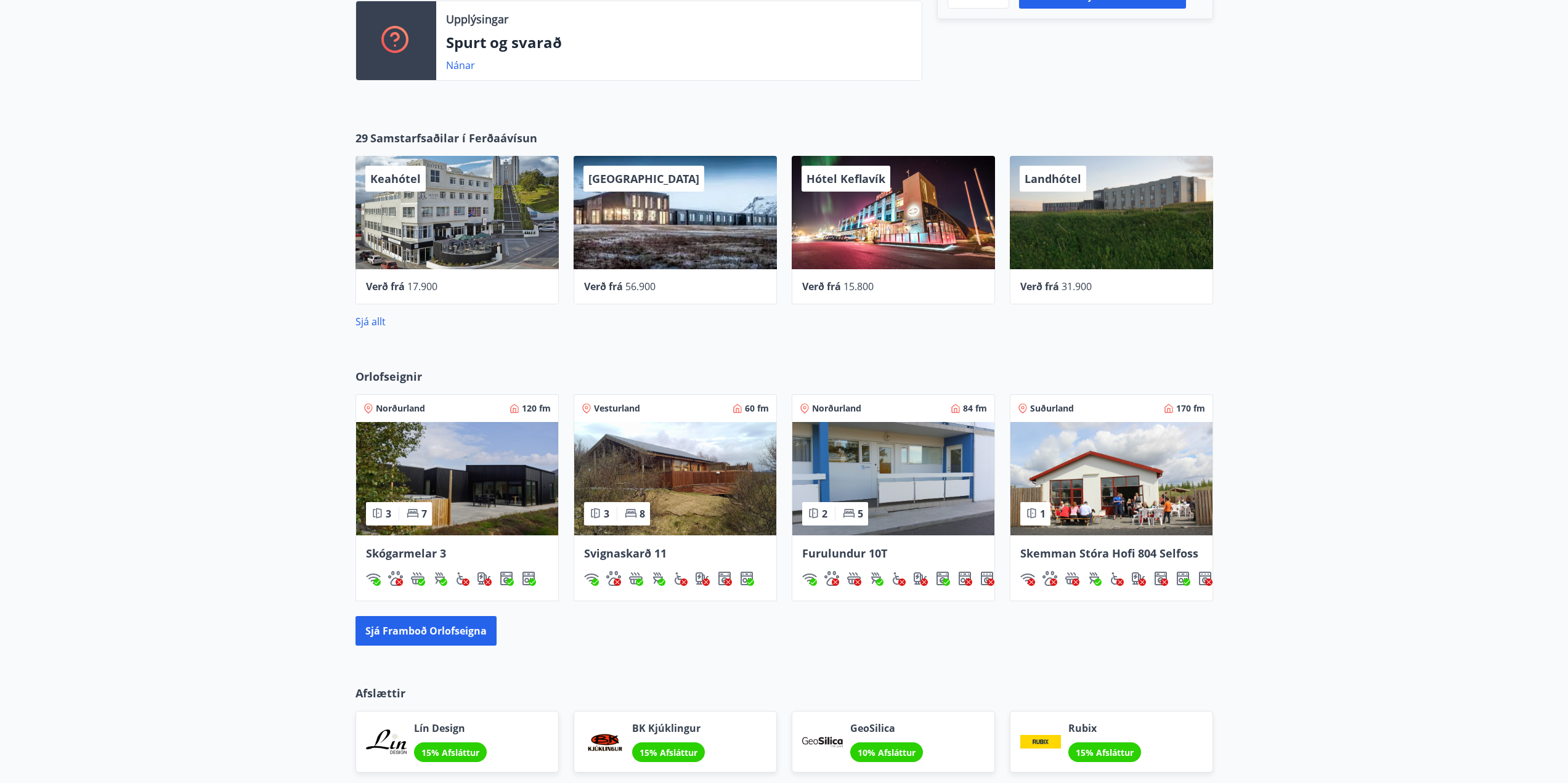
scroll to position [493, 0]
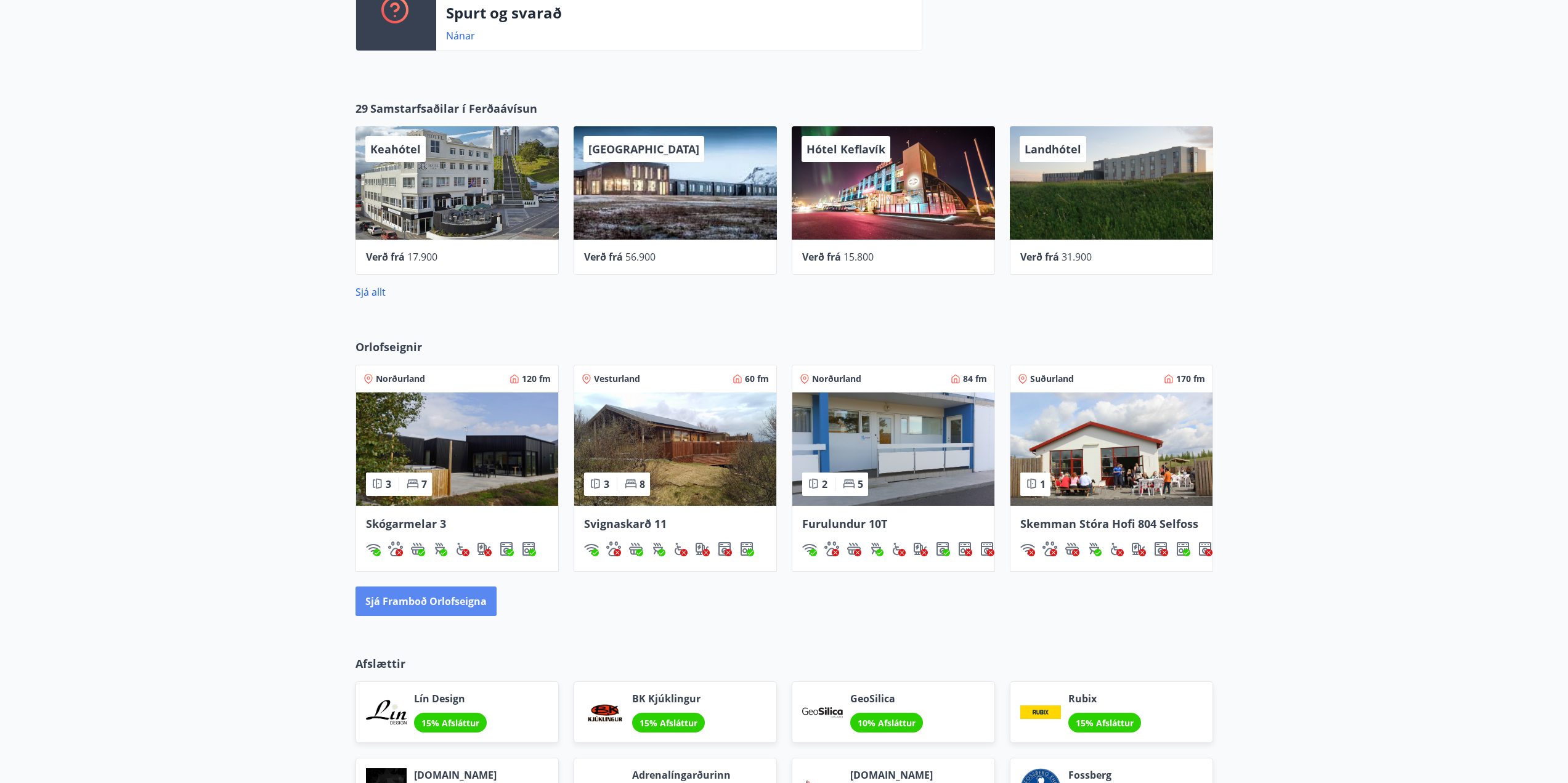
click at [431, 595] on button "Sjá framboð orlofseigna" at bounding box center [426, 601] width 141 height 30
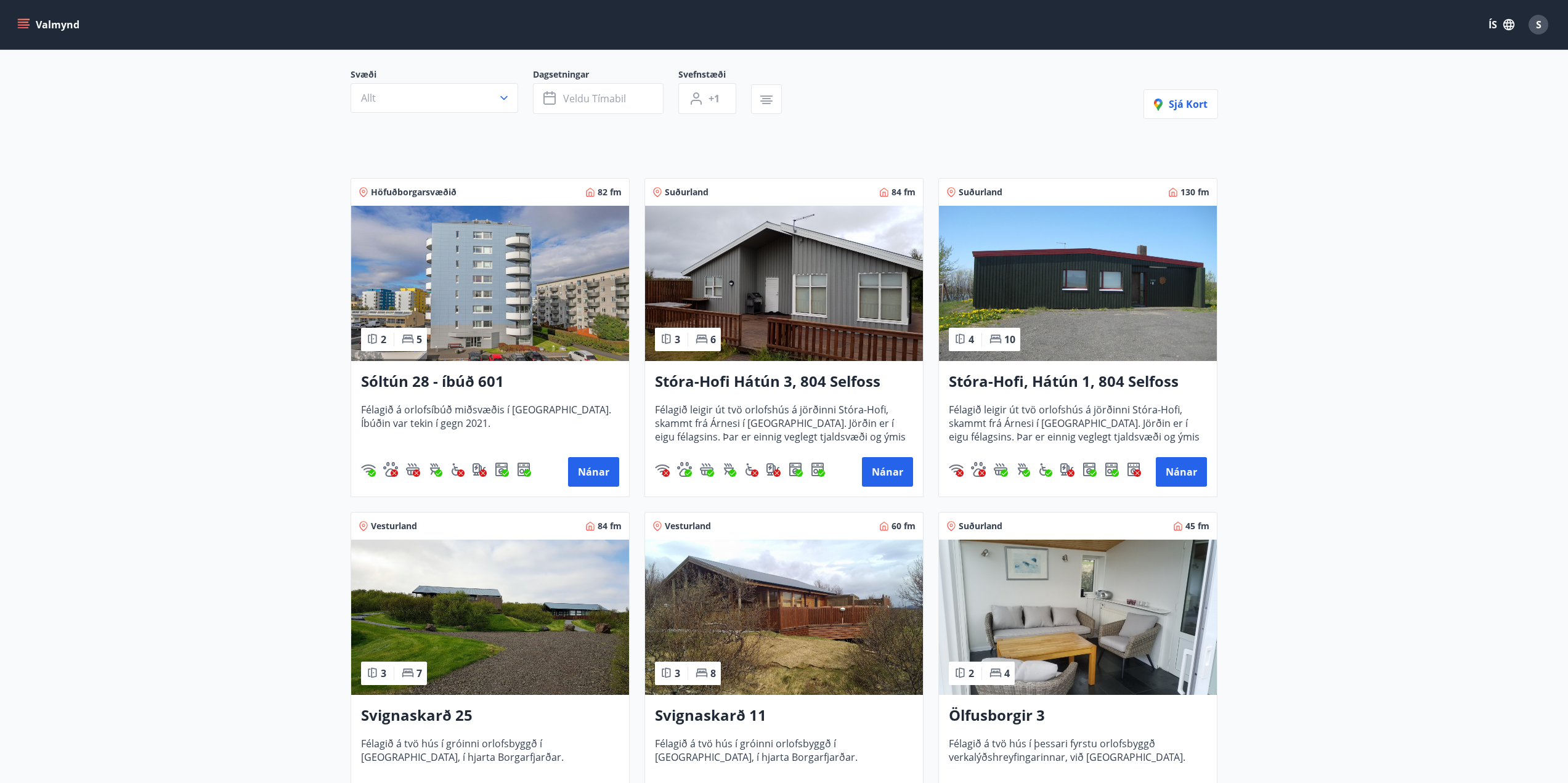
scroll to position [123, 0]
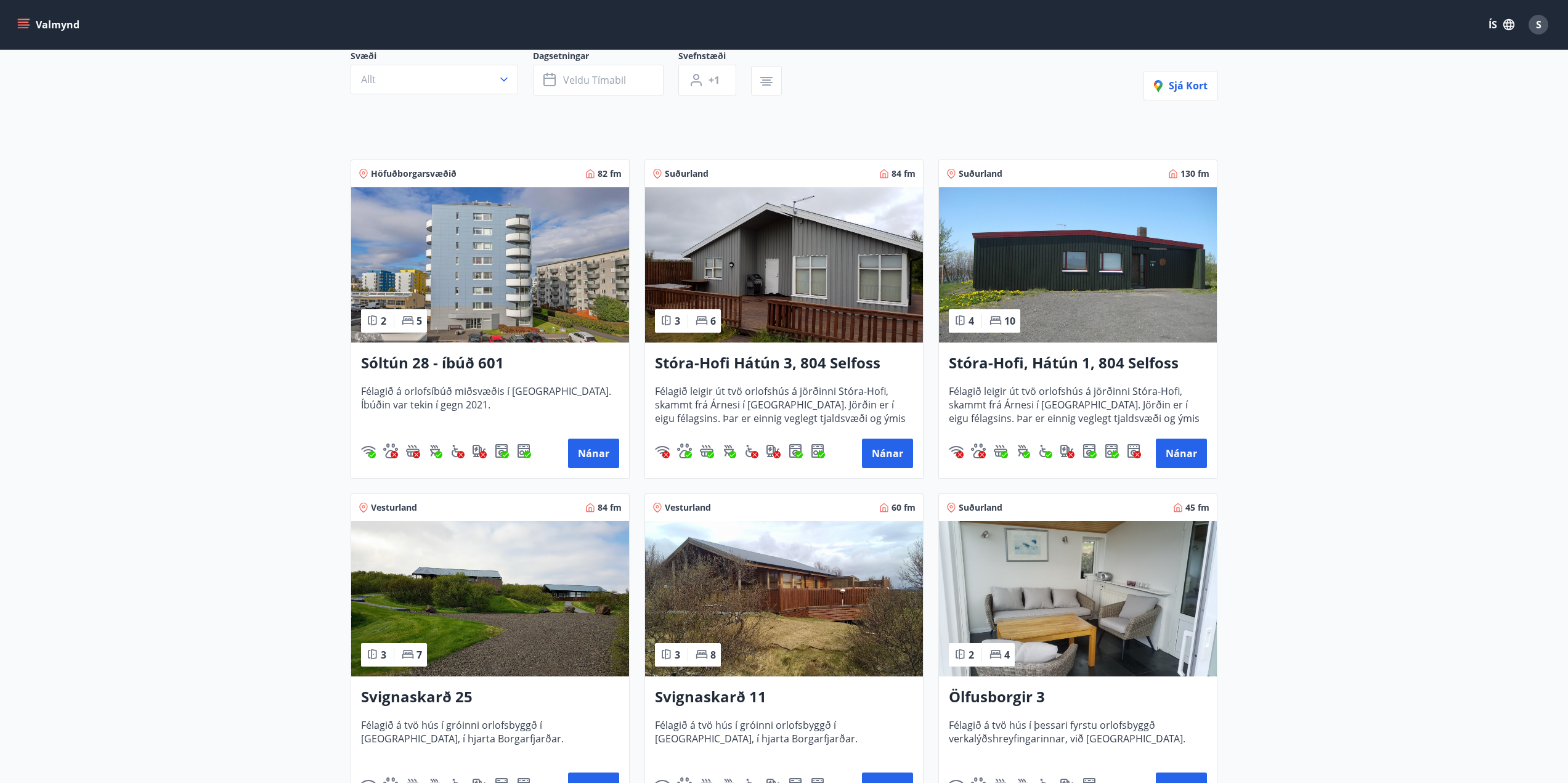
click at [791, 571] on img at bounding box center [784, 599] width 278 height 155
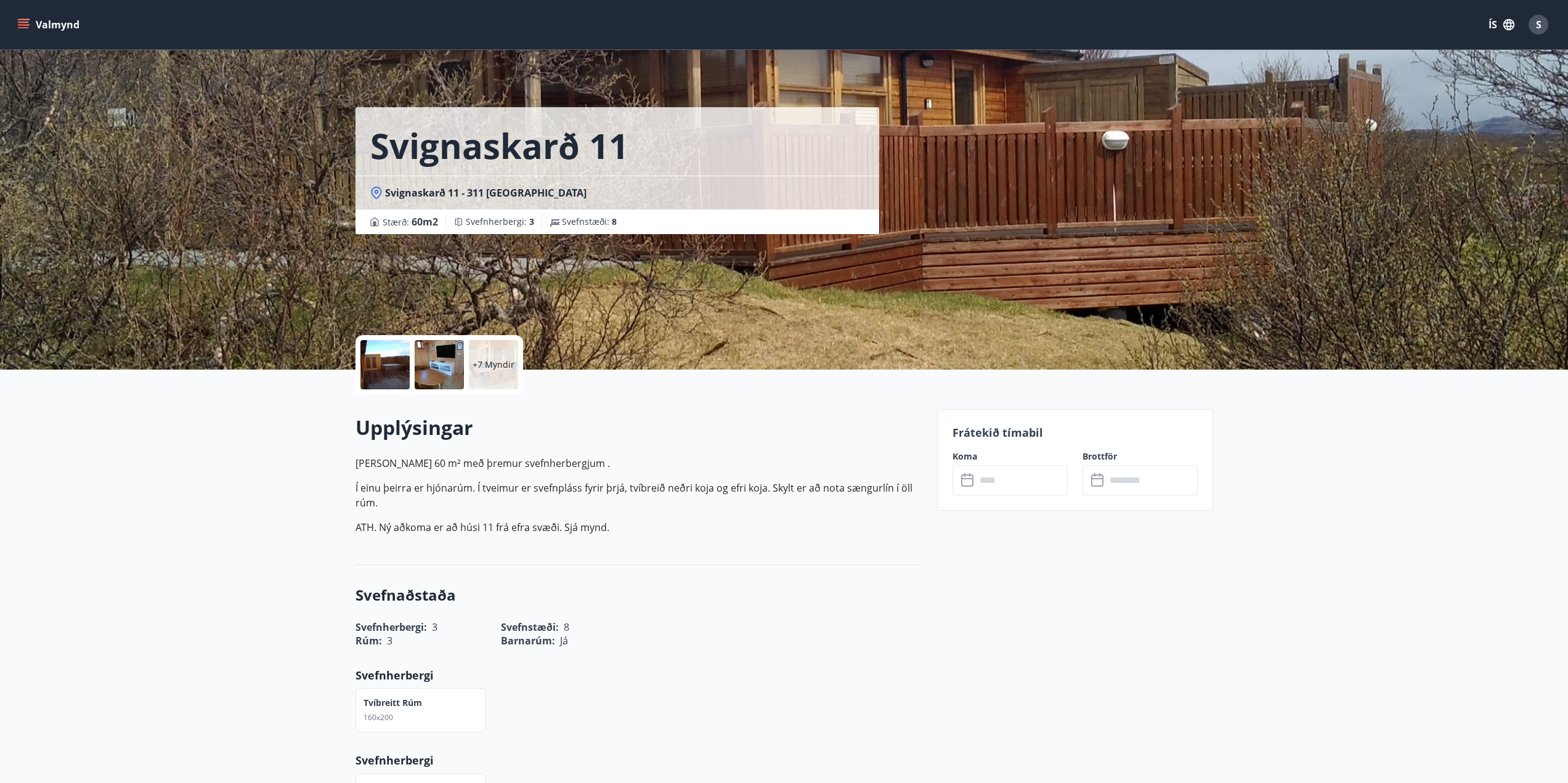
click at [1008, 480] on input "text" at bounding box center [1022, 480] width 92 height 30
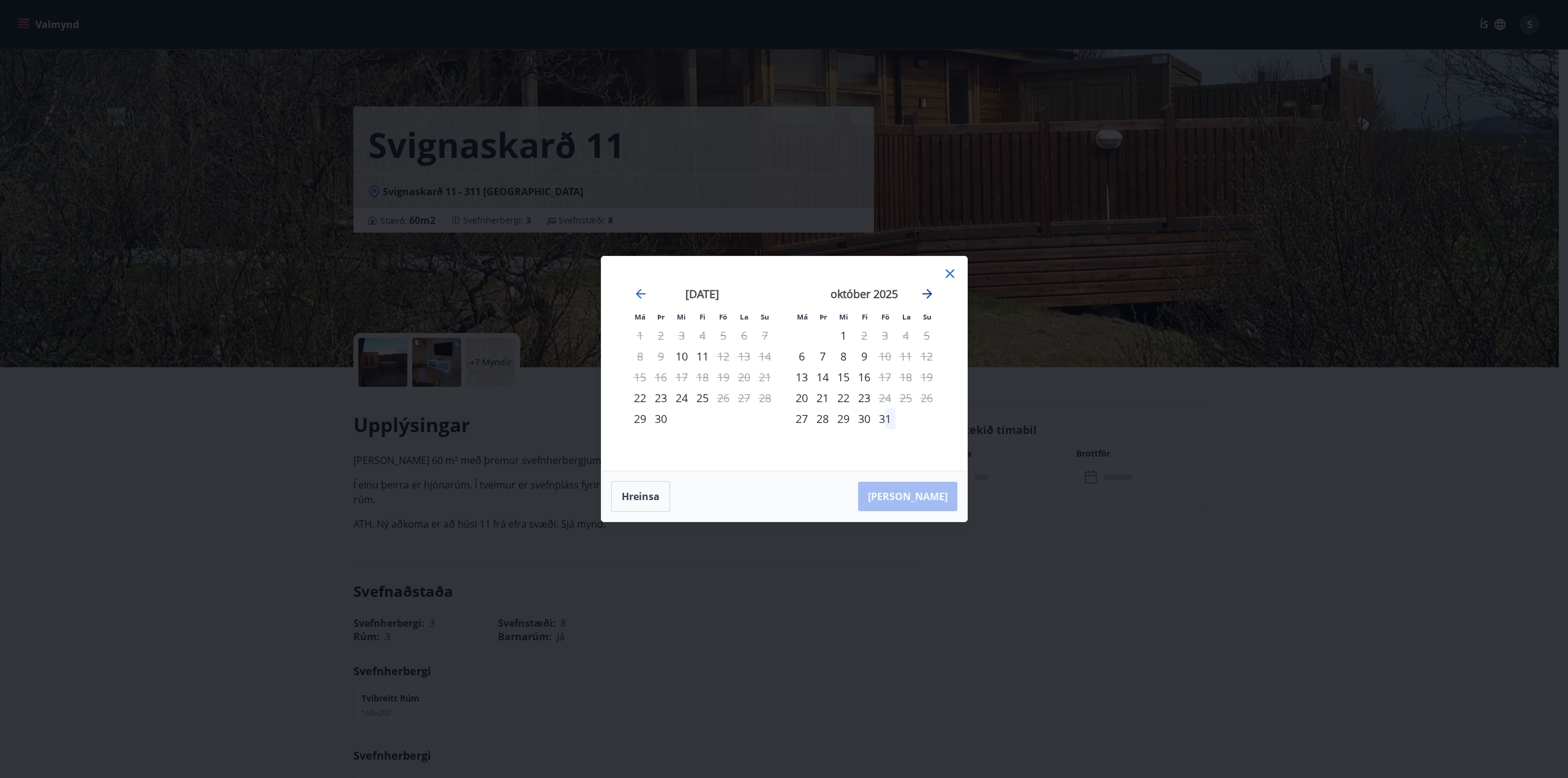
click at [932, 287] on icon "Move forward to switch to the next month." at bounding box center [927, 294] width 15 height 15
click at [642, 378] on div "15" at bounding box center [640, 377] width 21 height 21
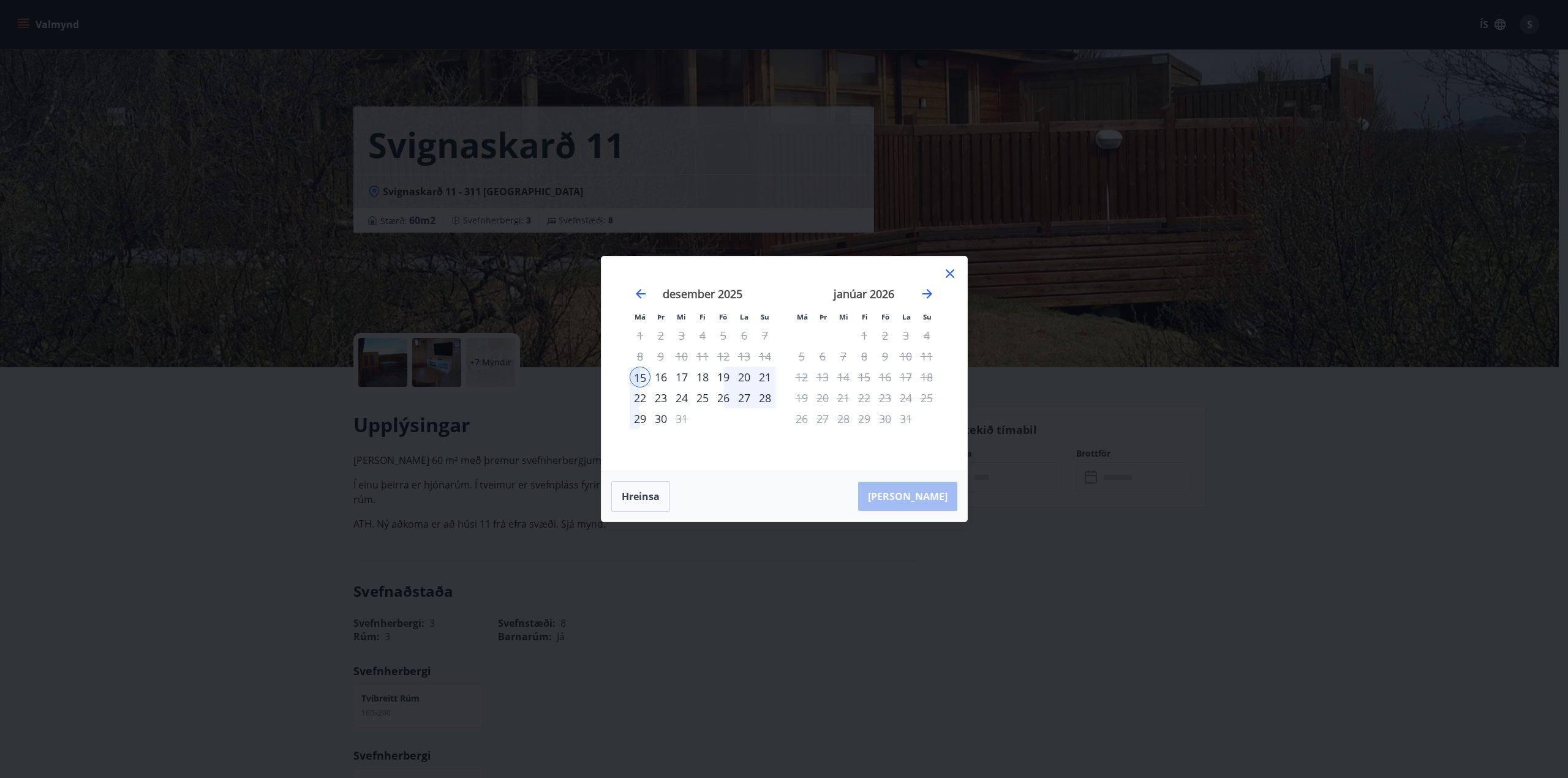
click at [638, 400] on div "22" at bounding box center [640, 398] width 21 height 21
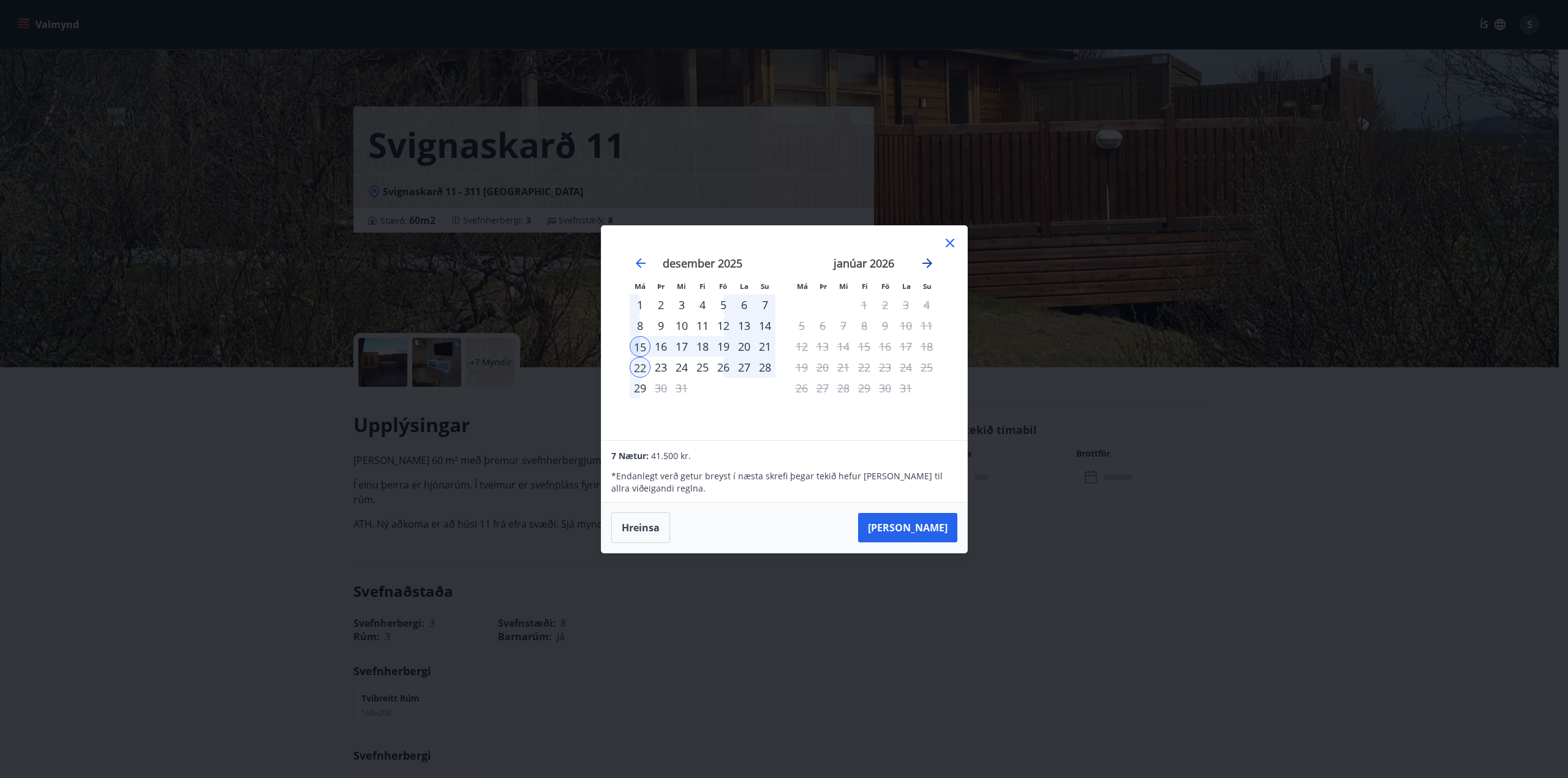
click at [930, 269] on icon "Move forward to switch to the next month." at bounding box center [927, 263] width 15 height 15
click at [946, 240] on icon at bounding box center [950, 243] width 15 height 15
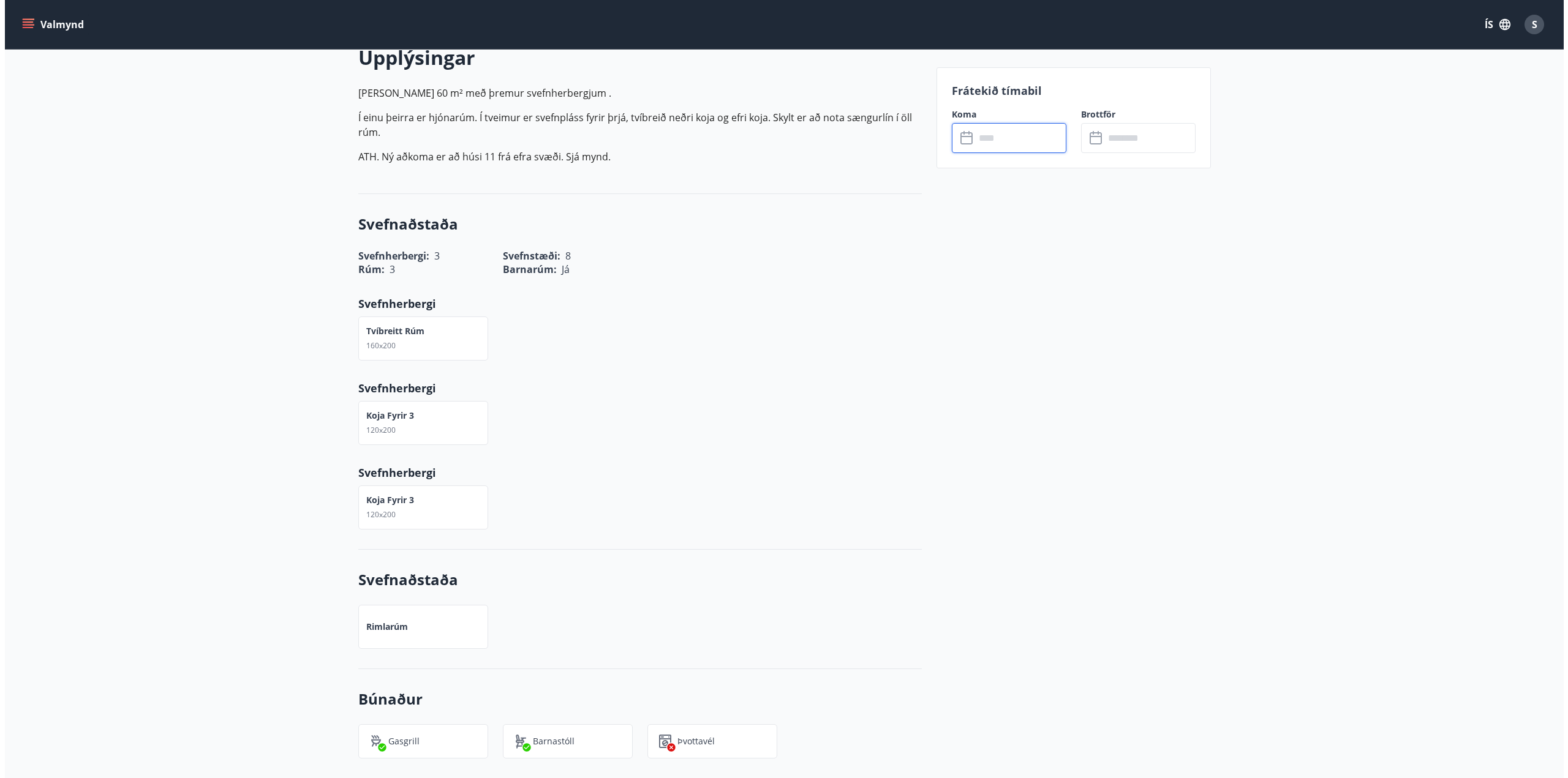
scroll to position [61, 0]
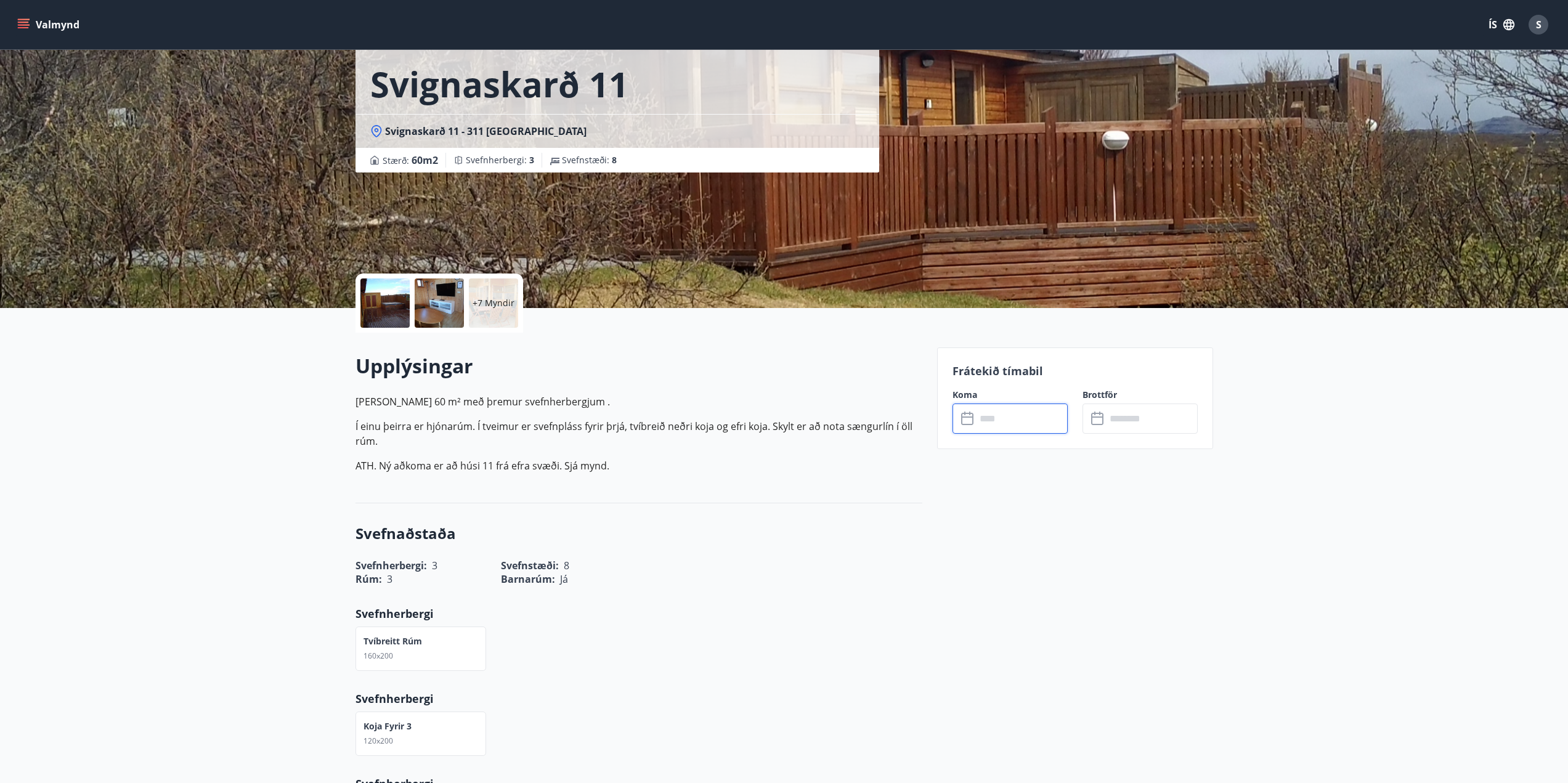
click at [18, 25] on icon "menu" at bounding box center [23, 24] width 12 height 12
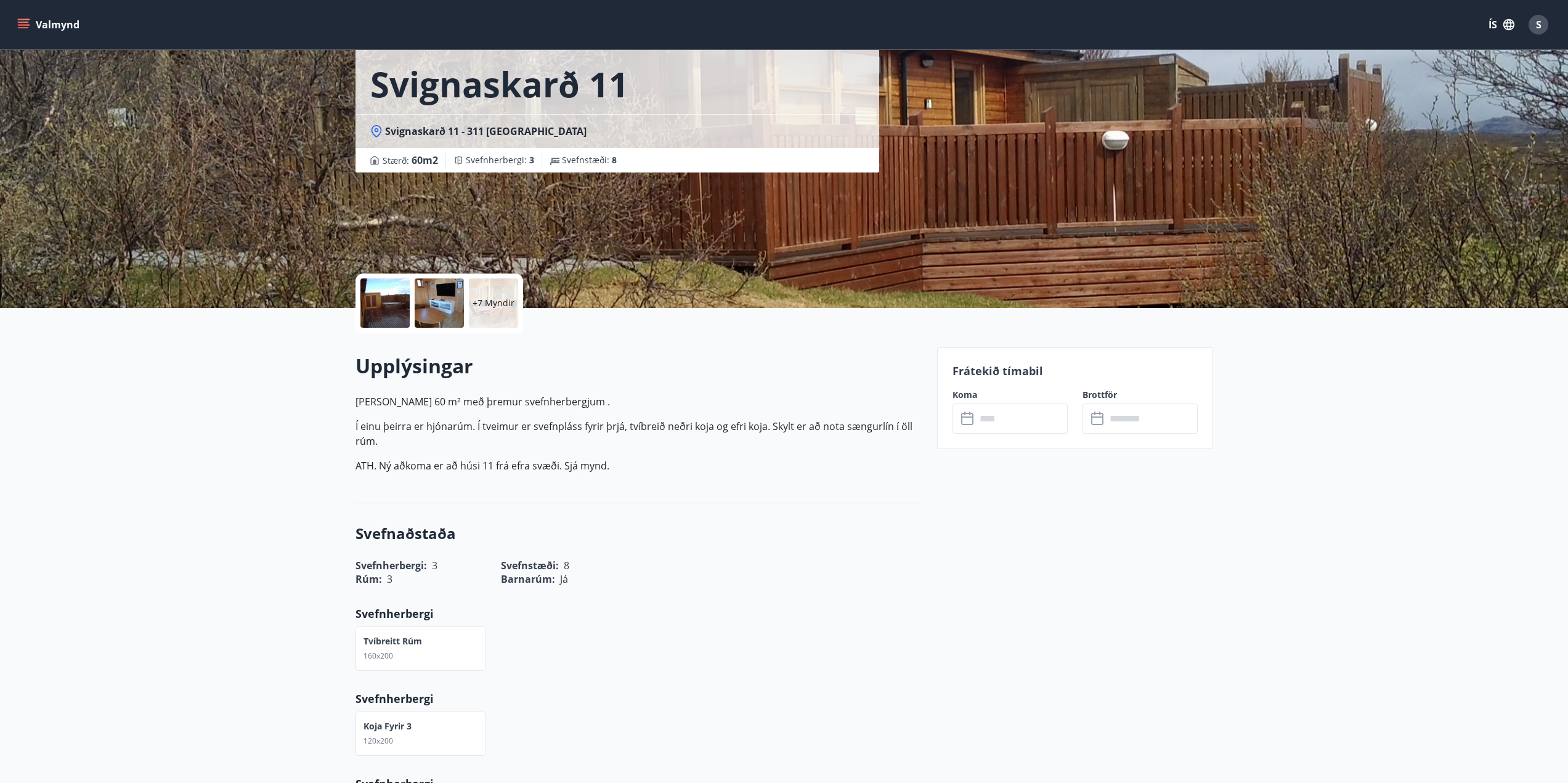
click at [32, 21] on button "Valmynd" at bounding box center [49, 25] width 69 height 22
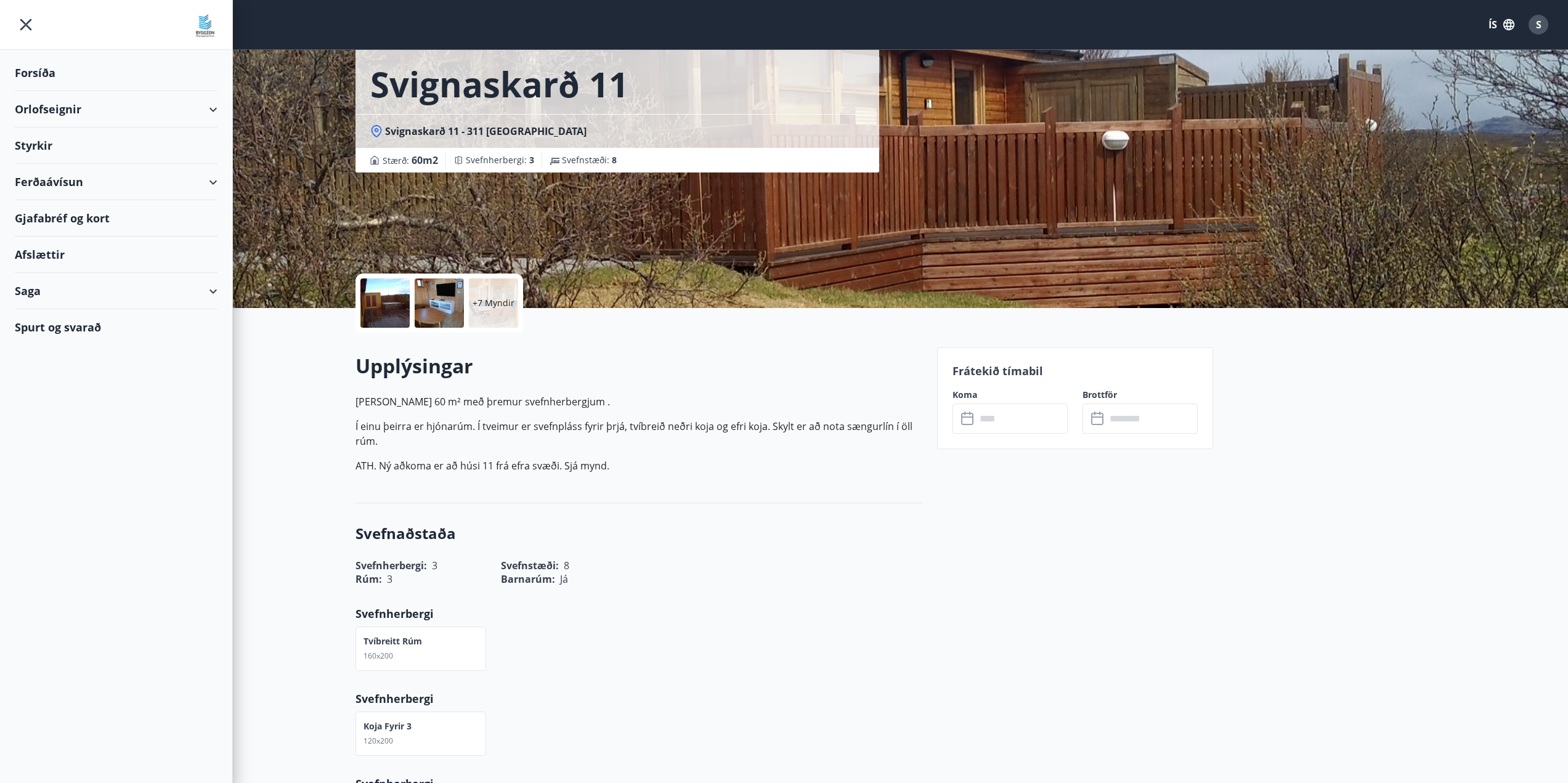
click at [479, 306] on p "+7 Myndir" at bounding box center [493, 303] width 42 height 12
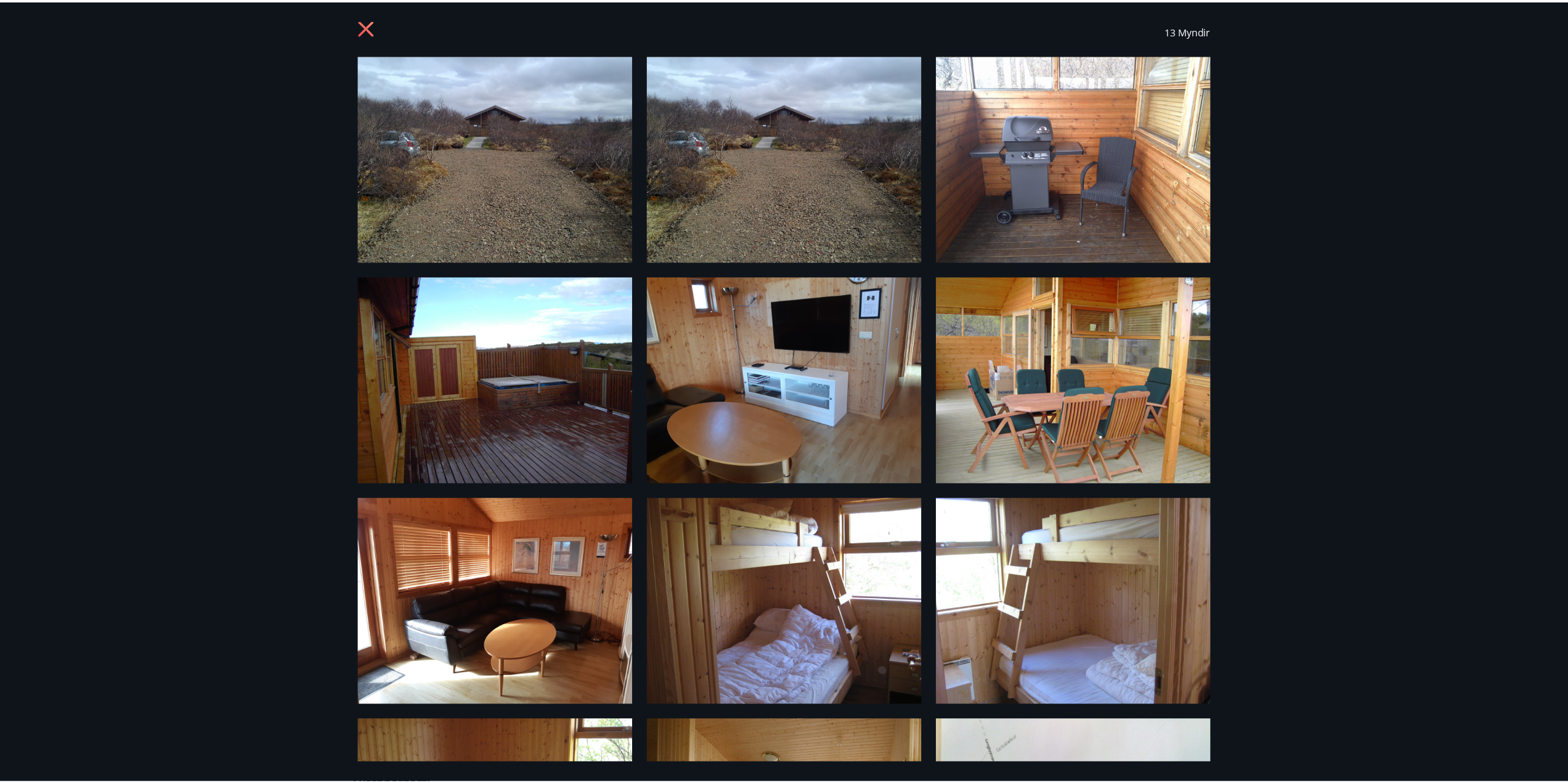
scroll to position [0, 0]
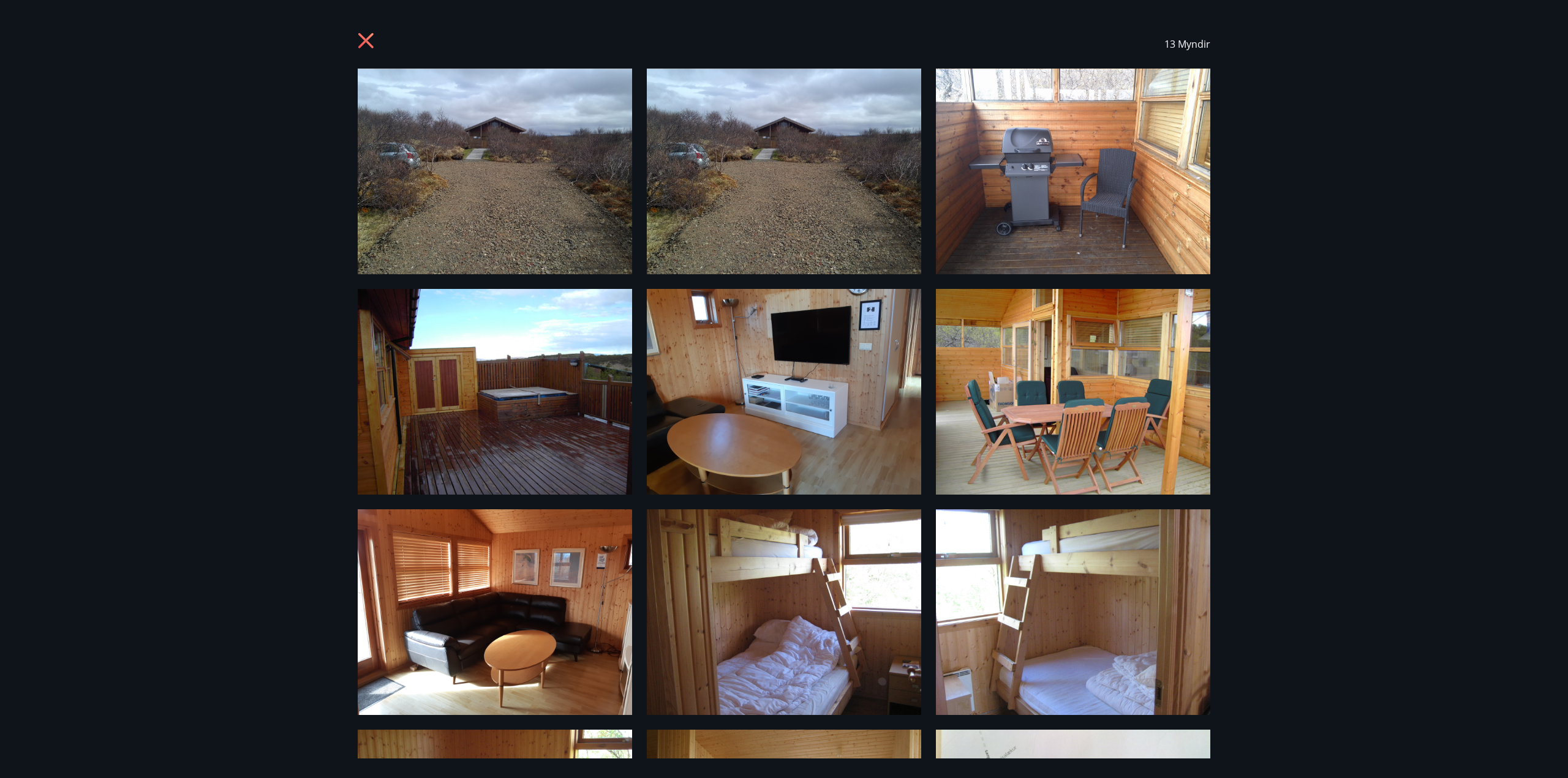
click at [352, 34] on div "13 Myndir" at bounding box center [784, 44] width 882 height 49
click at [382, 41] on div "13 Myndir" at bounding box center [784, 44] width 852 height 49
click at [371, 38] on icon at bounding box center [368, 42] width 19 height 19
